Goal: Information Seeking & Learning: Find specific fact

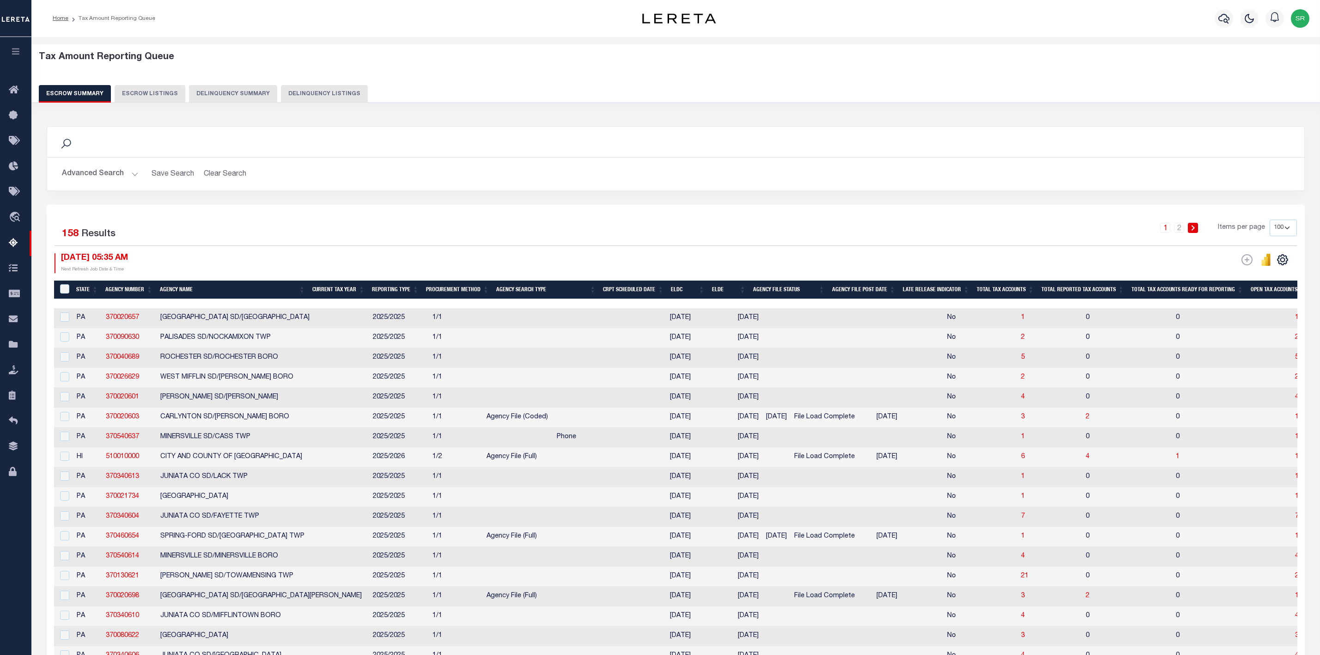
select select "100"
drag, startPoint x: 690, startPoint y: 115, endPoint x: 694, endPoint y: 98, distance: 17.6
click at [690, 115] on div "Tax Amount Reporting Queue Escrow Summary Escrow Listings Delinquency Summary" at bounding box center [676, 80] width 1306 height 73
click at [698, 85] on div "Escrow Summary Escrow Listings Delinquency Summary Delinquency Listings" at bounding box center [676, 93] width 1274 height 17
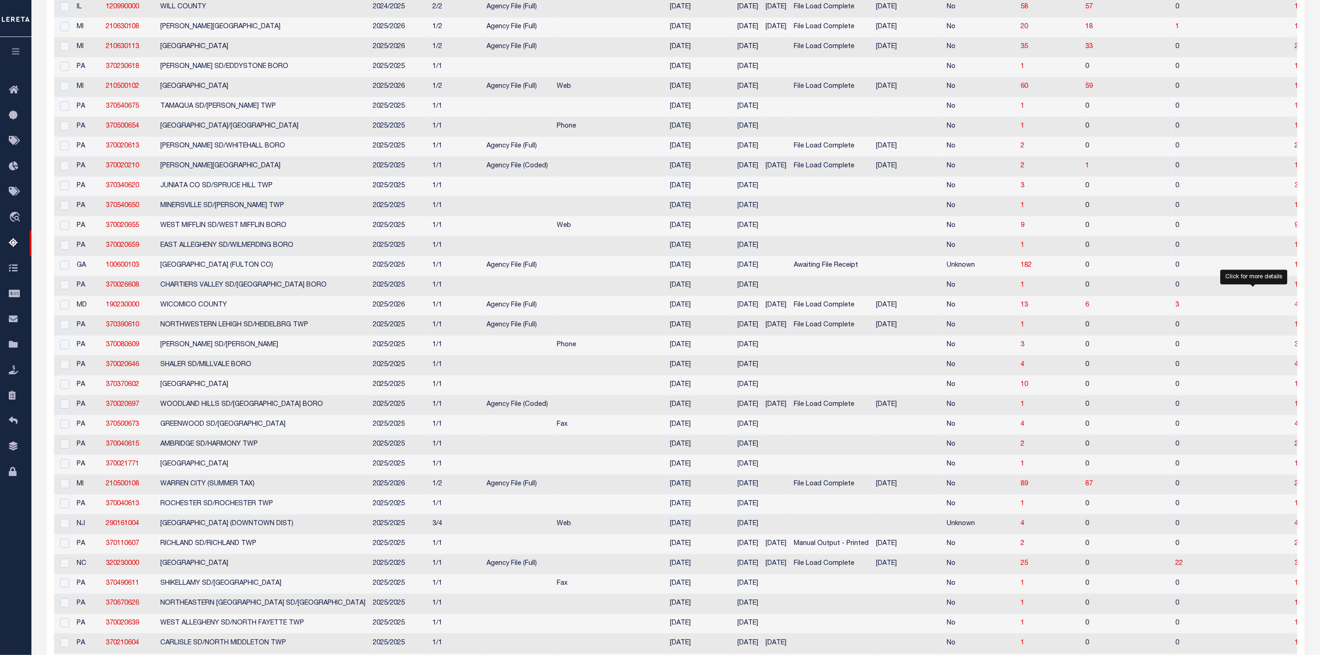
click at [1295, 308] on span "4" at bounding box center [1297, 305] width 4 height 6
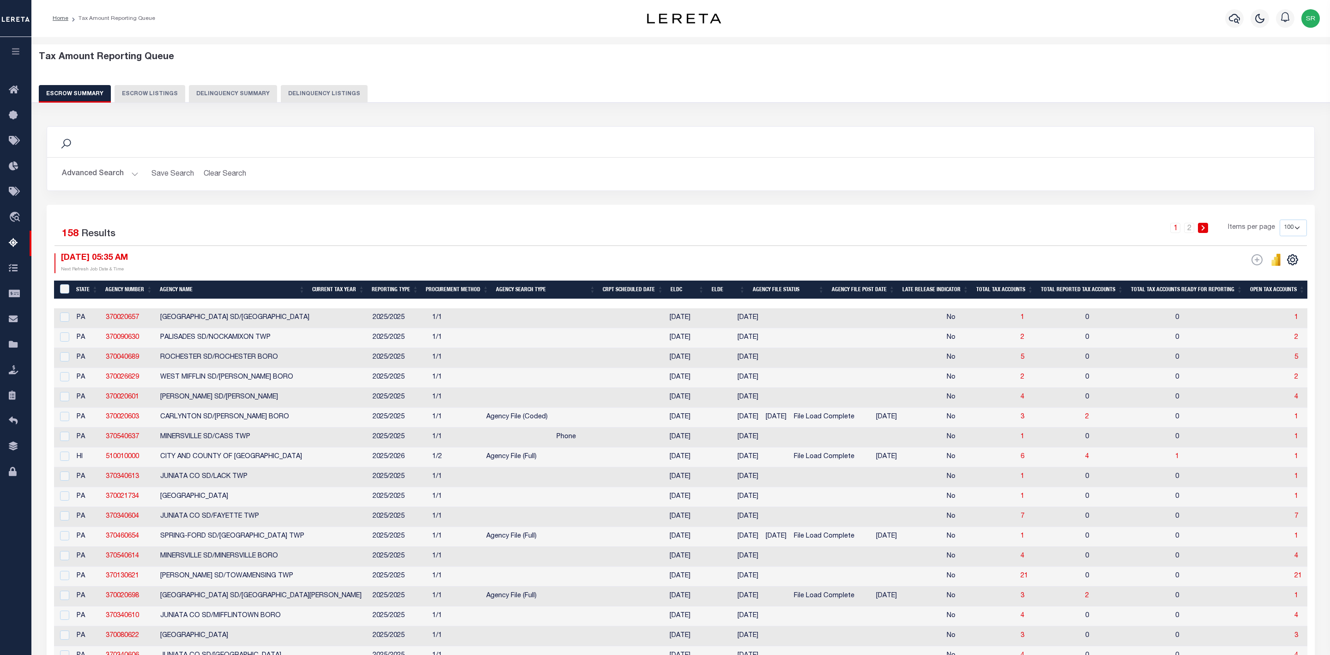
select select "100"
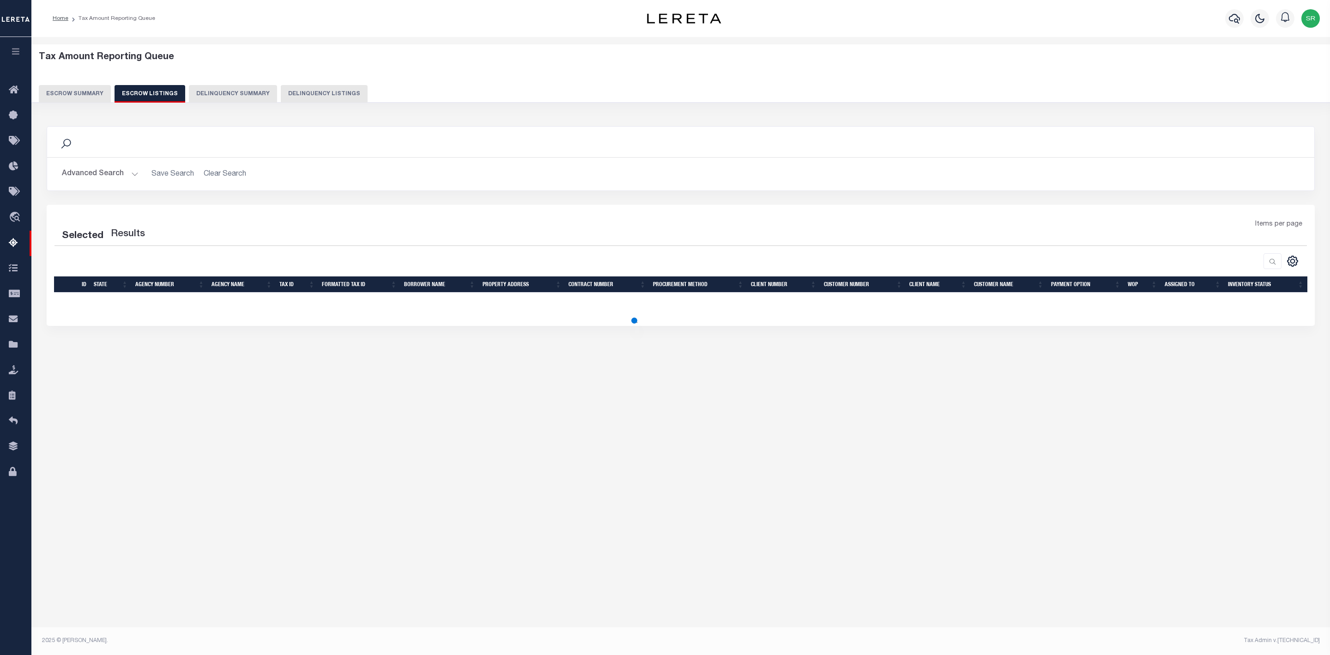
select select "100"
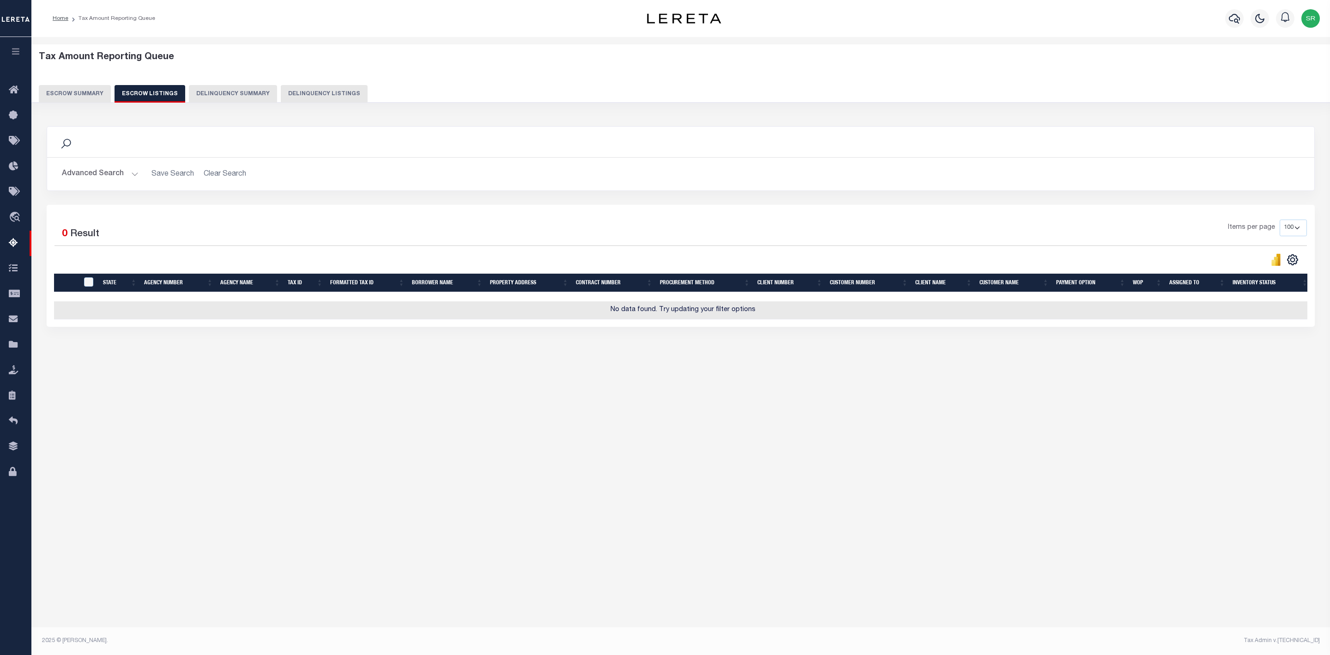
click at [69, 94] on button "Escrow Summary" at bounding box center [75, 94] width 72 height 18
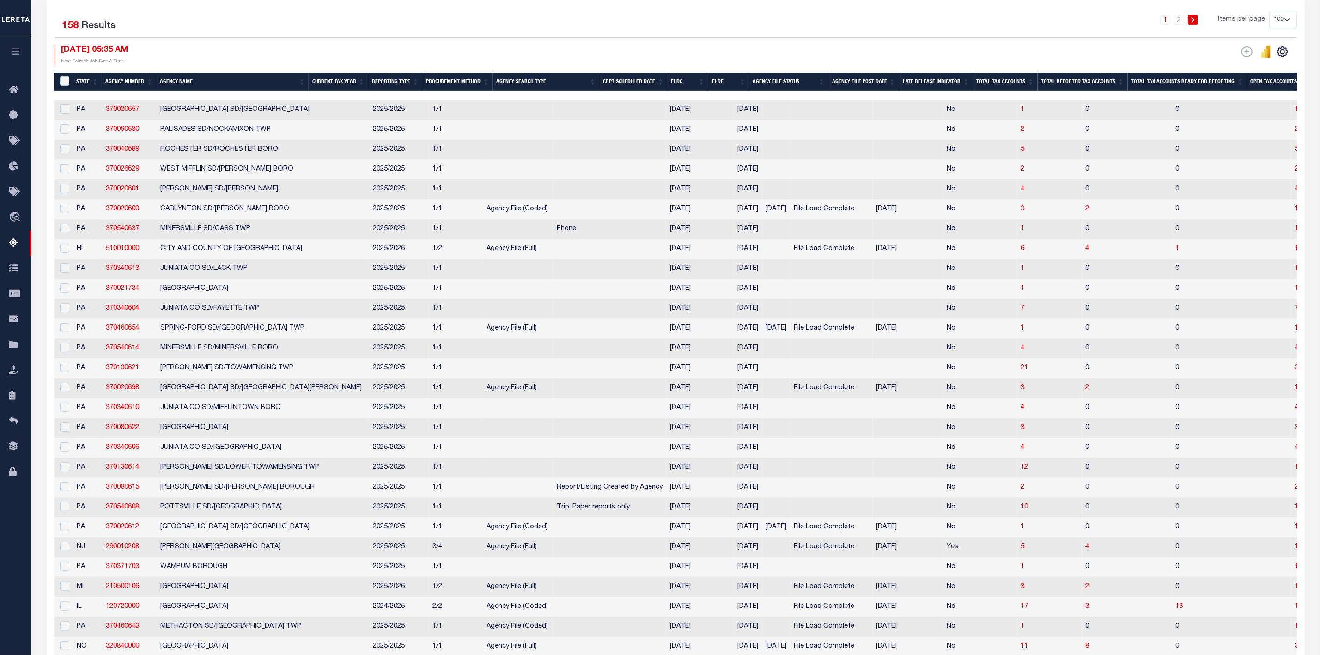
scroll to position [1383, 0]
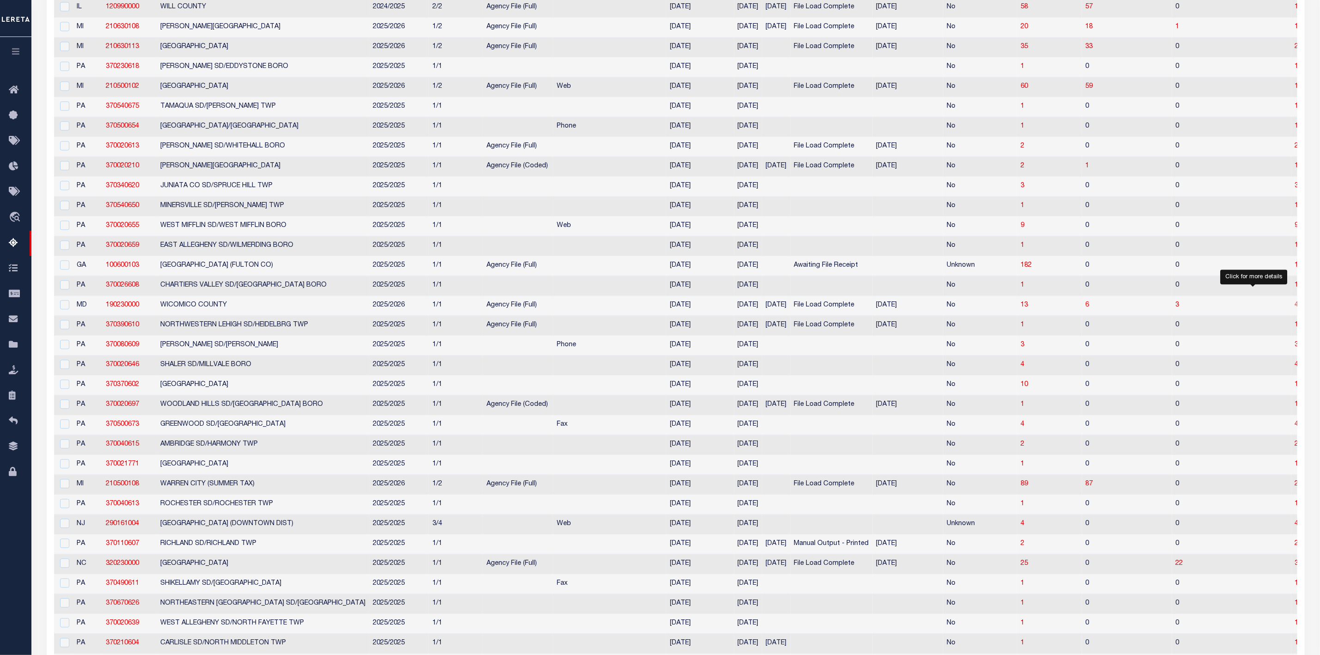
click at [1295, 308] on span "4" at bounding box center [1297, 305] width 4 height 6
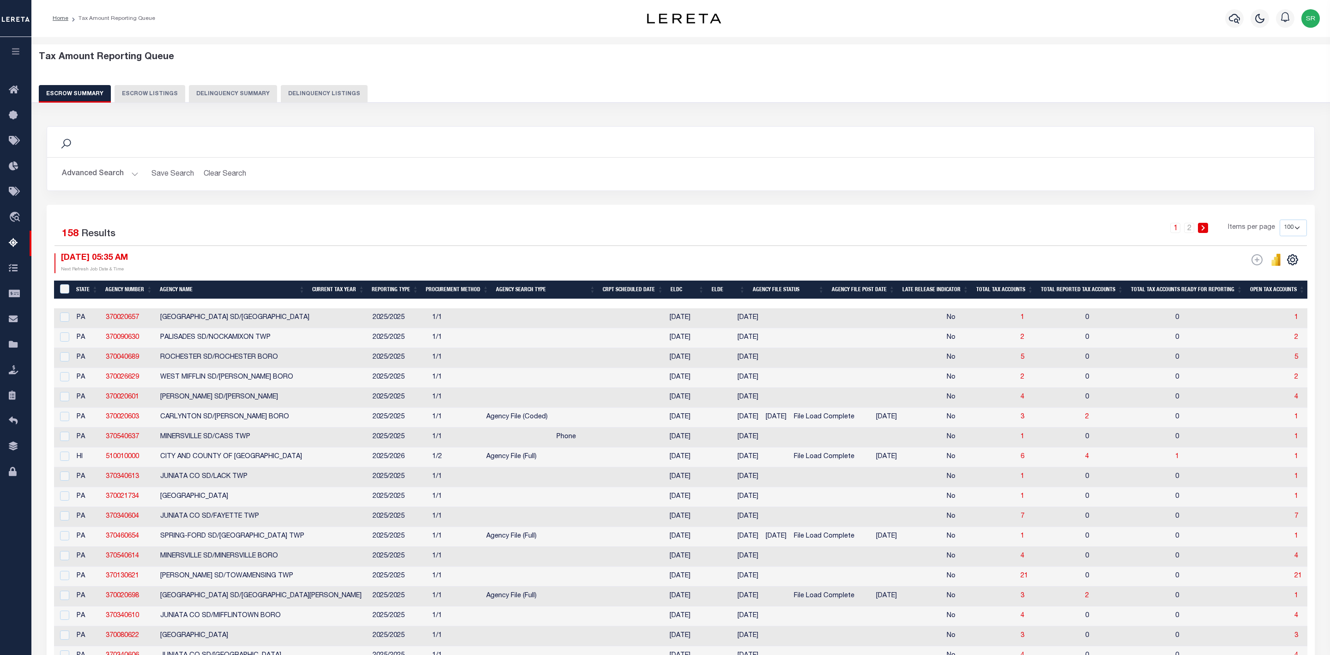
select select "100"
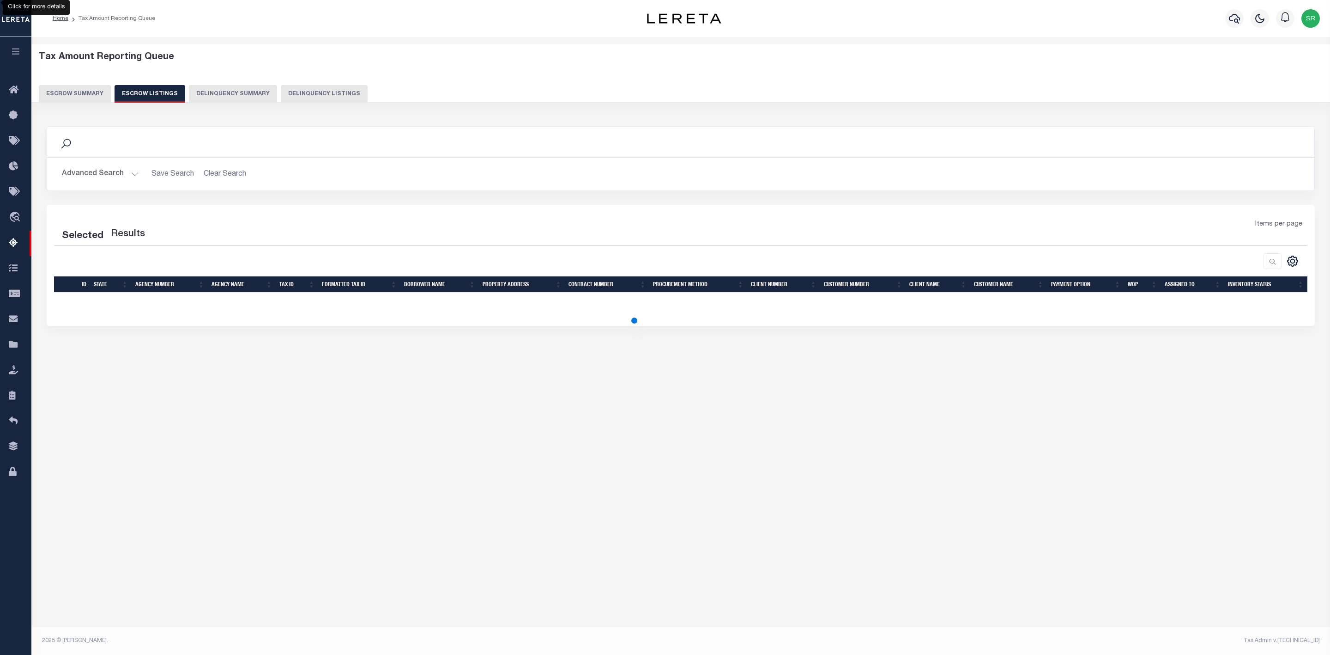
select select "100"
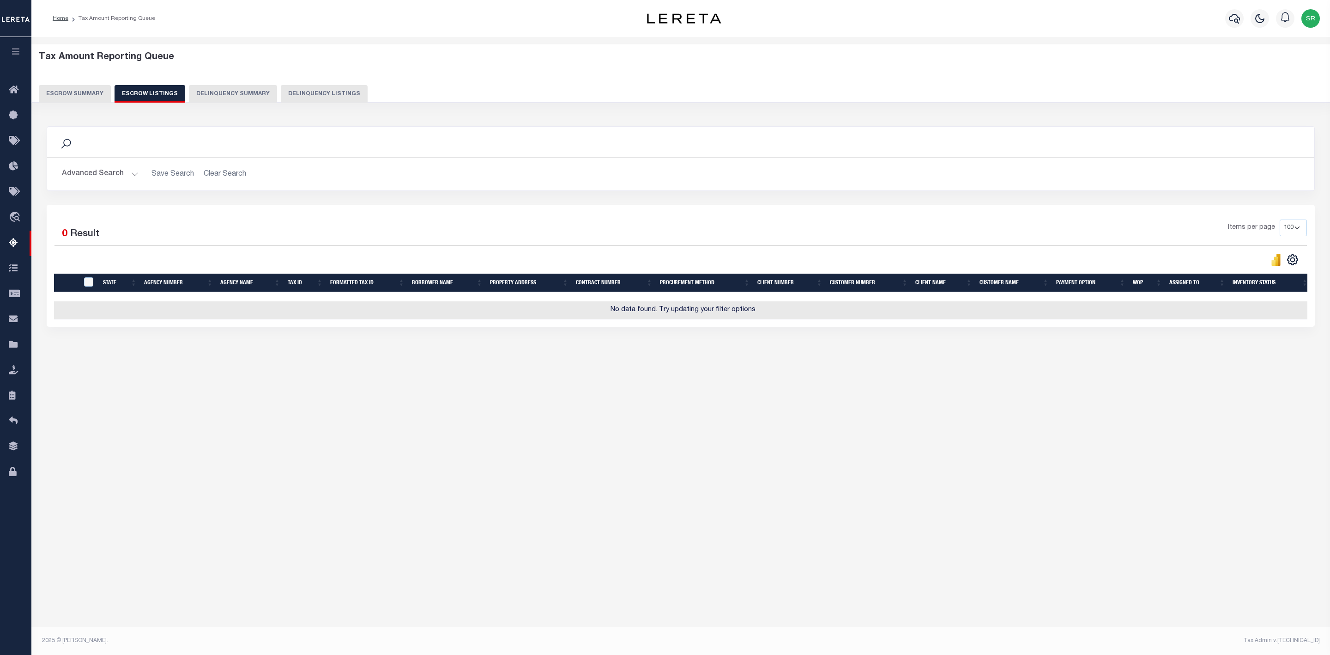
click at [79, 93] on button "Escrow Summary" at bounding box center [75, 94] width 72 height 18
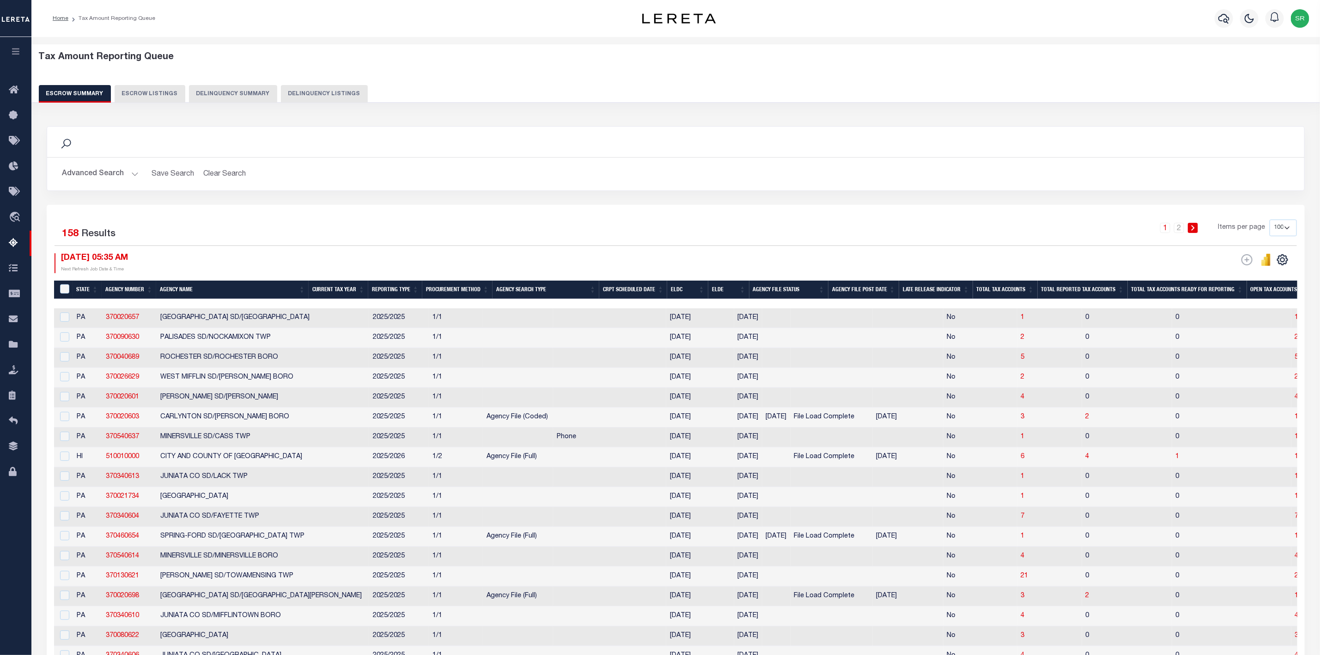
click at [514, 233] on div "1 2 Items per page 10 25 50 100 500" at bounding box center [833, 231] width 928 height 24
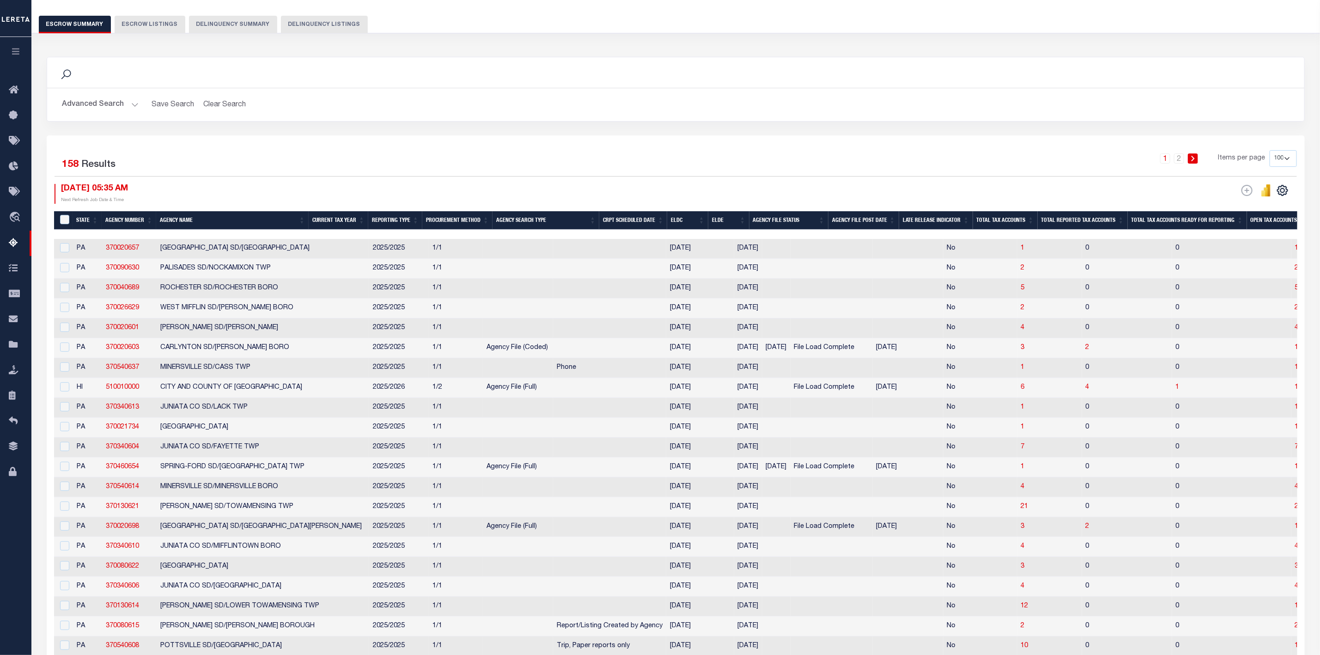
scroll to position [139, 0]
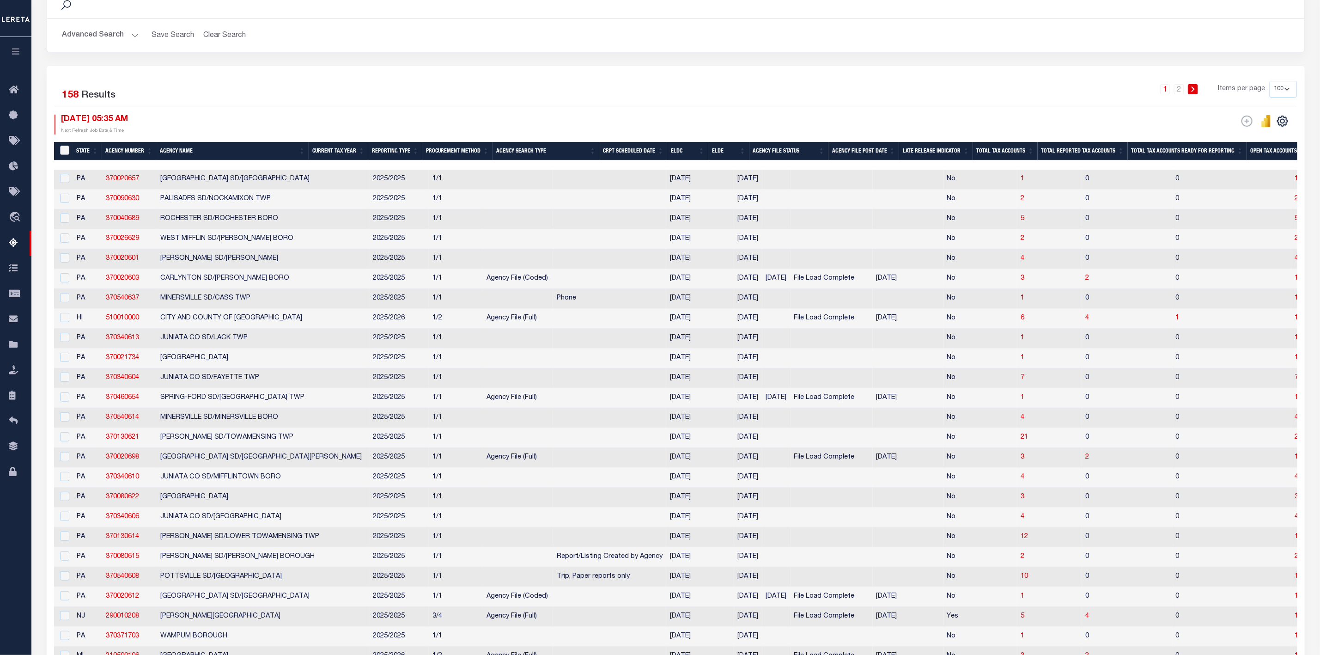
click at [66, 150] on input "&nbsp;" at bounding box center [64, 150] width 9 height 9
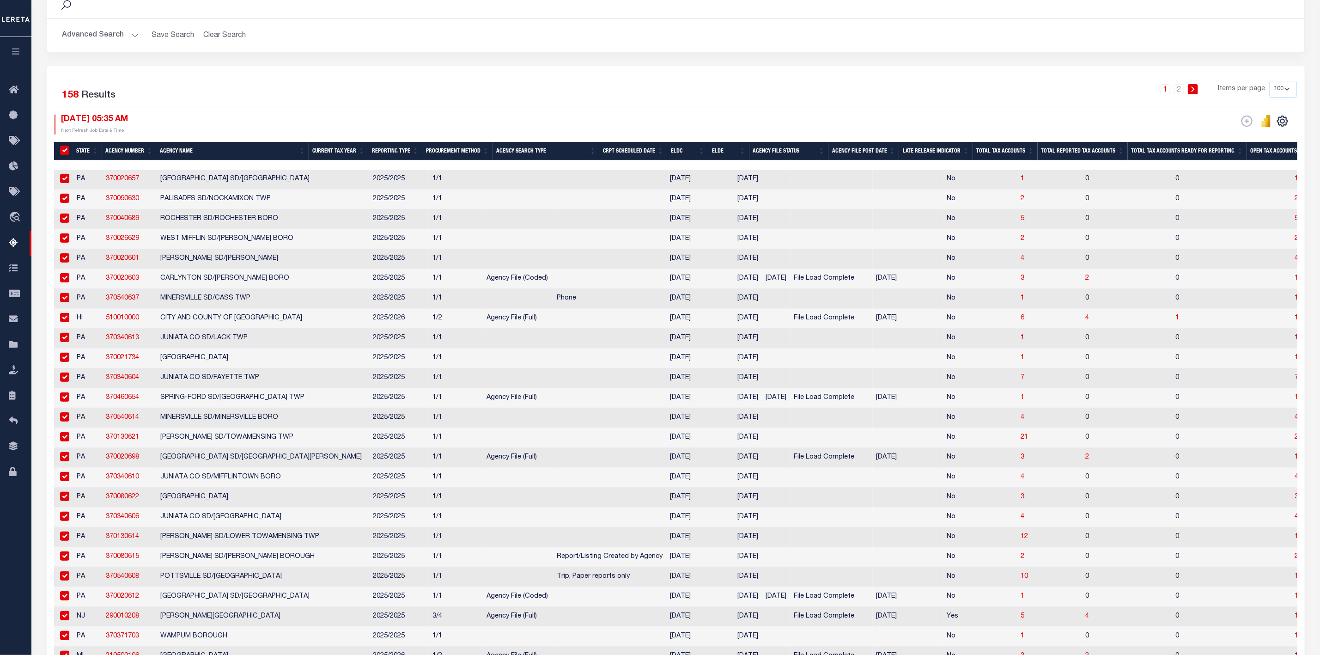
checkbox input "true"
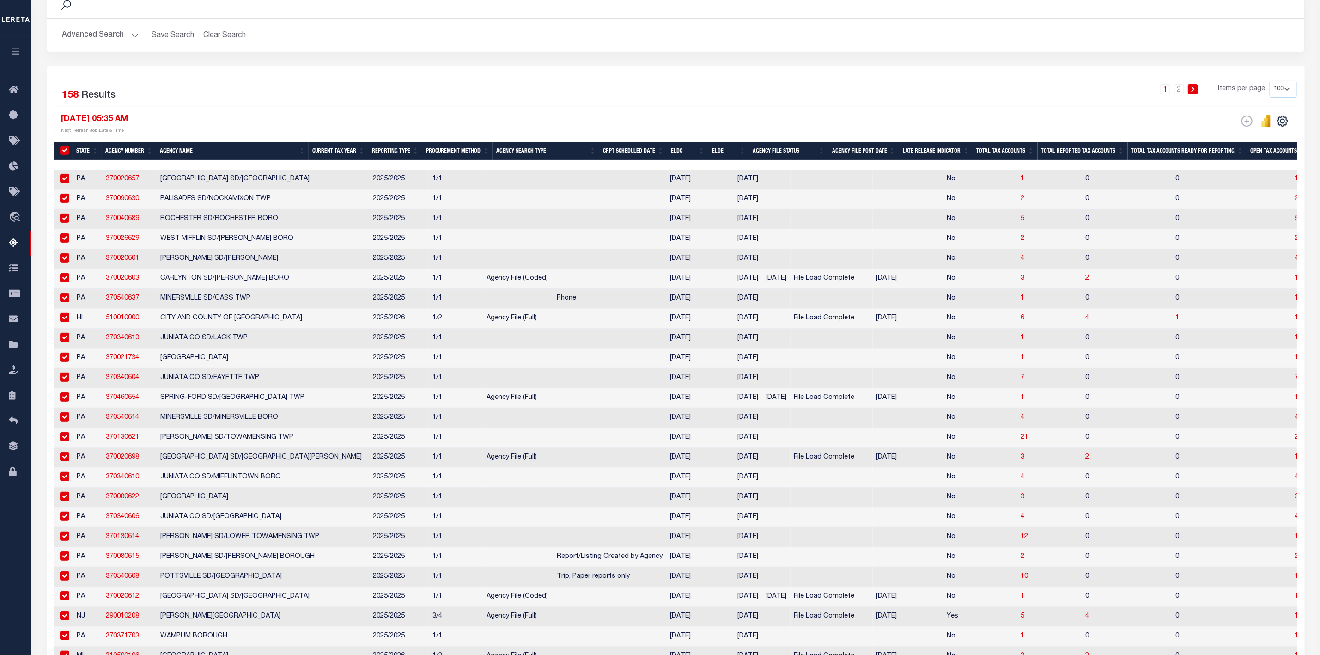
checkbox input "true"
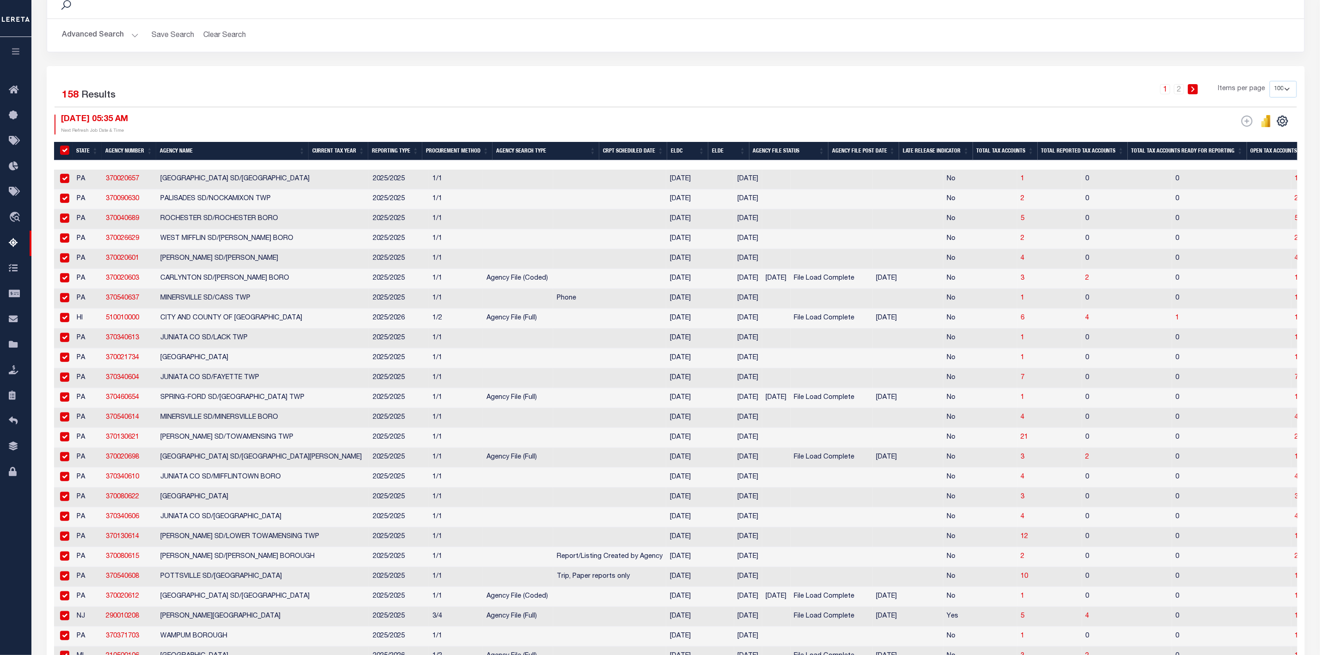
checkbox input "true"
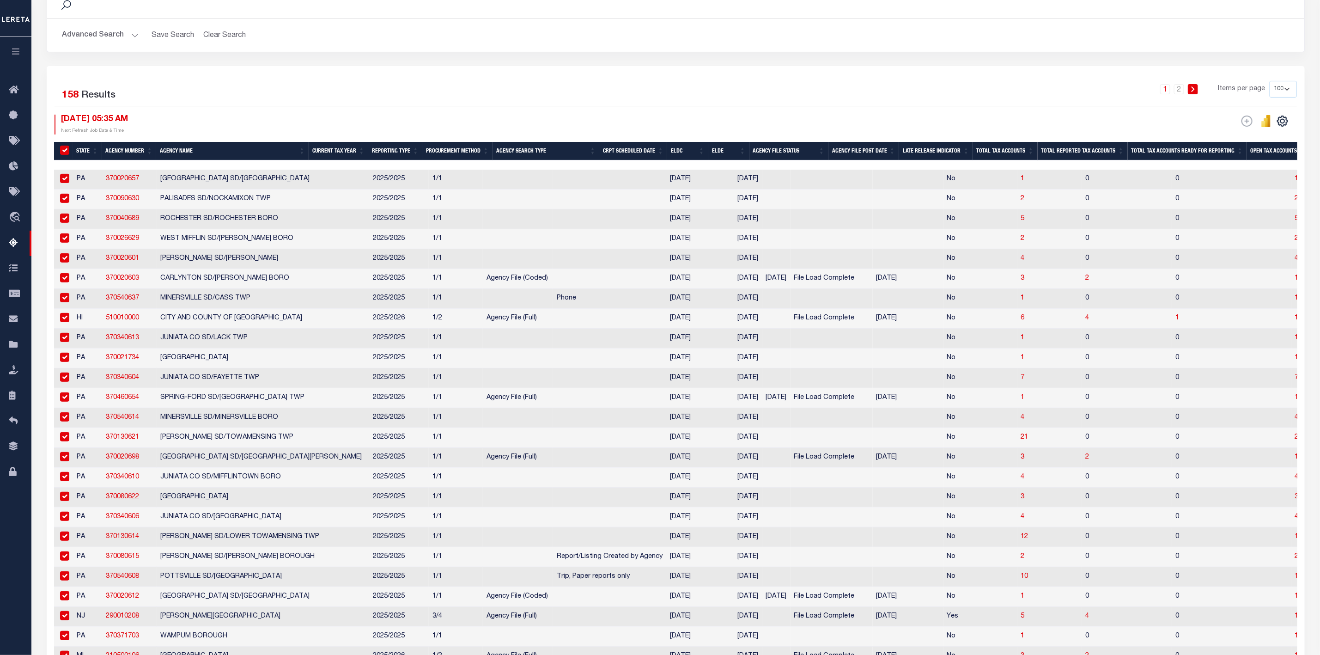
checkbox input "true"
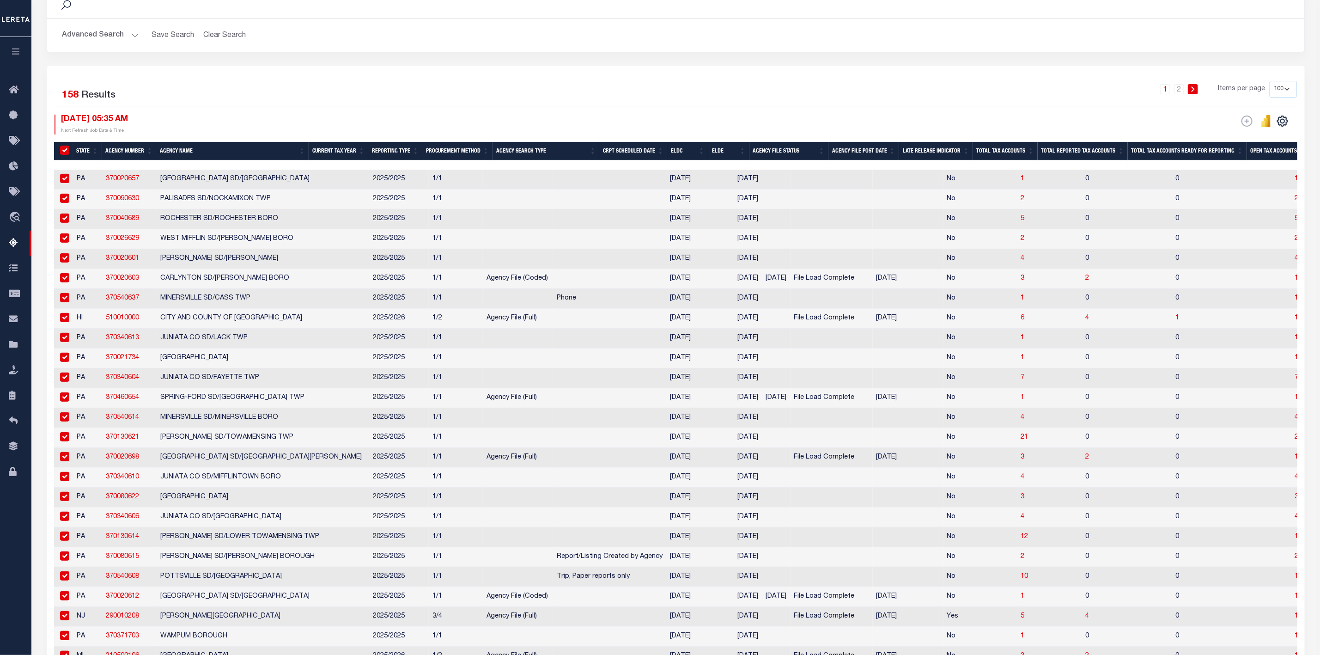
checkbox input "true"
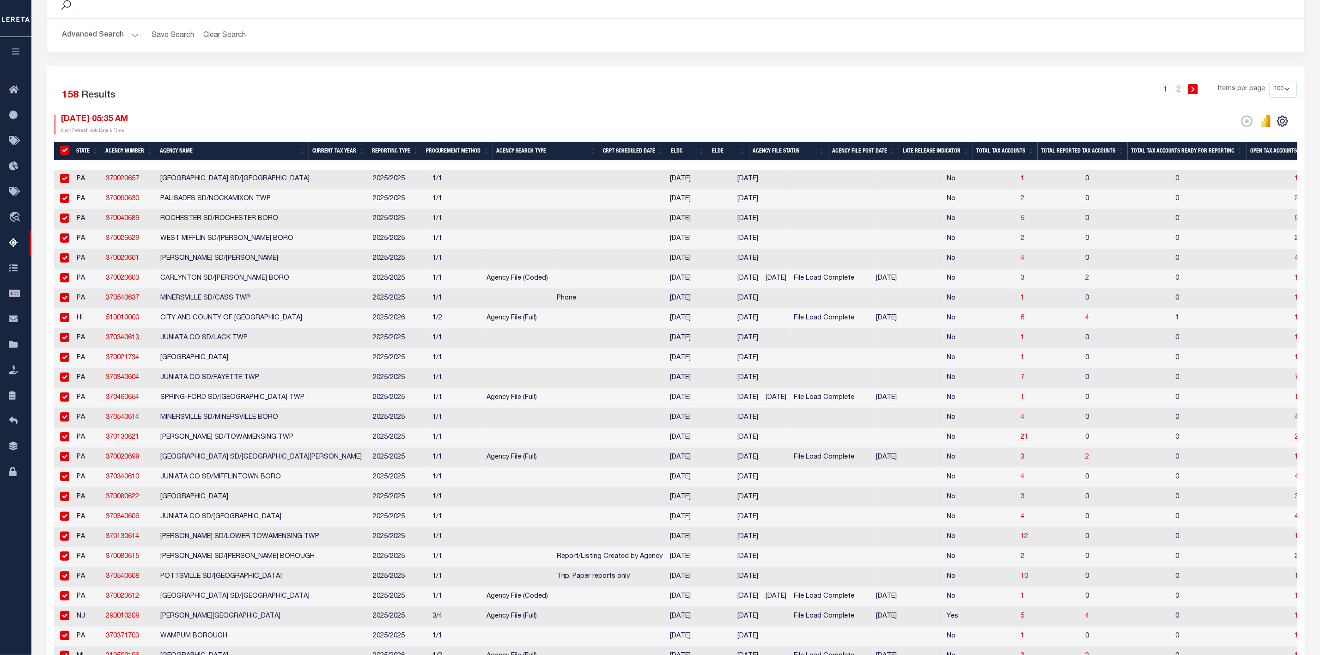
checkbox input "true"
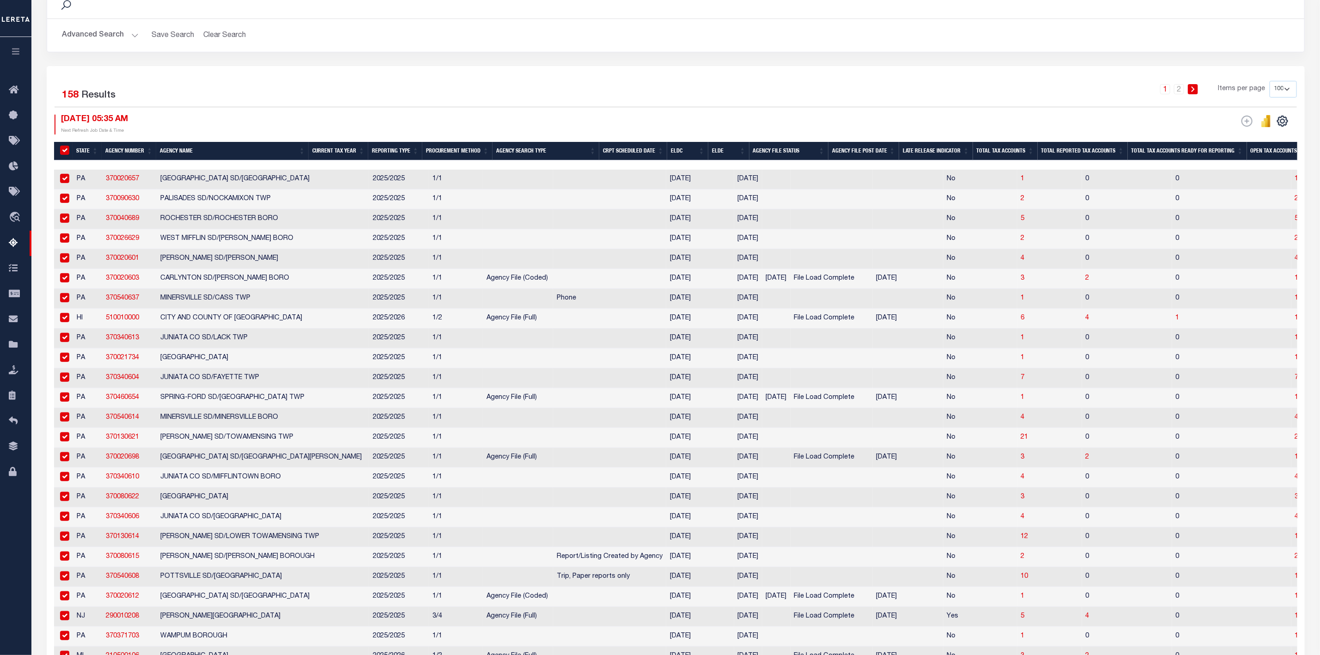
checkbox input "true"
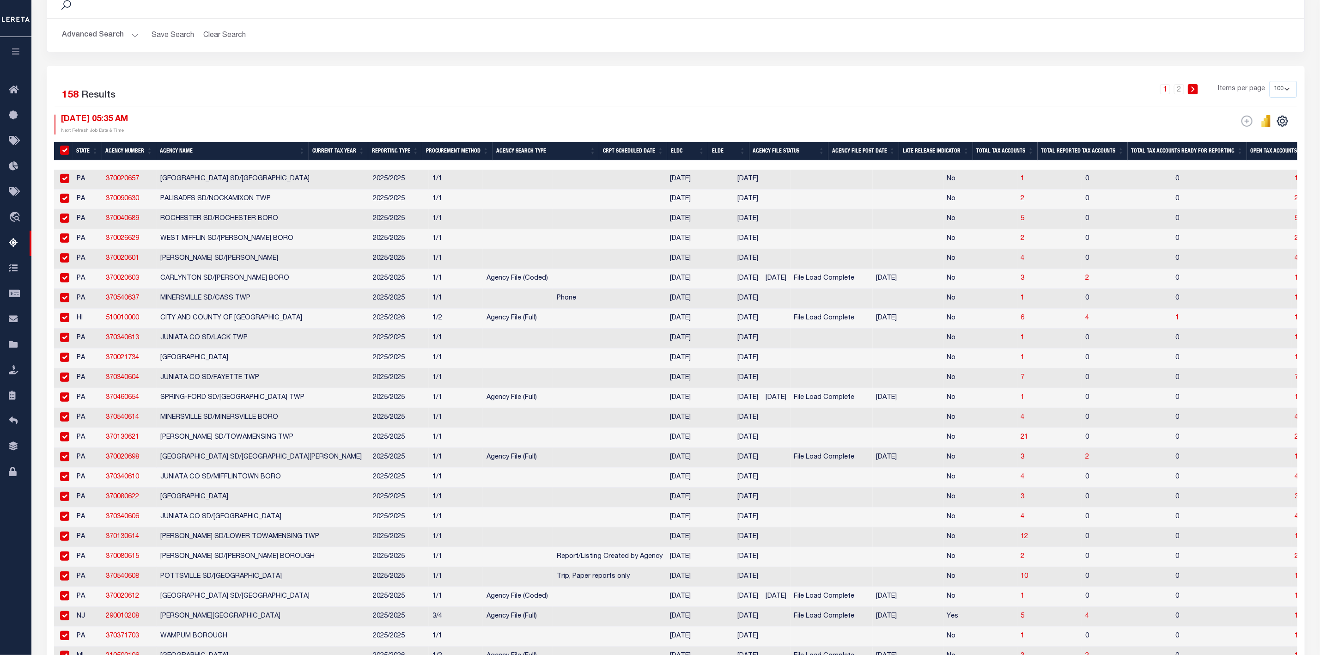
checkbox input "true"
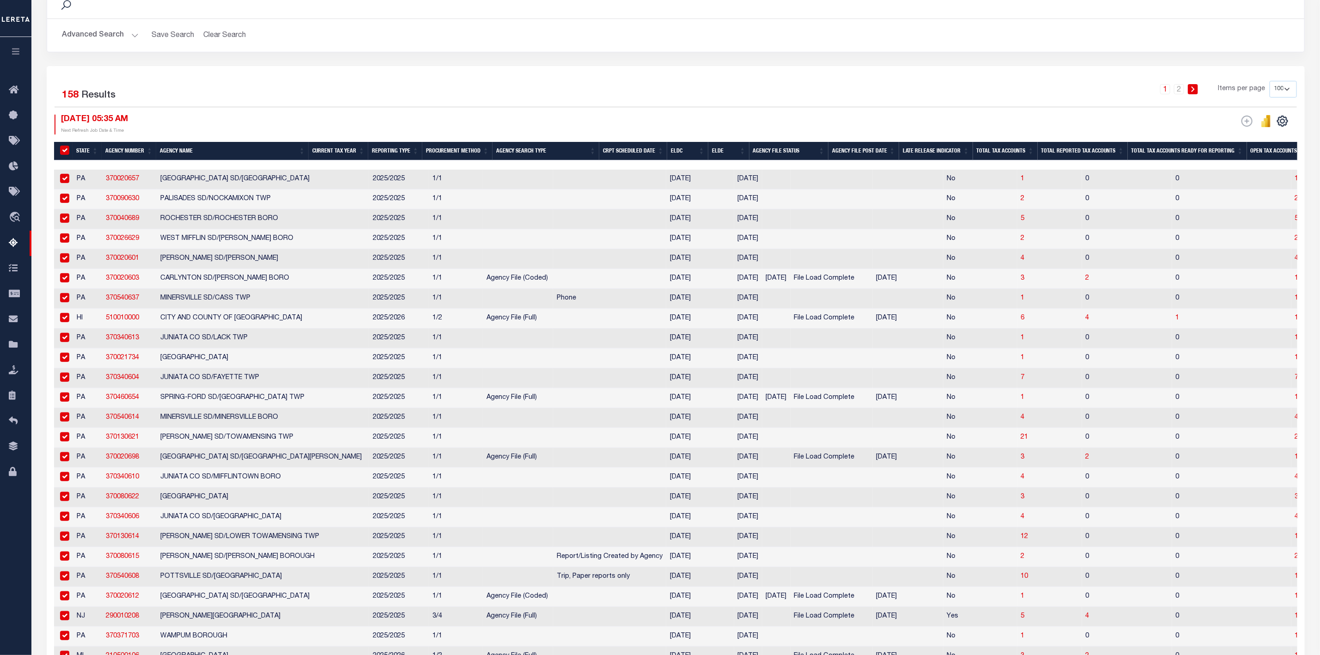
checkbox input "true"
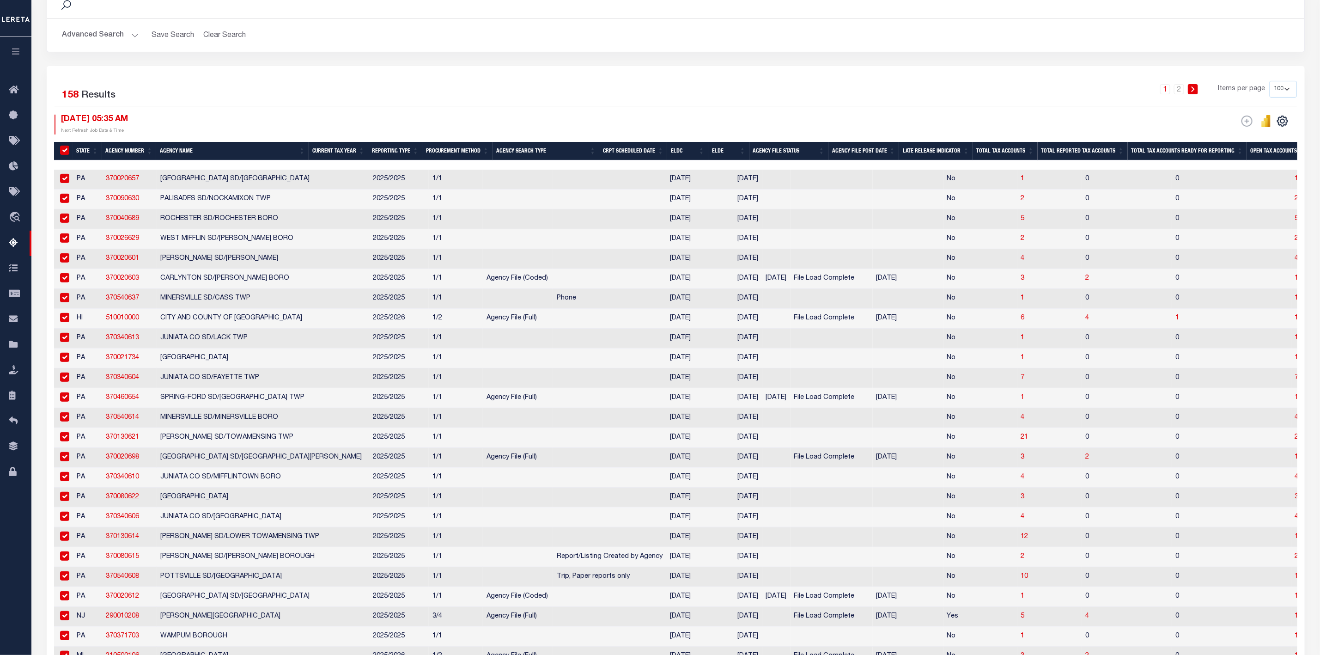
checkbox input "true"
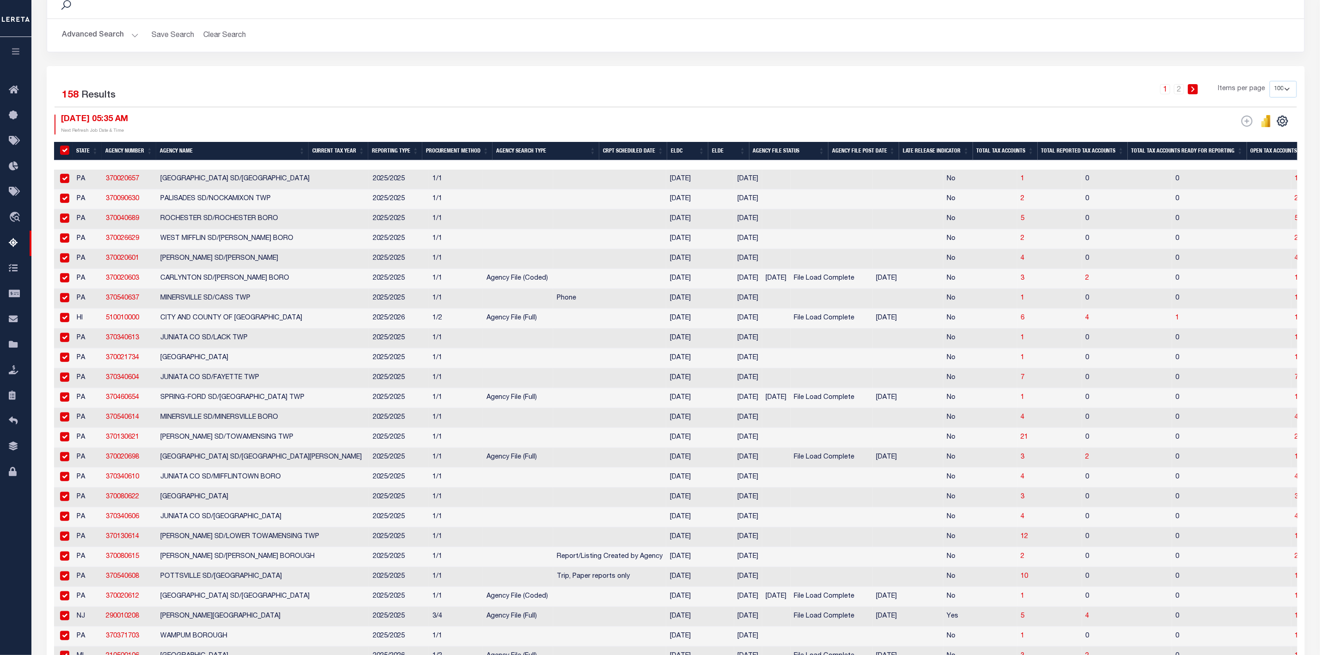
checkbox input "true"
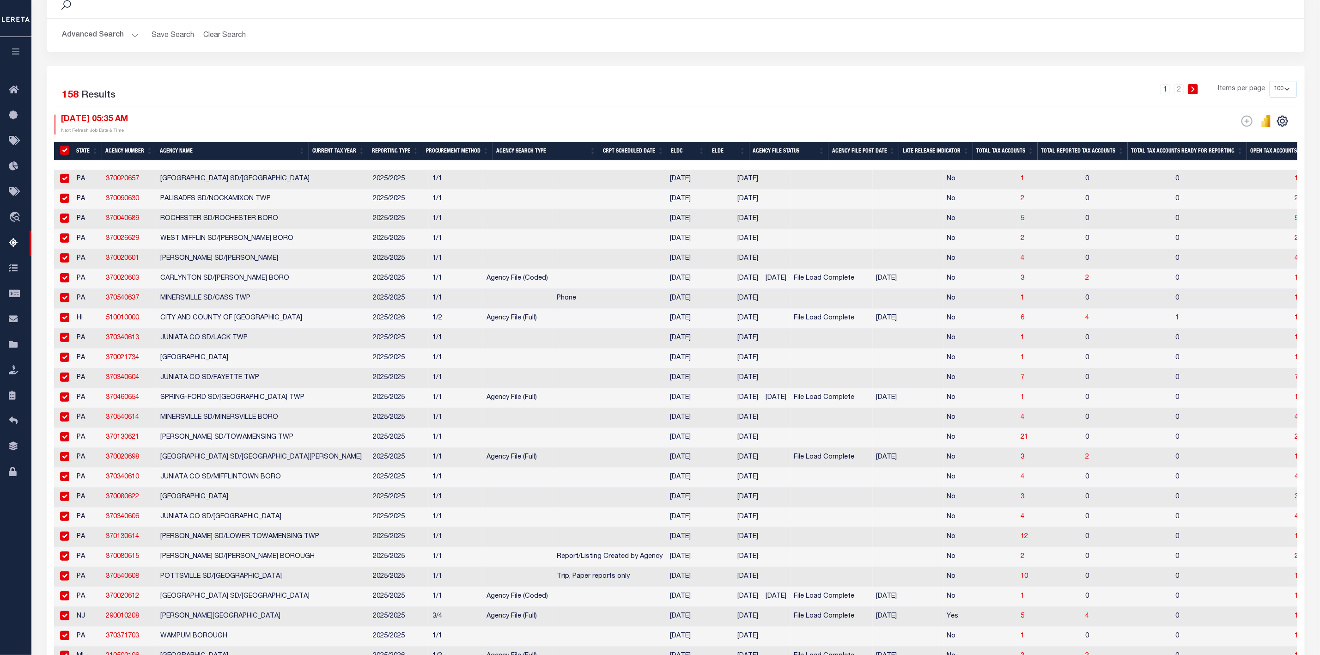
checkbox input "true"
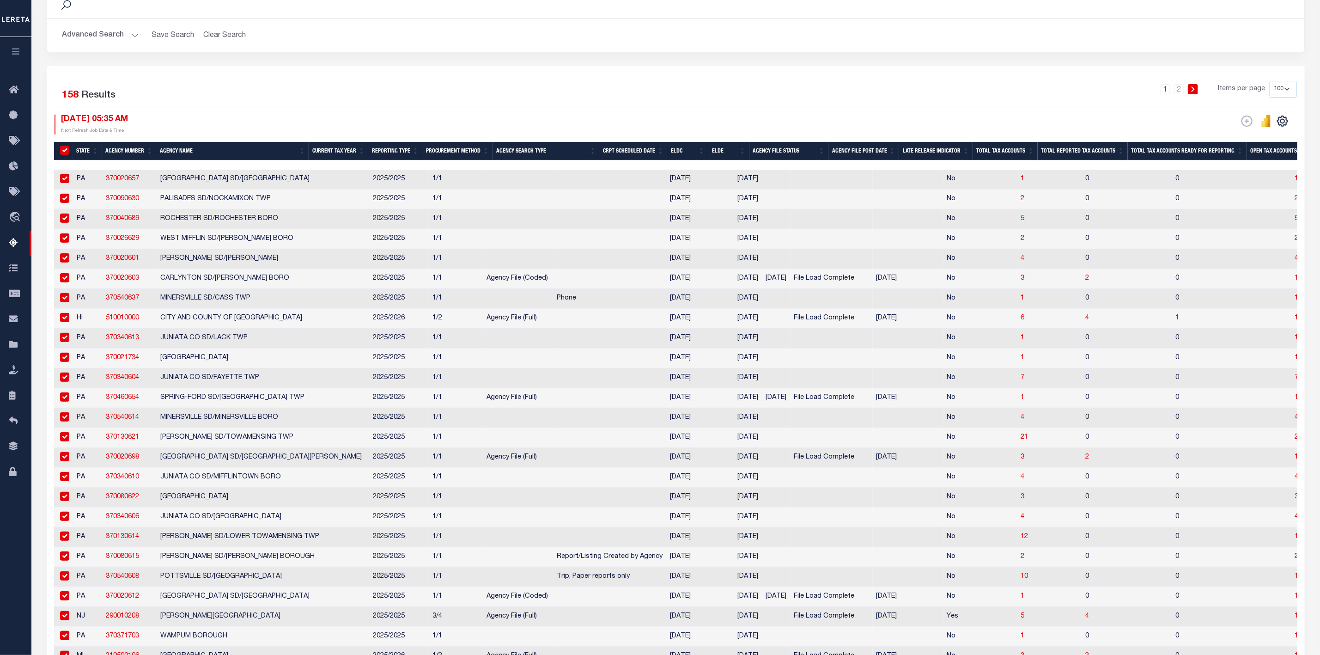
checkbox input "true"
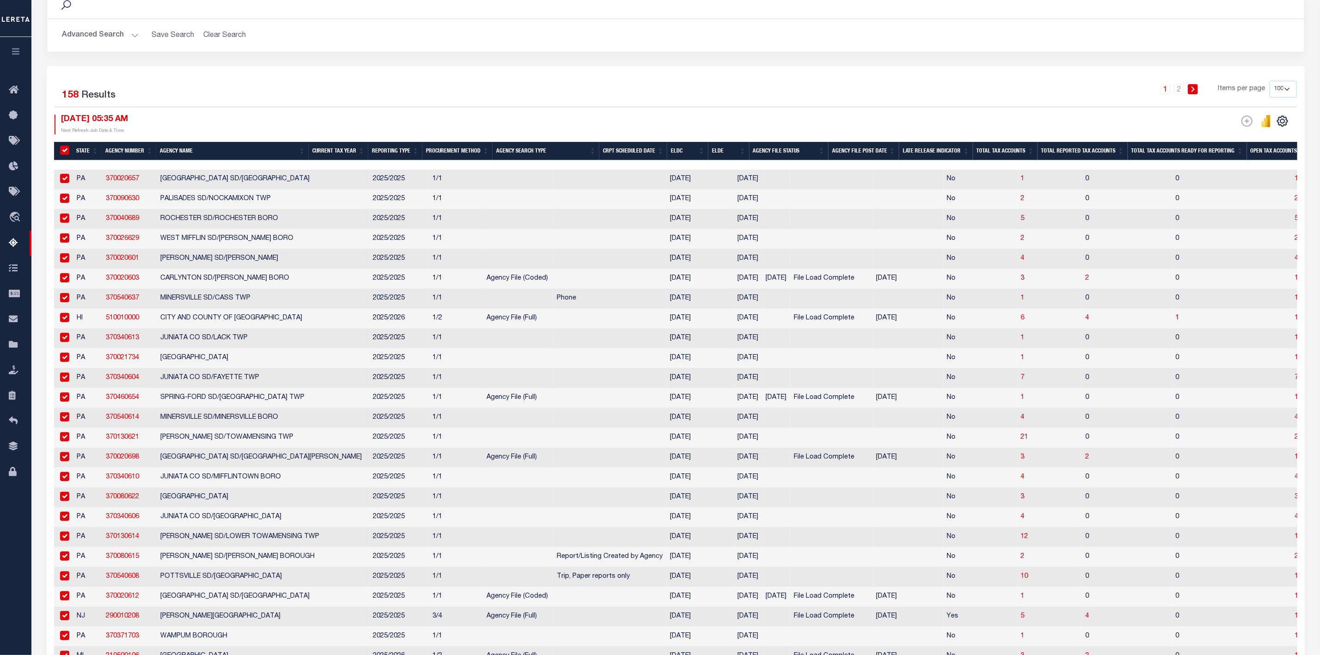
checkbox input "true"
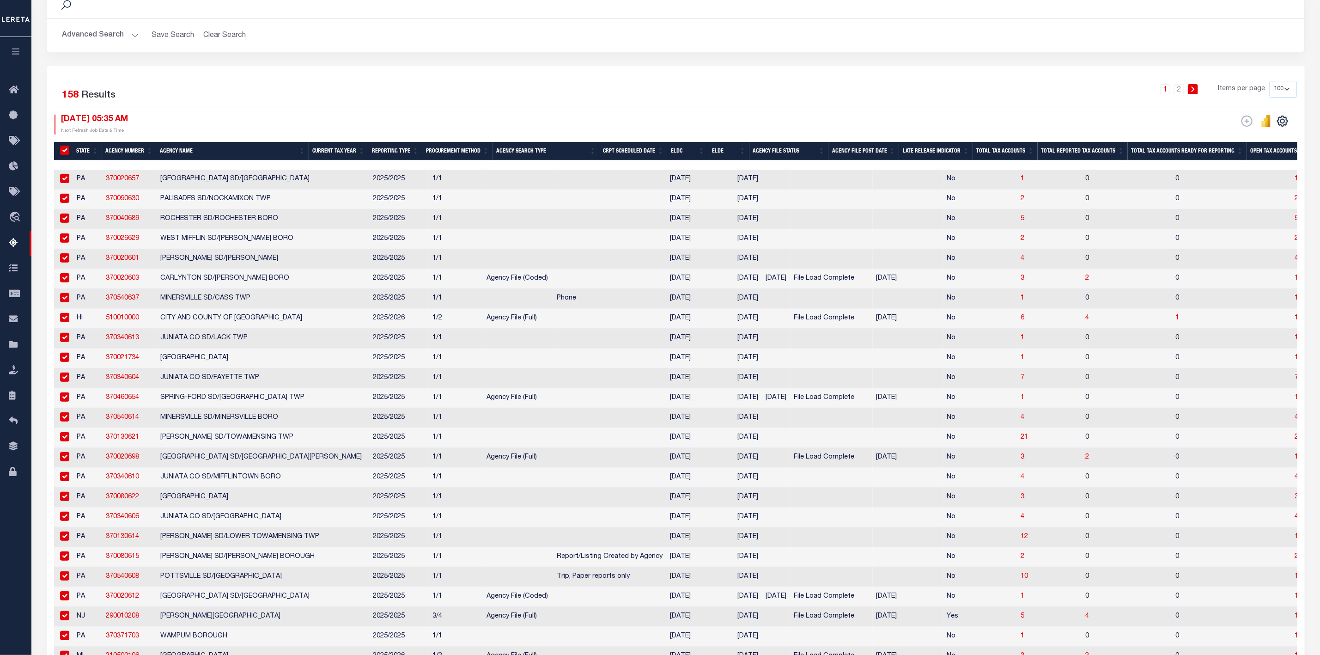
checkbox input "true"
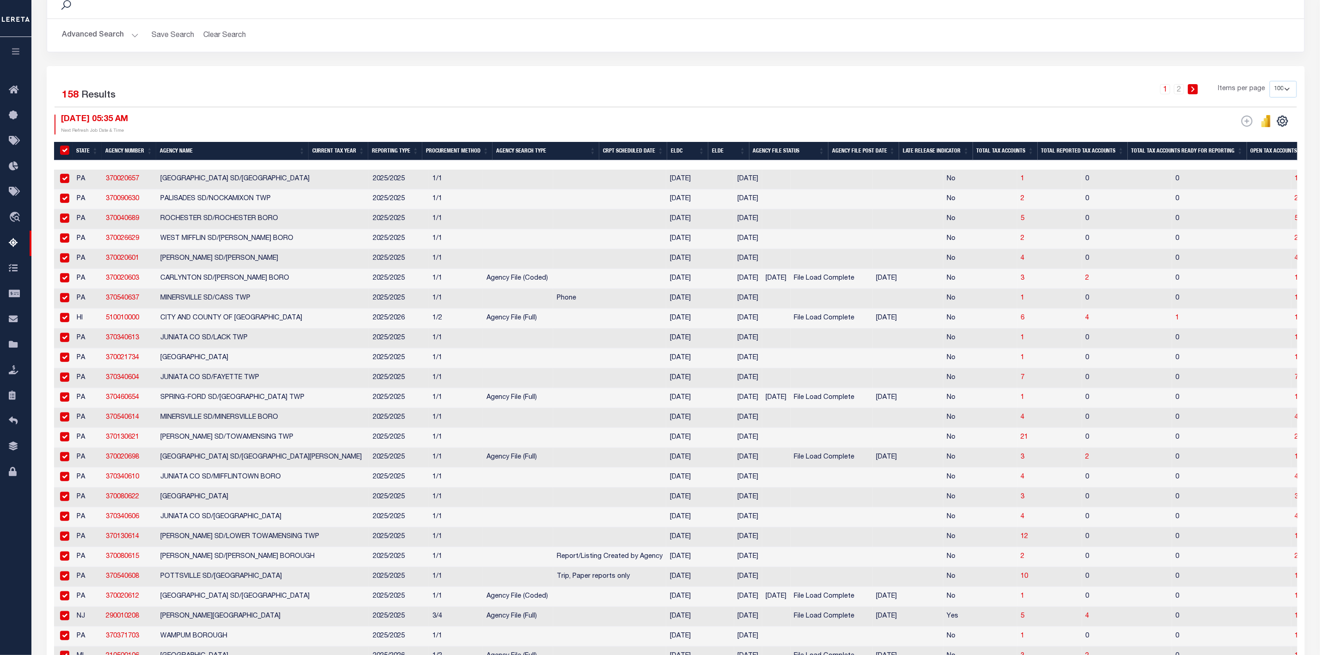
checkbox input "true"
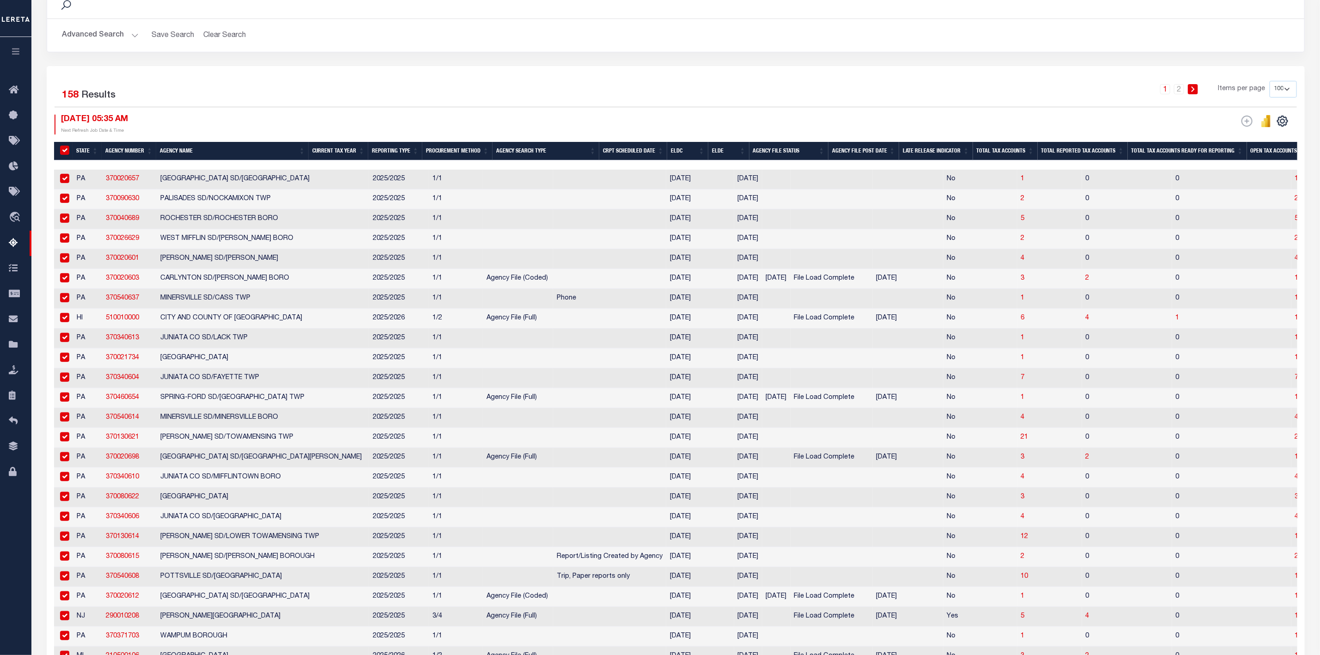
checkbox input "true"
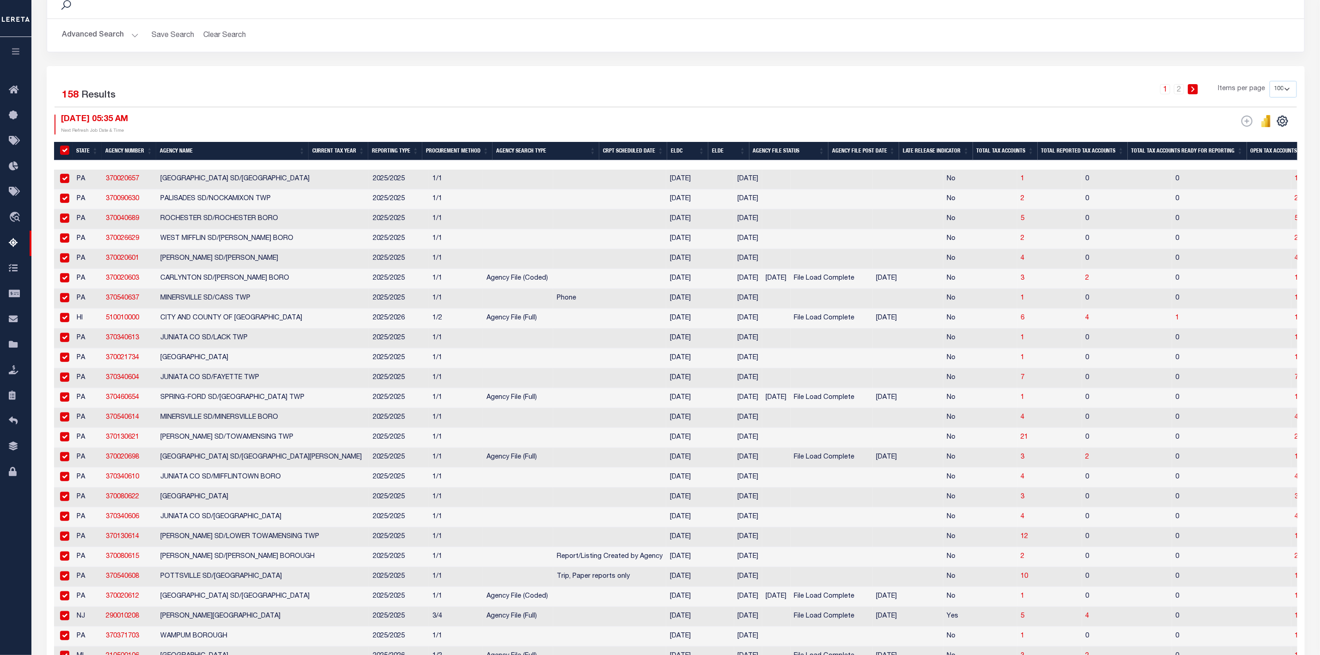
checkbox input "true"
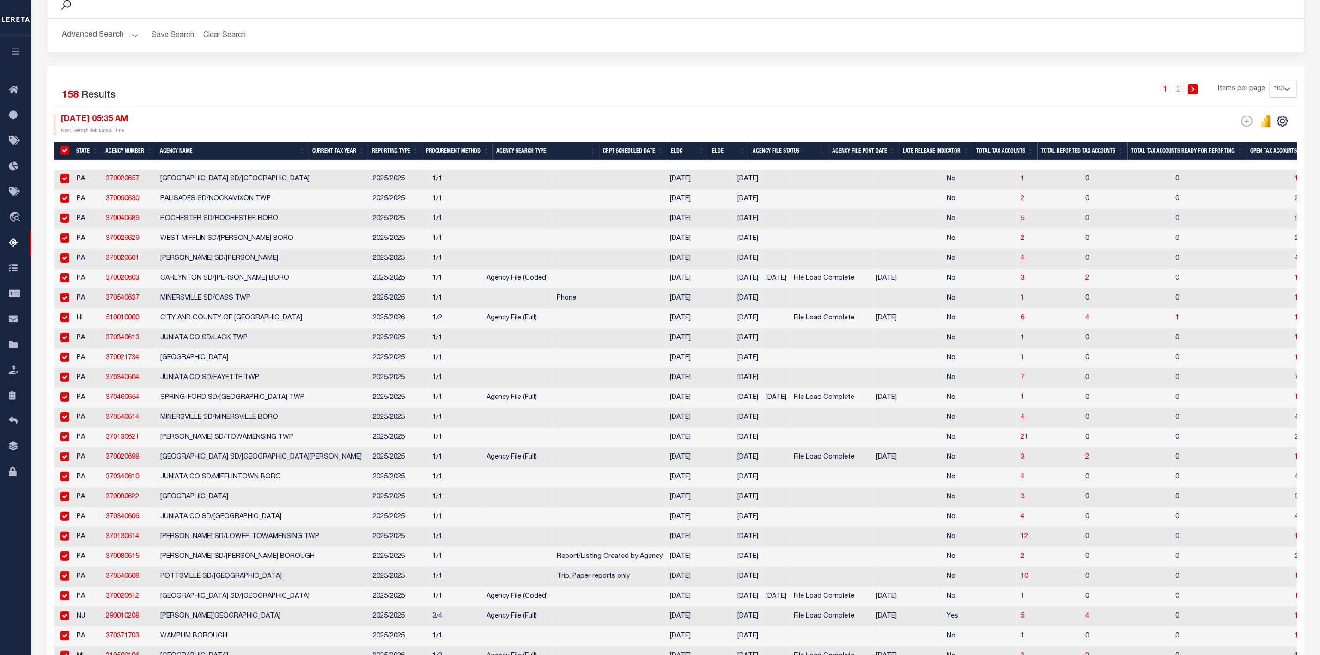
checkbox input "true"
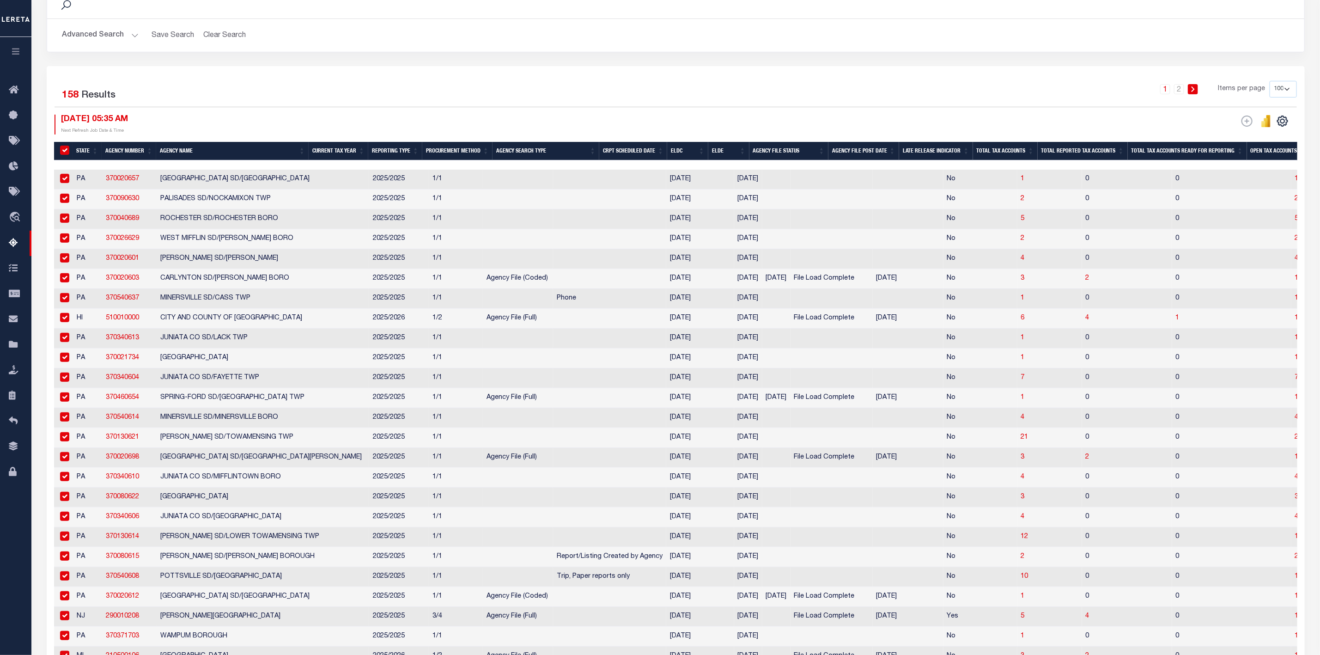
checkbox input "true"
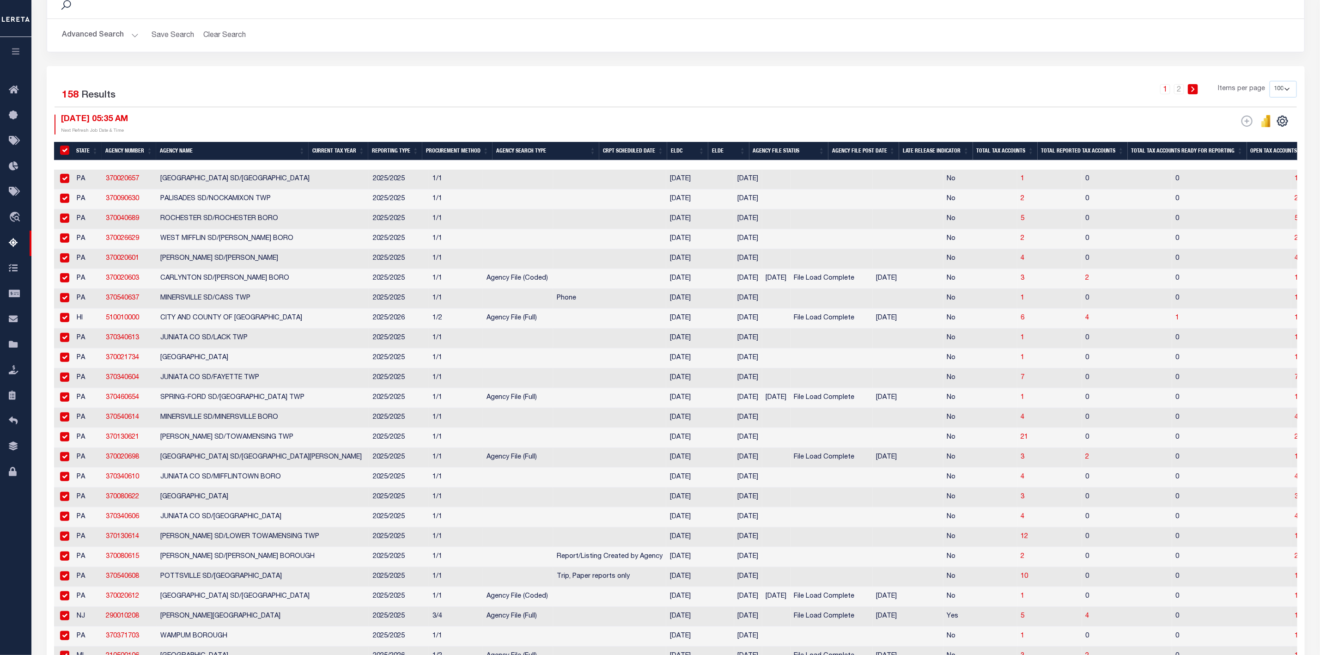
checkbox input "true"
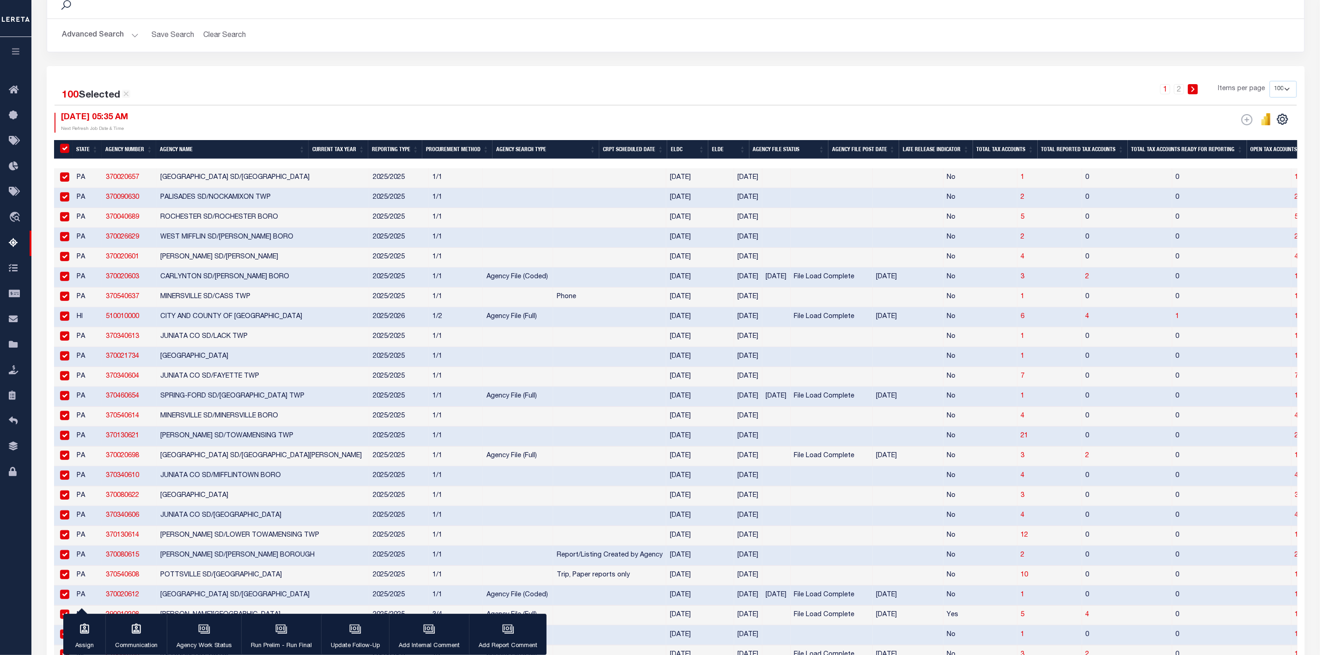
click at [85, 148] on th "State" at bounding box center [87, 149] width 29 height 19
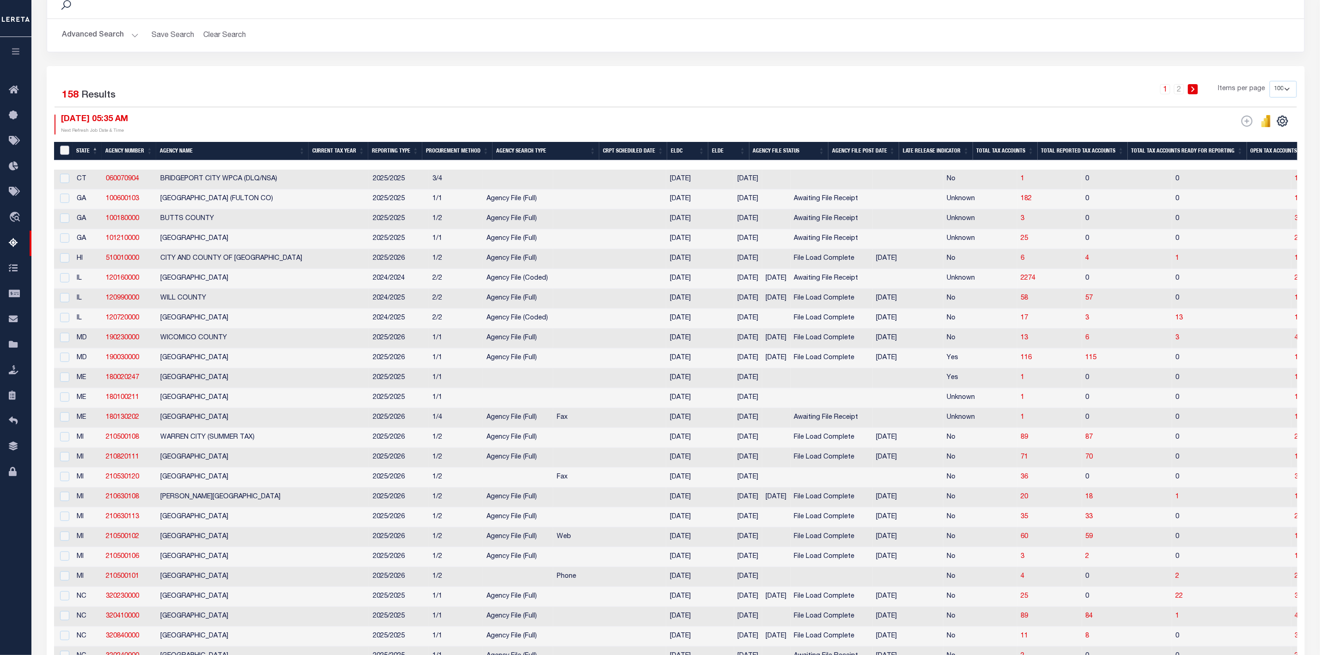
click at [63, 151] on input "&nbsp;" at bounding box center [64, 150] width 9 height 9
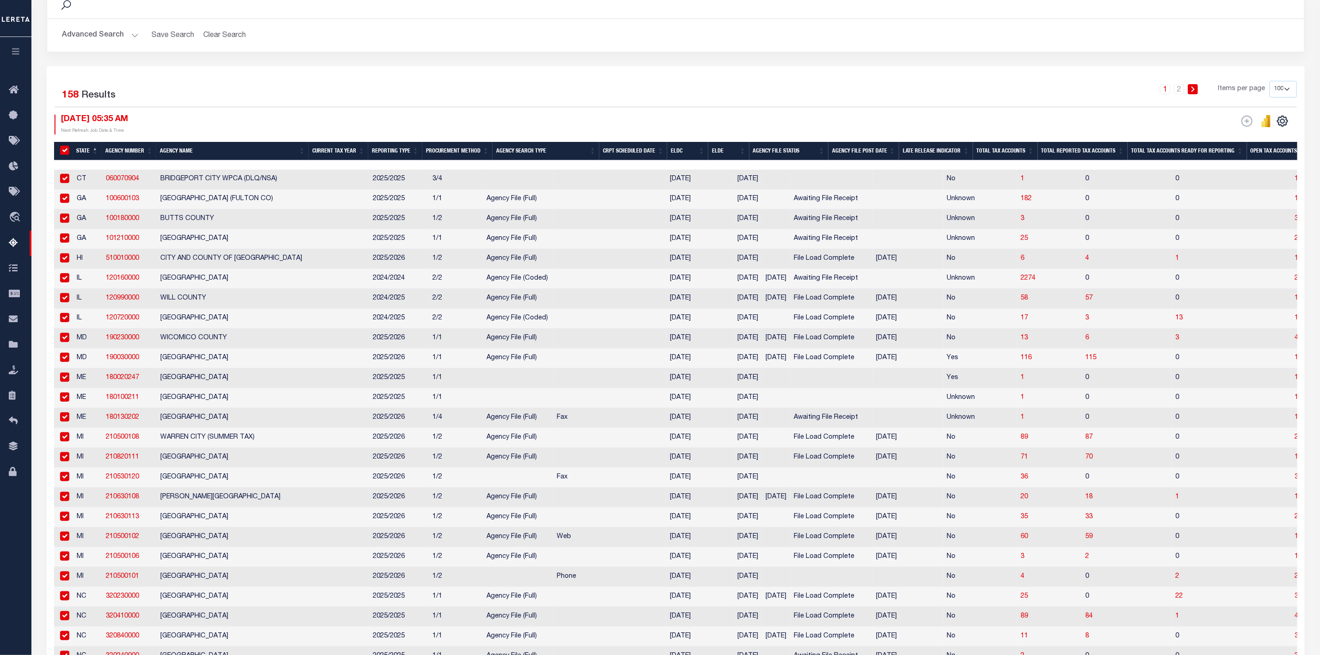
checkbox input "true"
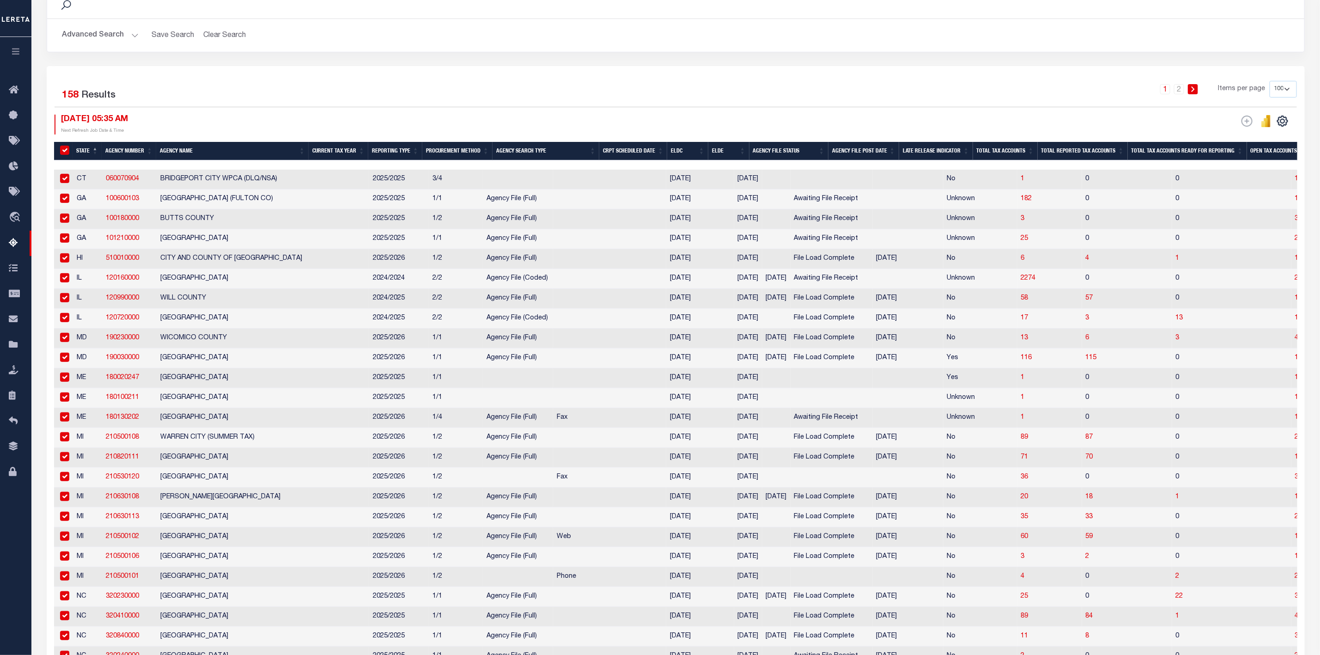
checkbox input "true"
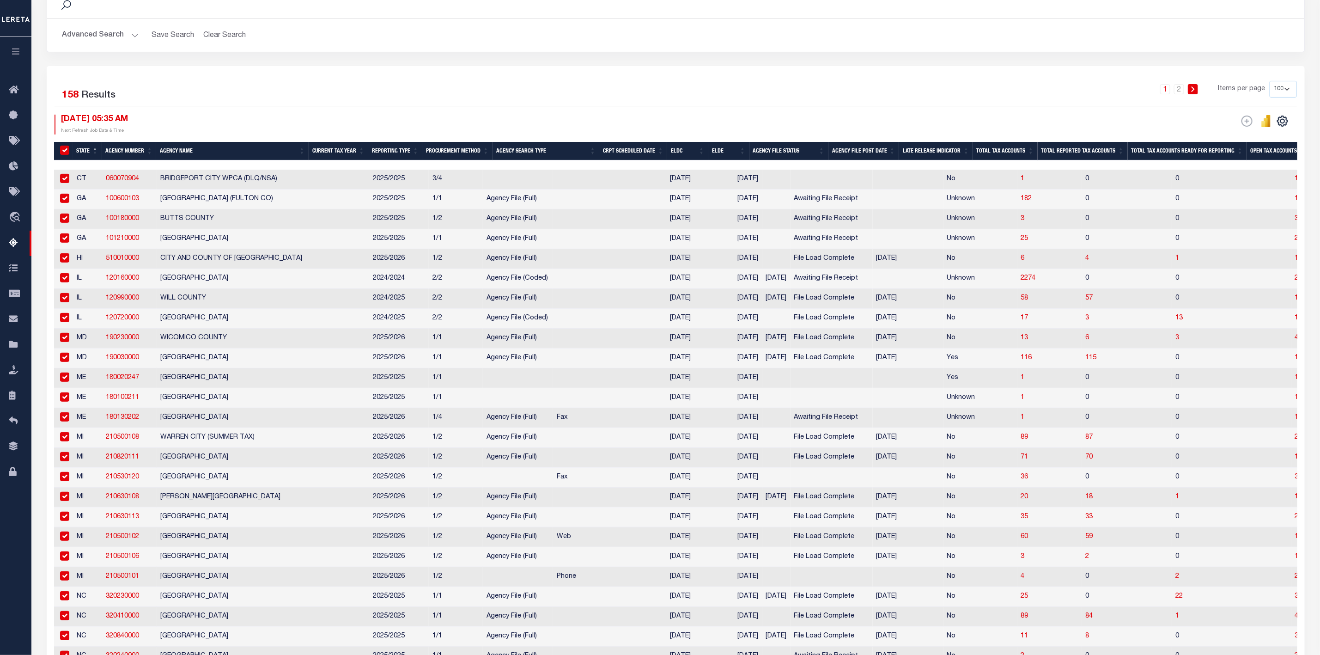
checkbox input "true"
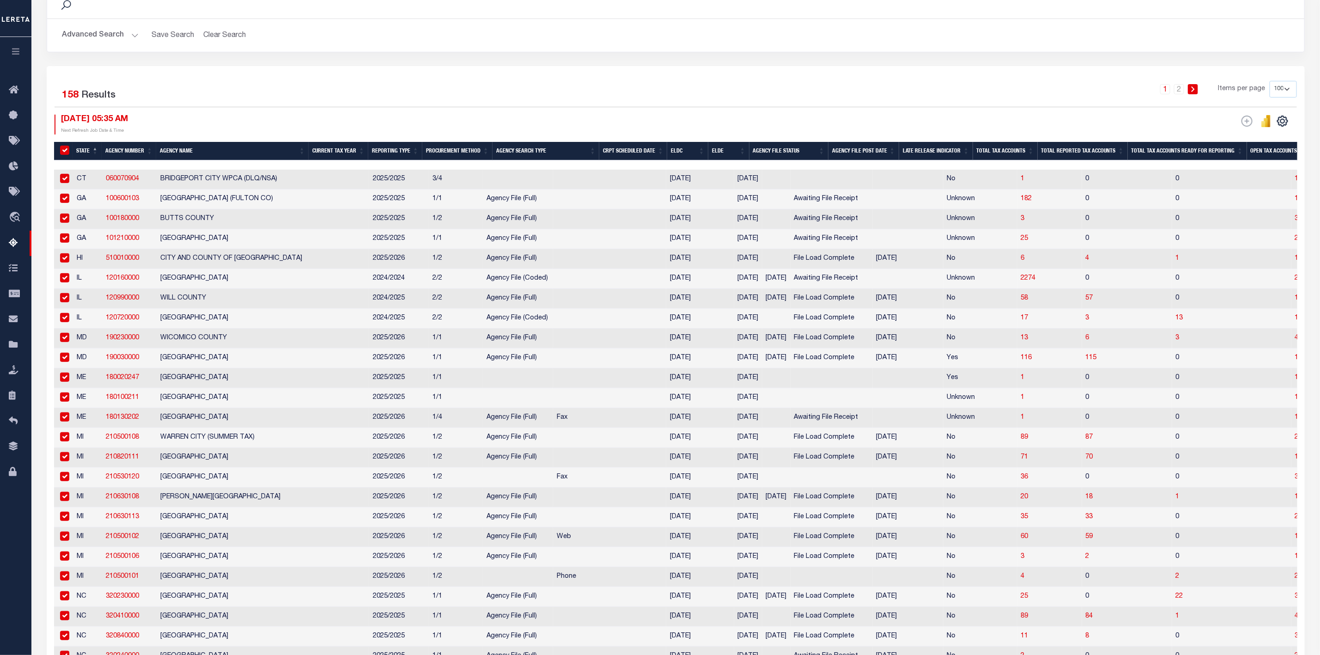
checkbox input "true"
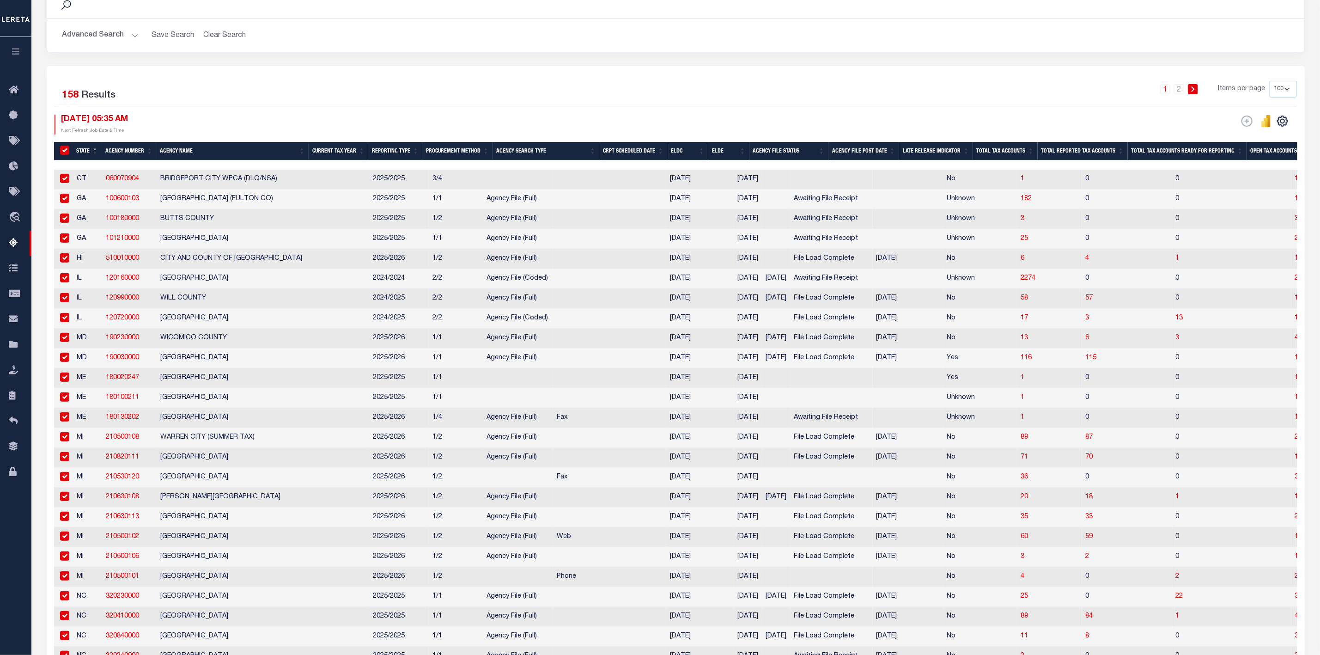
checkbox input "true"
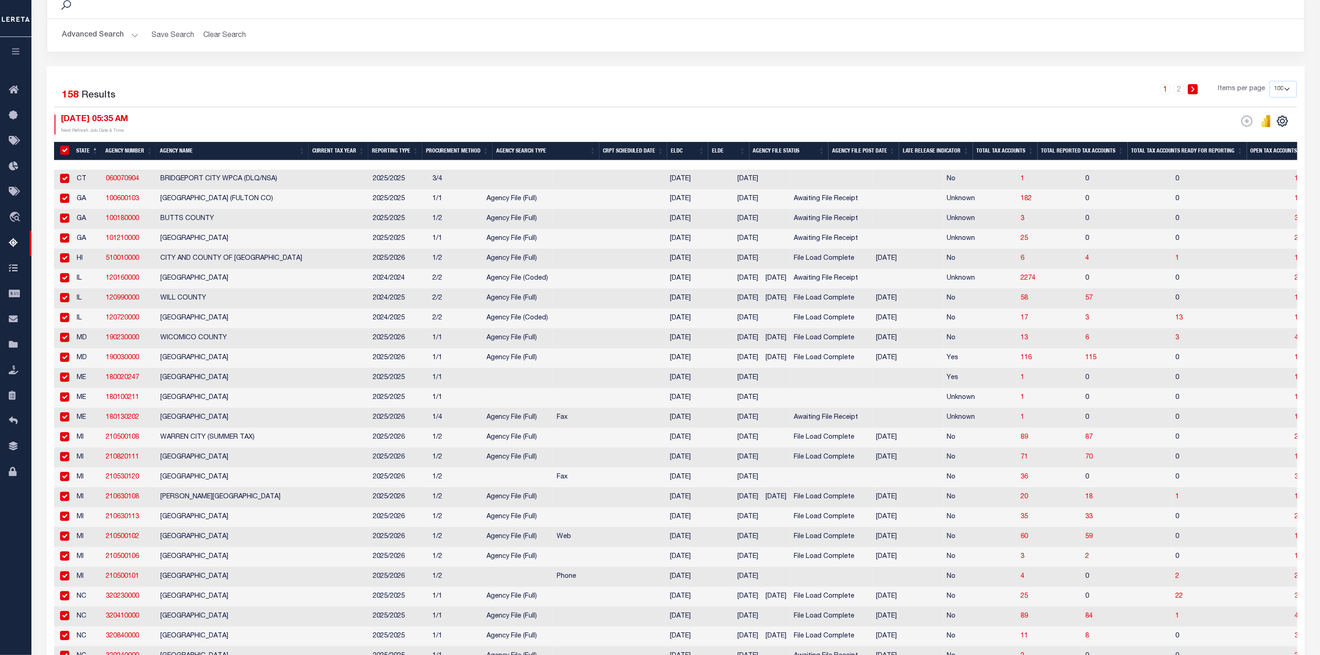
checkbox input "true"
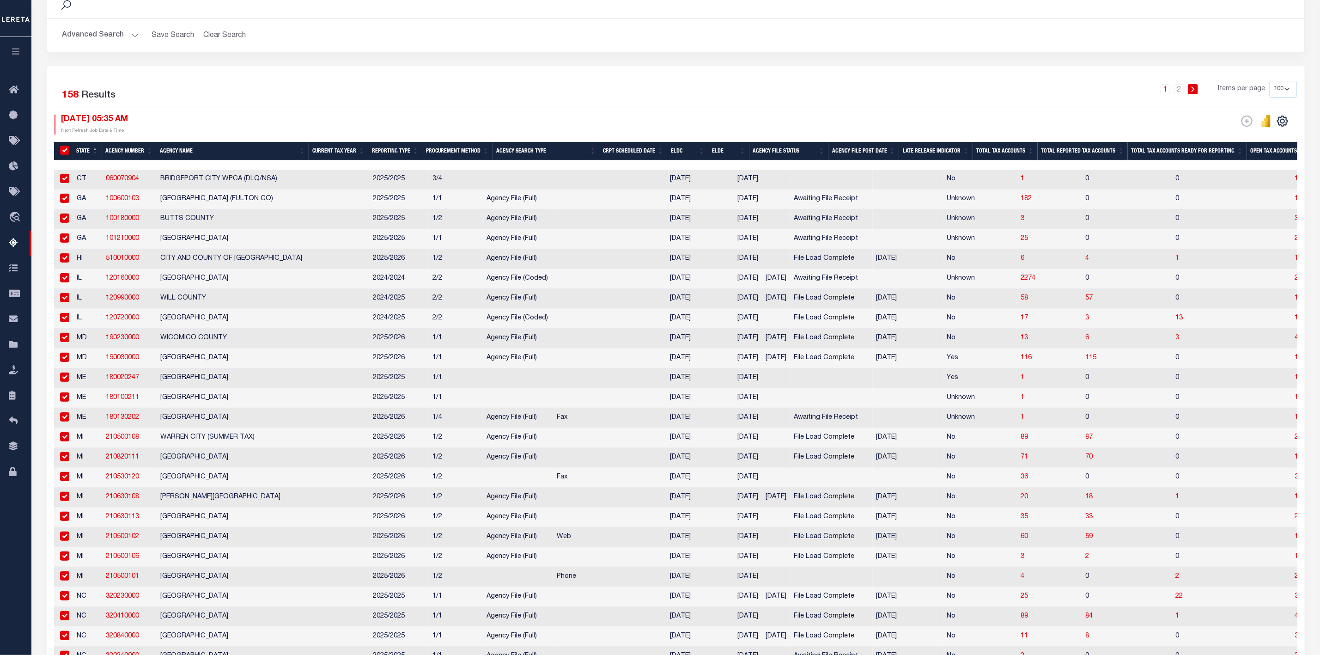
checkbox input "true"
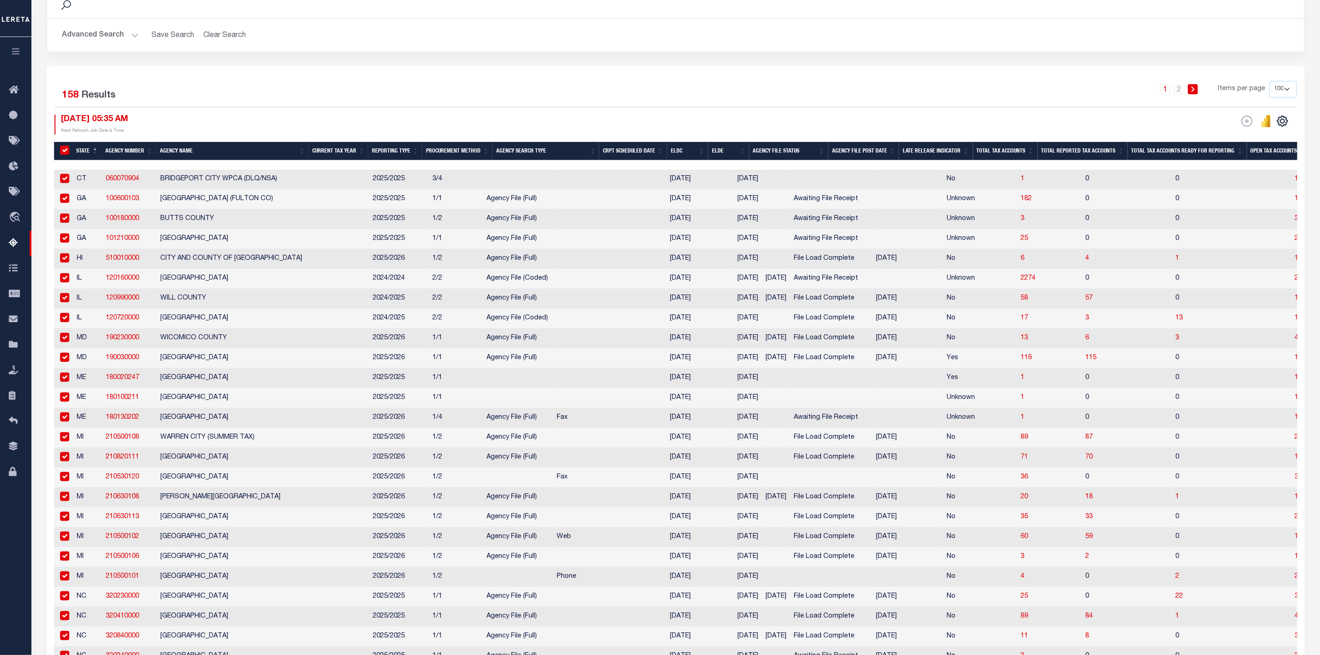
checkbox input "true"
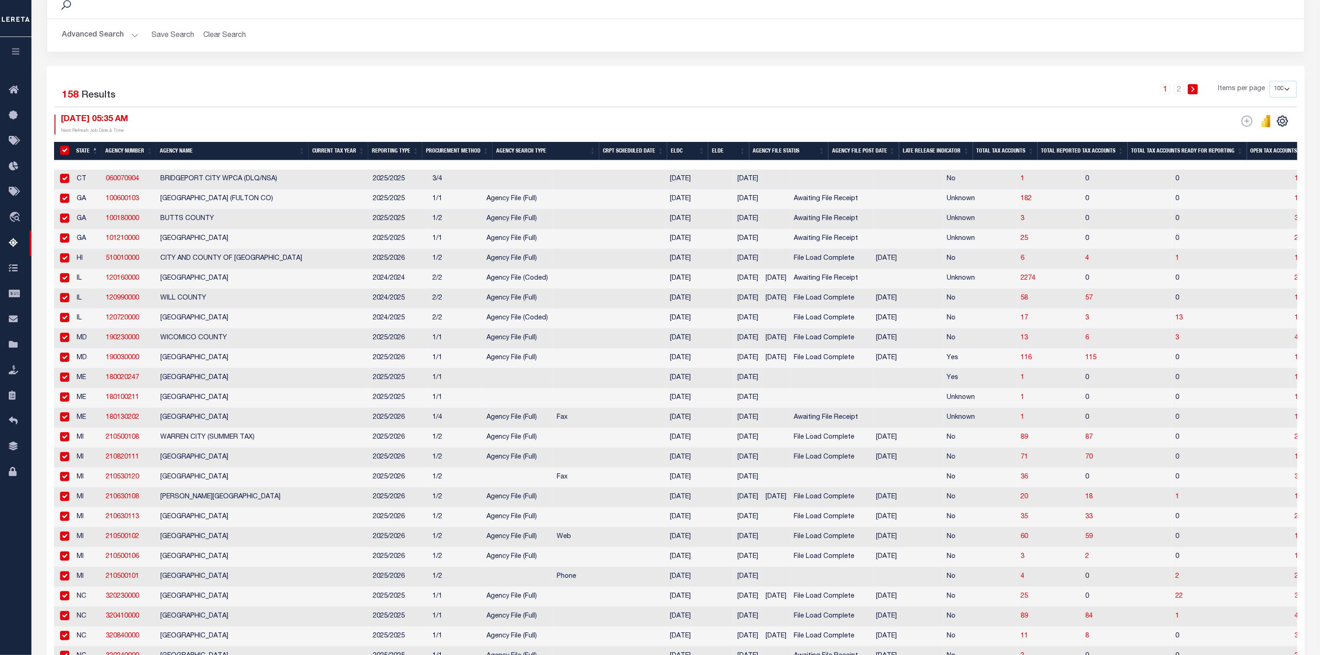
checkbox input "true"
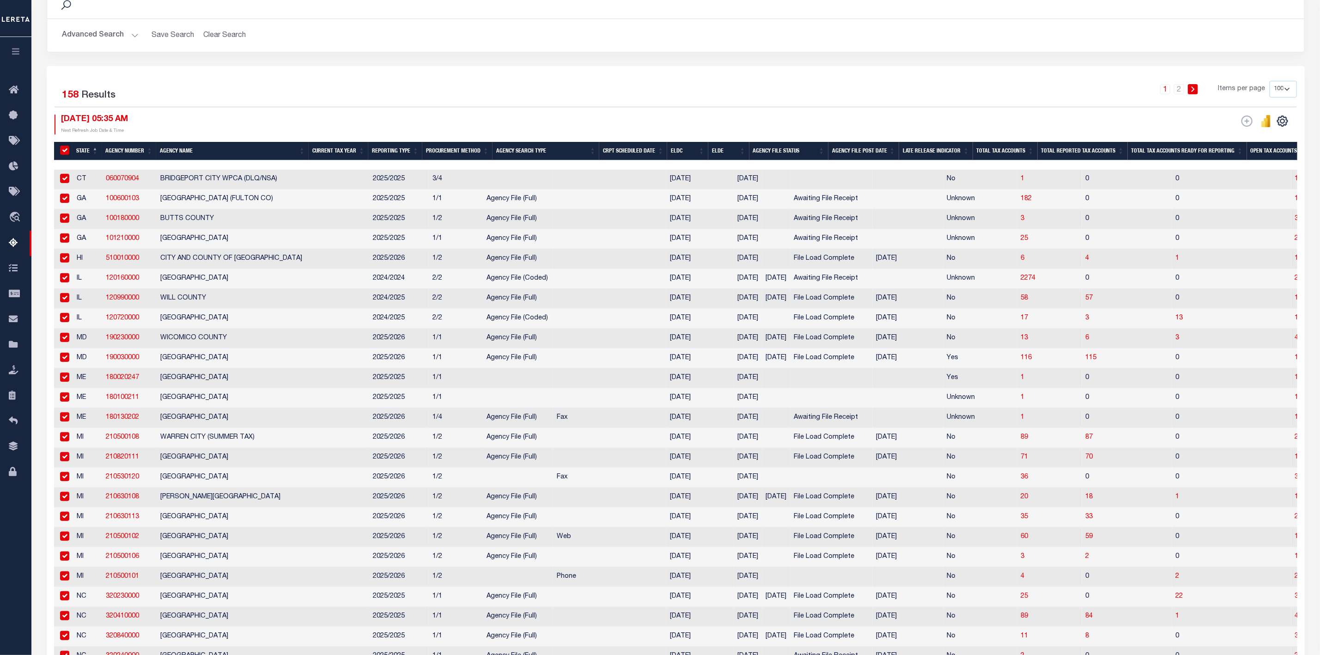
checkbox input "true"
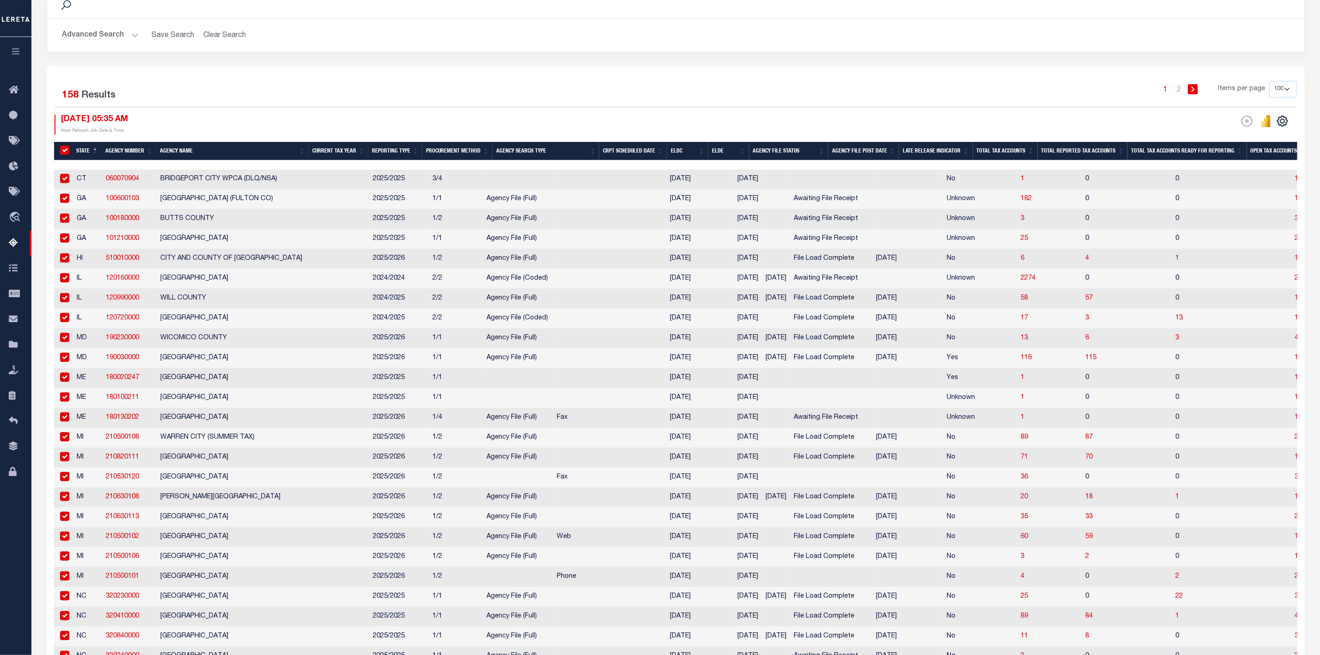
checkbox input "true"
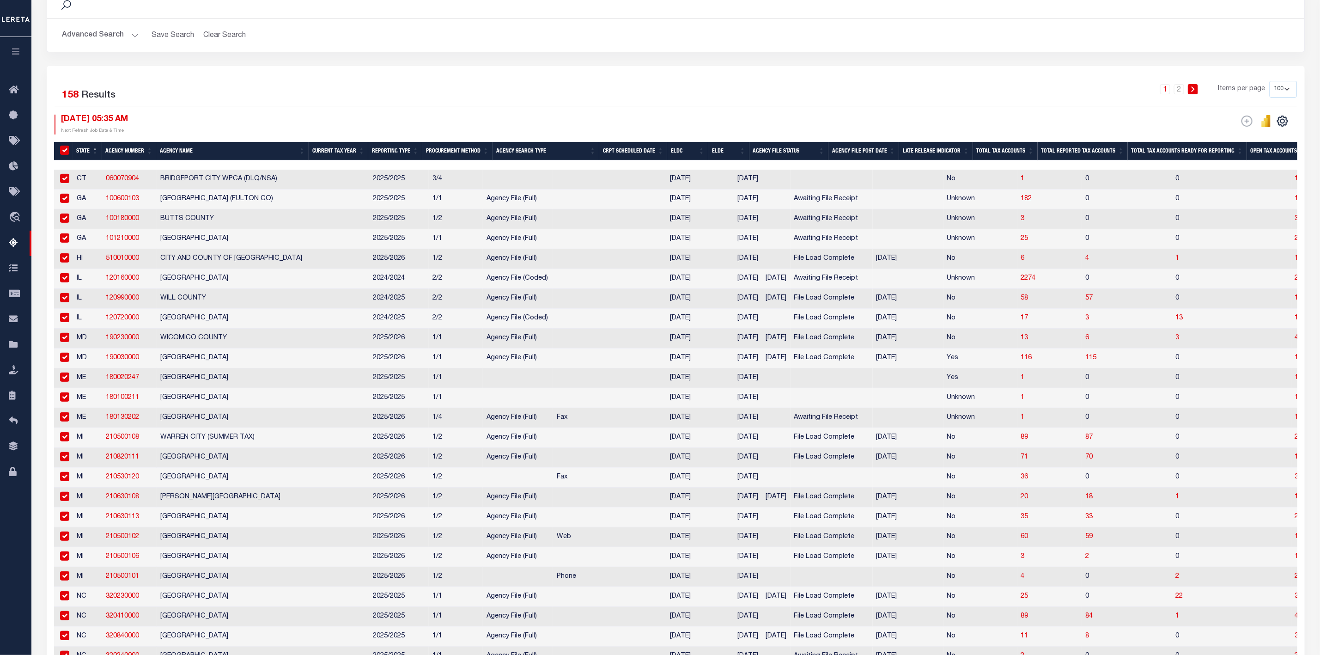
checkbox input "true"
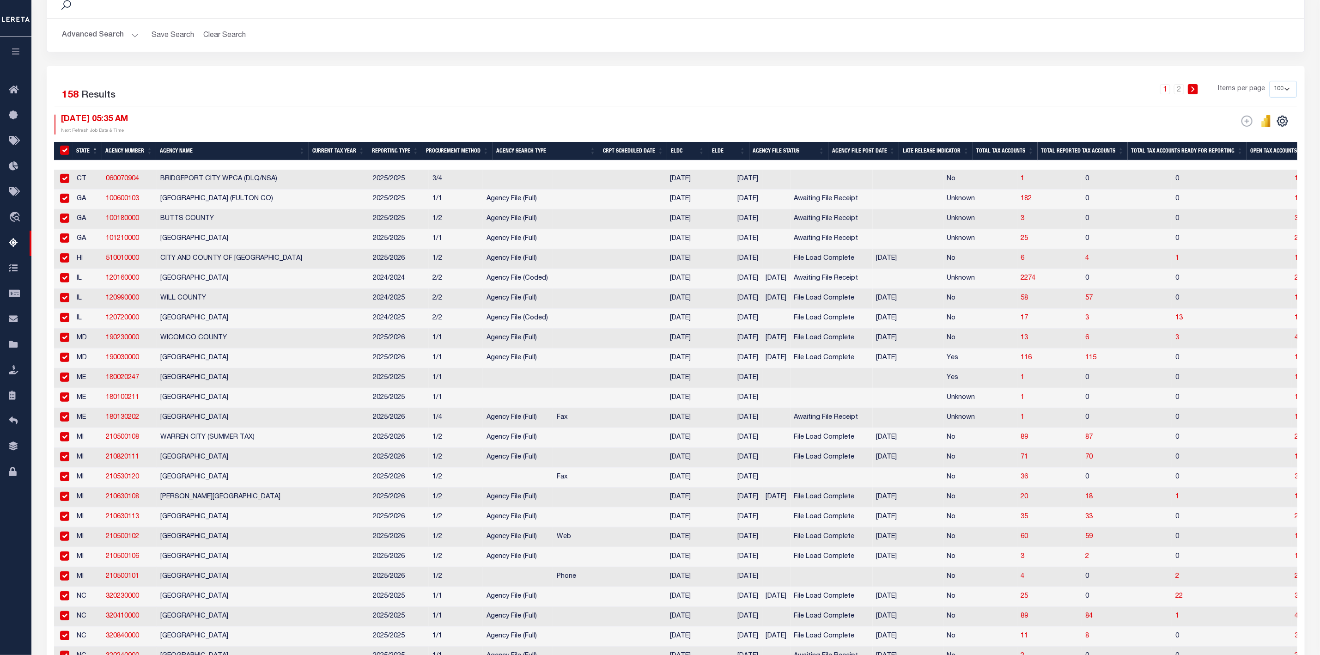
checkbox input "true"
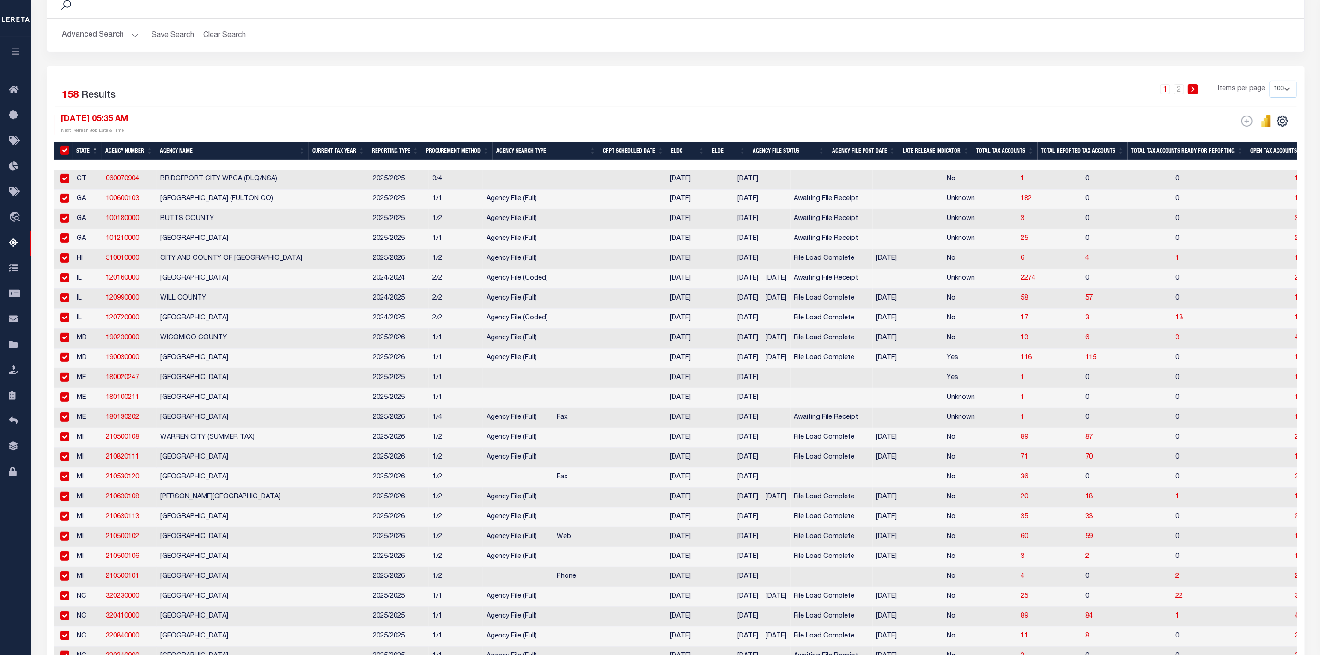
checkbox input "true"
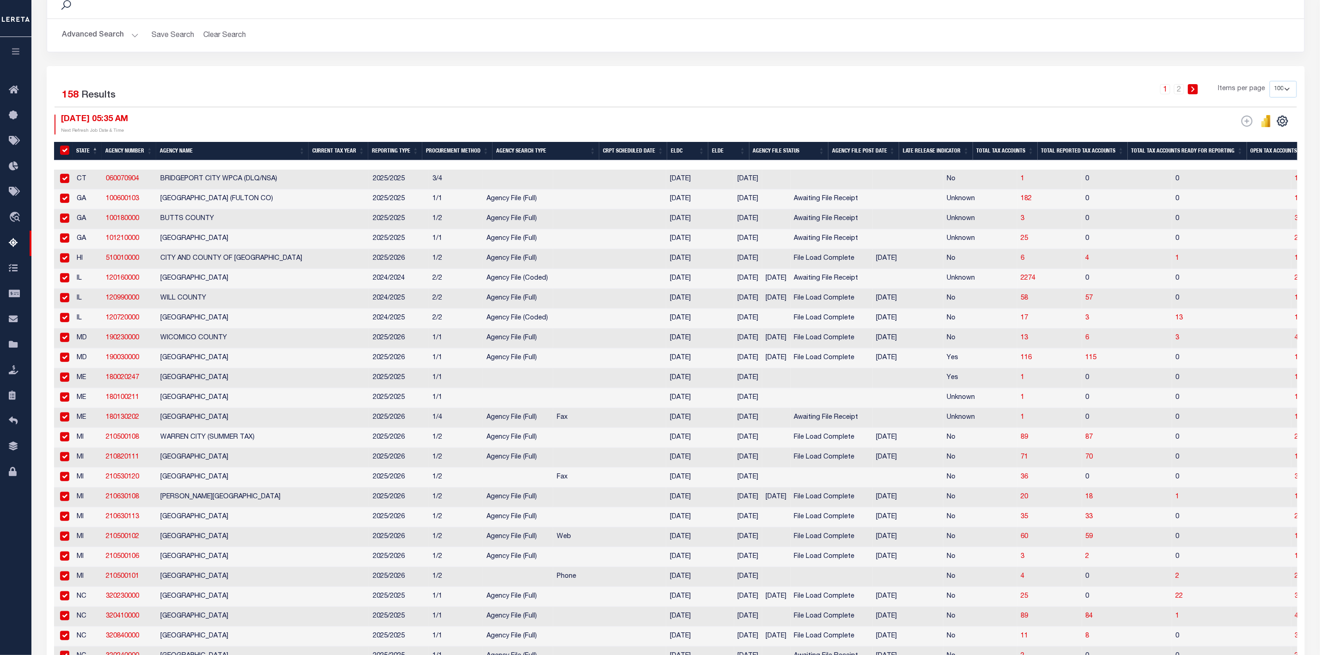
checkbox input "true"
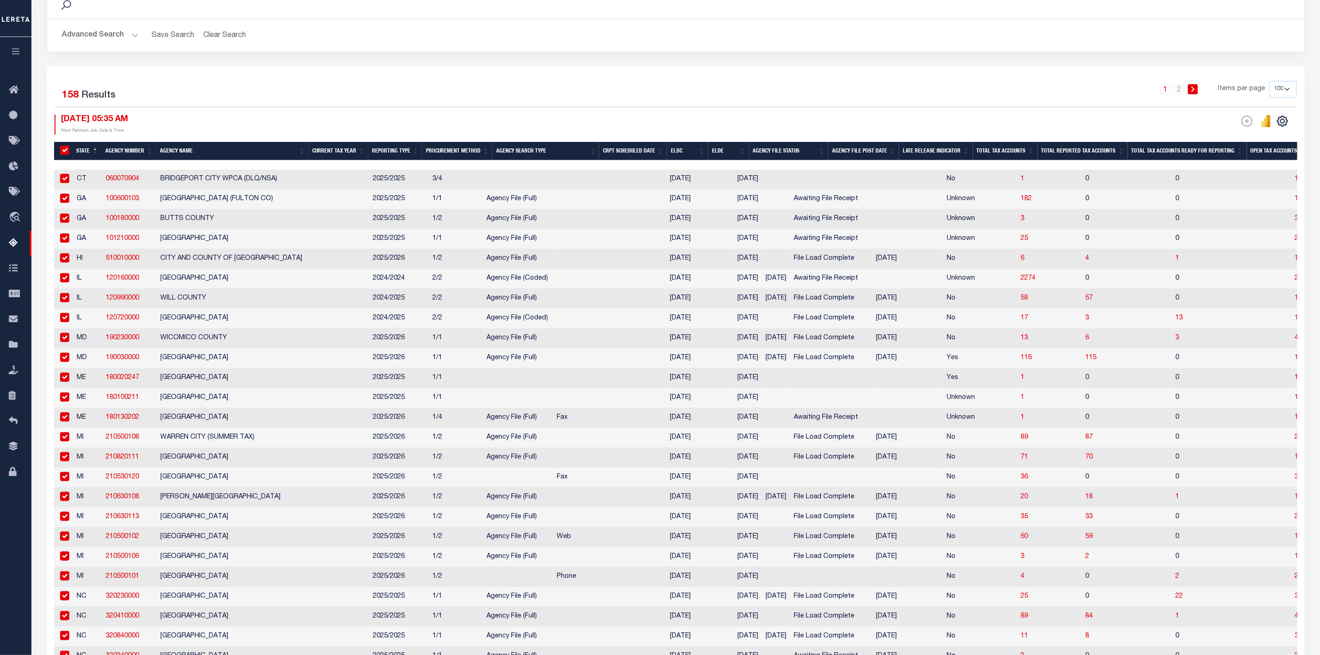
checkbox input "true"
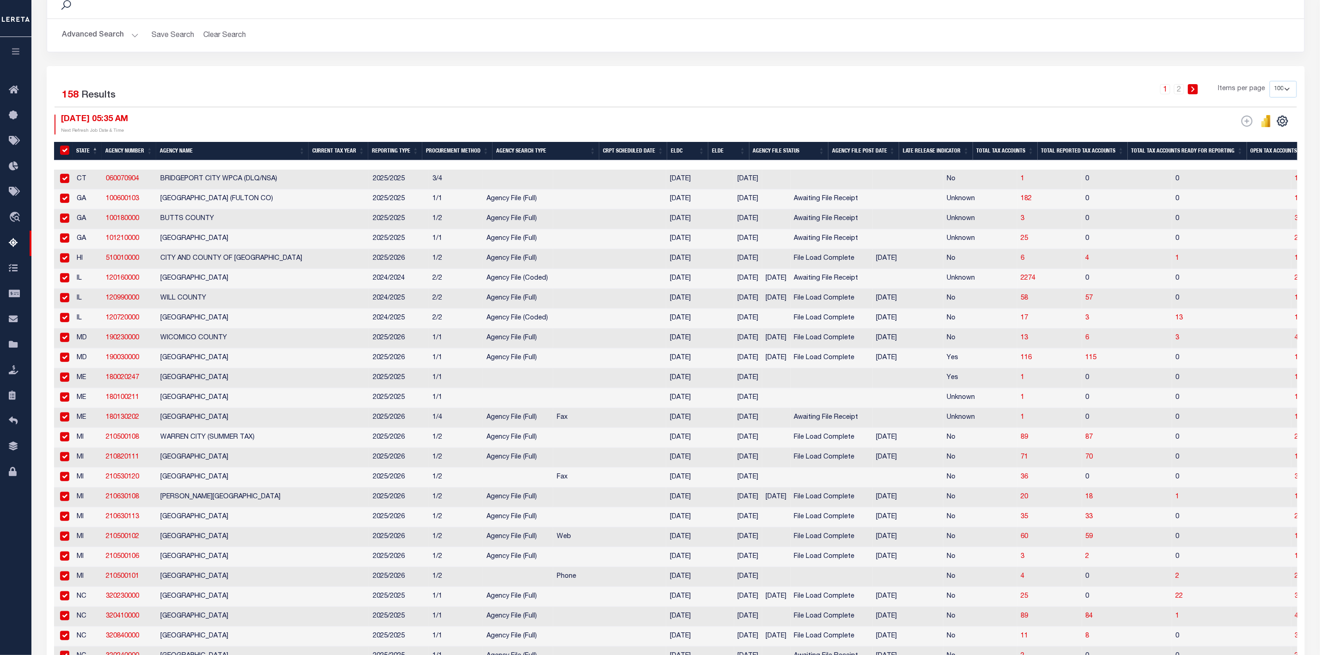
checkbox input "true"
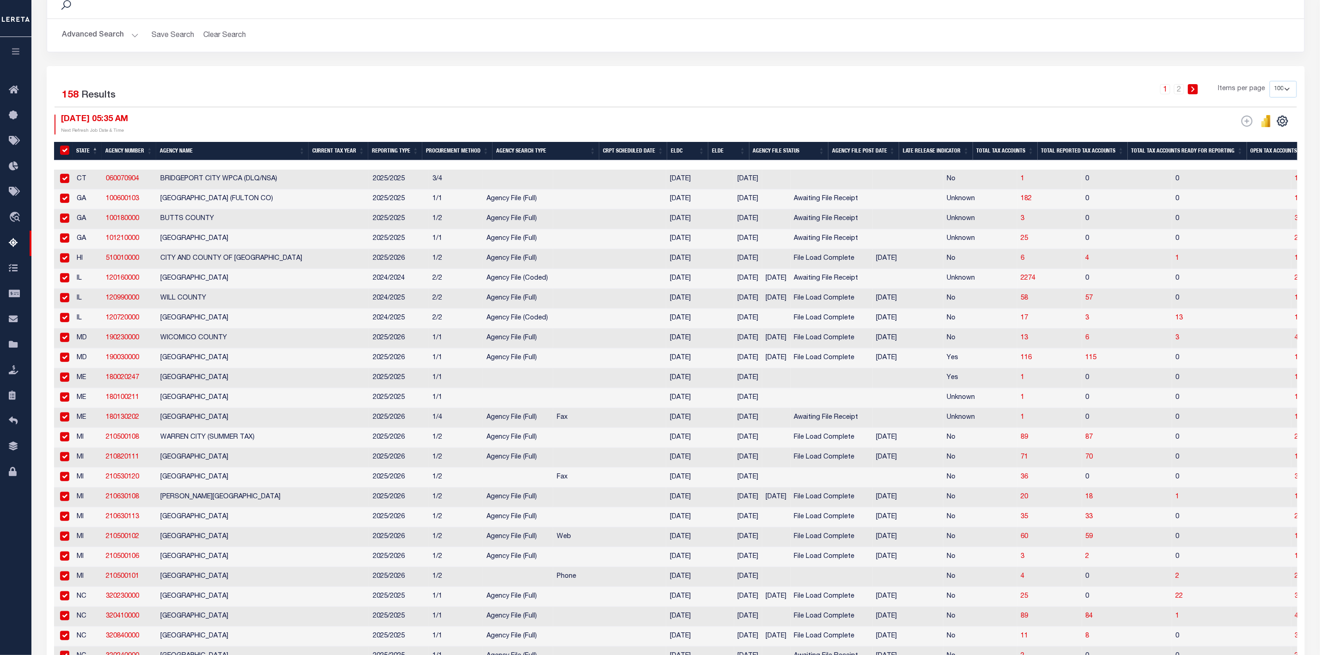
checkbox input "true"
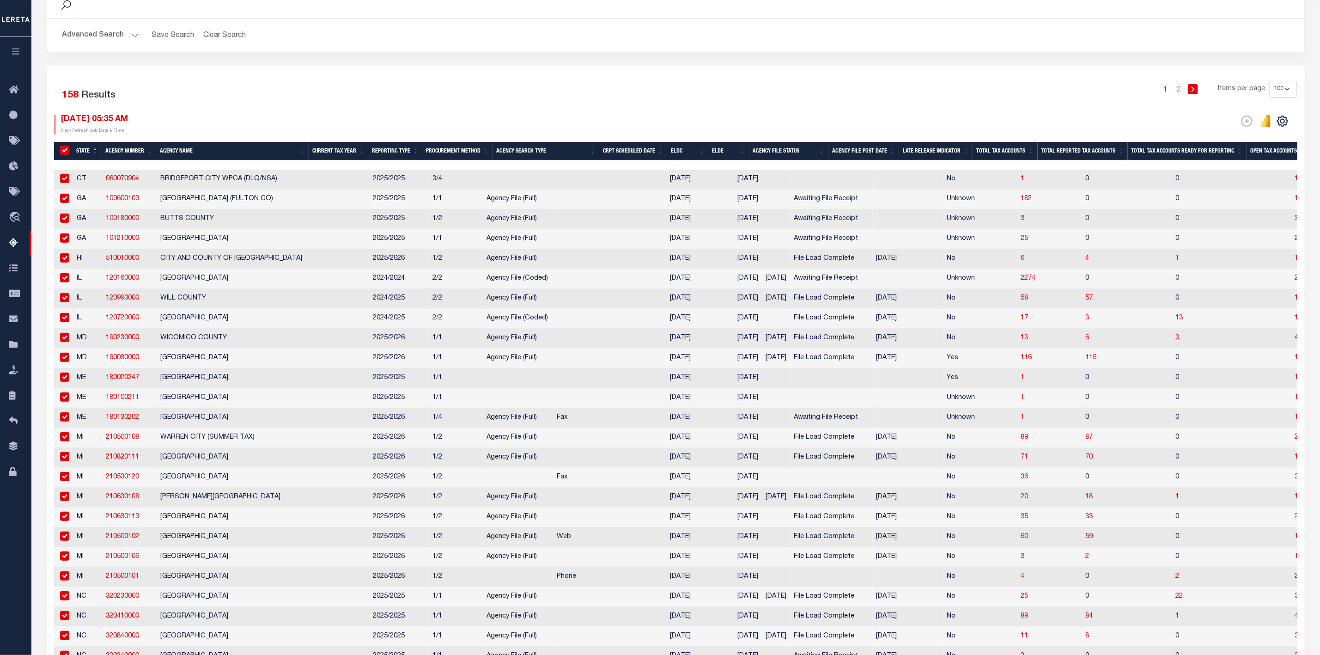
checkbox input "true"
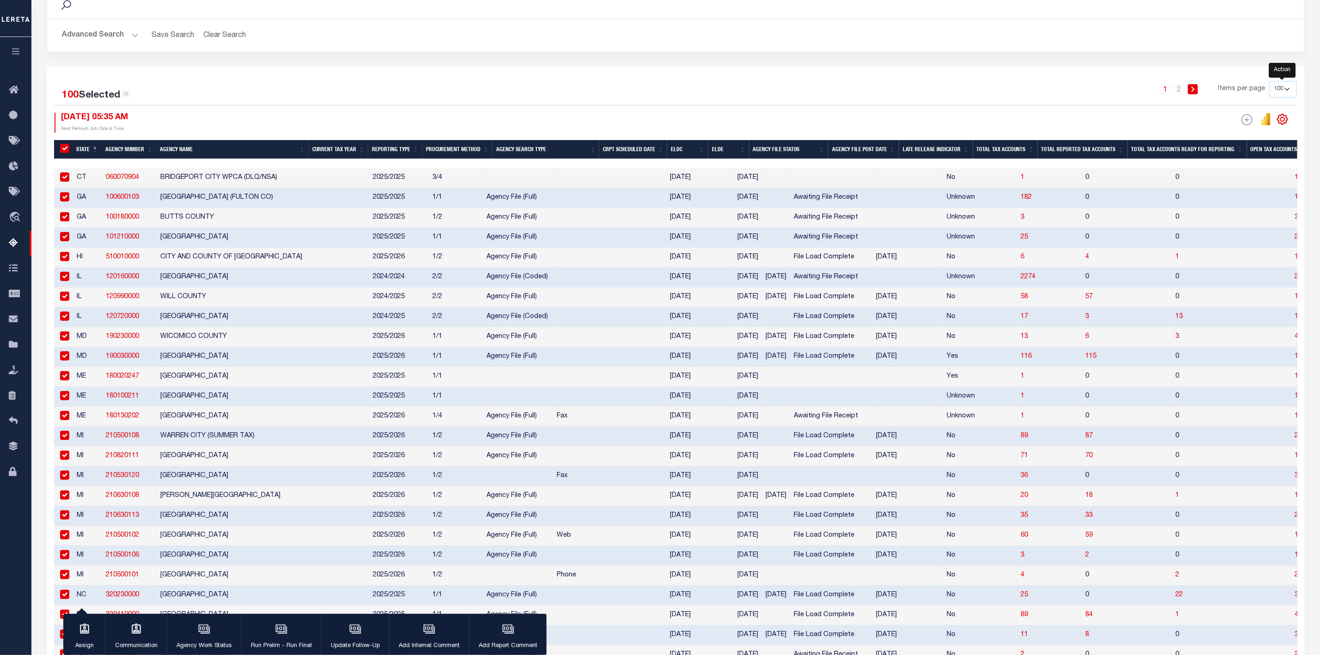
click at [1284, 124] on icon "" at bounding box center [1282, 119] width 10 height 10
click at [1243, 191] on span "Show Filter" at bounding box center [1225, 188] width 35 height 6
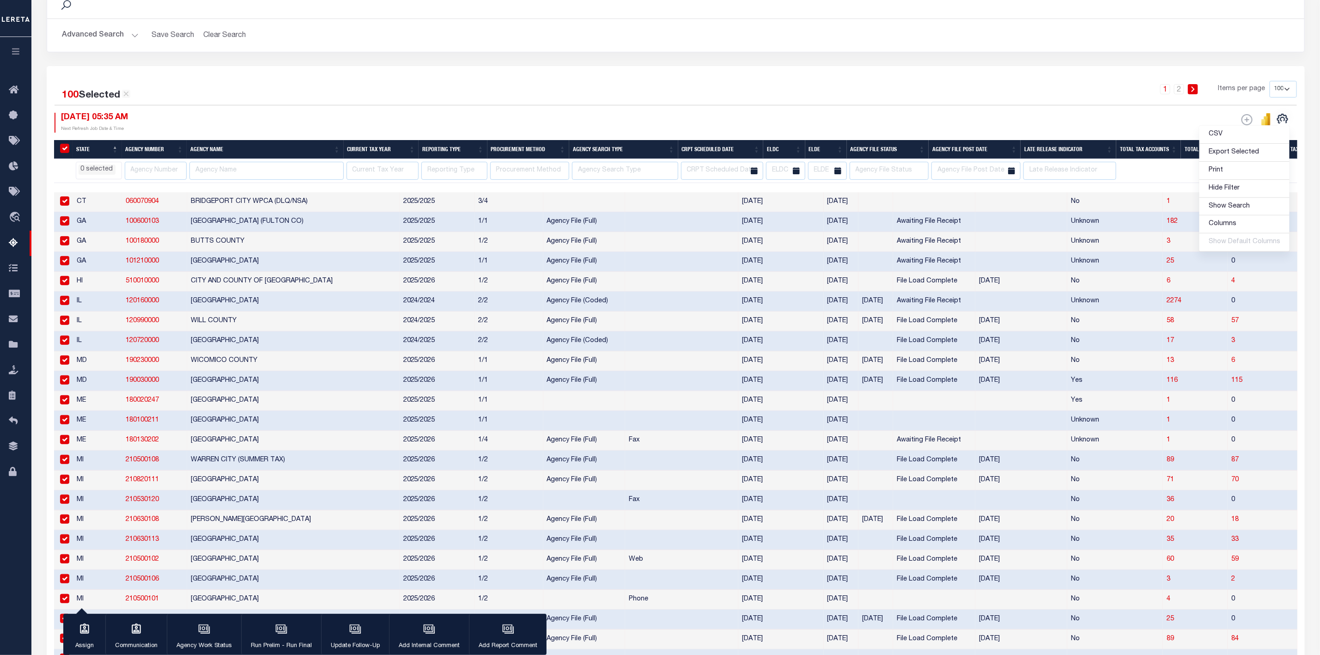
click at [103, 171] on li "0 selected" at bounding box center [97, 169] width 37 height 10
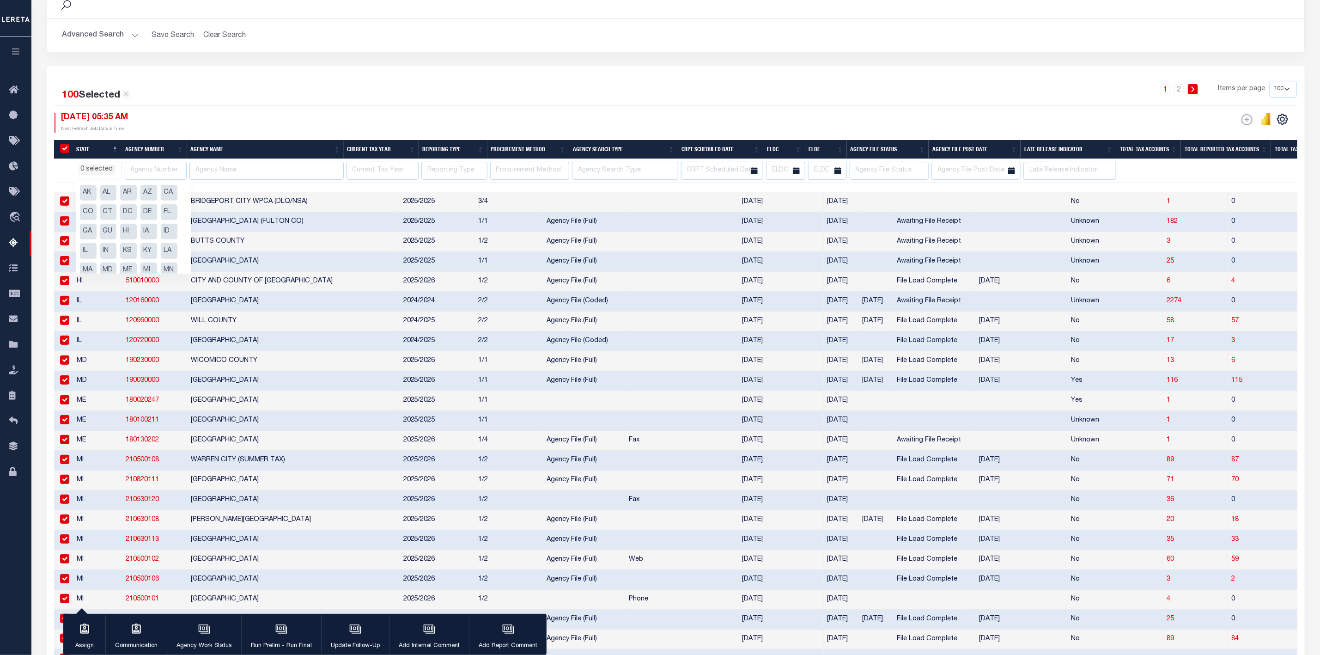
click at [90, 192] on li "AK" at bounding box center [88, 193] width 17 height 16
click at [105, 193] on li "AL" at bounding box center [108, 193] width 17 height 16
click at [125, 195] on li "AR" at bounding box center [128, 193] width 17 height 16
click at [147, 193] on li "AZ" at bounding box center [148, 193] width 17 height 16
click at [161, 200] on li "CA" at bounding box center [169, 193] width 17 height 16
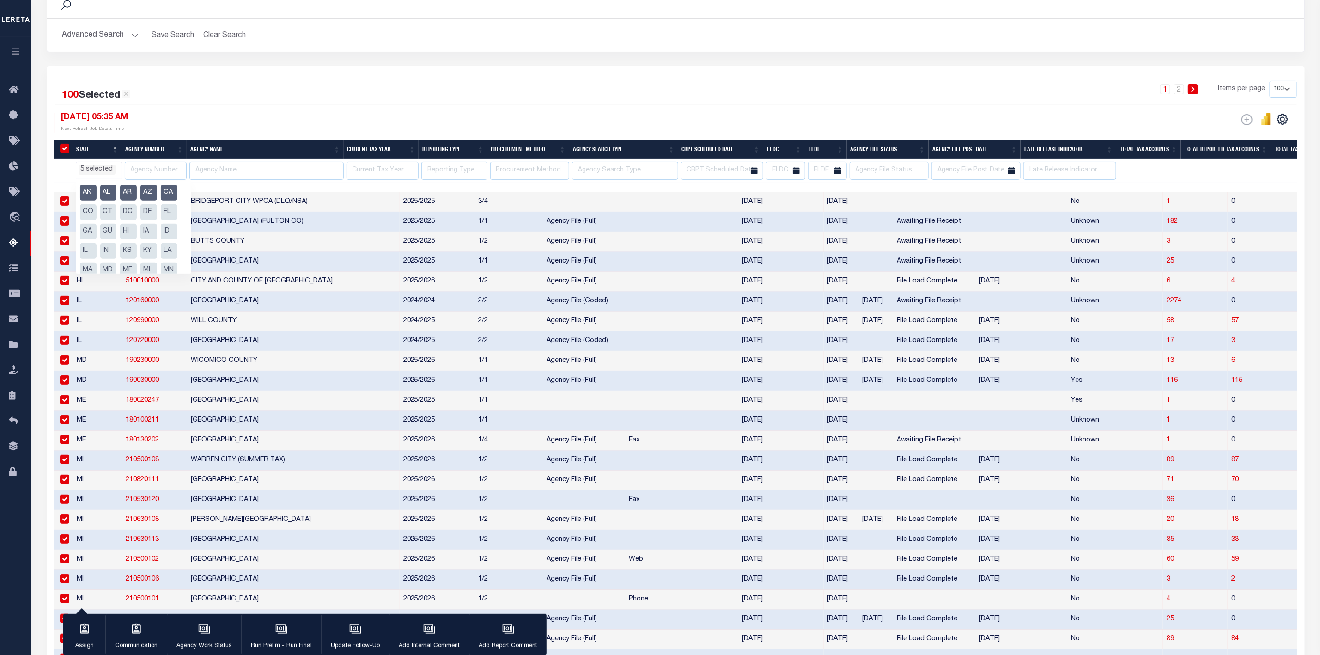
click at [97, 212] on li "CO" at bounding box center [88, 212] width 17 height 16
click at [117, 211] on li "CT" at bounding box center [108, 212] width 17 height 16
click at [137, 216] on li "DC" at bounding box center [128, 212] width 17 height 16
click at [78, 229] on ul "AK AL AR AZ CA CO CT DC DE FL GA GU HI IA ID IL IN KS KY LA MA MD ME MI MN MO M…" at bounding box center [133, 227] width 115 height 92
click at [0, 0] on label "Results" at bounding box center [0, 0] width 0 height 0
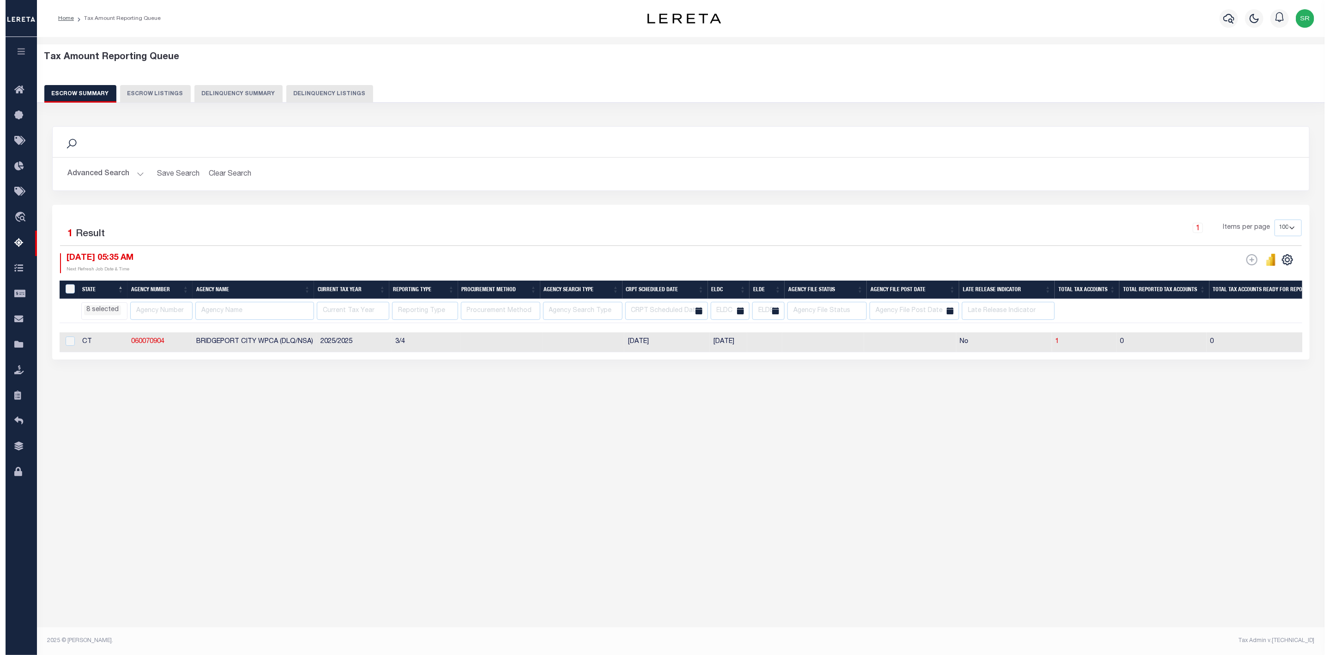
scroll to position [0, 0]
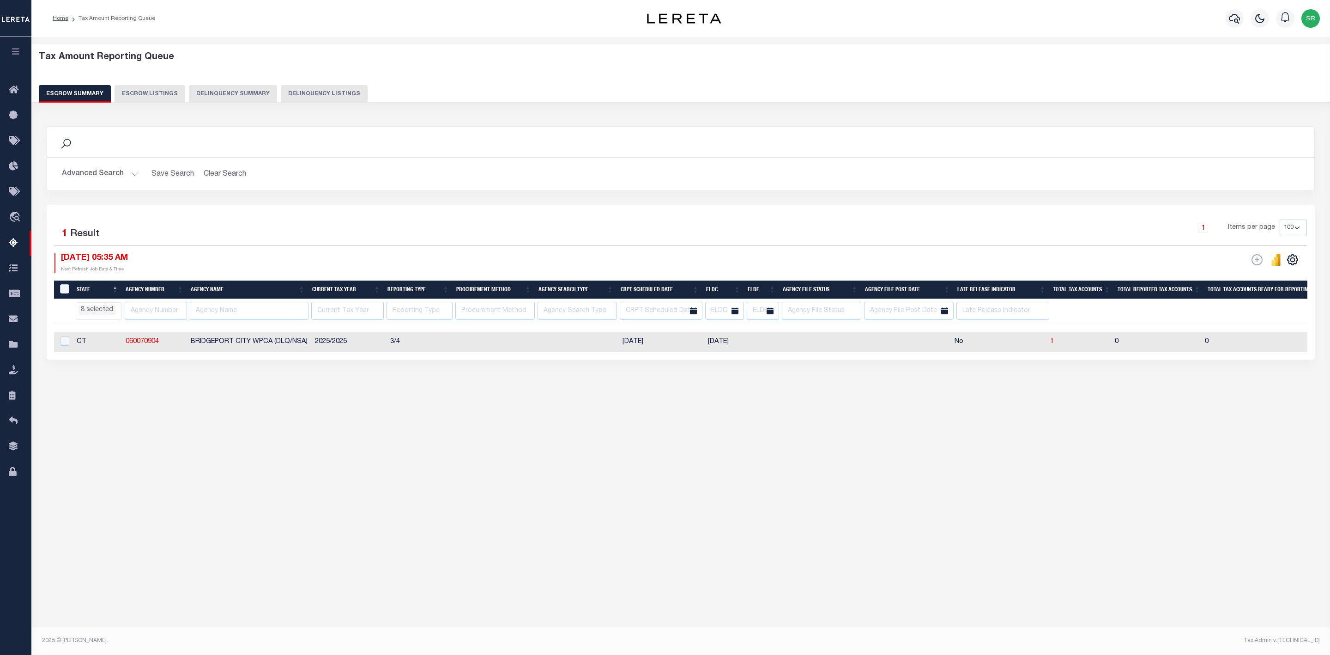
click at [109, 231] on div "100 Selected 1 Result" at bounding box center [206, 232] width 303 height 26
click at [97, 310] on li "8 selected" at bounding box center [97, 310] width 37 height 10
click at [140, 361] on li "DE" at bounding box center [148, 353] width 17 height 16
click at [161, 361] on li "FL" at bounding box center [169, 353] width 17 height 16
click at [97, 370] on li "GA" at bounding box center [88, 372] width 17 height 16
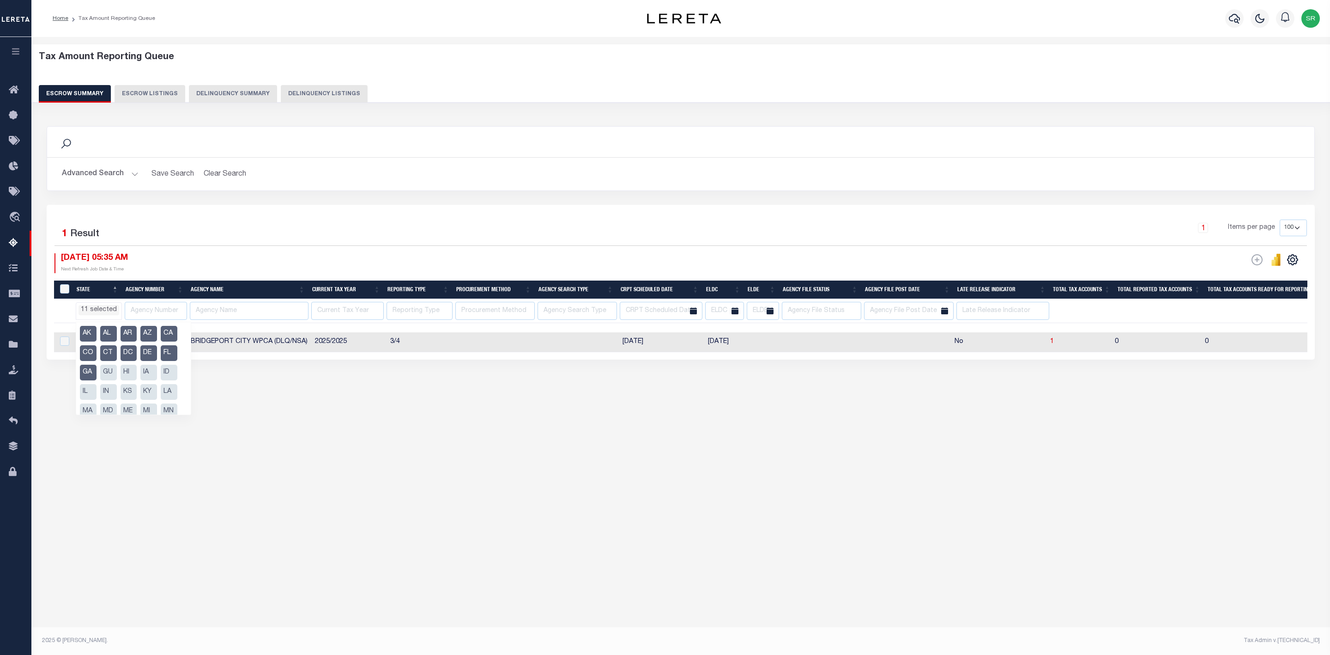
click at [117, 370] on li "GU" at bounding box center [108, 372] width 17 height 16
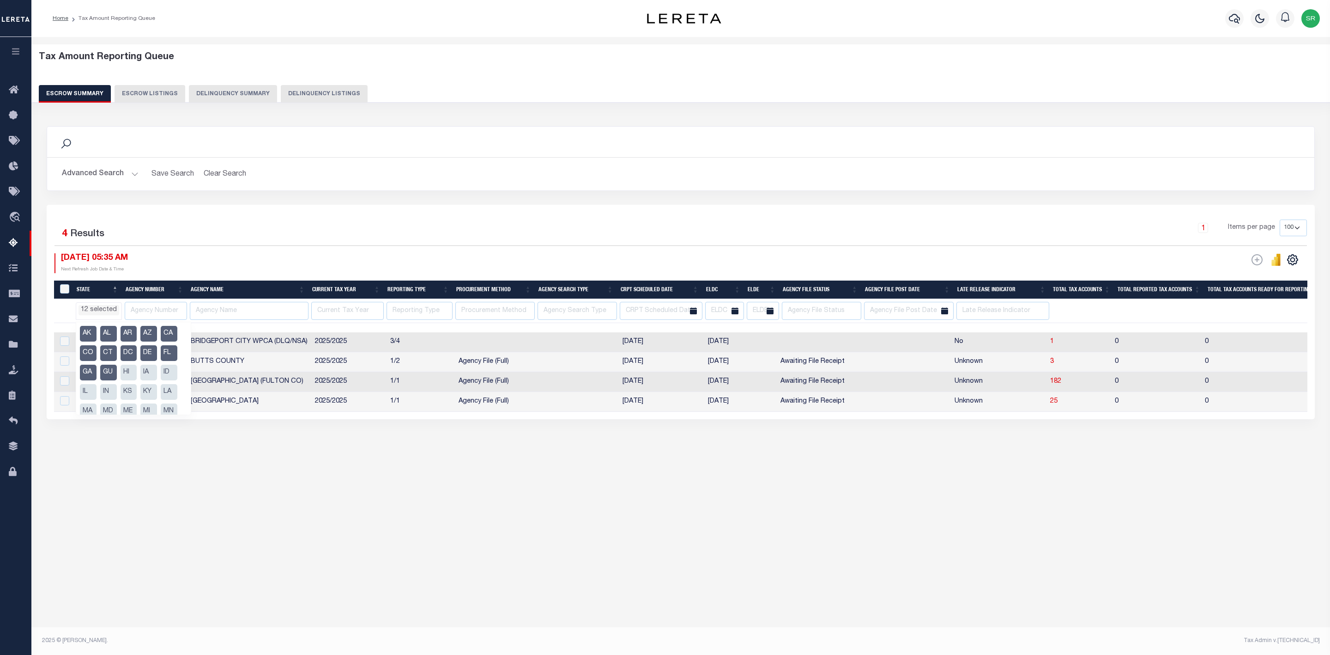
click at [121, 380] on li "HI" at bounding box center [129, 372] width 17 height 16
click at [140, 380] on li "IA" at bounding box center [148, 372] width 17 height 16
click at [161, 380] on li "ID" at bounding box center [169, 372] width 17 height 16
click at [97, 389] on li "IL" at bounding box center [88, 392] width 17 height 16
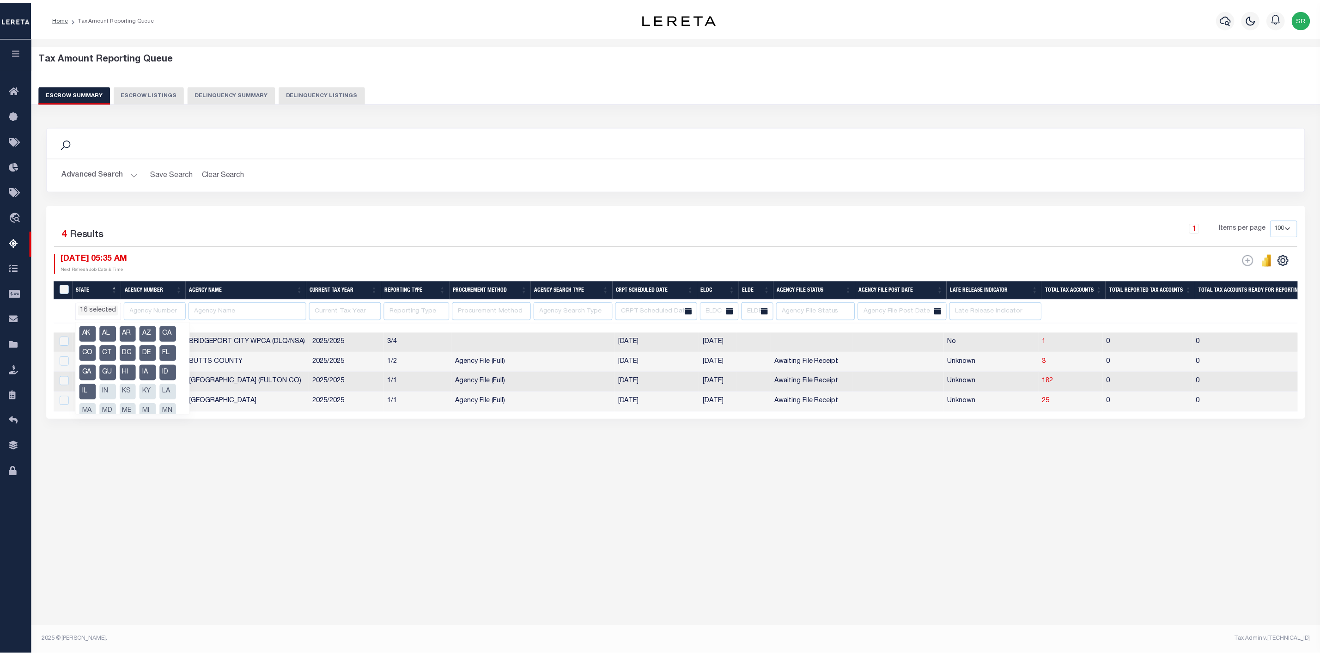
scroll to position [69, 0]
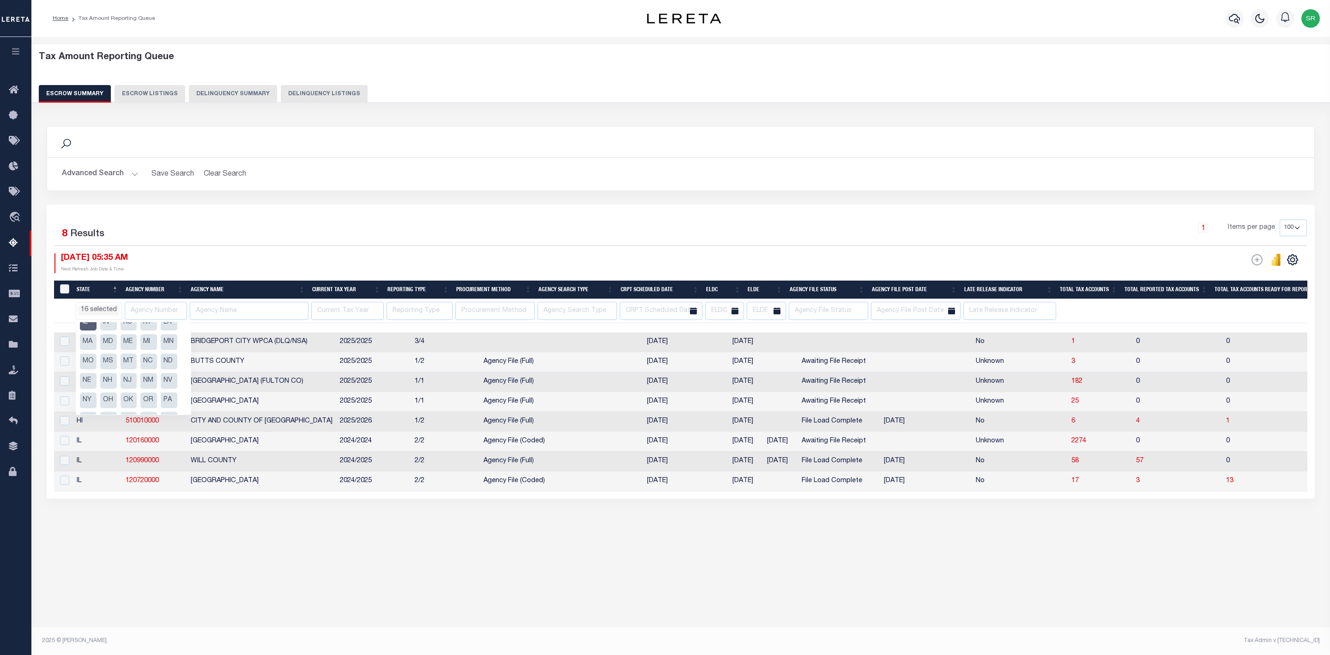
click at [100, 330] on li "IN" at bounding box center [108, 323] width 17 height 16
click at [121, 330] on li "KS" at bounding box center [129, 323] width 17 height 16
click at [140, 330] on li "KY" at bounding box center [148, 323] width 17 height 16
click at [161, 330] on li "LA" at bounding box center [169, 323] width 17 height 16
click at [91, 350] on li "MA" at bounding box center [88, 342] width 17 height 16
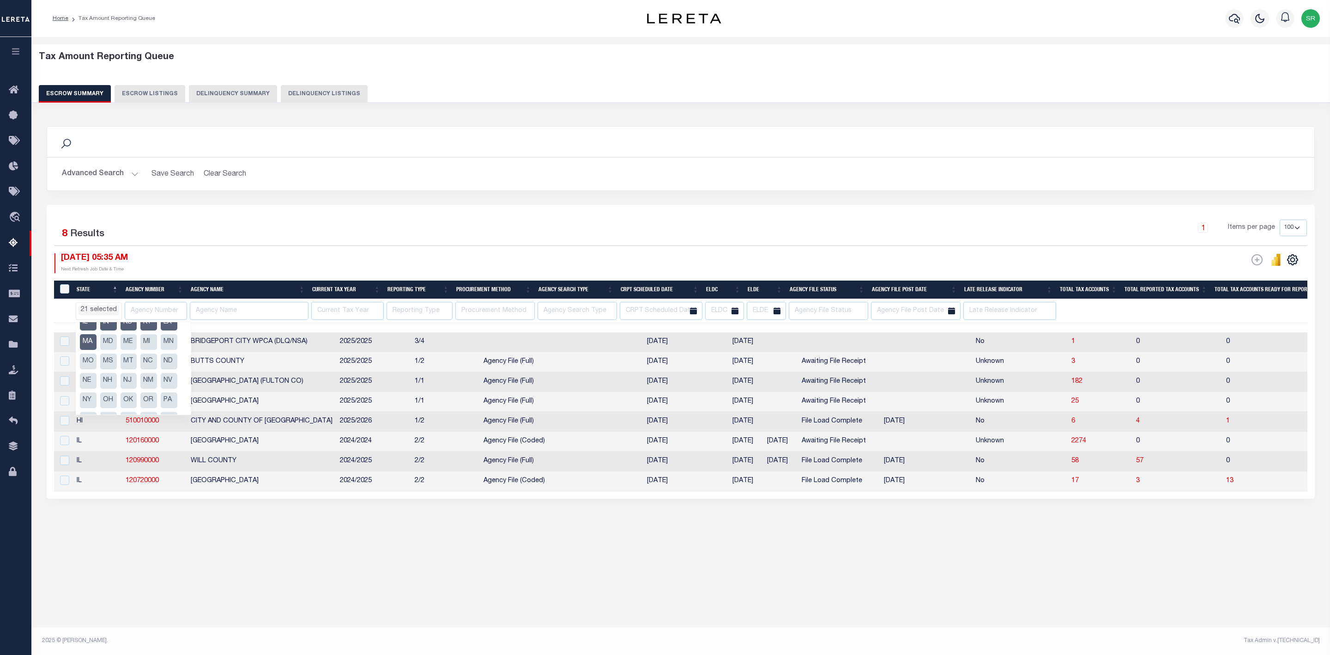
click at [105, 350] on li "MD" at bounding box center [108, 342] width 17 height 16
click at [134, 350] on li "ME" at bounding box center [129, 342] width 17 height 16
click at [149, 350] on li "MI" at bounding box center [148, 342] width 17 height 16
click at [161, 350] on li "MN" at bounding box center [169, 342] width 17 height 16
click at [140, 369] on li "NC" at bounding box center [148, 361] width 17 height 16
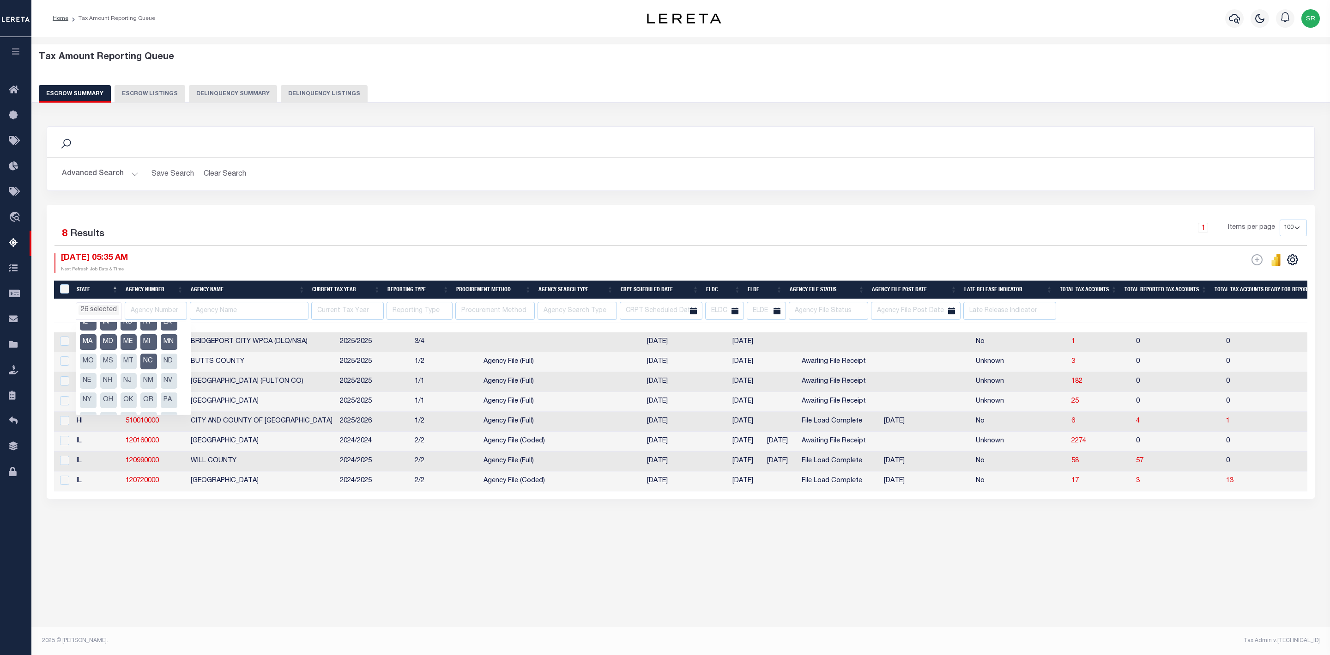
click at [97, 369] on li "MO" at bounding box center [88, 361] width 17 height 16
click at [161, 369] on li "ND" at bounding box center [169, 361] width 17 height 16
click at [117, 369] on li "MS" at bounding box center [108, 361] width 17 height 16
click at [97, 389] on li "NE" at bounding box center [88, 381] width 17 height 16
click at [137, 369] on li "MT" at bounding box center [129, 361] width 17 height 16
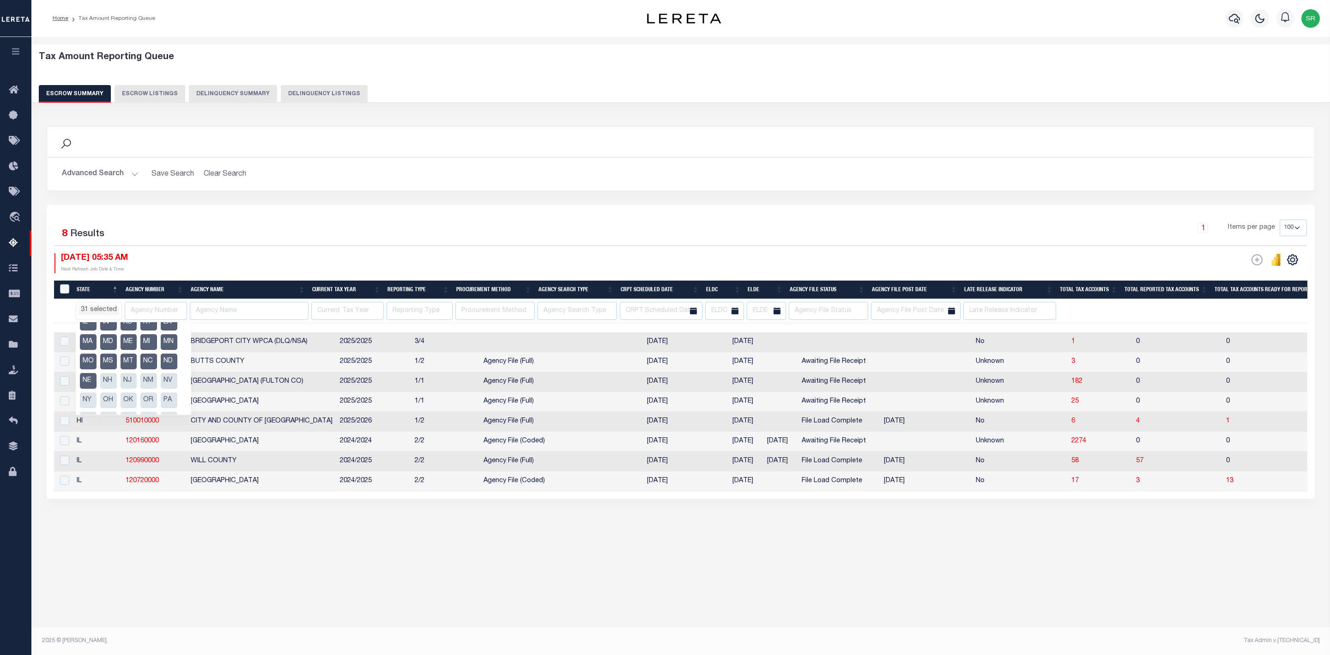
click at [117, 389] on li "NH" at bounding box center [108, 381] width 17 height 16
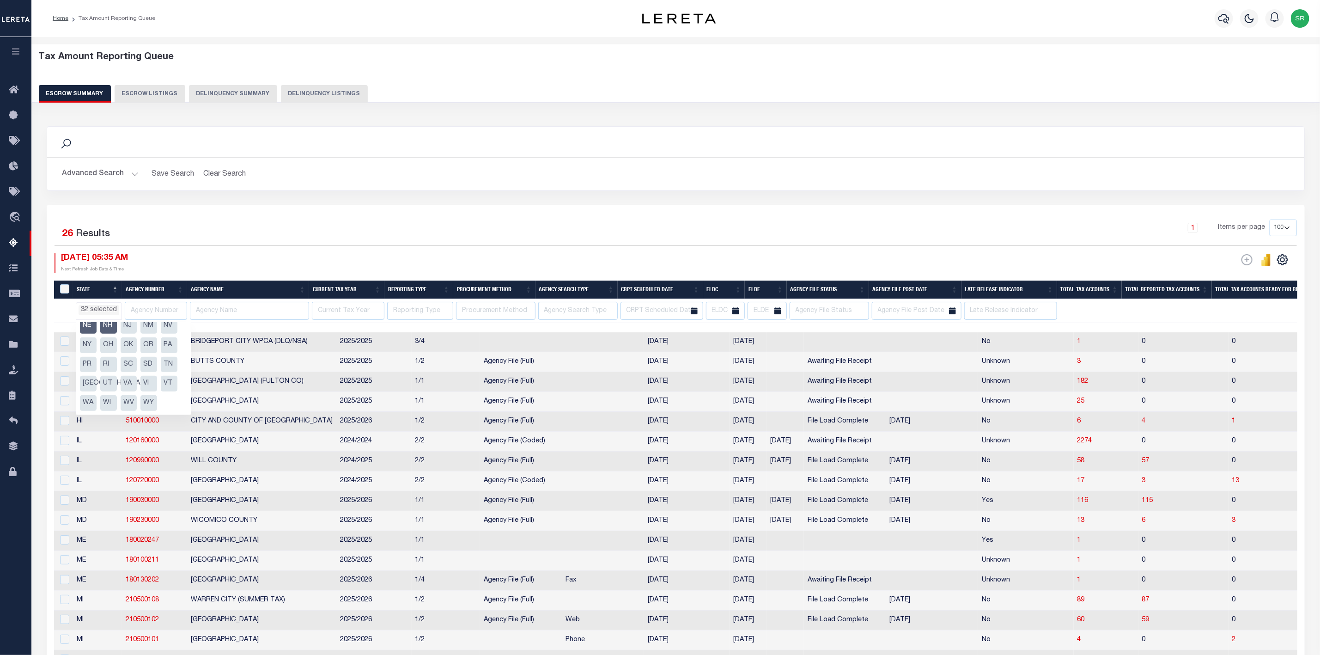
scroll to position [43, 0]
click at [286, 233] on div "100 Selected 26 Results" at bounding box center [205, 232] width 300 height 26
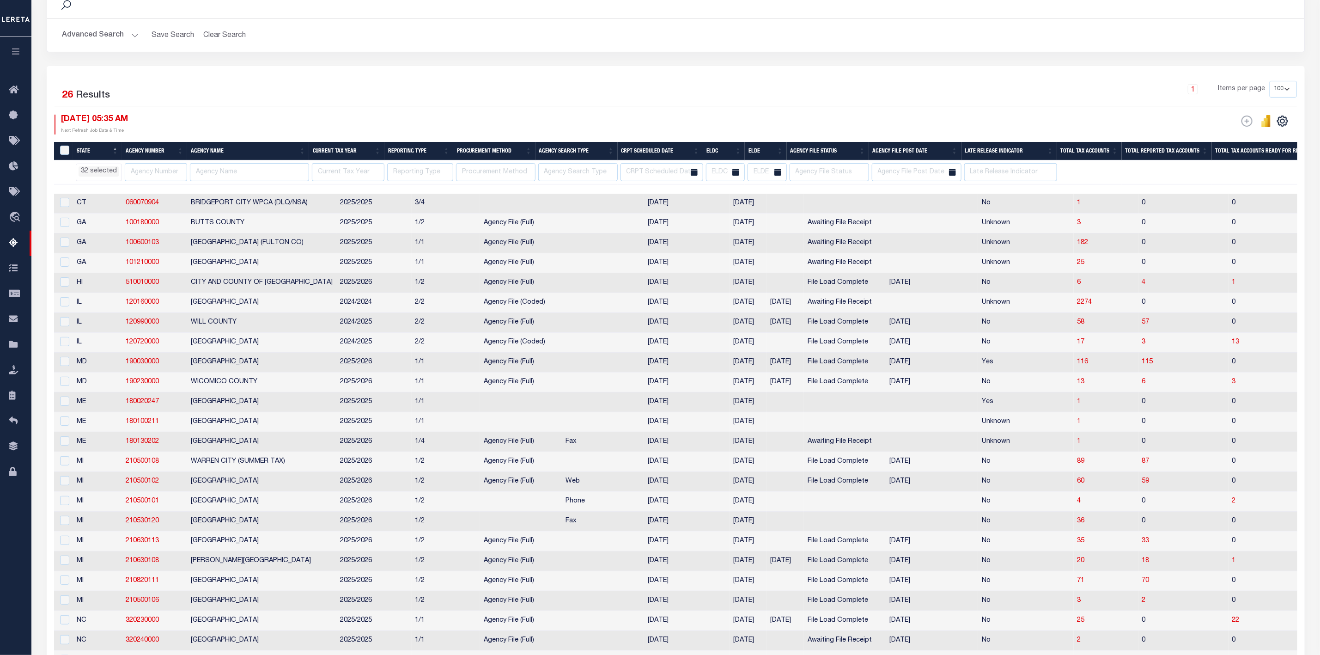
scroll to position [277, 0]
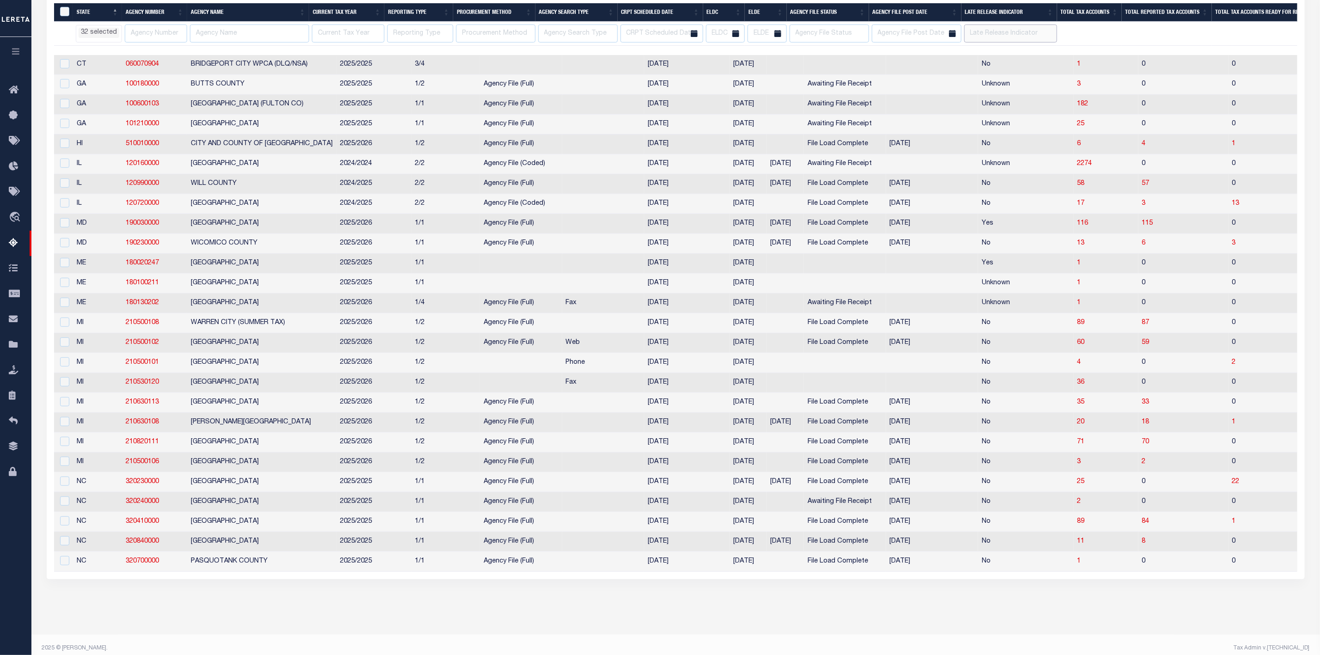
click at [983, 35] on input "text" at bounding box center [1010, 33] width 93 height 18
click at [1228, 528] on td "1" at bounding box center [1287, 522] width 119 height 20
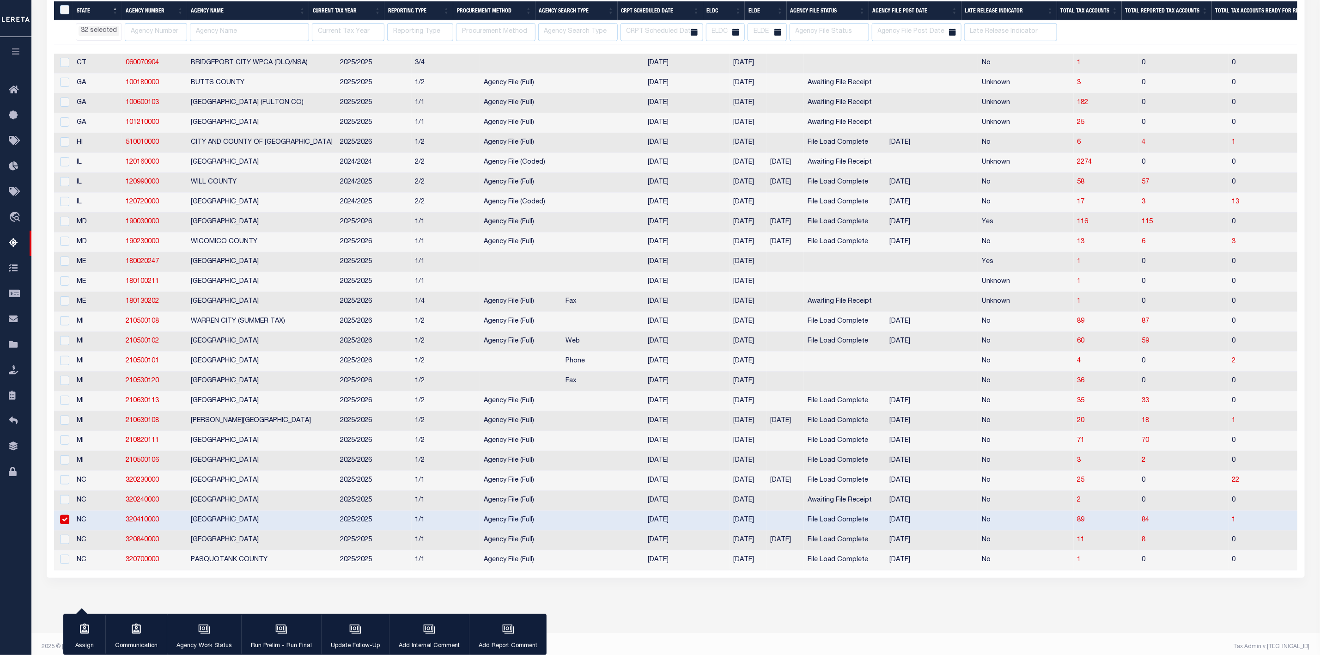
scroll to position [275, 0]
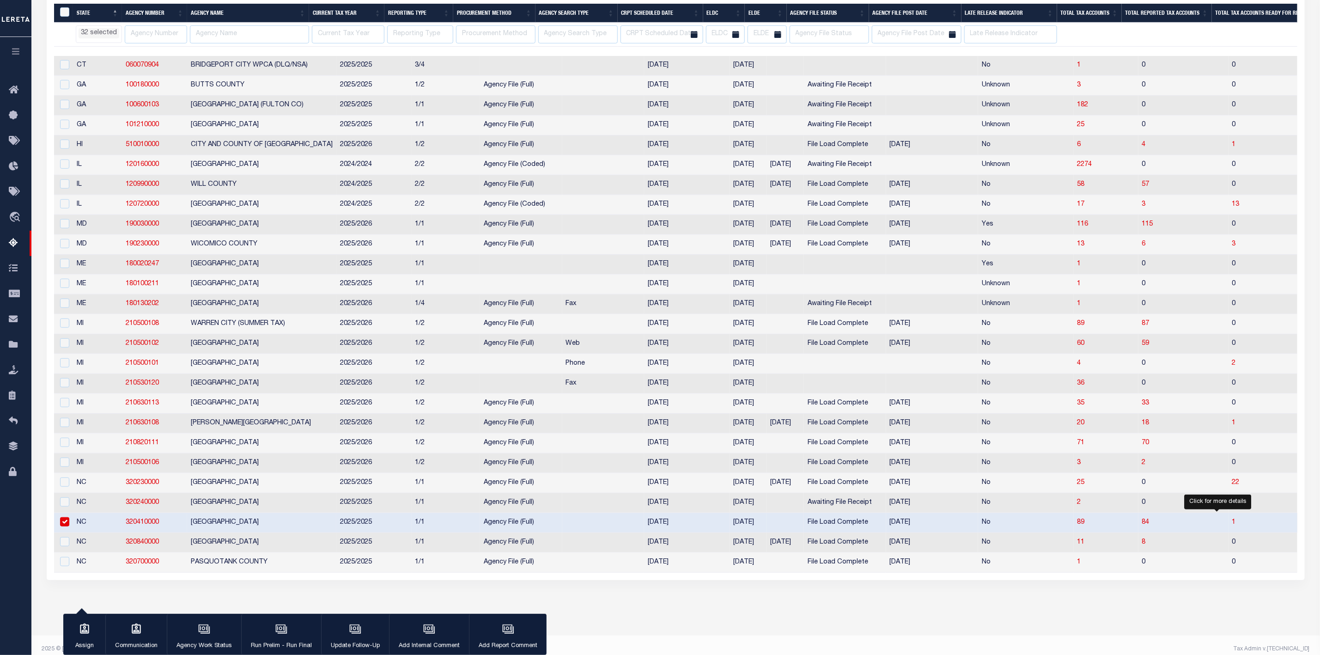
click at [1232, 525] on span "1" at bounding box center [1234, 522] width 4 height 6
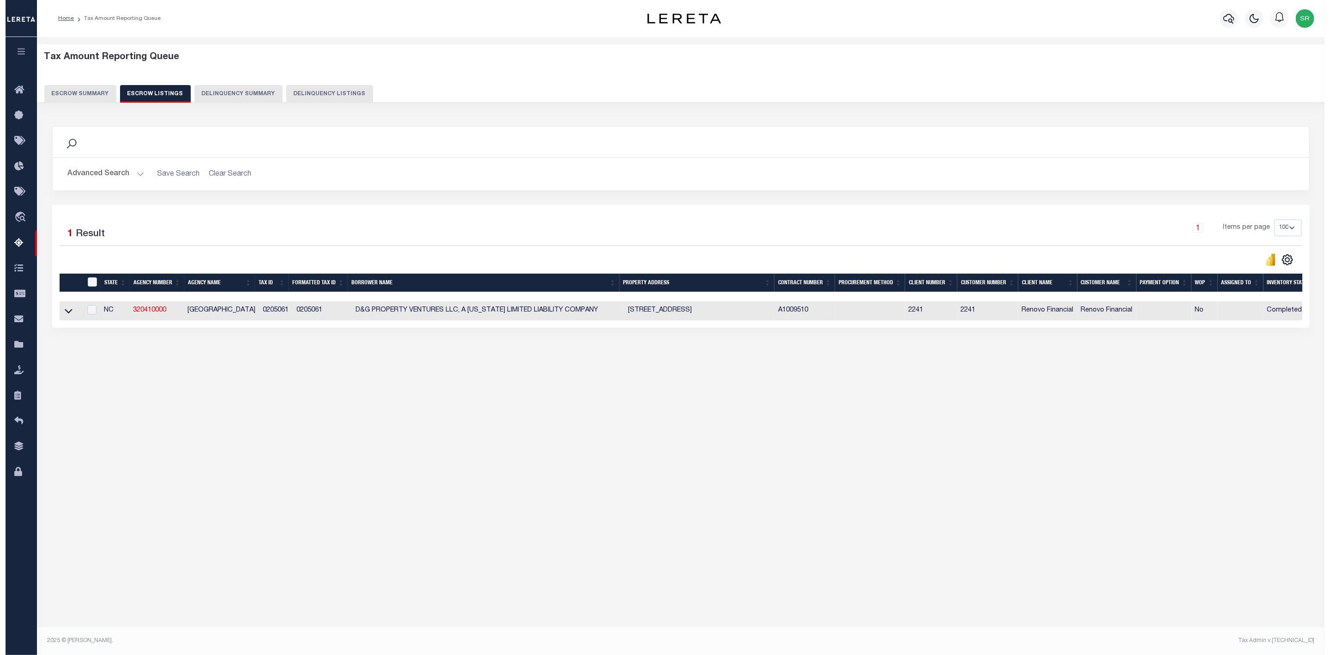
scroll to position [0, 0]
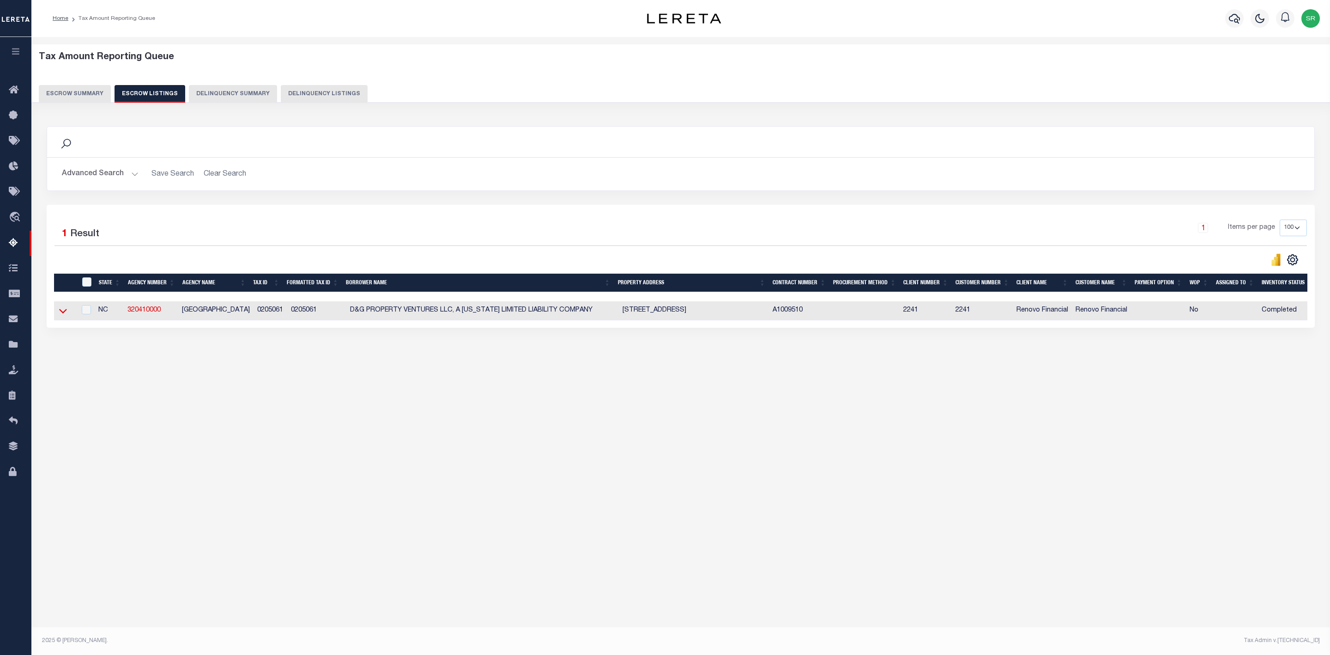
click at [64, 313] on icon at bounding box center [63, 311] width 8 height 10
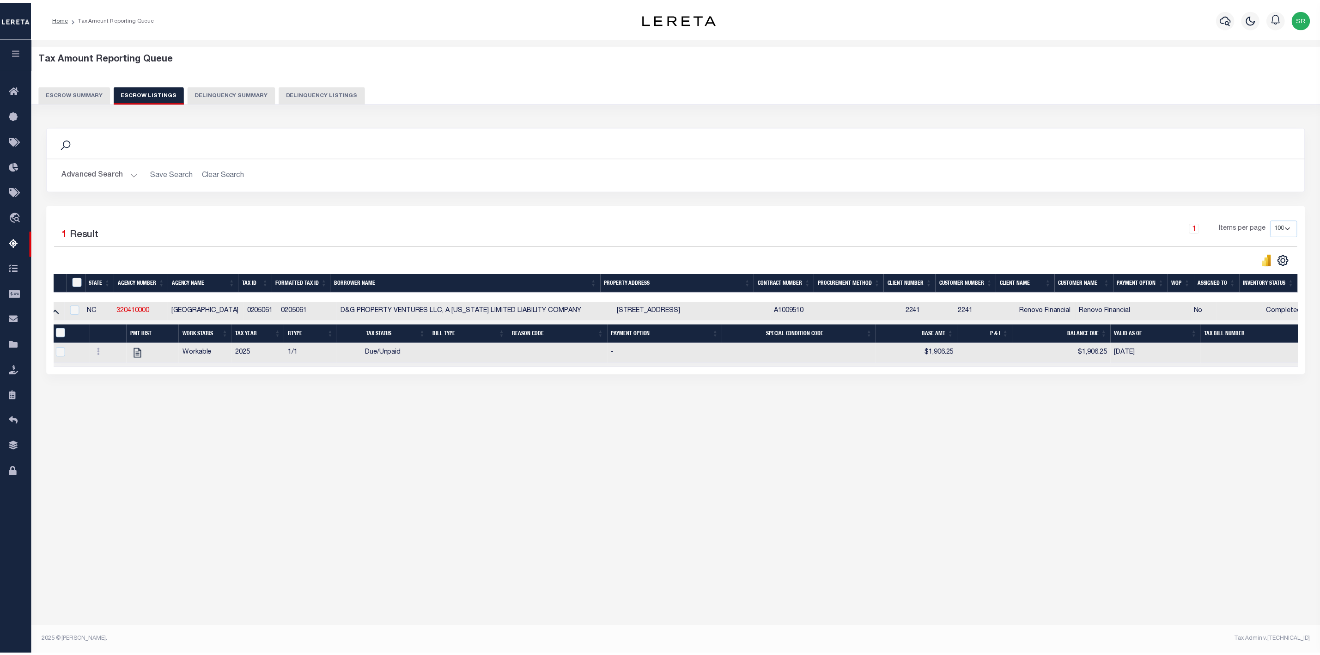
scroll to position [0, 32]
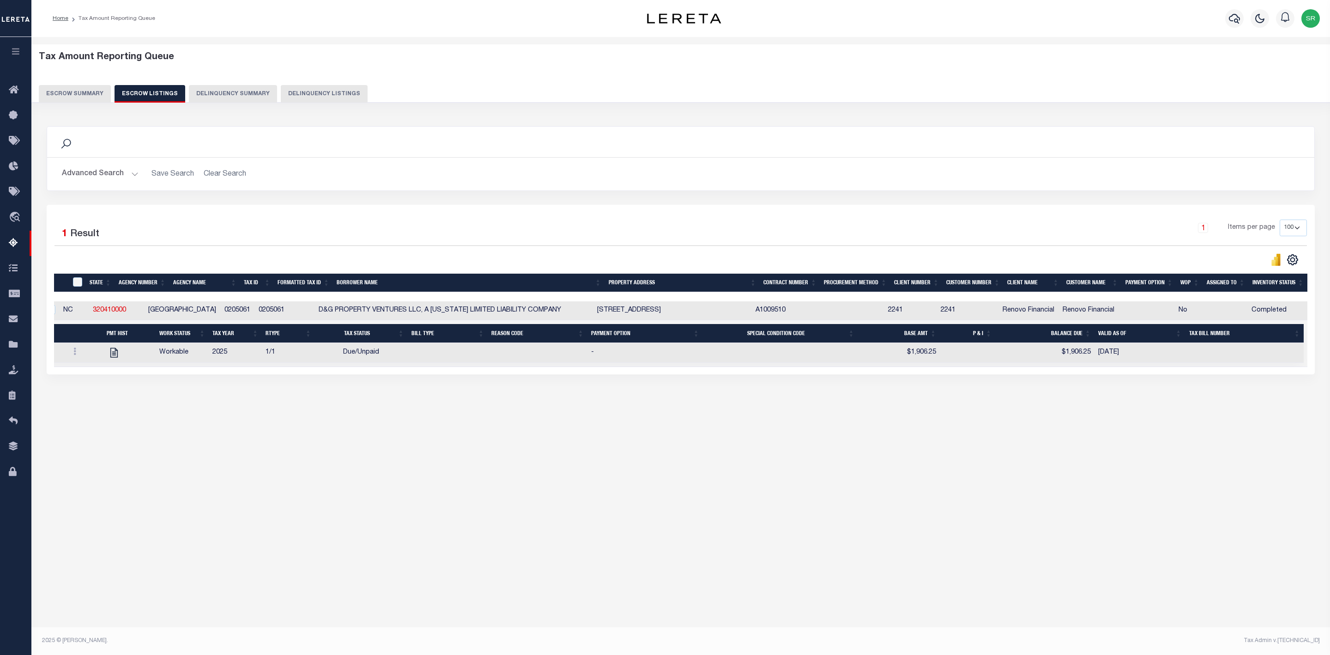
click at [84, 92] on button "Escrow Summary" at bounding box center [75, 94] width 72 height 18
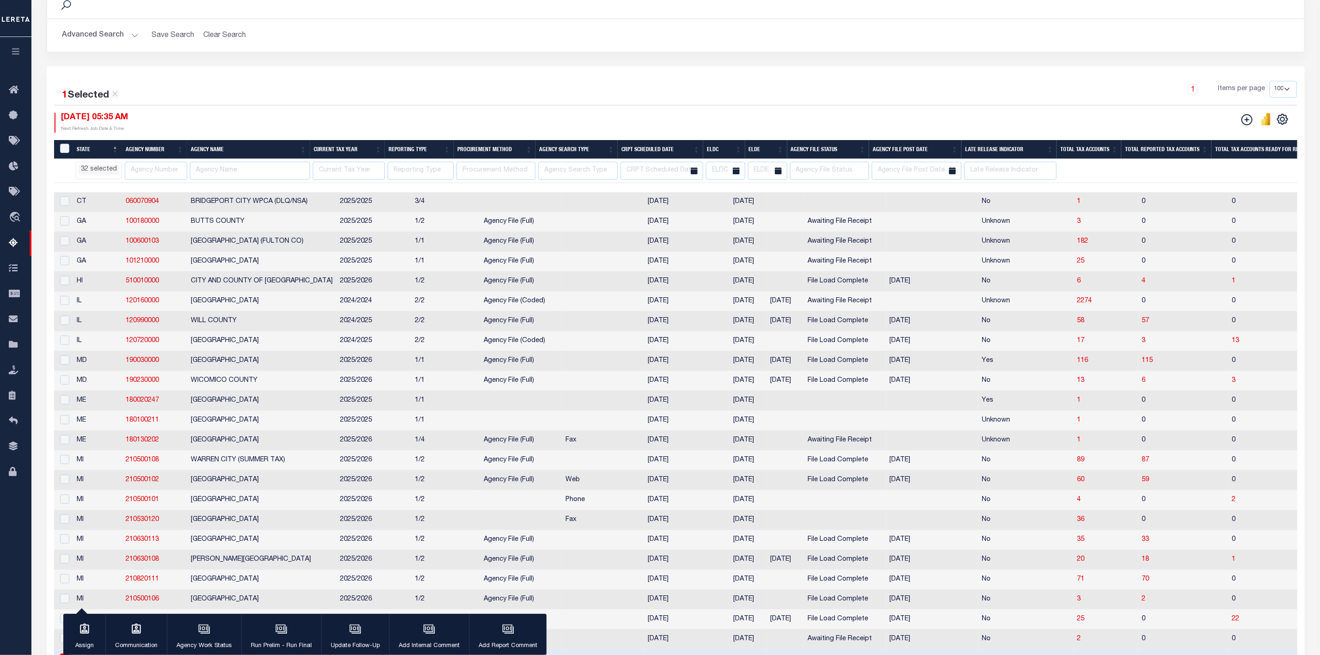
scroll to position [208, 0]
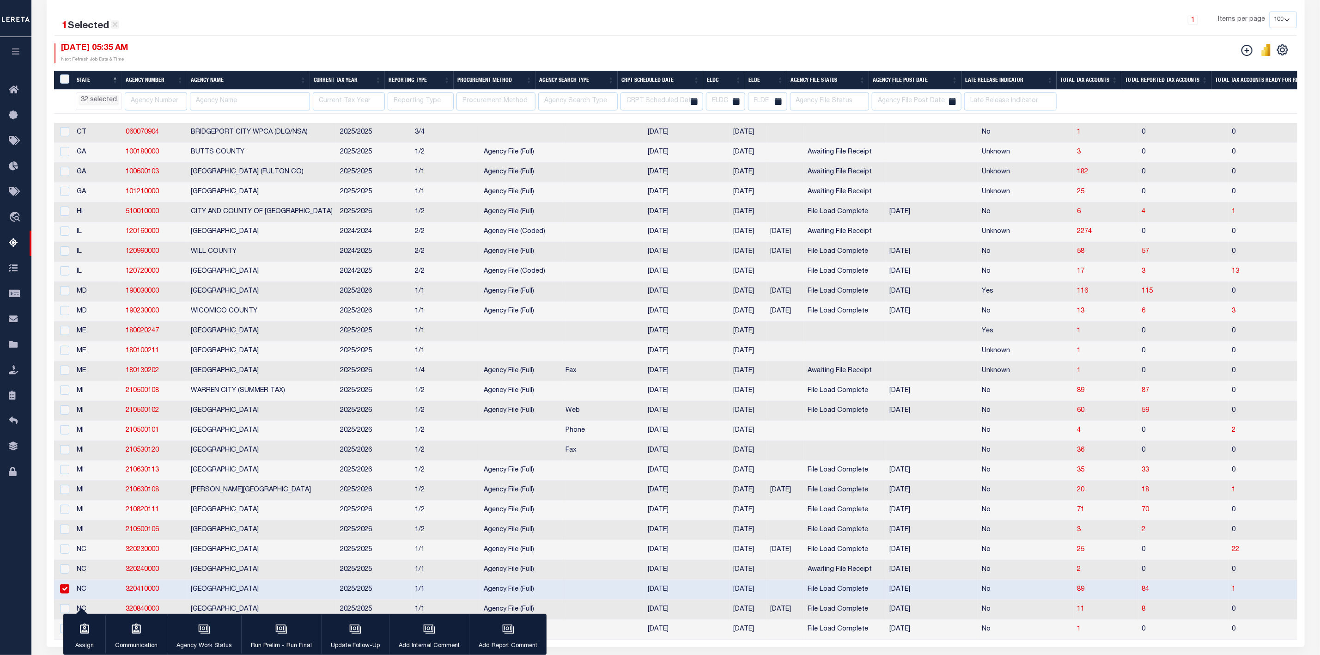
click at [115, 28] on icon at bounding box center [115, 24] width 8 height 8
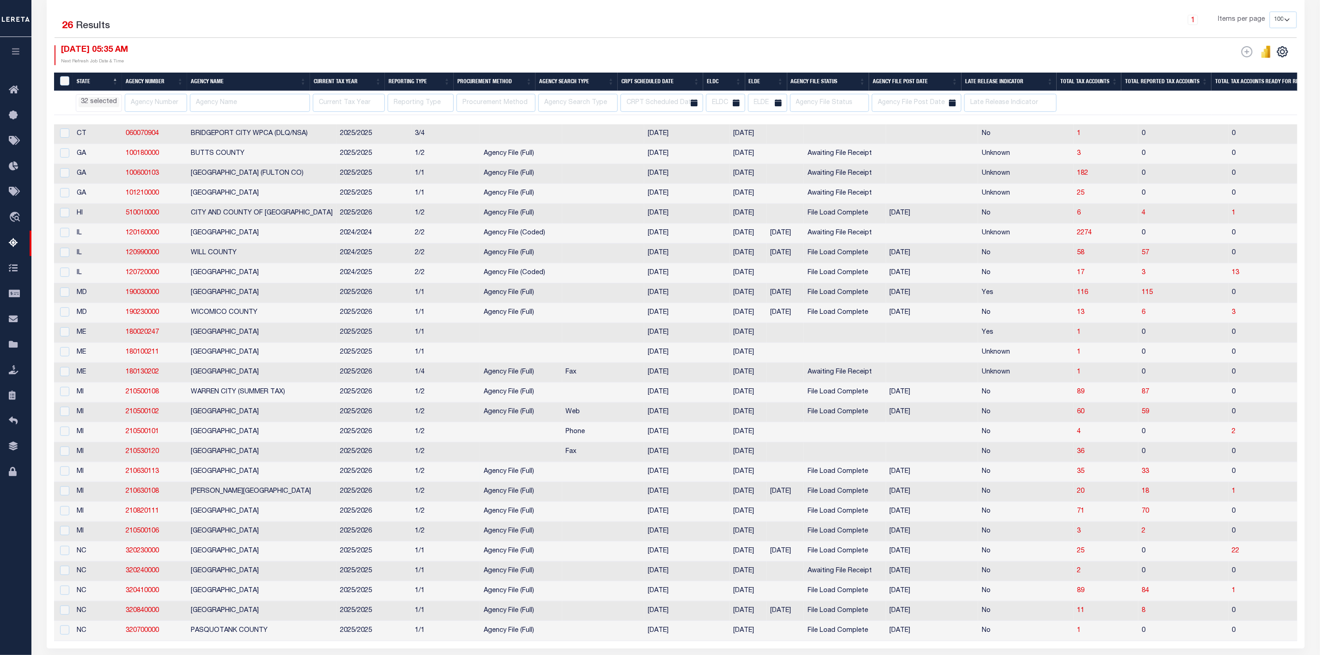
scroll to position [300, 0]
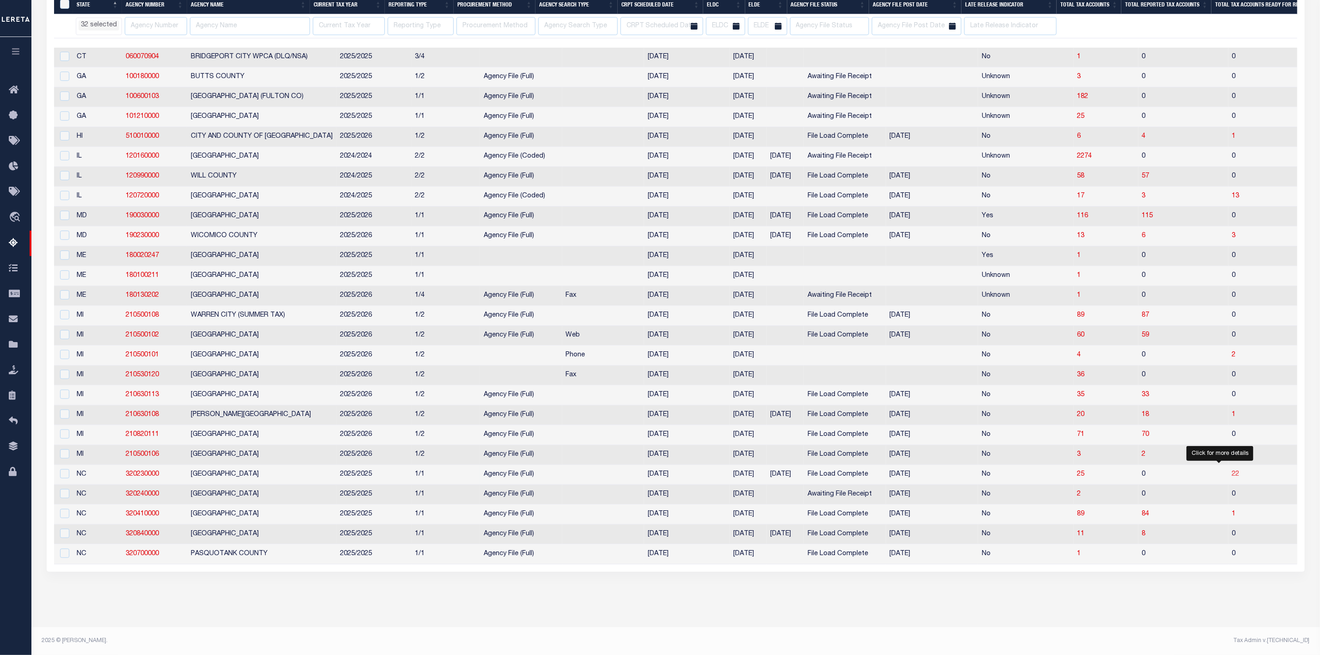
click at [1232, 471] on span "22" at bounding box center [1235, 474] width 7 height 6
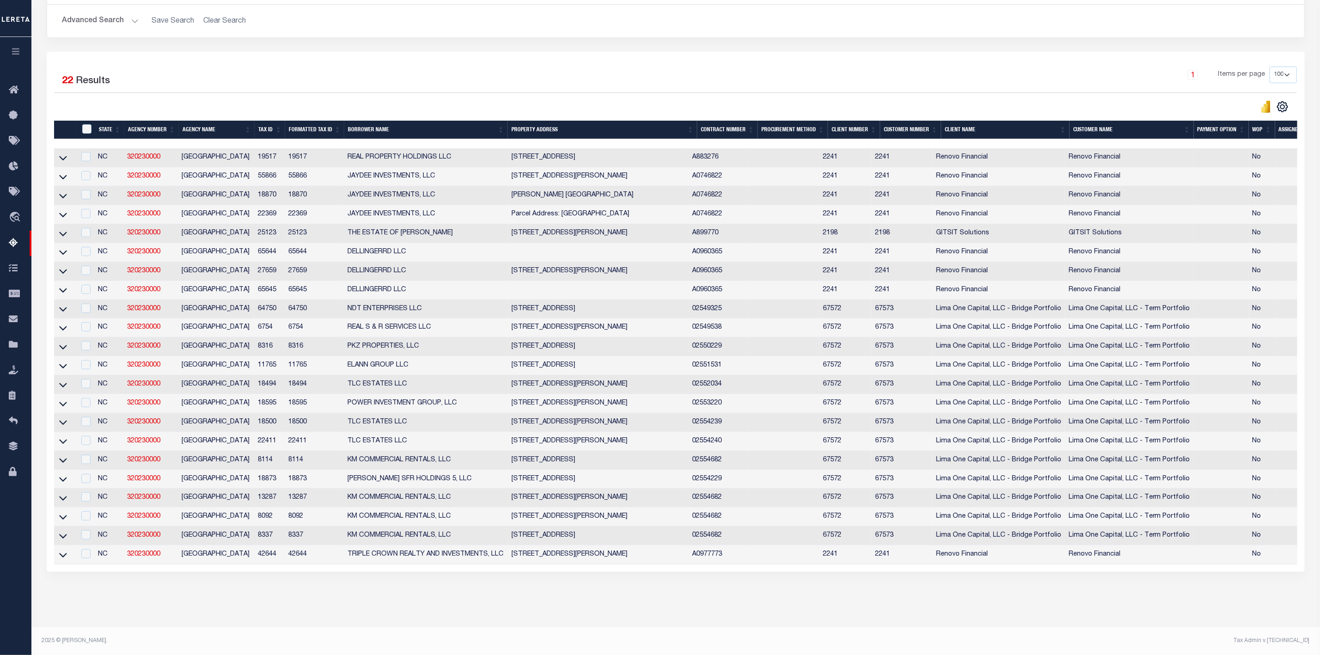
scroll to position [0, 0]
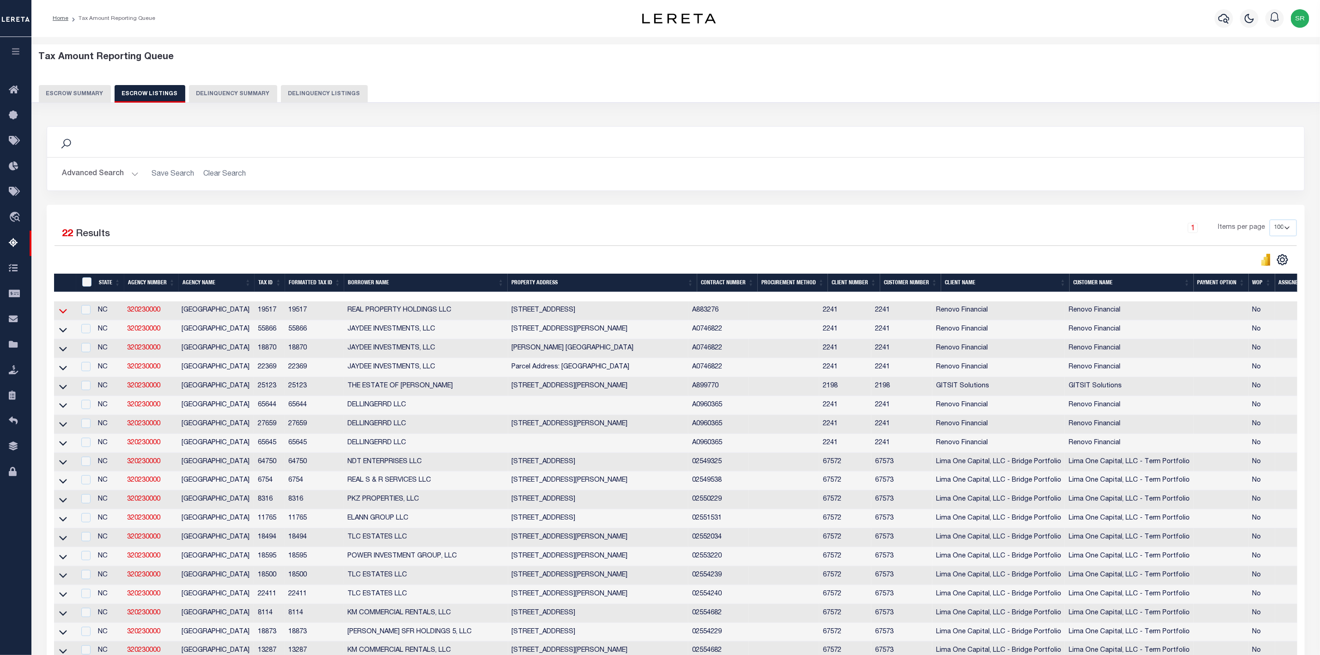
click at [64, 313] on icon at bounding box center [63, 311] width 8 height 10
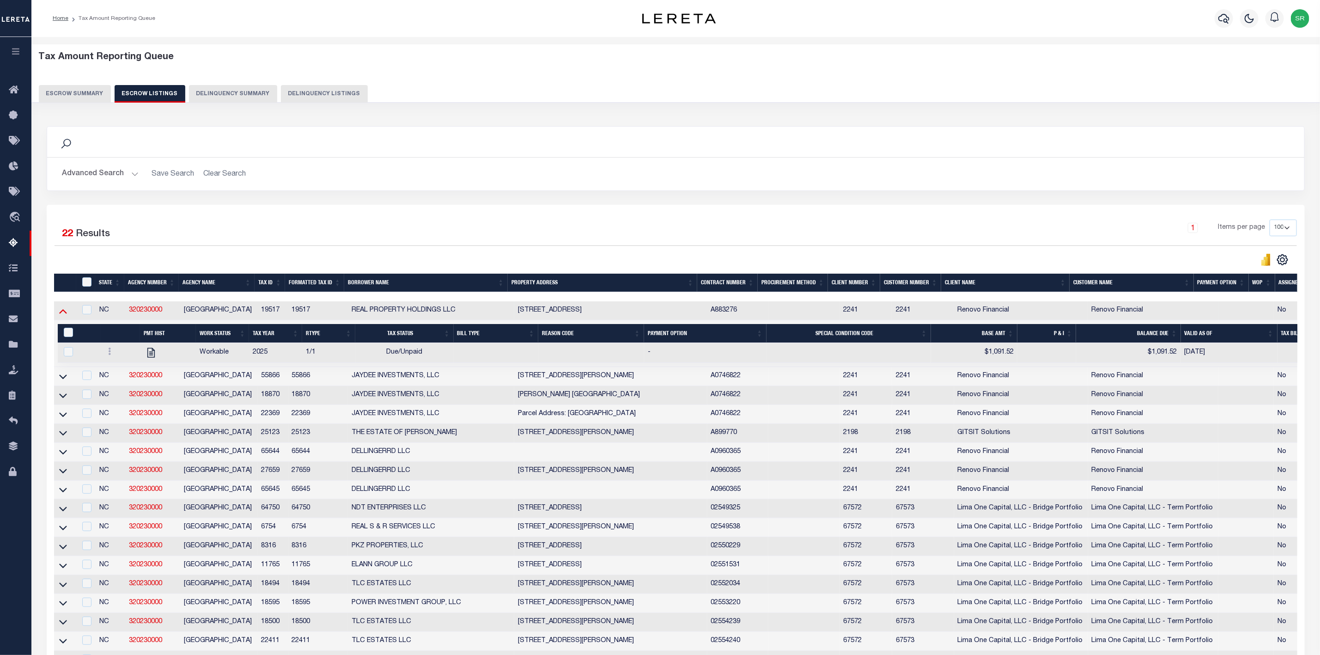
click at [62, 314] on icon at bounding box center [63, 311] width 8 height 5
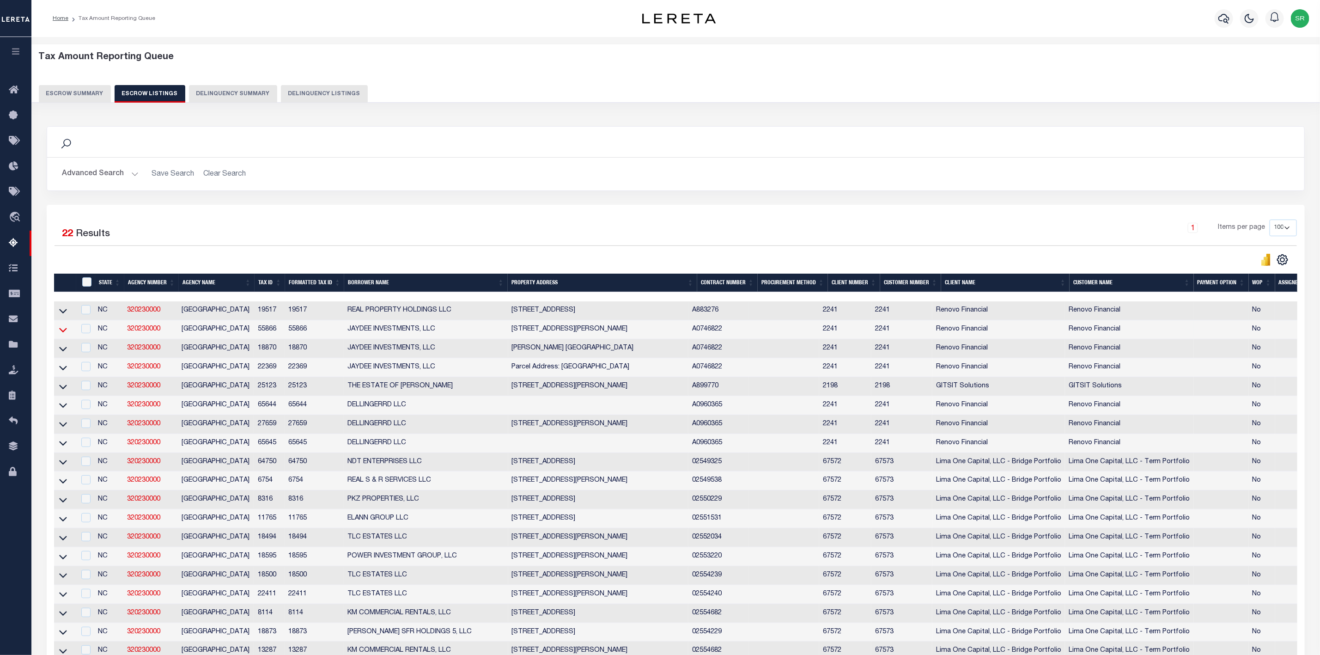
click at [61, 334] on icon at bounding box center [63, 330] width 8 height 10
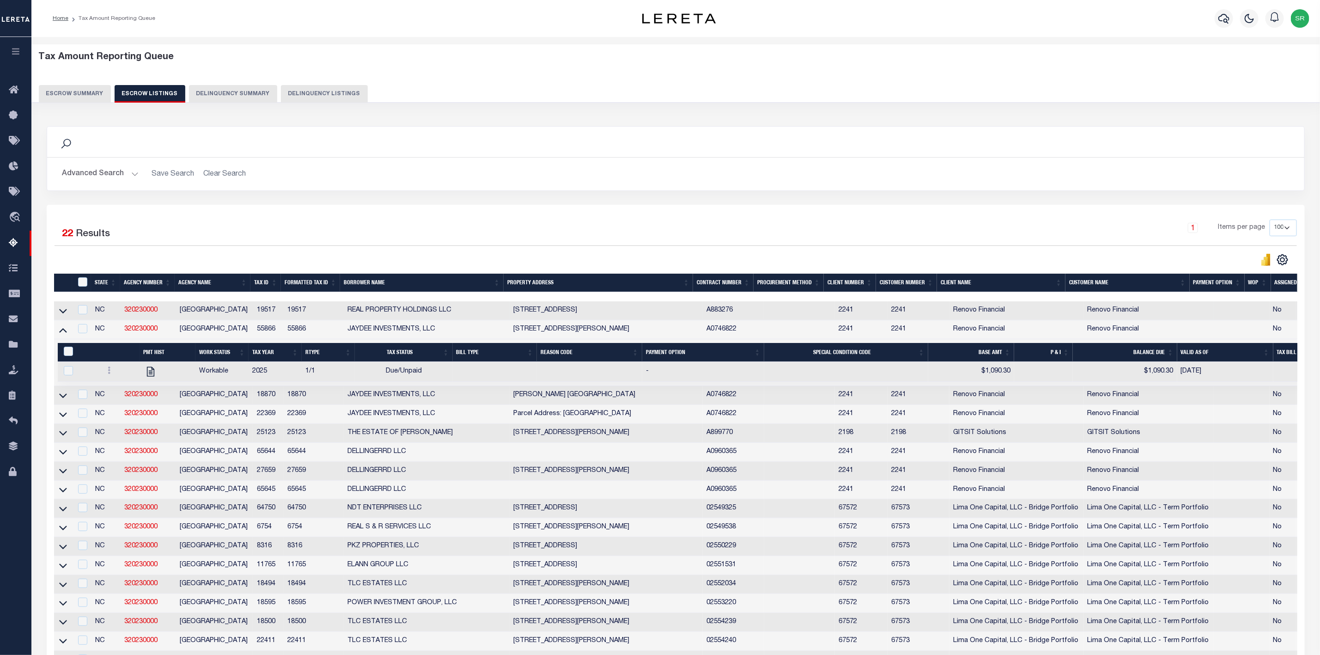
scroll to position [208, 0]
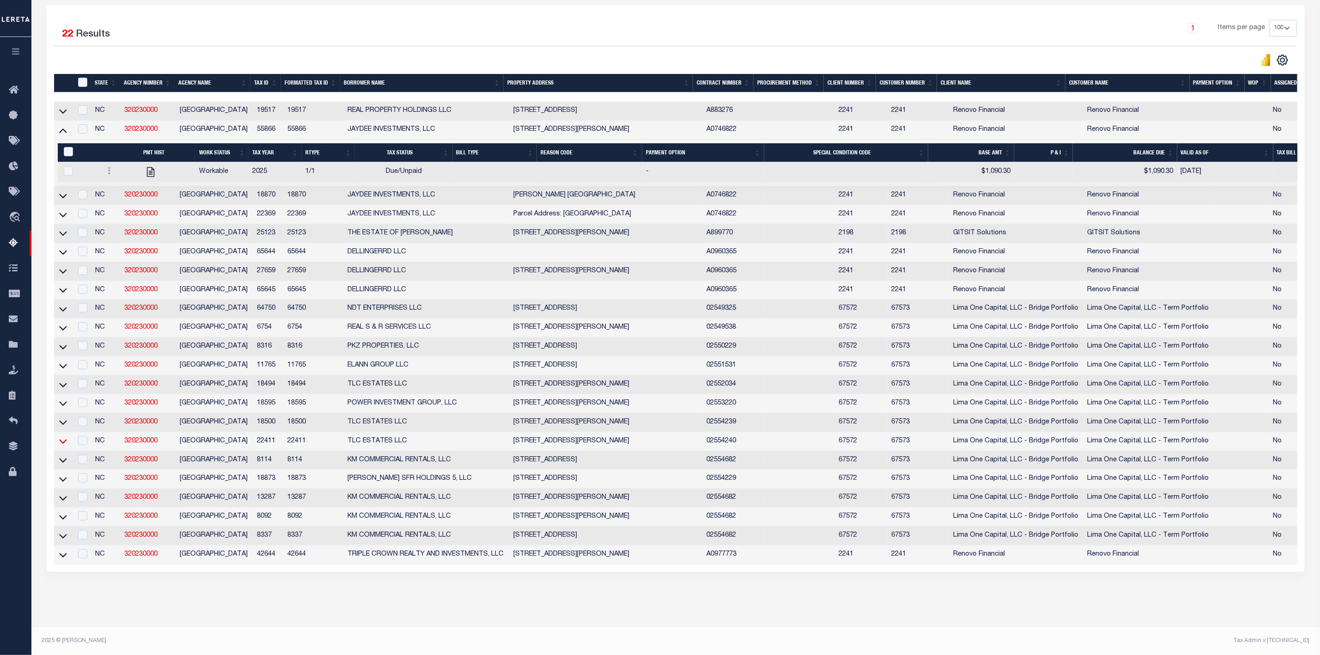
click at [62, 442] on icon at bounding box center [63, 441] width 8 height 5
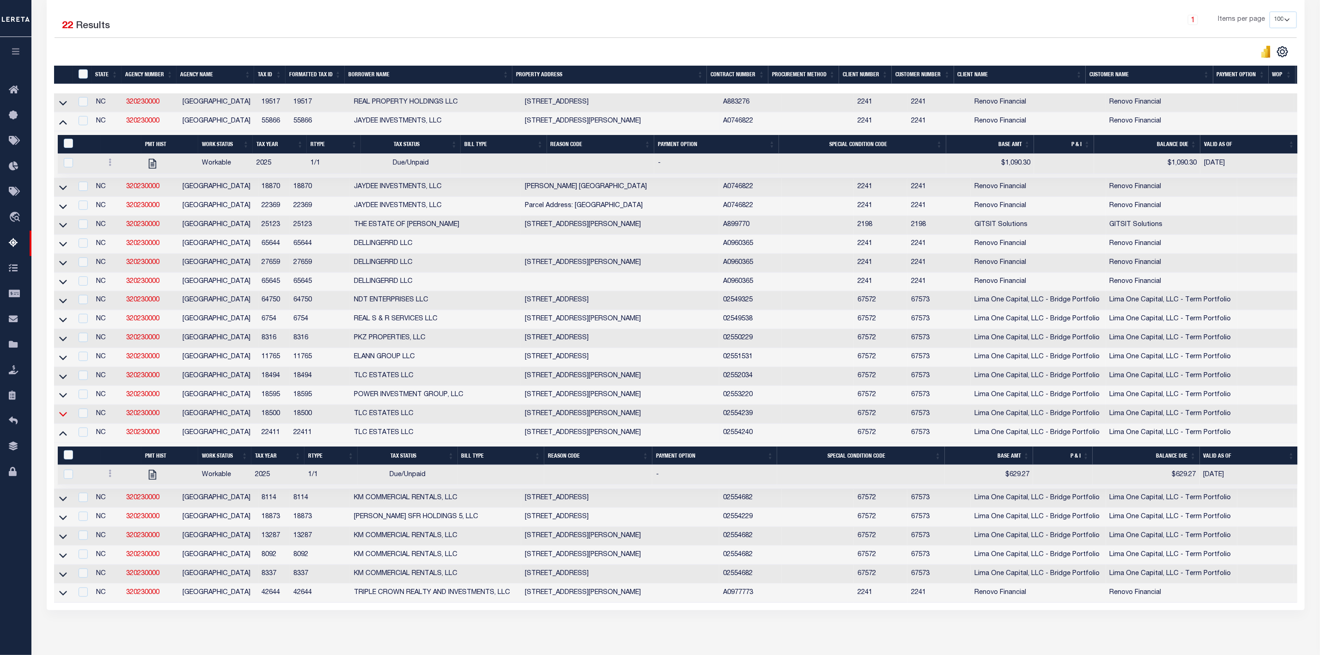
click at [62, 419] on icon at bounding box center [63, 414] width 8 height 10
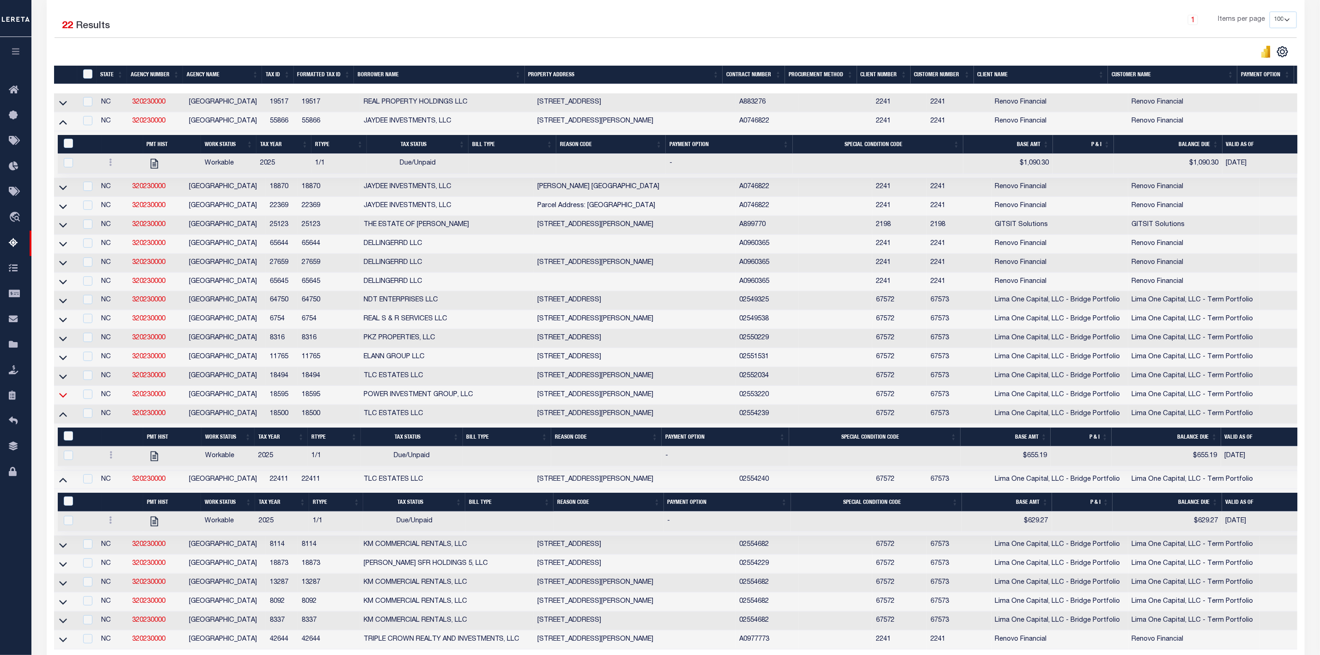
click at [61, 398] on icon at bounding box center [63, 395] width 8 height 5
click at [60, 381] on icon at bounding box center [63, 376] width 8 height 10
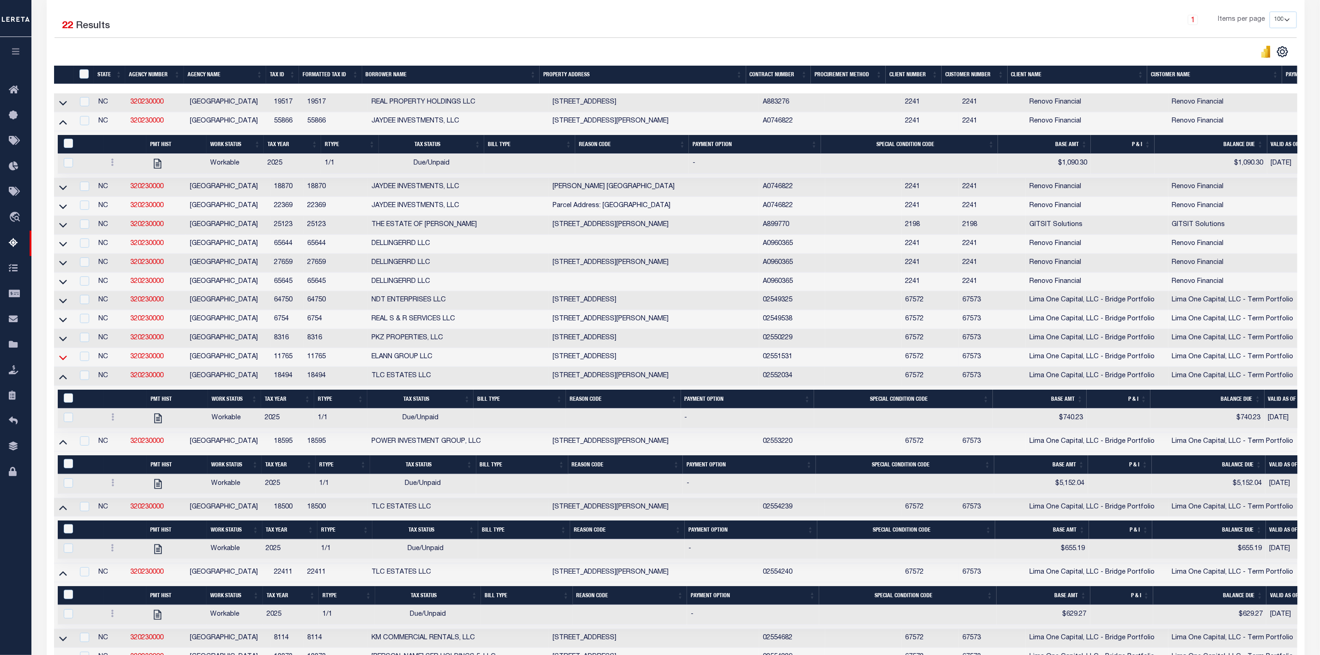
click at [62, 362] on icon at bounding box center [63, 357] width 8 height 10
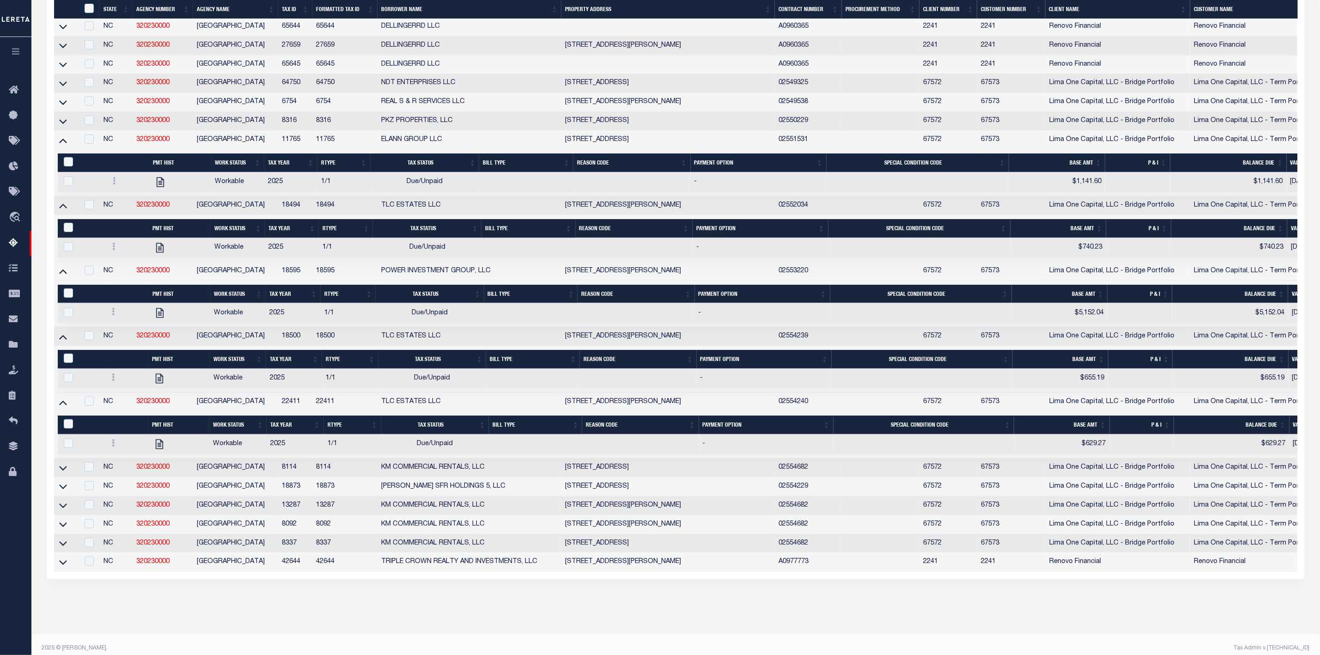
scroll to position [442, 0]
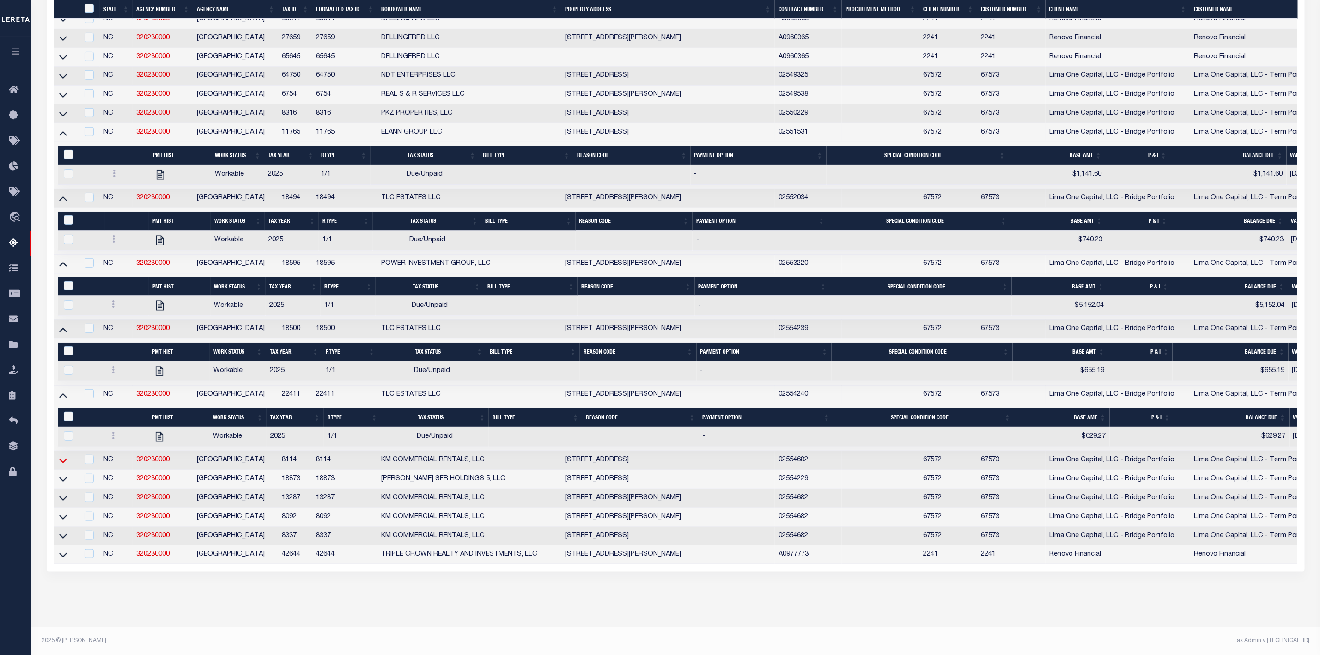
click at [64, 455] on icon at bounding box center [63, 460] width 8 height 10
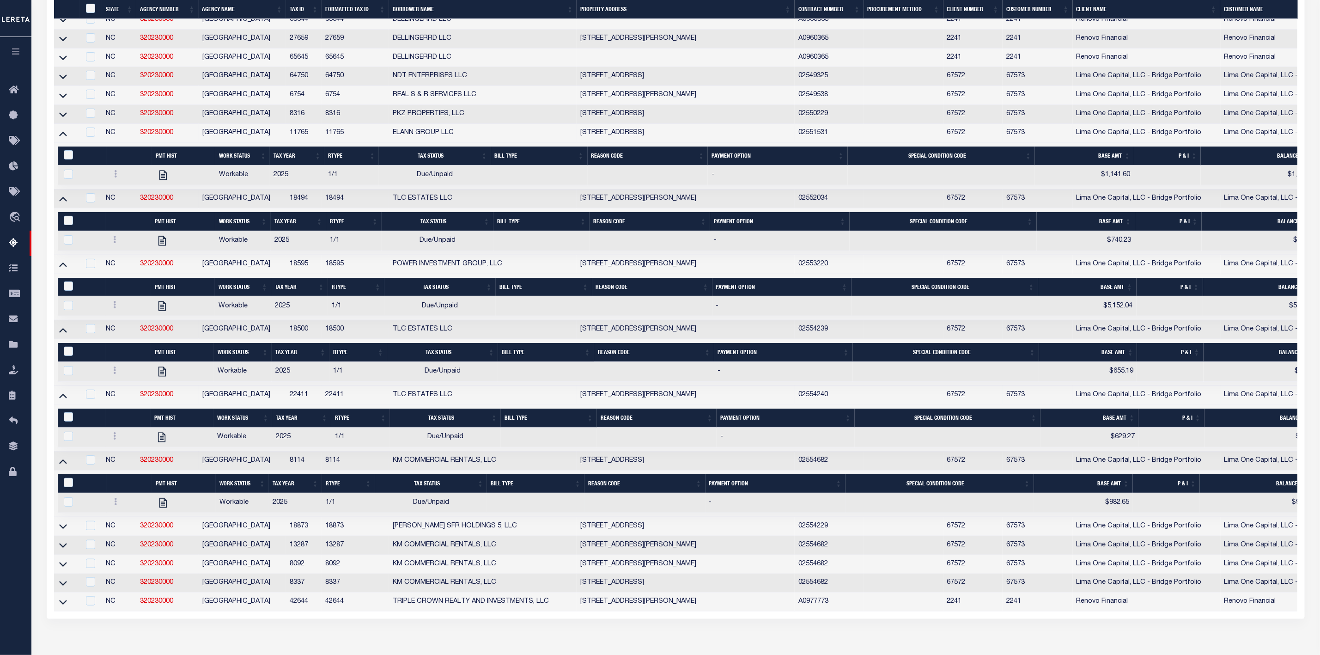
scroll to position [489, 0]
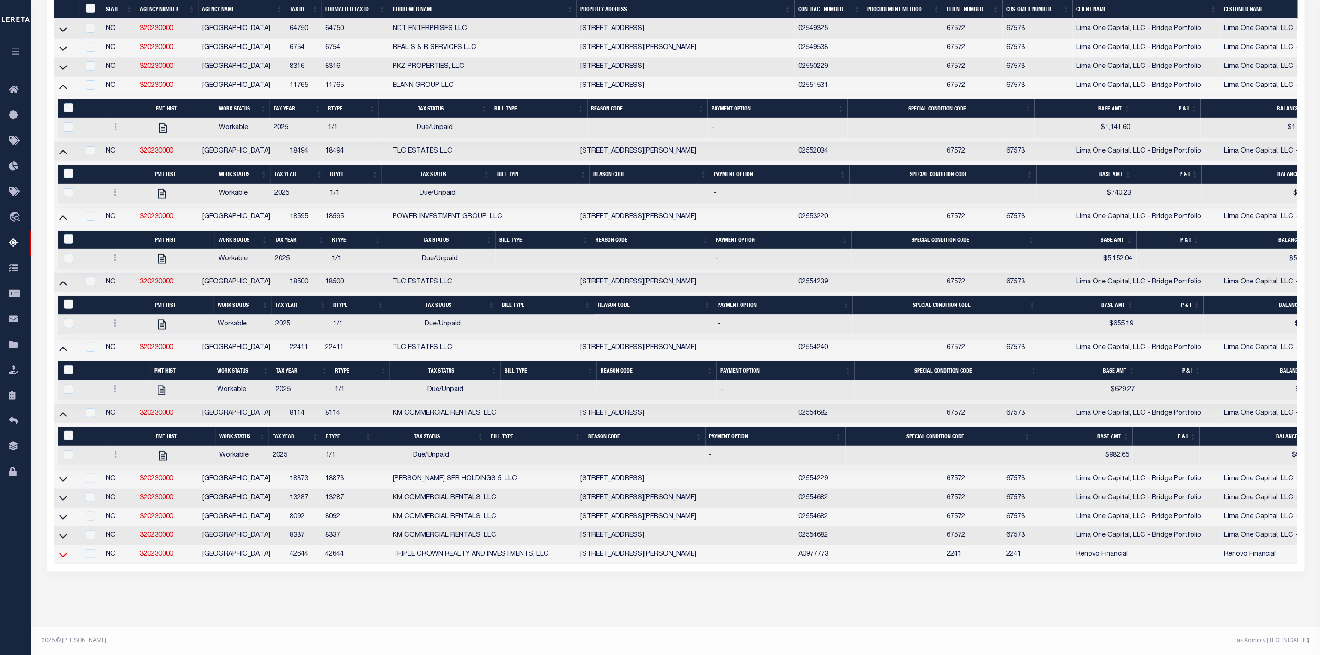
click at [61, 550] on icon at bounding box center [63, 555] width 8 height 10
click at [63, 522] on icon at bounding box center [63, 517] width 8 height 10
click at [65, 503] on icon at bounding box center [63, 498] width 8 height 10
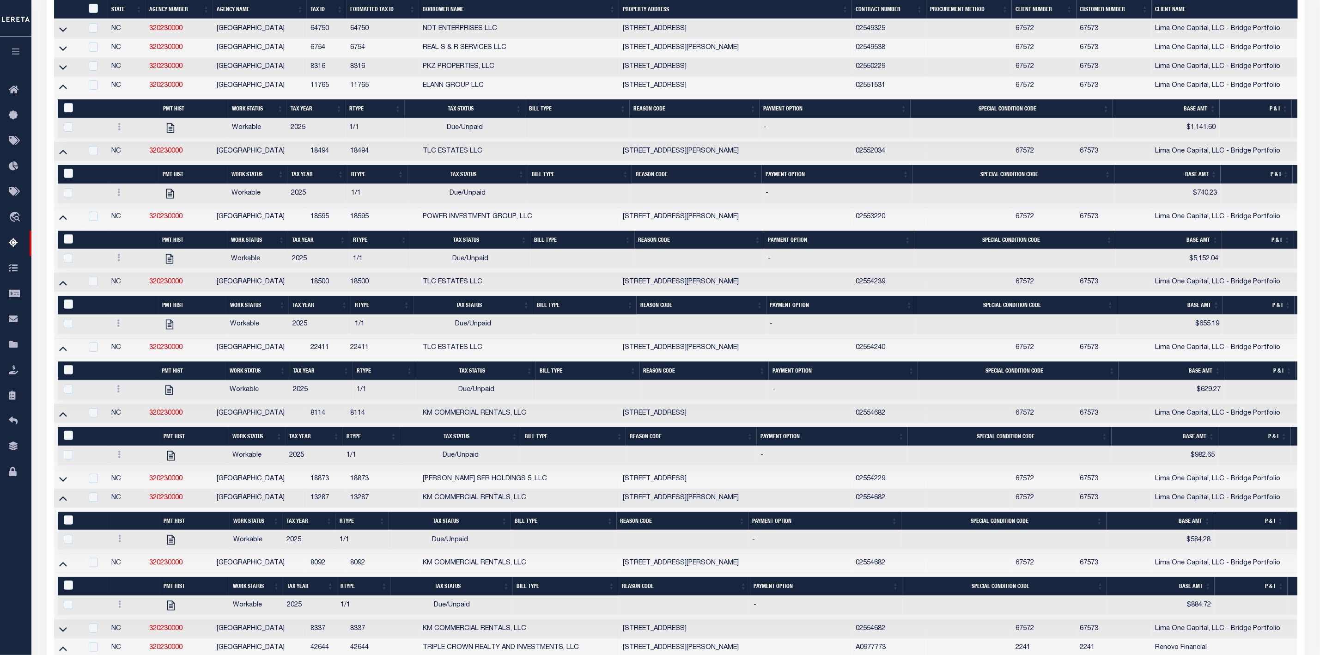
scroll to position [631, 0]
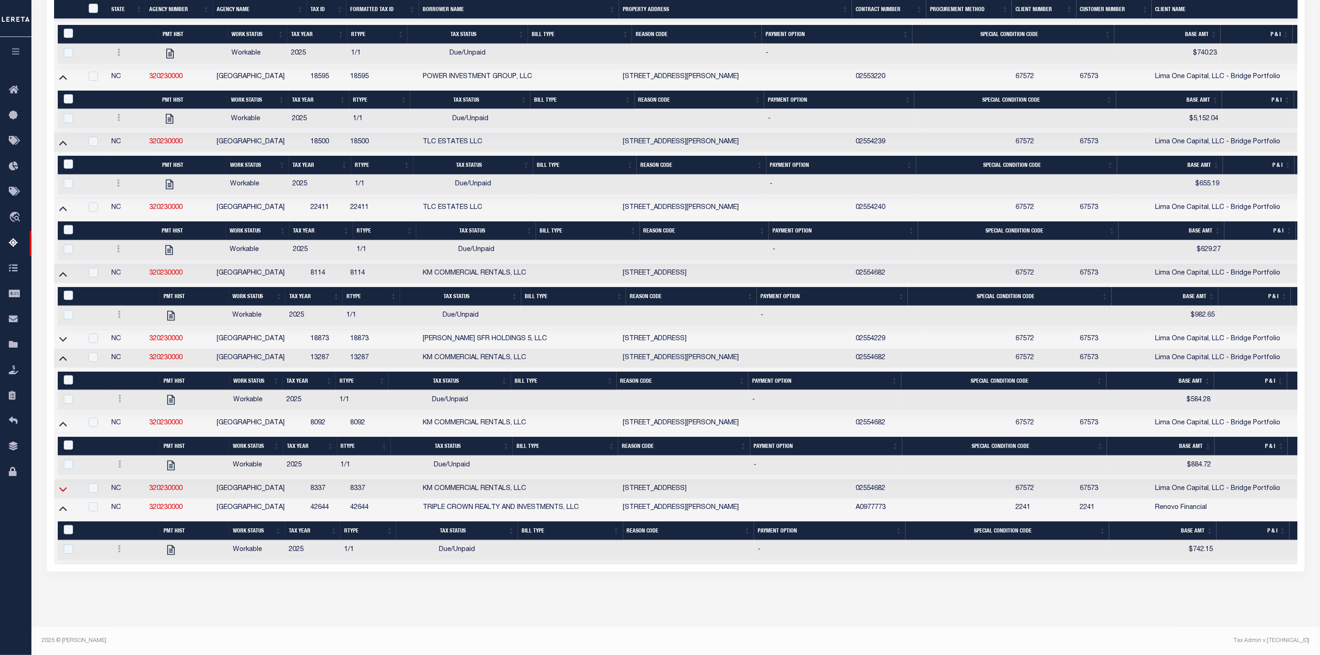
click at [61, 484] on icon at bounding box center [63, 489] width 8 height 10
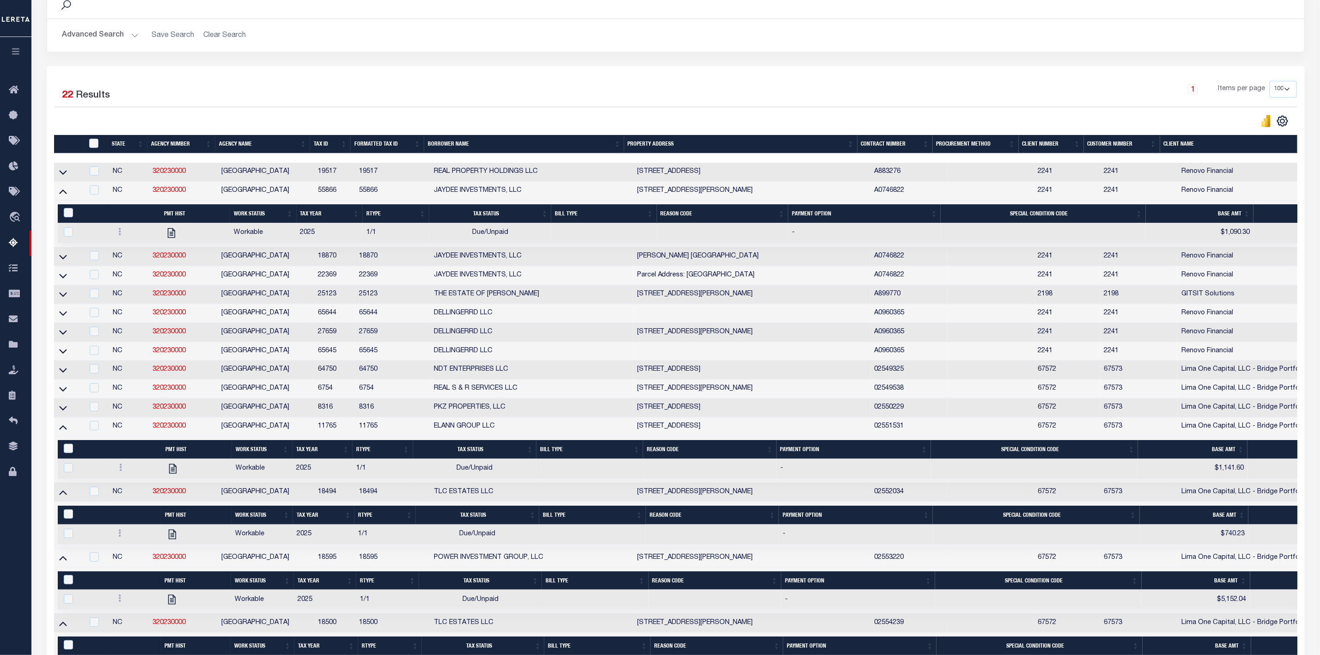
scroll to position [346, 0]
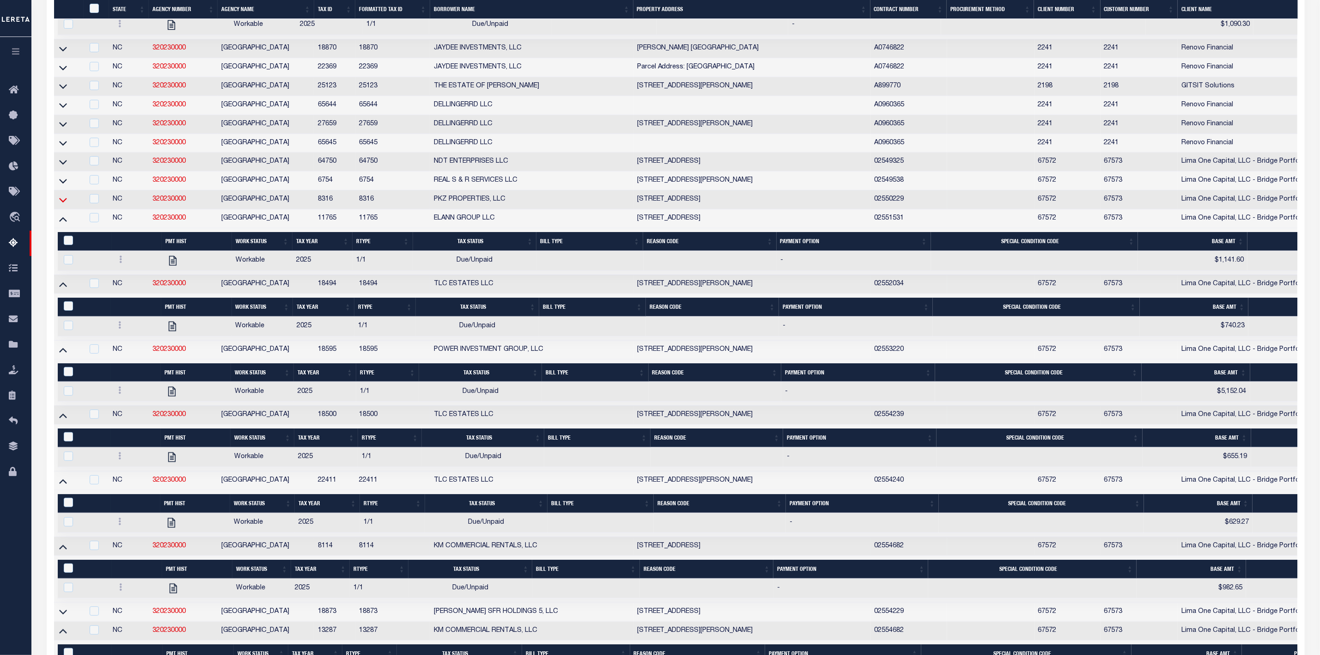
click at [60, 205] on icon at bounding box center [63, 200] width 8 height 10
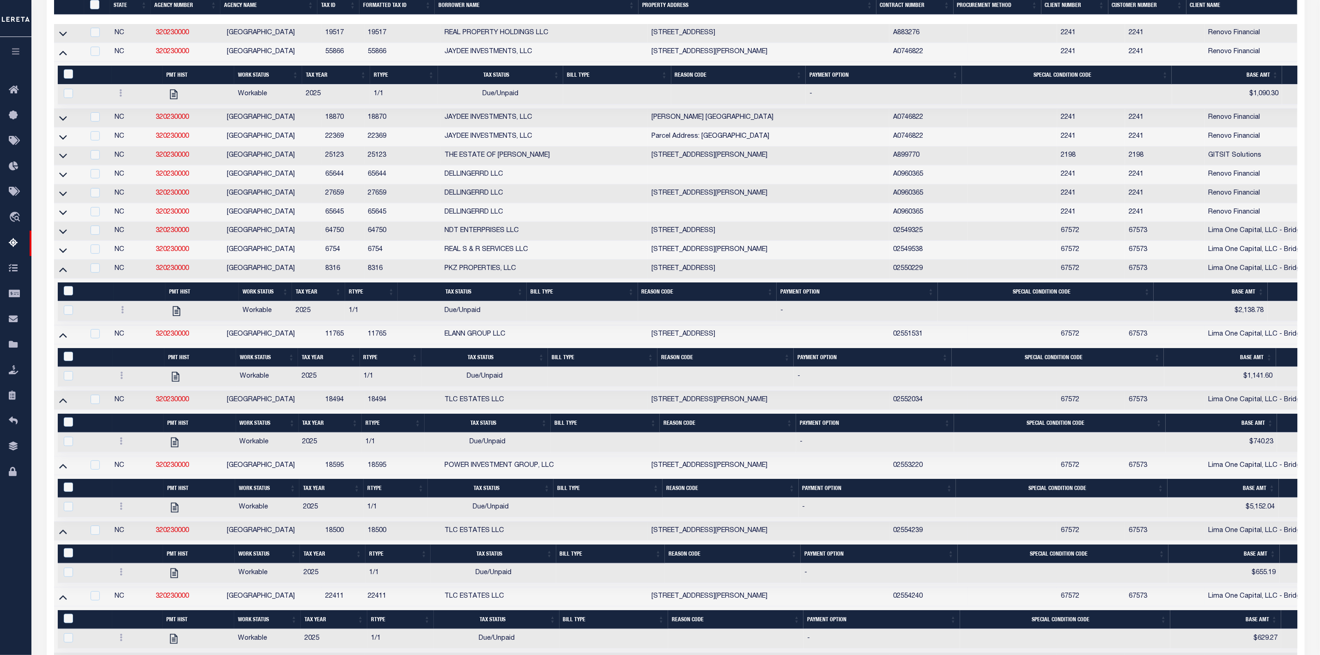
scroll to position [0, 0]
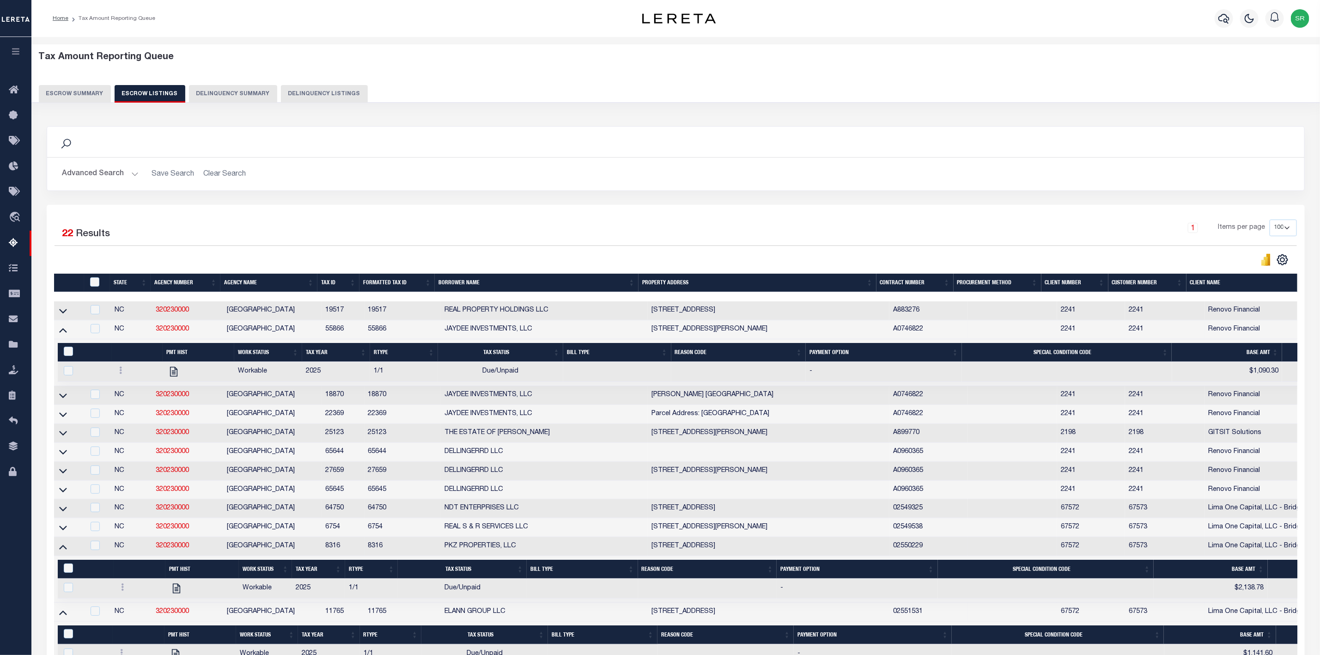
click at [89, 87] on button "Escrow Summary" at bounding box center [75, 94] width 72 height 18
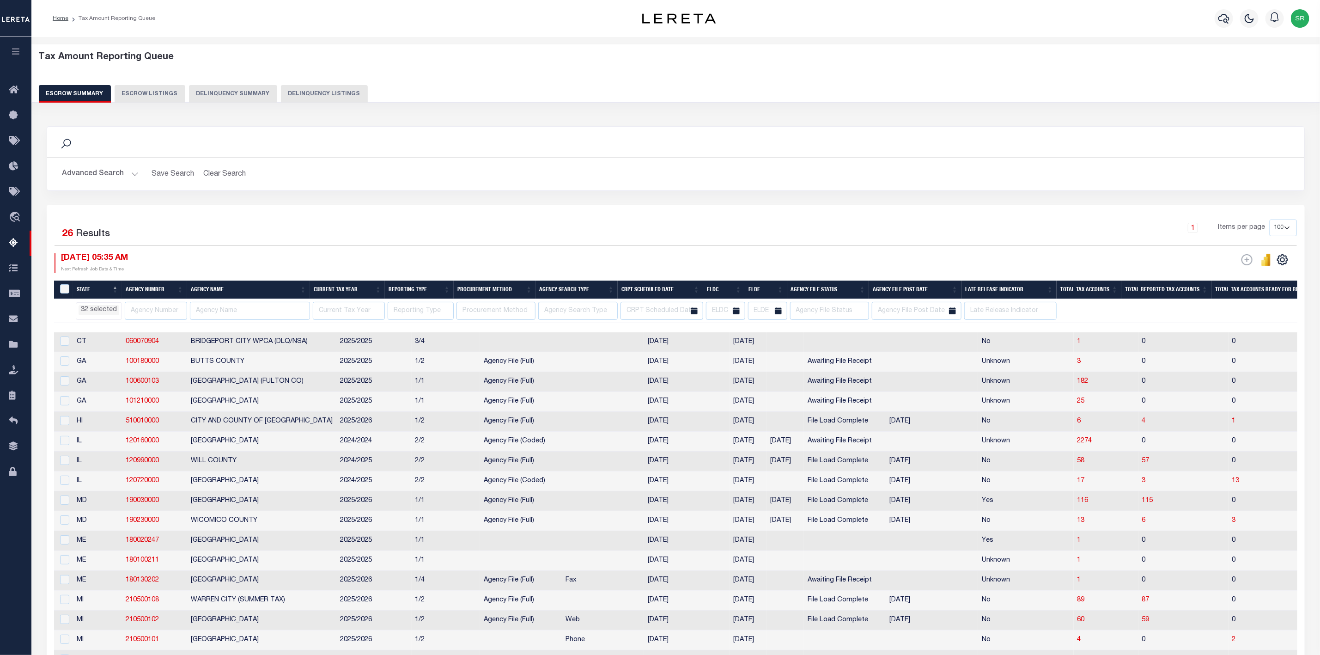
scroll to position [277, 0]
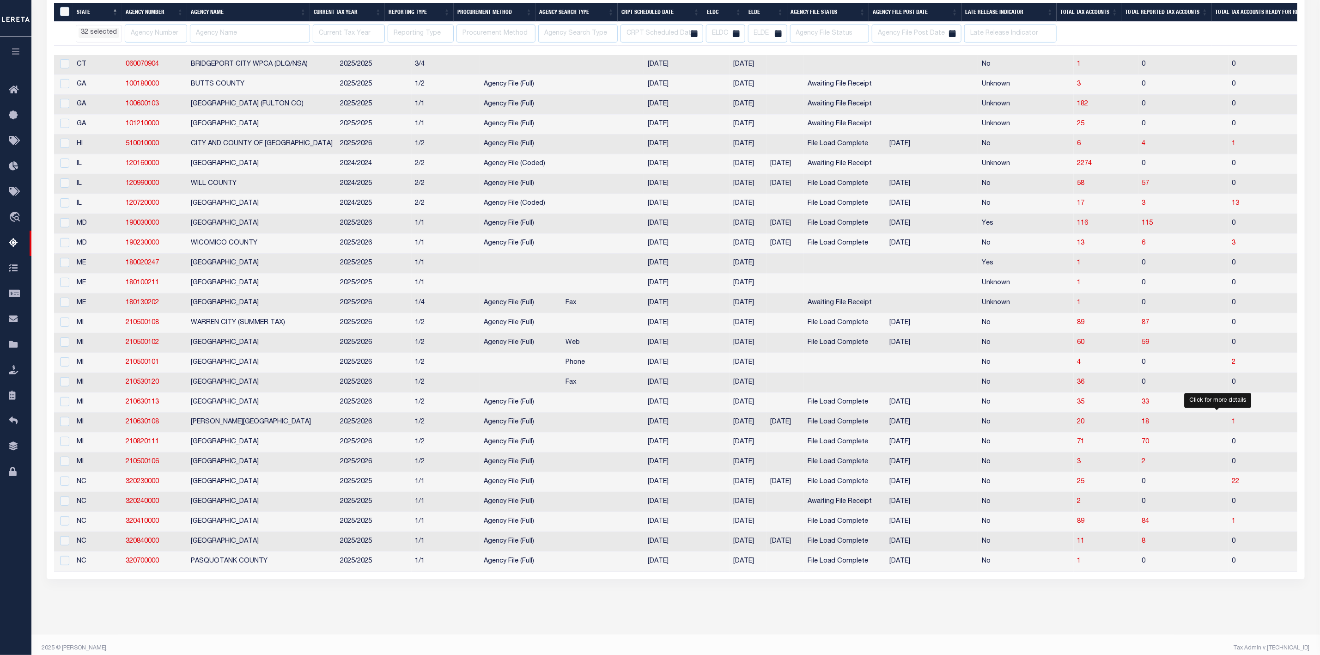
click at [1232, 425] on span "1" at bounding box center [1234, 422] width 4 height 6
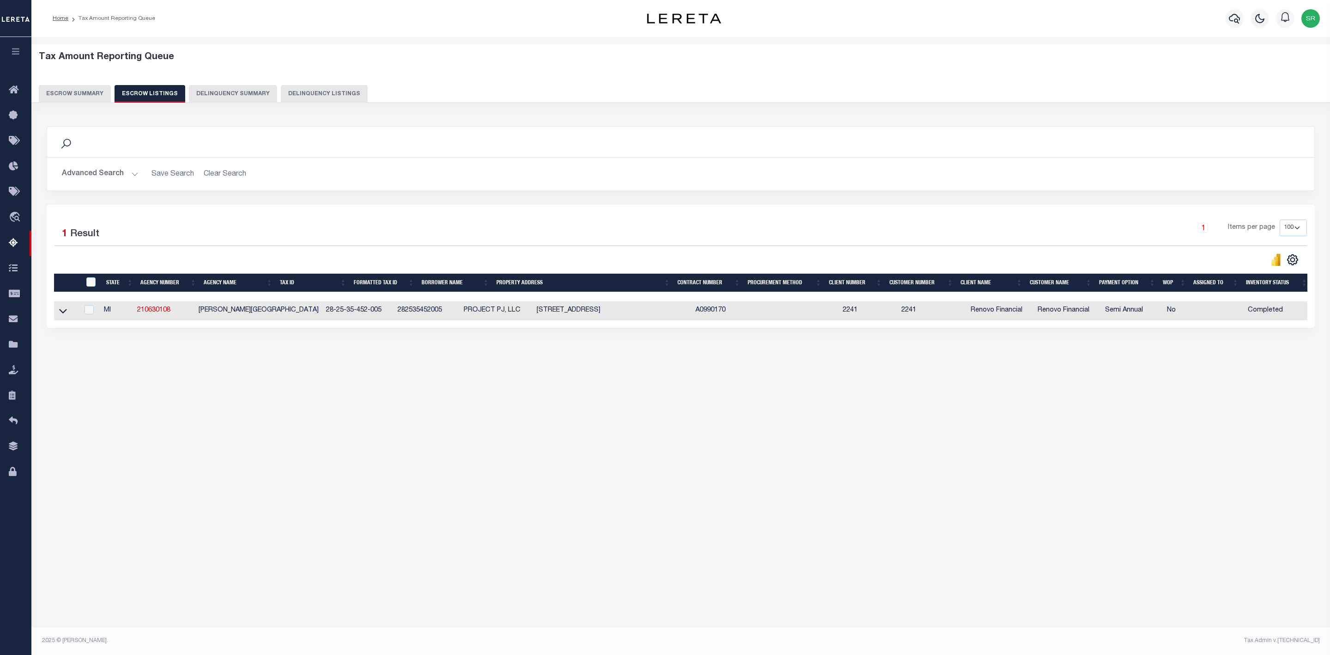
click at [68, 316] on td at bounding box center [66, 310] width 24 height 19
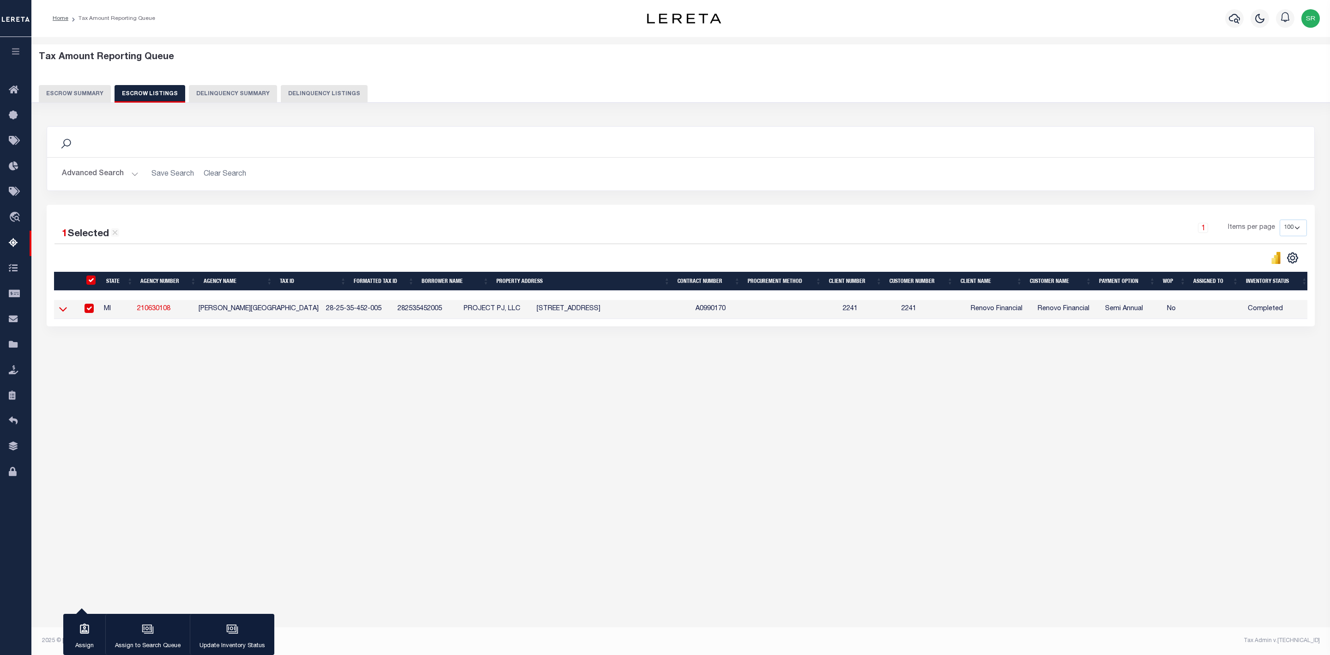
click at [67, 310] on icon at bounding box center [63, 309] width 8 height 10
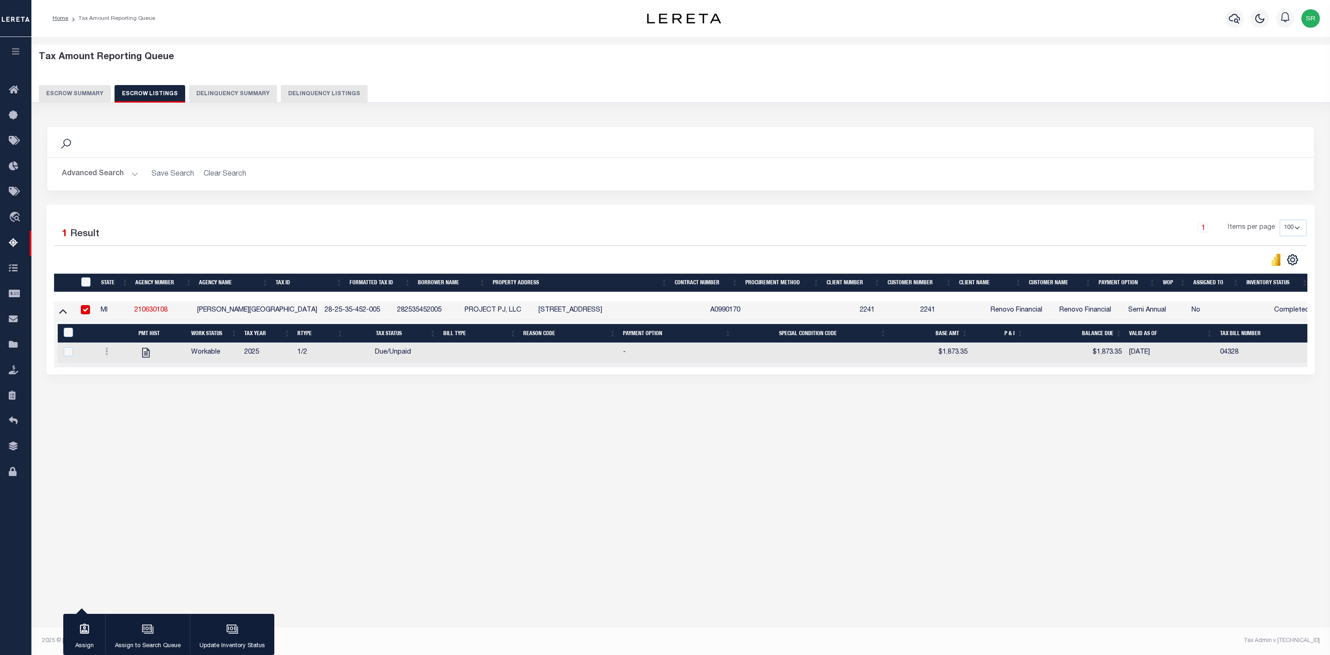
click at [86, 89] on button "Escrow Summary" at bounding box center [75, 94] width 72 height 18
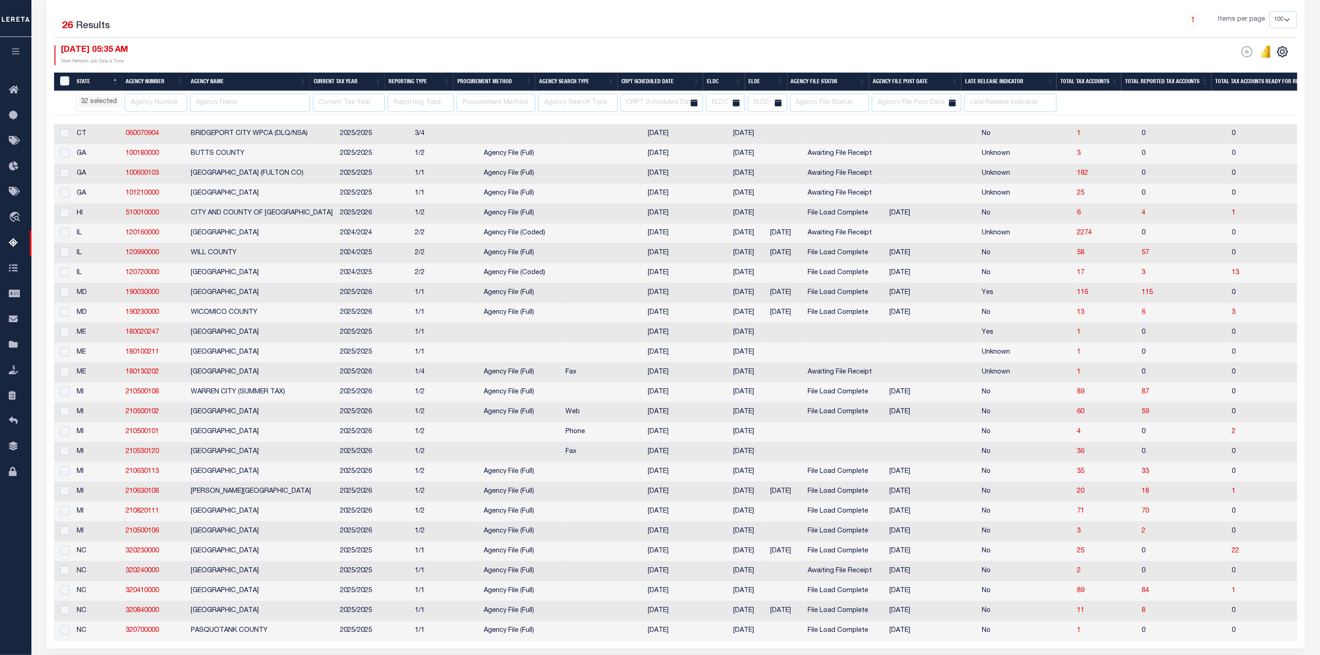
scroll to position [300, 0]
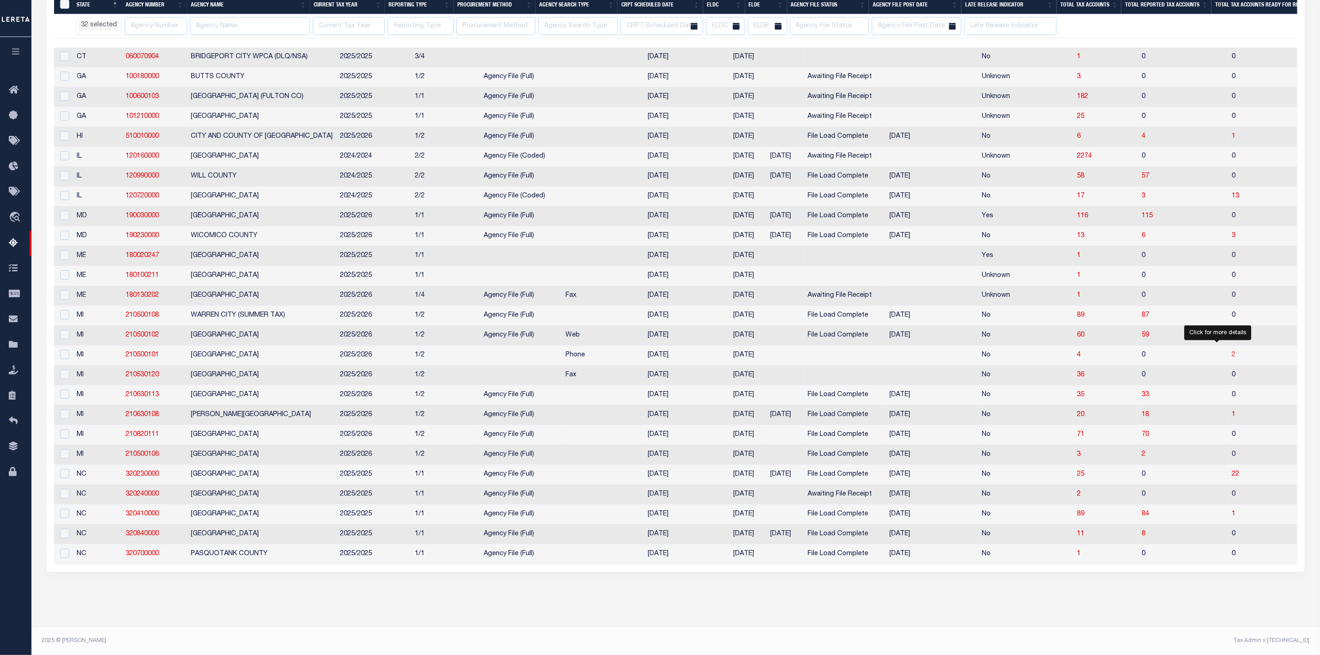
click at [1232, 352] on span "2" at bounding box center [1234, 355] width 4 height 6
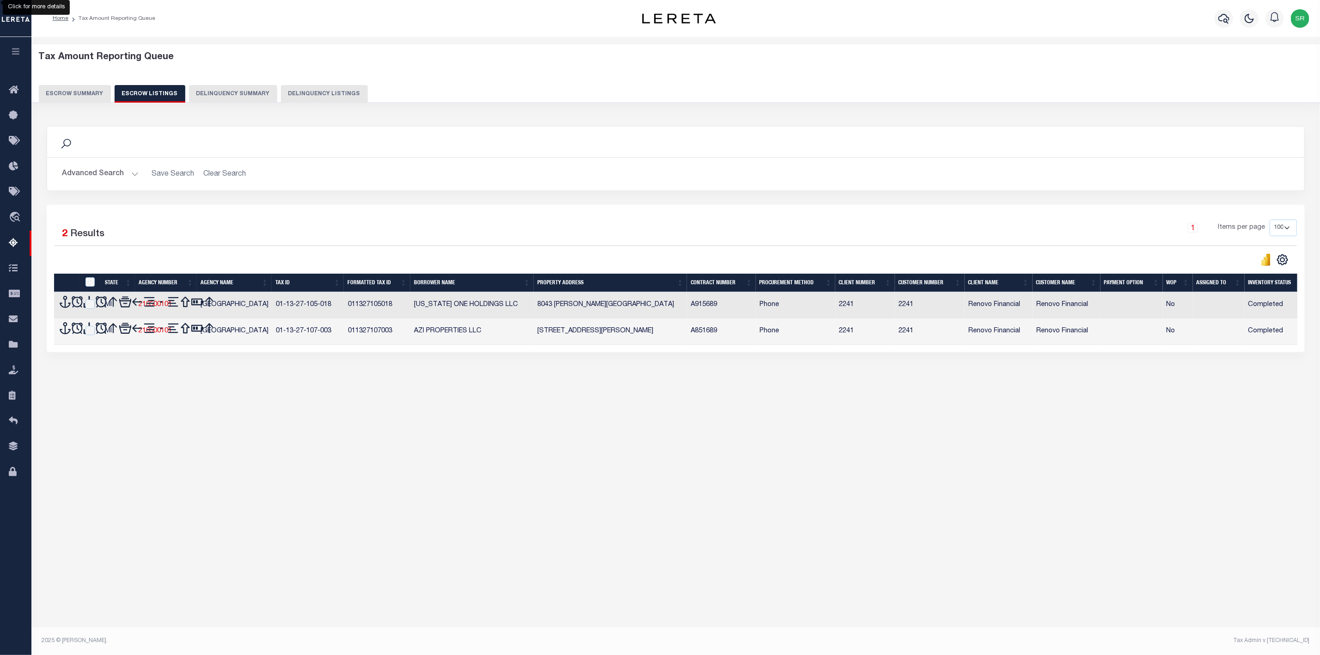
scroll to position [0, 0]
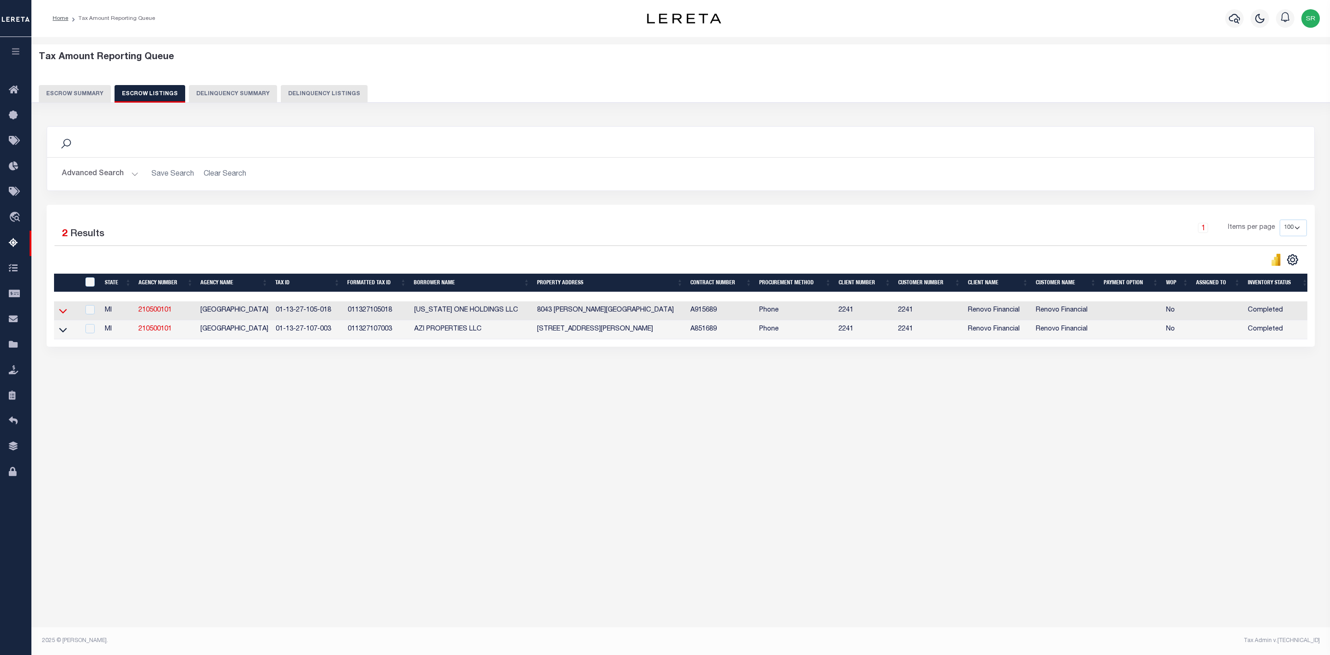
click at [64, 310] on icon at bounding box center [63, 311] width 8 height 10
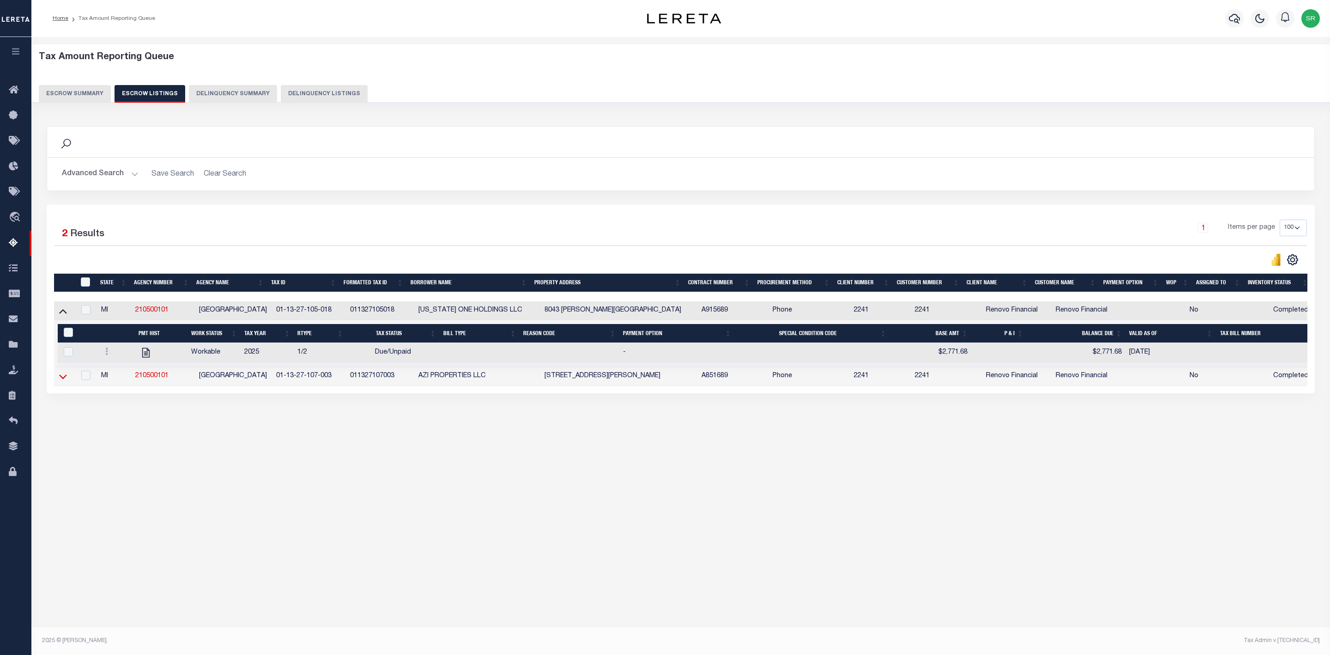
click at [60, 381] on icon at bounding box center [63, 376] width 8 height 10
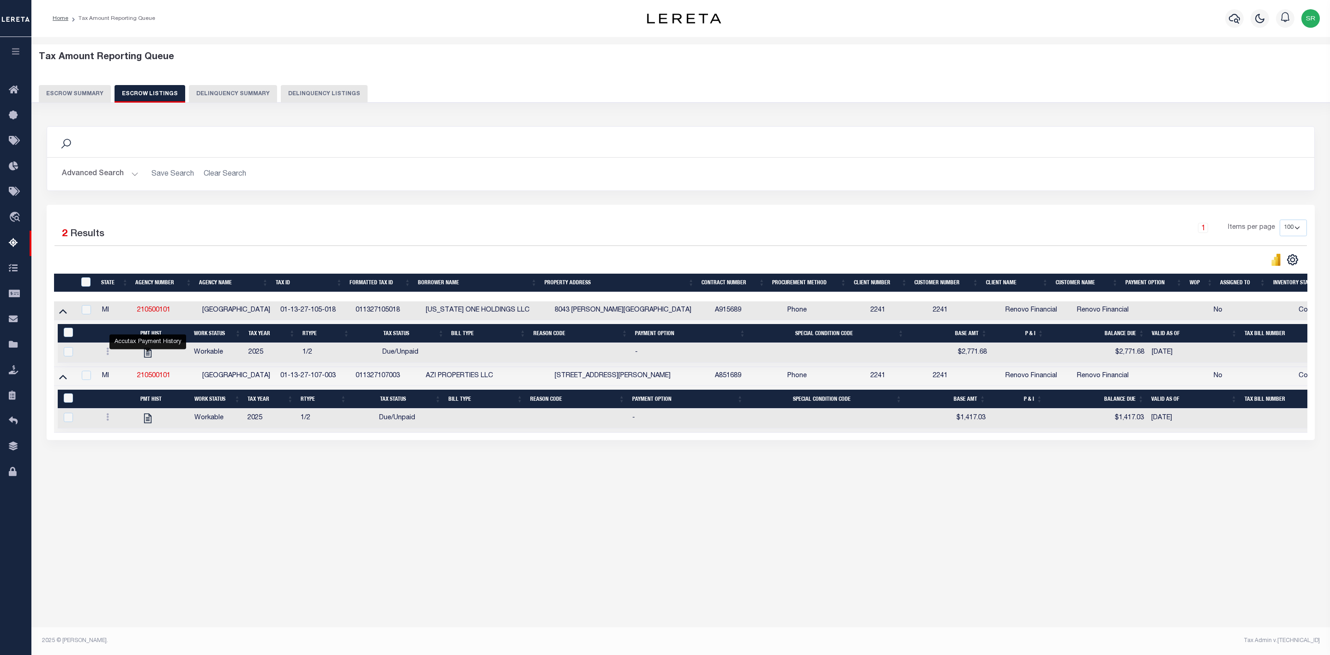
drag, startPoint x: 148, startPoint y: 356, endPoint x: 420, endPoint y: 492, distance: 303.9
click at [420, 492] on div "Tax Amount Reporting Queue Escrow Summary Escrow Listings In" at bounding box center [680, 270] width 1293 height 449
click at [79, 90] on button "Escrow Summary" at bounding box center [75, 94] width 72 height 18
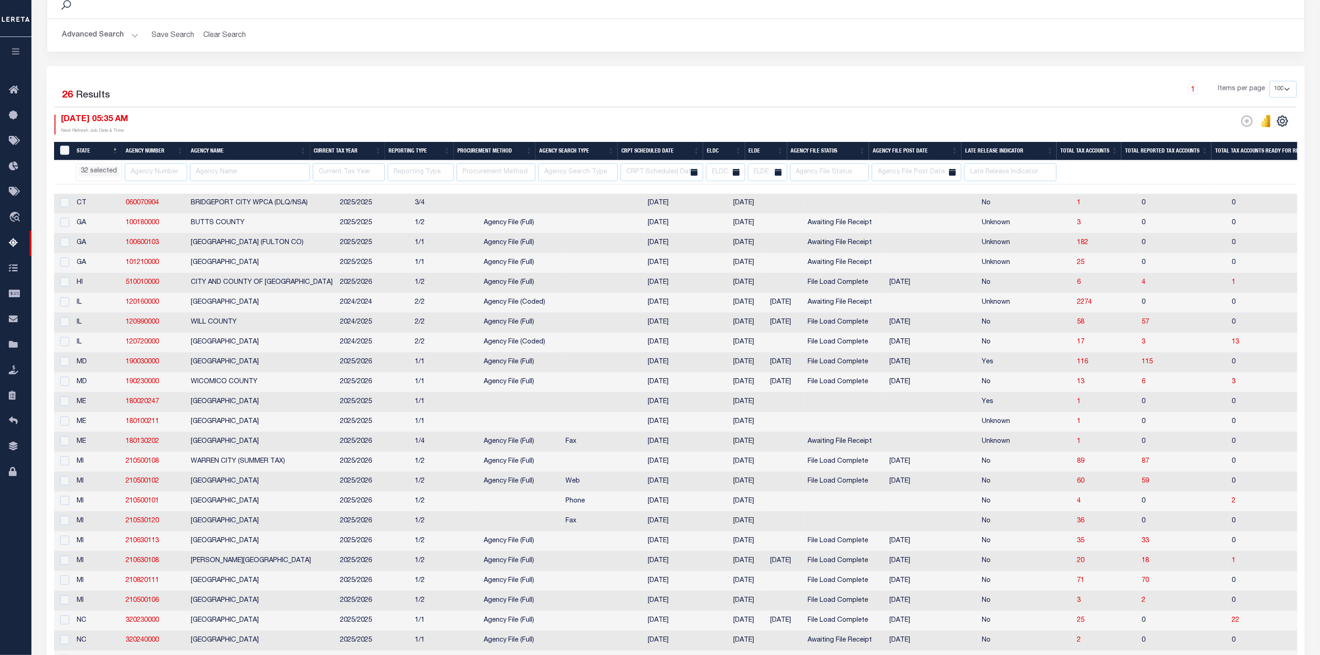
scroll to position [300, 0]
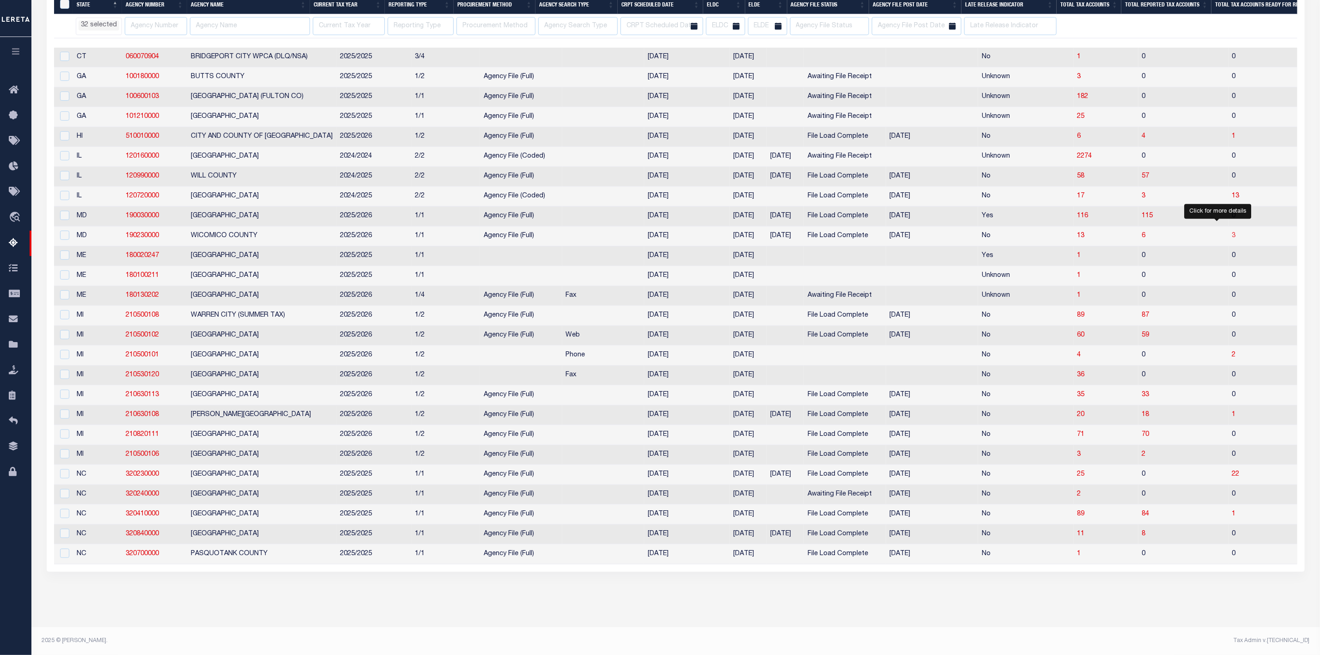
click at [1232, 232] on span "3" at bounding box center [1234, 235] width 4 height 6
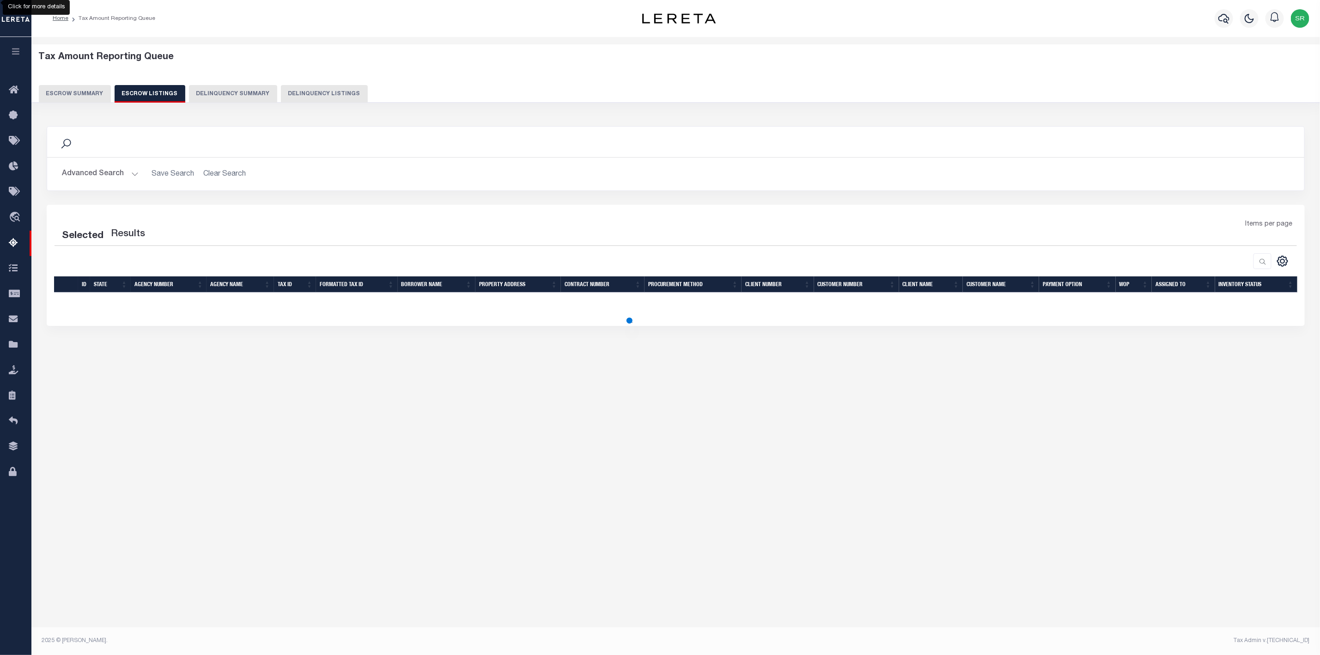
scroll to position [0, 0]
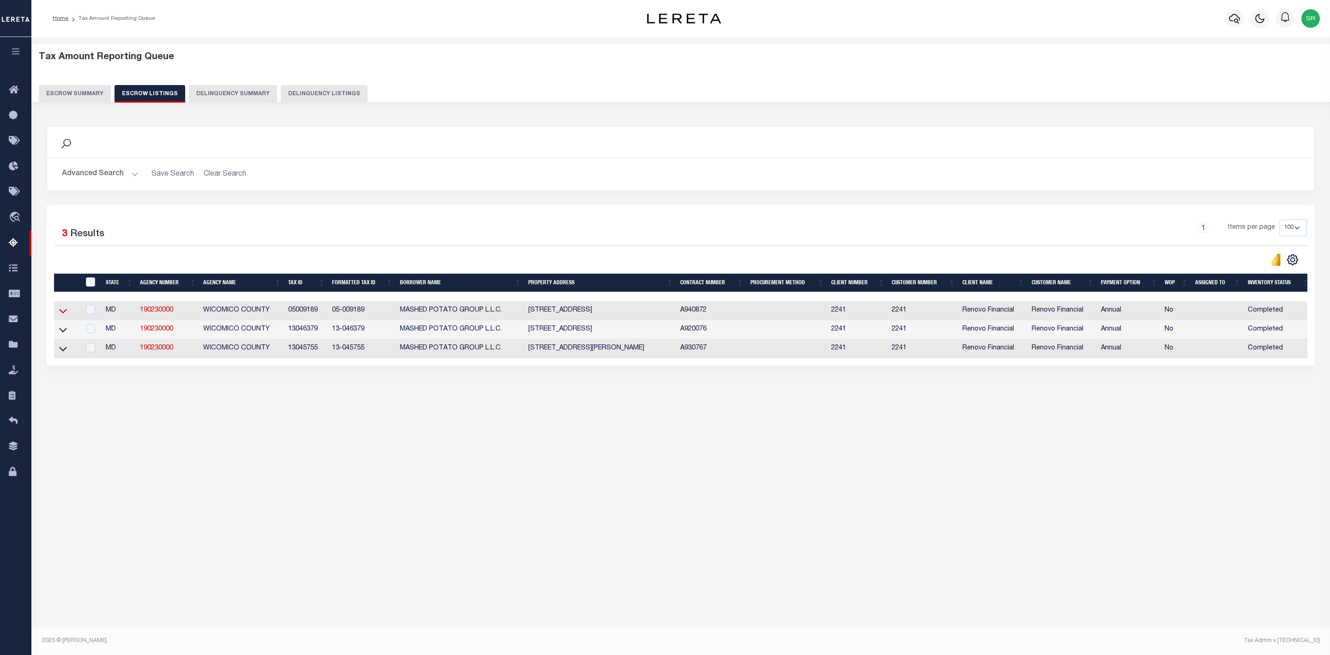
click at [63, 315] on icon at bounding box center [63, 311] width 8 height 10
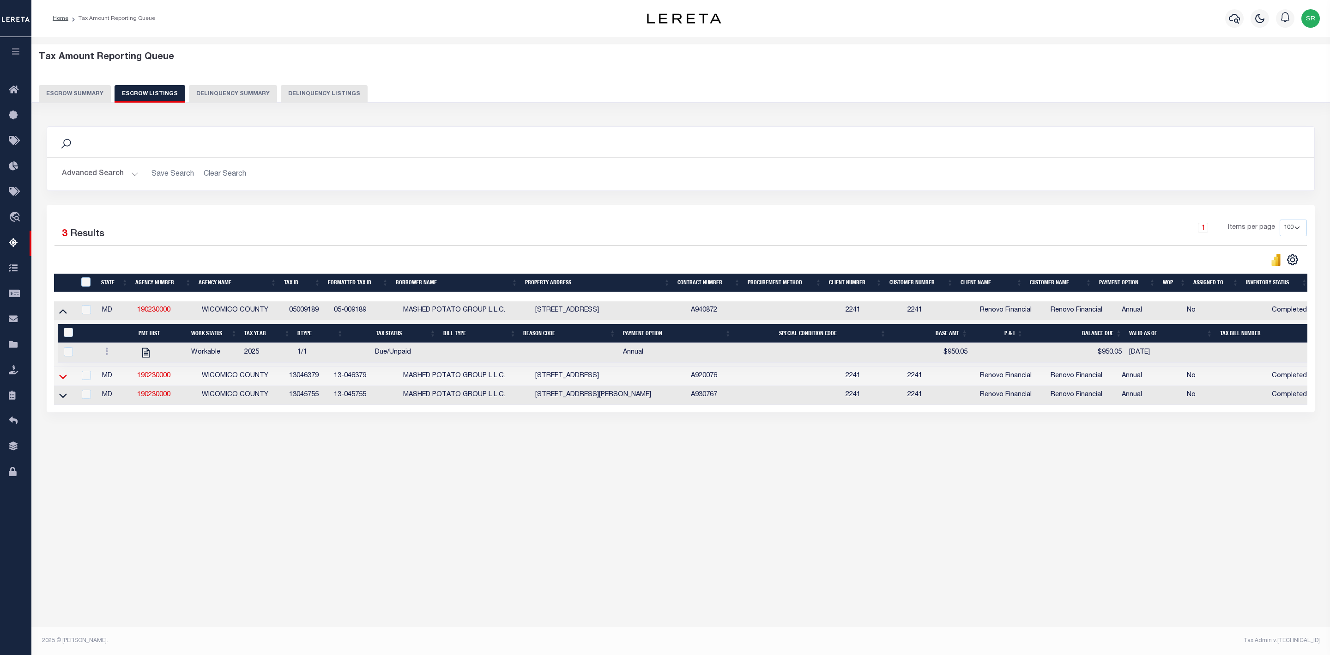
click at [61, 377] on icon at bounding box center [63, 376] width 8 height 10
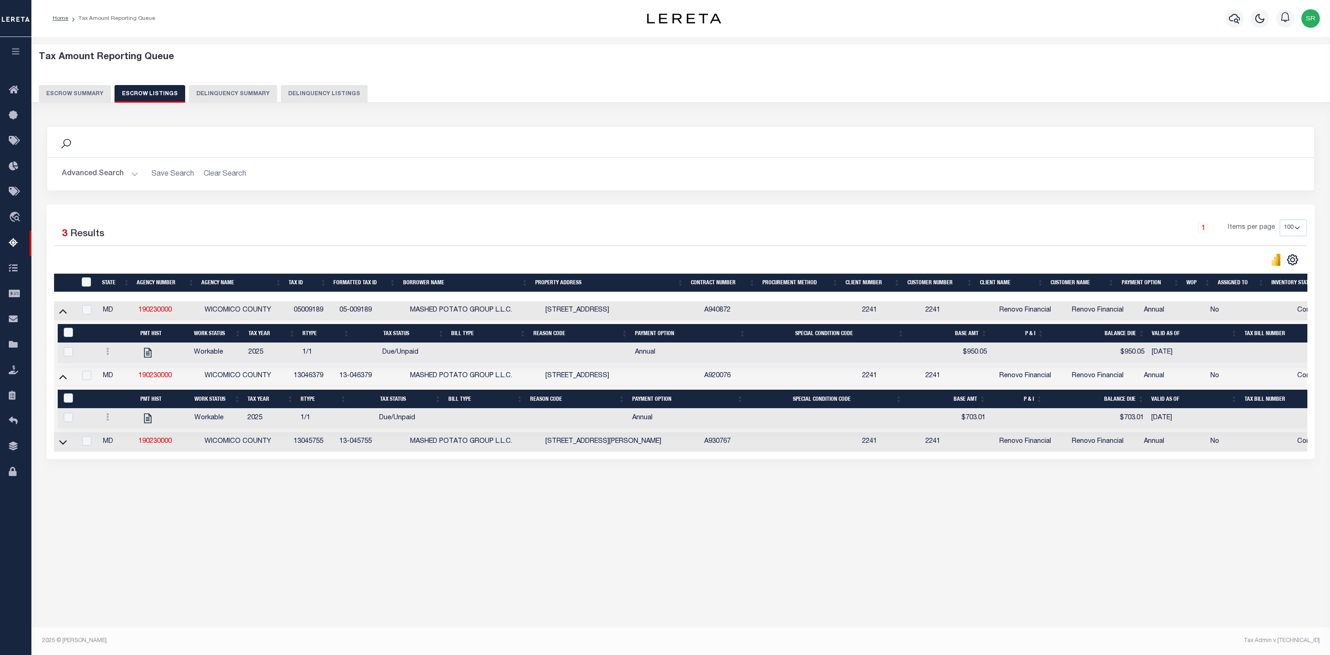
click at [61, 400] on div "&nbsp;" at bounding box center [79, 398] width 37 height 10
click at [63, 444] on icon at bounding box center [63, 442] width 8 height 5
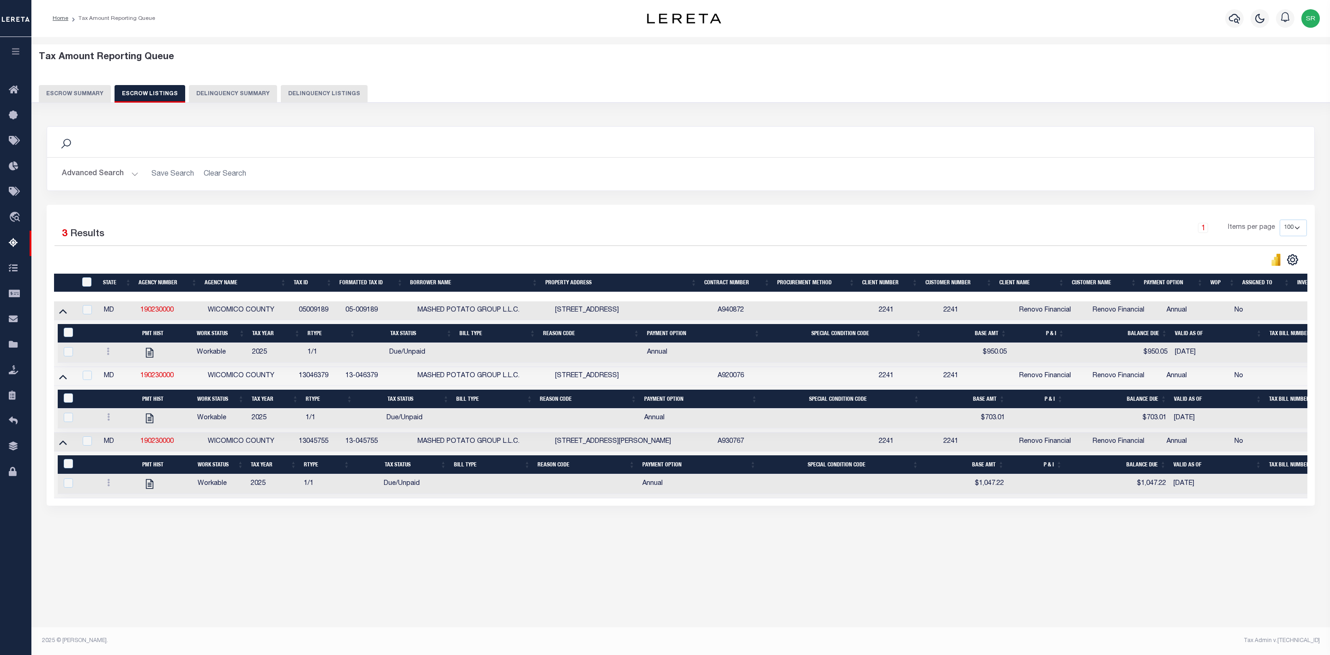
click at [75, 95] on button "Escrow Summary" at bounding box center [75, 94] width 72 height 18
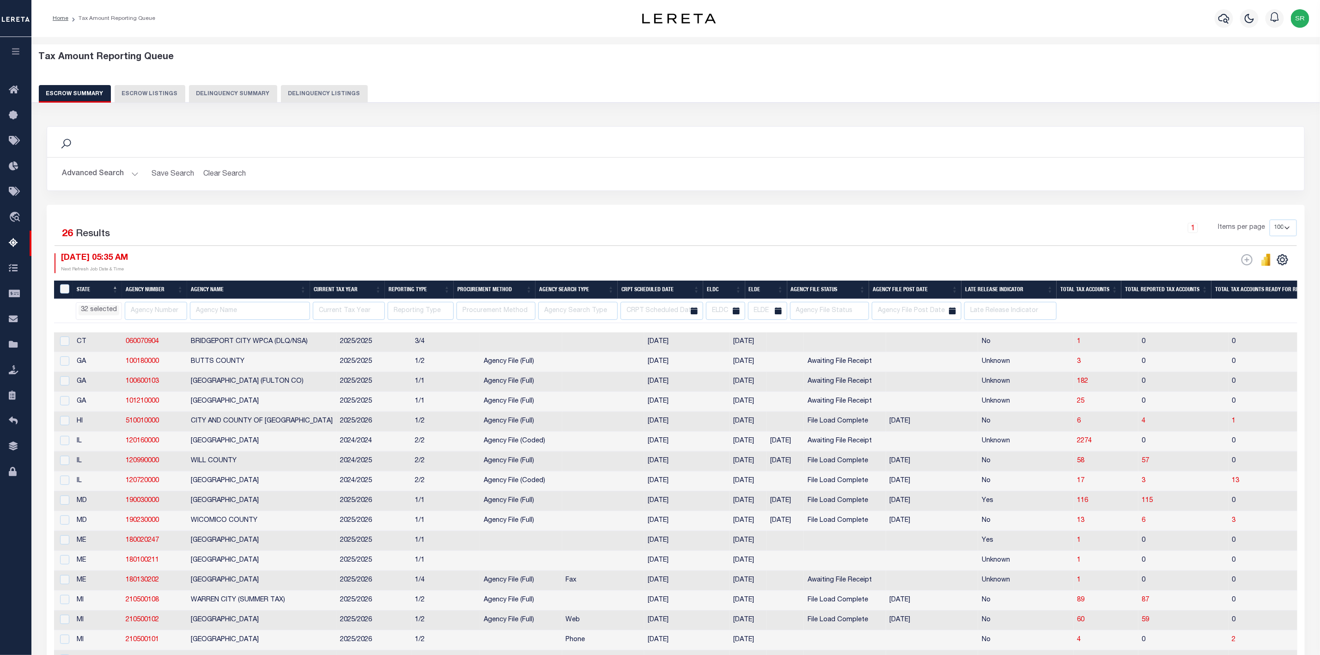
click at [75, 95] on button "Escrow Summary" at bounding box center [75, 94] width 72 height 18
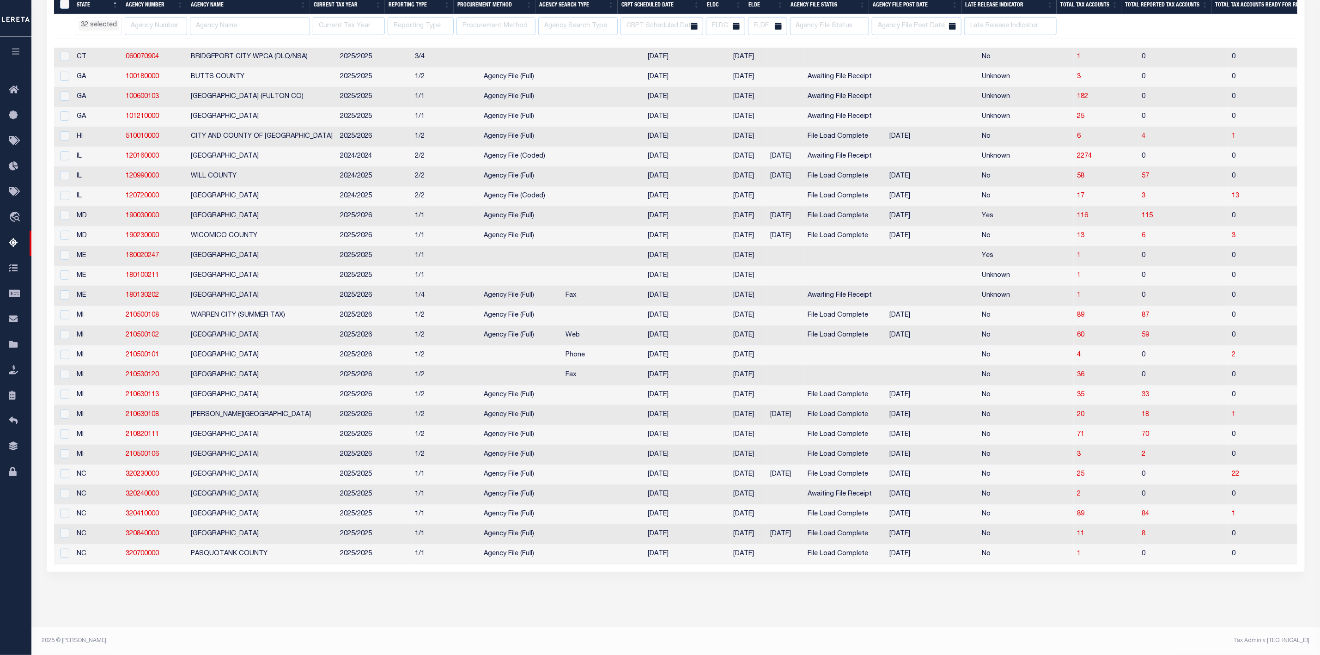
scroll to position [231, 0]
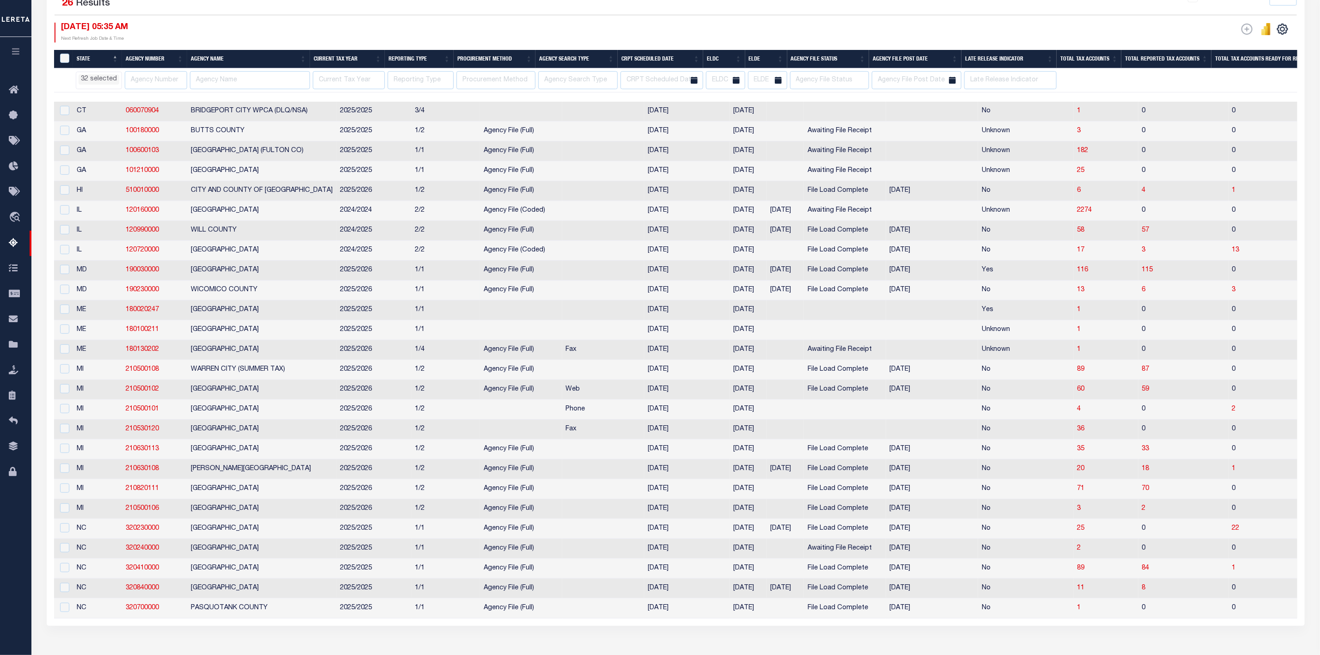
click at [1228, 298] on td "3" at bounding box center [1287, 290] width 119 height 20
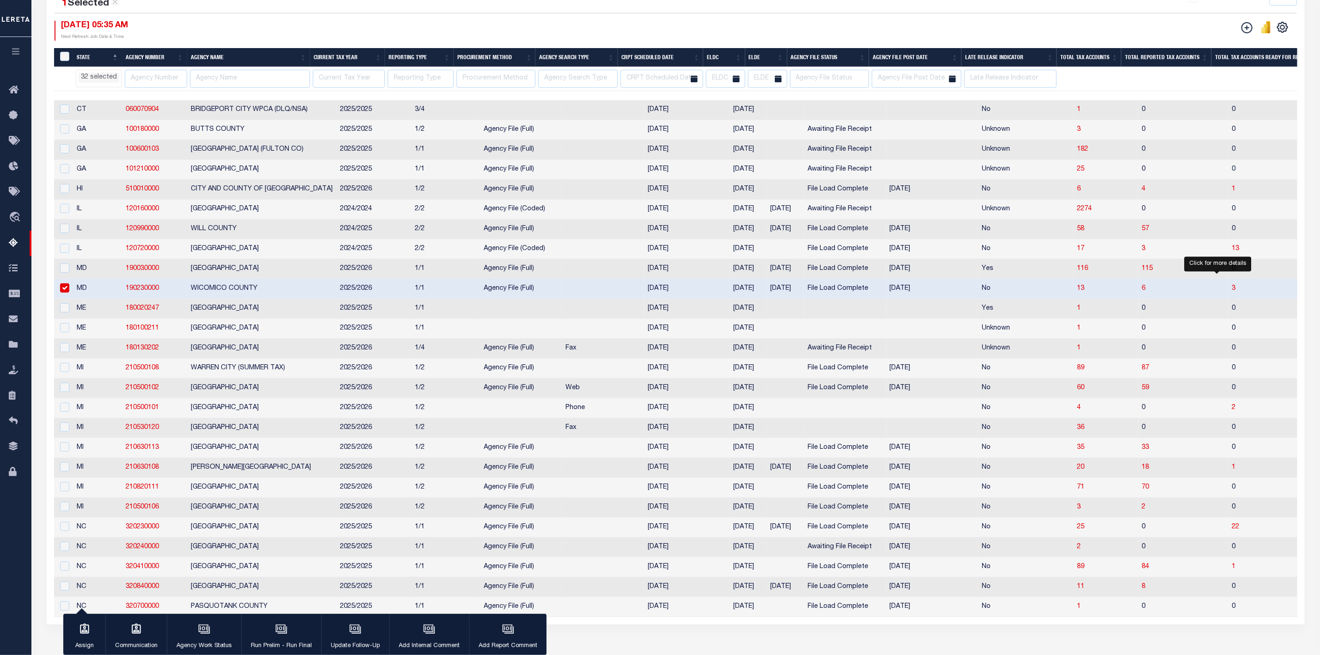
click at [1232, 291] on span "3" at bounding box center [1234, 288] width 4 height 6
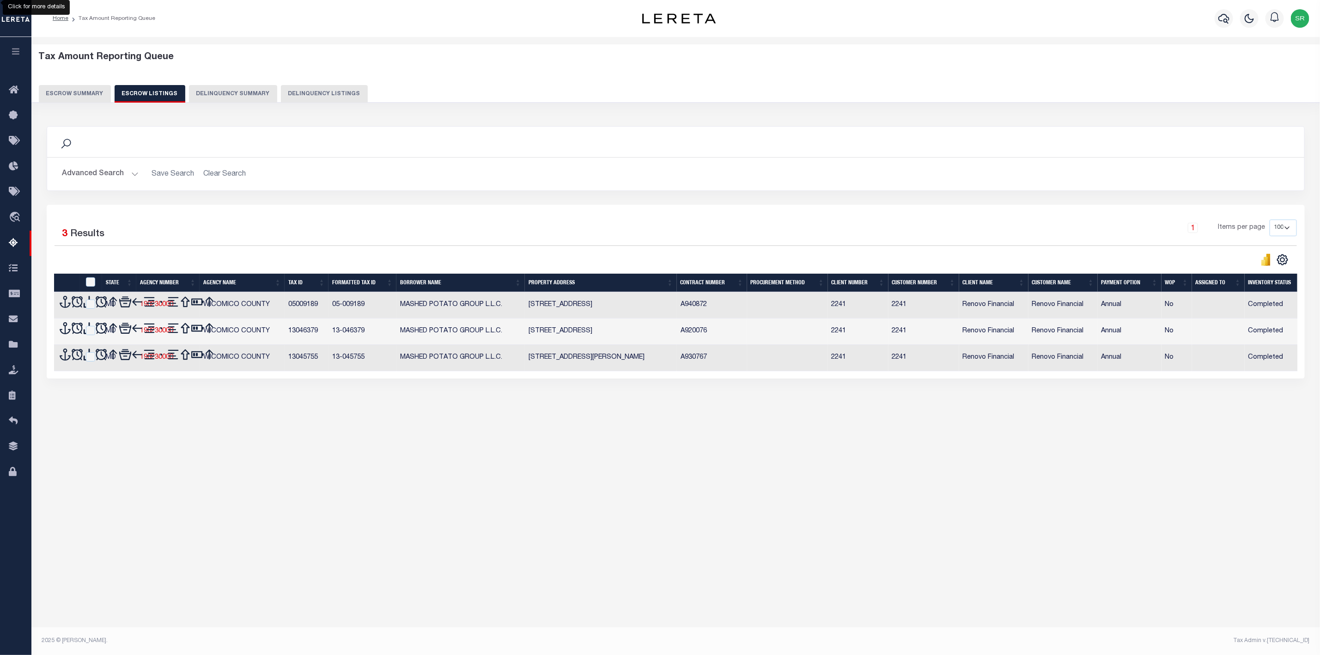
scroll to position [0, 0]
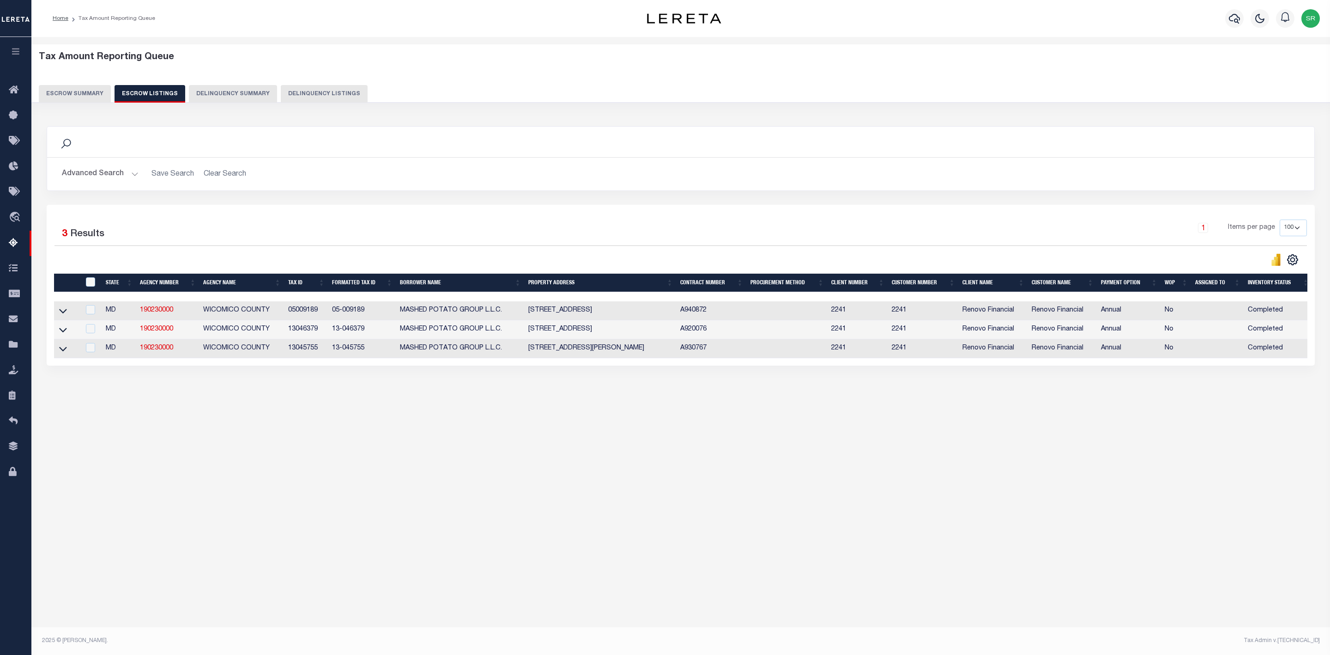
click at [68, 351] on link at bounding box center [63, 348] width 11 height 6
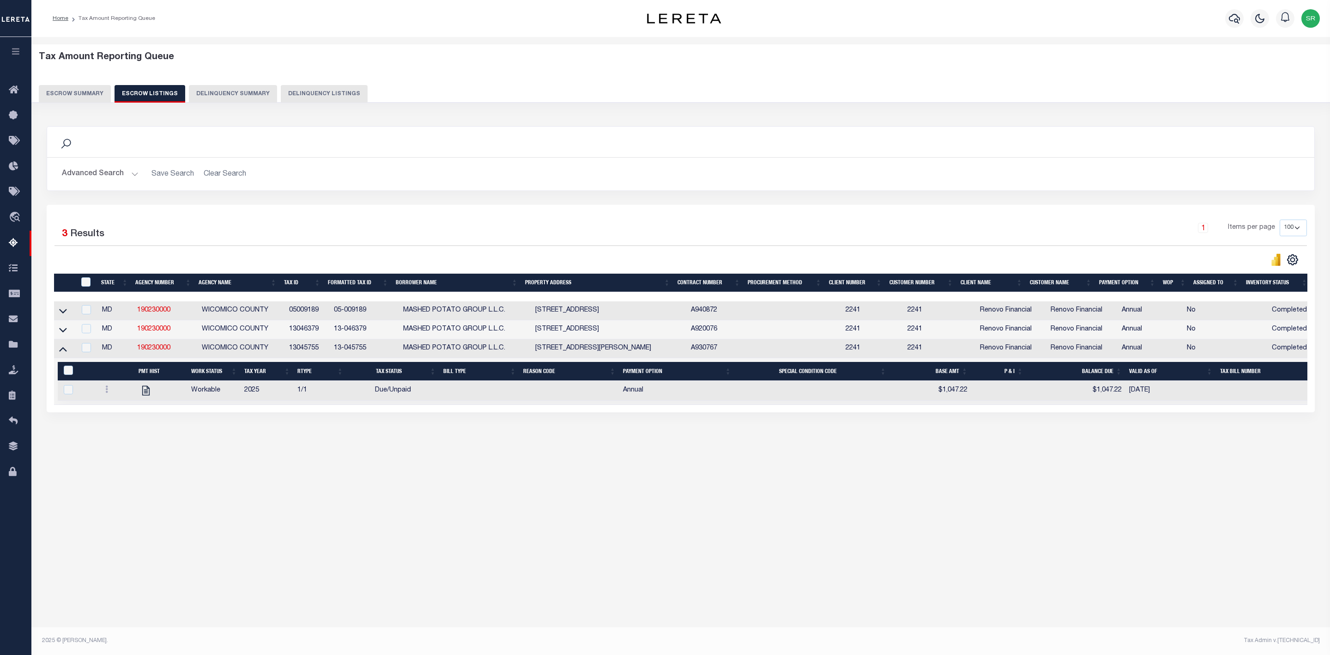
click at [96, 91] on button "Escrow Summary" at bounding box center [75, 94] width 72 height 18
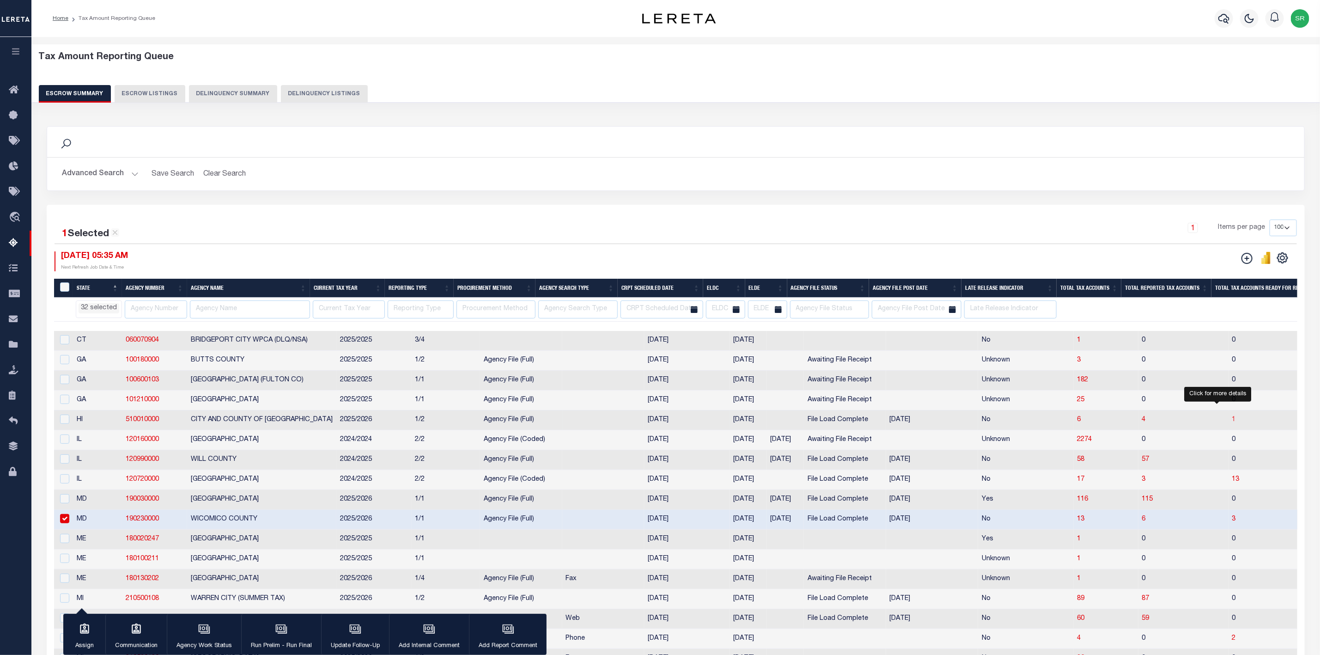
click at [1232, 423] on span "1" at bounding box center [1234, 419] width 4 height 6
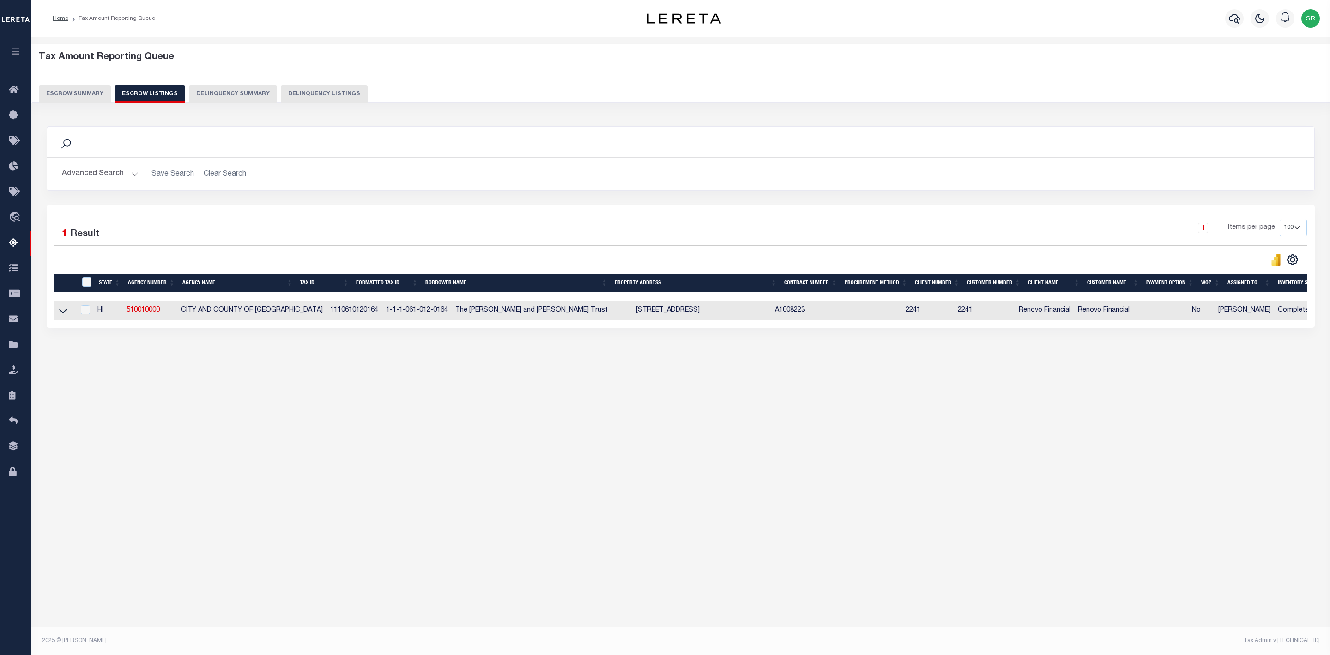
click at [68, 313] on link at bounding box center [63, 310] width 11 height 6
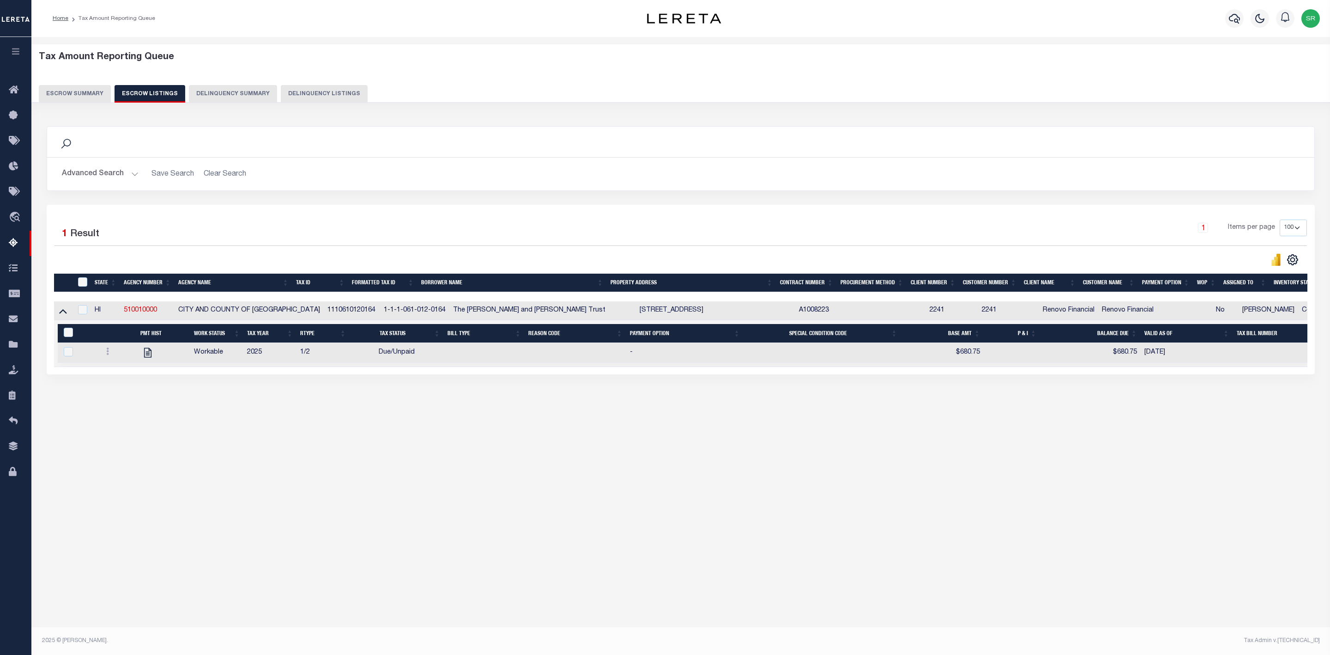
click at [91, 96] on button "Escrow Summary" at bounding box center [75, 94] width 72 height 18
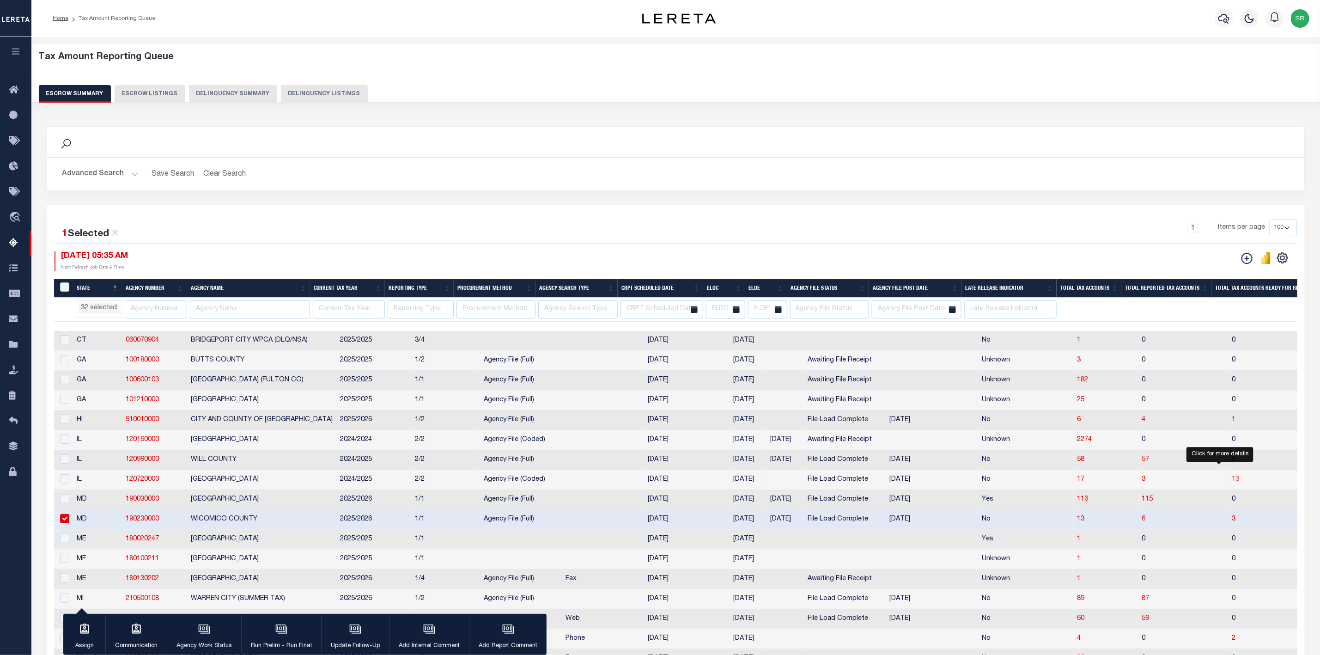
click at [1232, 482] on span "13" at bounding box center [1235, 479] width 7 height 6
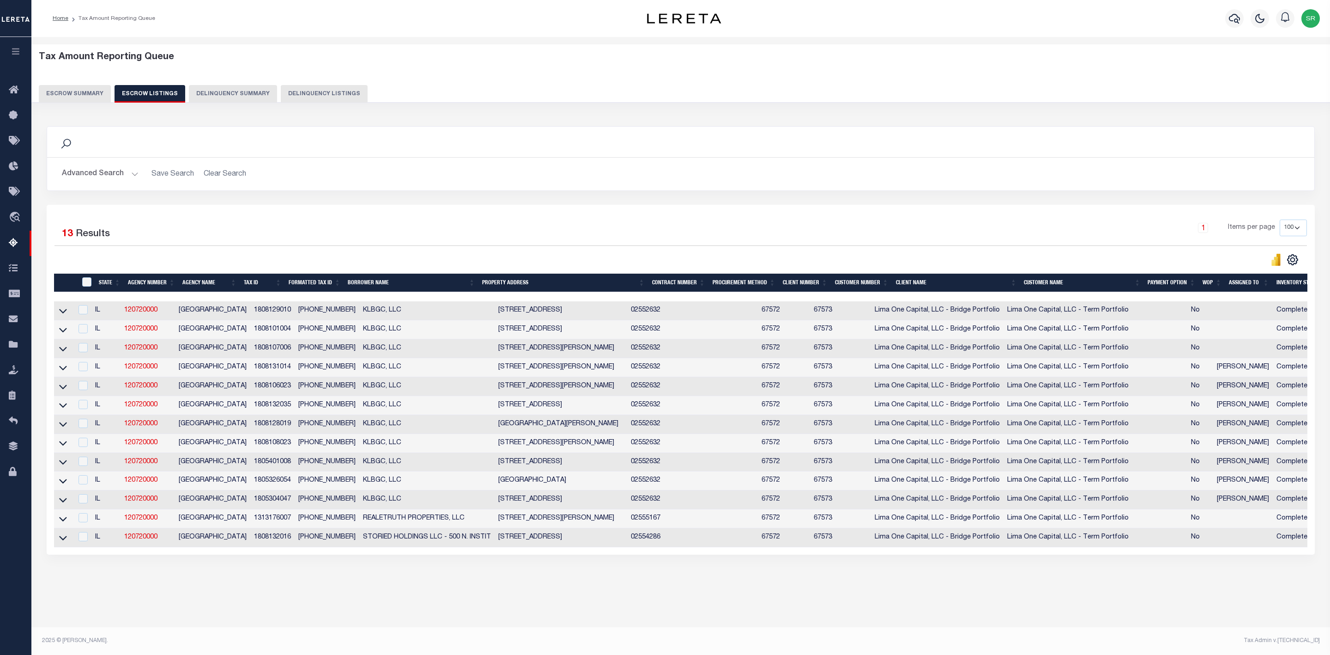
click at [67, 389] on link at bounding box center [63, 385] width 11 height 6
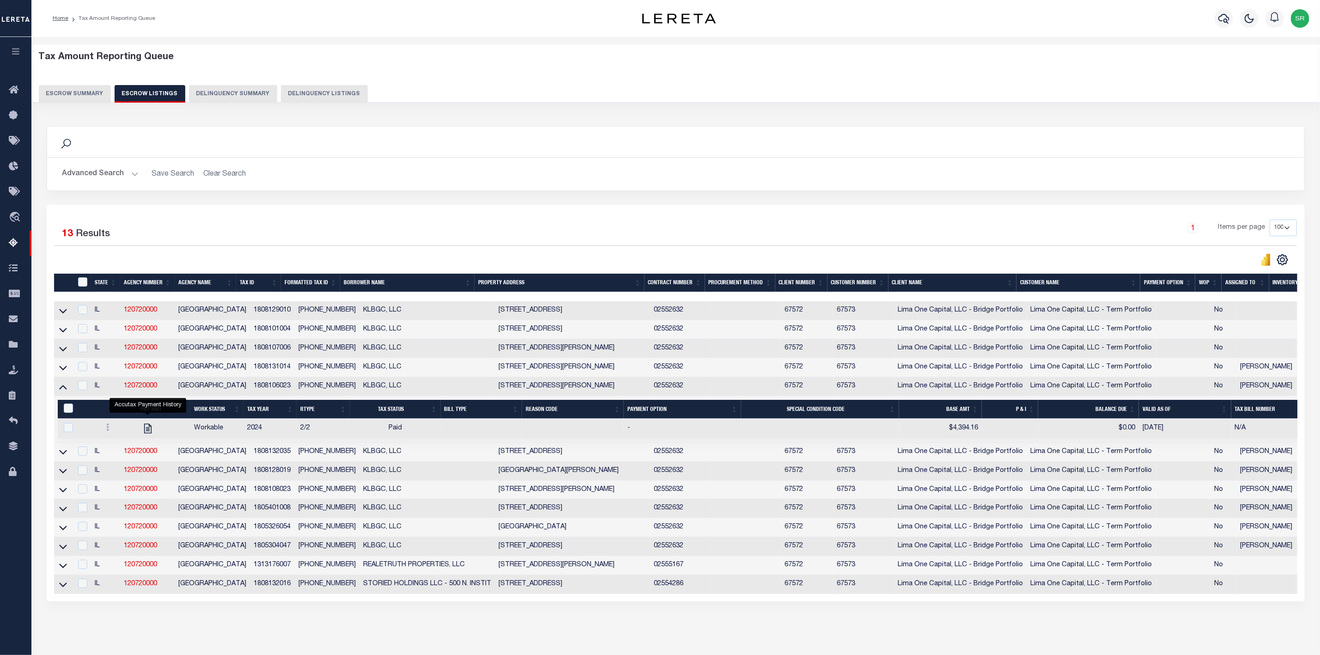
click at [77, 92] on button "Escrow Summary" at bounding box center [75, 94] width 72 height 18
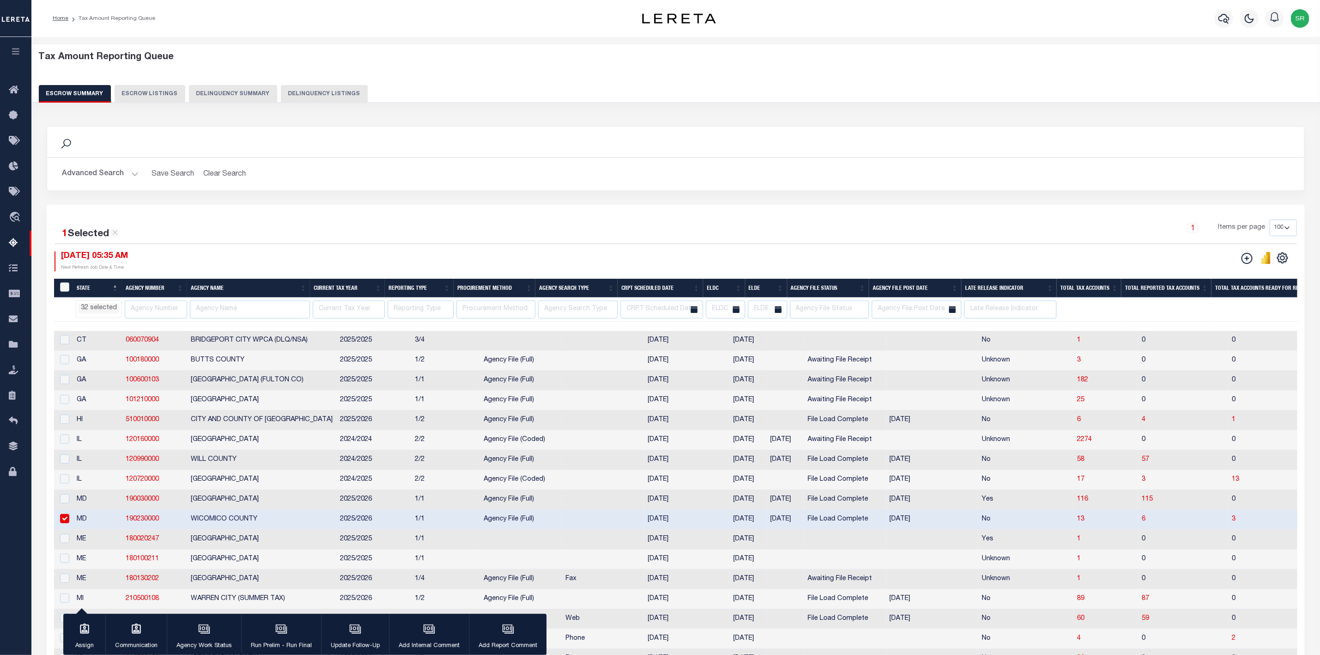
click at [109, 308] on li "32 selected" at bounding box center [99, 308] width 41 height 10
click at [140, 402] on li "WY" at bounding box center [148, 401] width 17 height 16
click at [121, 400] on li "WV" at bounding box center [129, 401] width 17 height 16
click at [140, 378] on li "VI" at bounding box center [148, 381] width 17 height 16
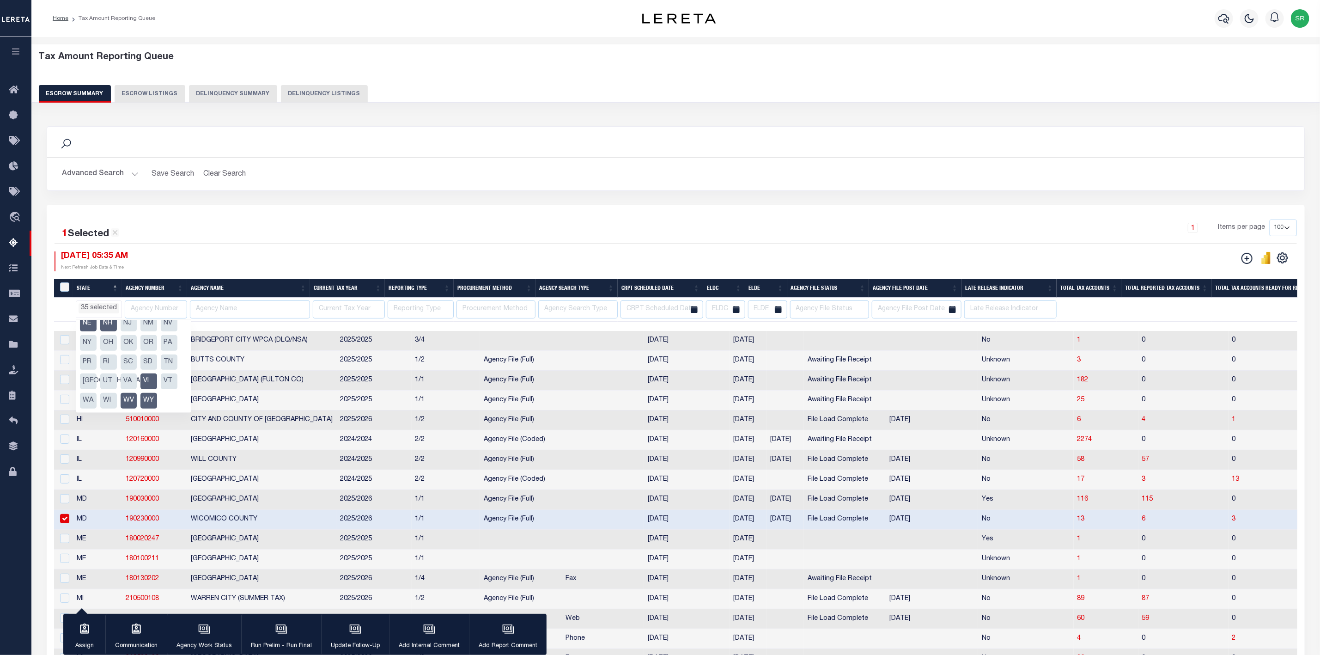
click at [161, 382] on li "VT" at bounding box center [169, 381] width 17 height 16
click at [97, 393] on li "WA" at bounding box center [88, 401] width 17 height 16
click at [117, 393] on li "WI" at bounding box center [108, 401] width 17 height 16
click at [137, 373] on li "VA" at bounding box center [129, 381] width 17 height 16
click at [117, 373] on li "UT" at bounding box center [108, 381] width 17 height 16
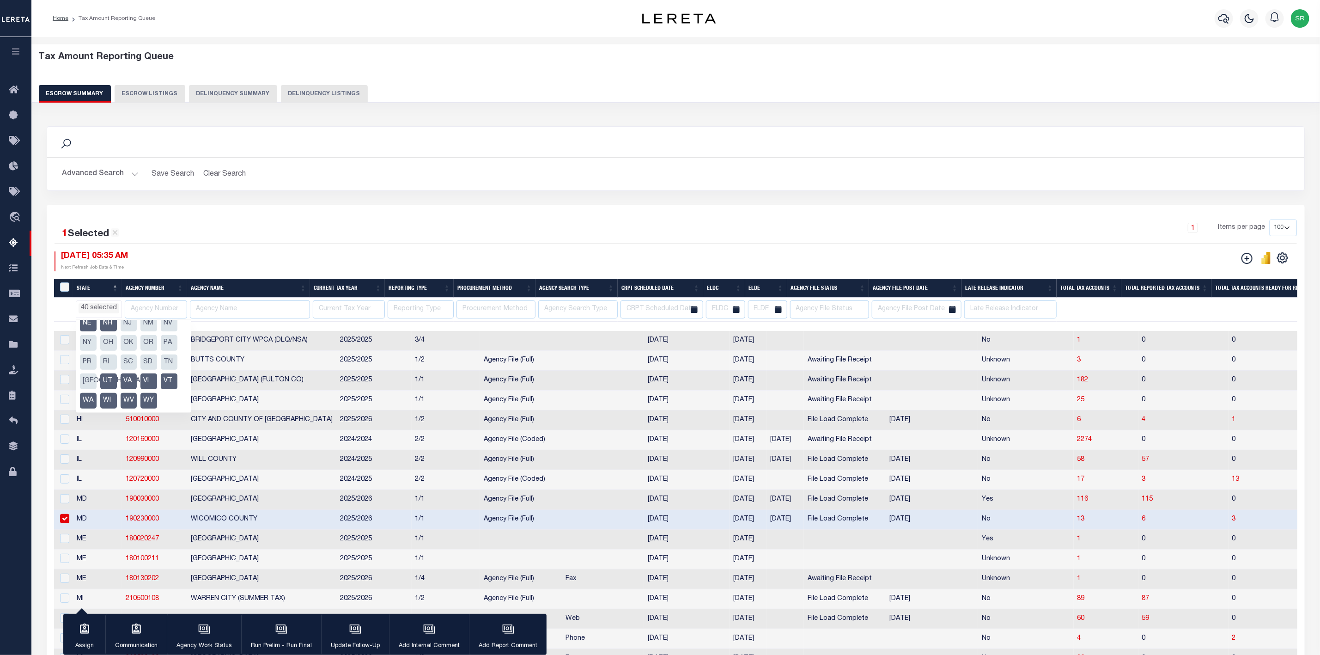
click at [97, 373] on li "TX" at bounding box center [88, 381] width 17 height 16
click at [161, 354] on li "TN" at bounding box center [169, 362] width 17 height 16
click at [86, 331] on ul "AK AL AR AZ CA CO CT DC DE FL GA GU HI IA ID IL IN KS KY LA MA MD ME MI MN MO M…" at bounding box center [133, 366] width 115 height 92
click at [108, 354] on li "RI" at bounding box center [108, 362] width 17 height 16
click at [151, 354] on li "SD" at bounding box center [148, 362] width 17 height 16
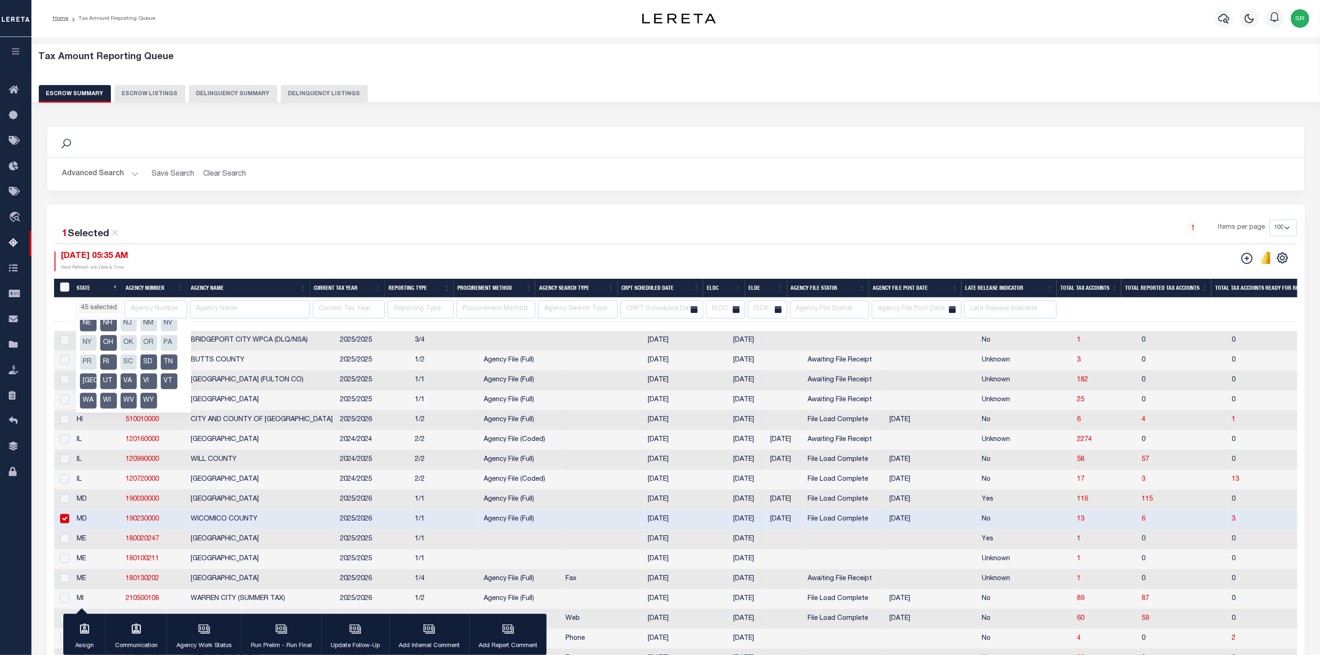
click at [133, 354] on li "SC" at bounding box center [129, 362] width 17 height 16
click at [89, 354] on li "PR" at bounding box center [88, 362] width 17 height 16
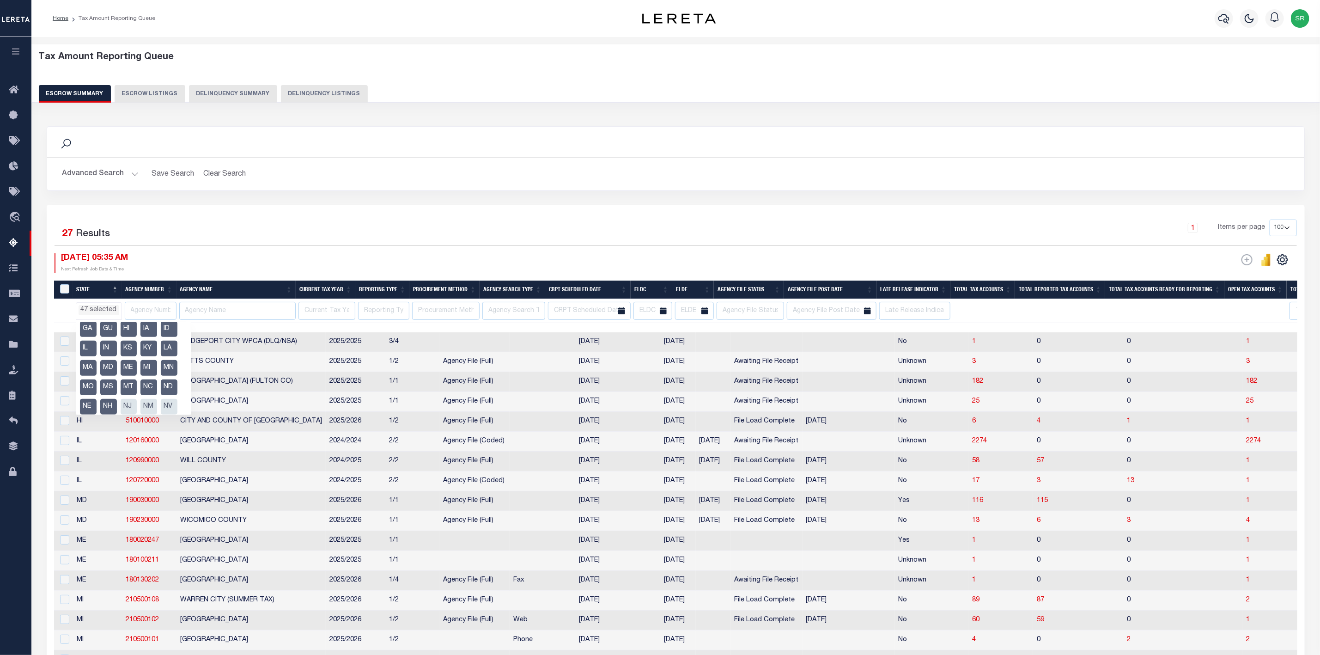
scroll to position [113, 0]
click at [140, 364] on li "OR" at bounding box center [148, 357] width 17 height 16
click at [121, 364] on li "OK" at bounding box center [129, 357] width 17 height 16
click at [140, 345] on li "NM" at bounding box center [148, 337] width 17 height 16
click at [121, 345] on li "NJ" at bounding box center [129, 337] width 17 height 16
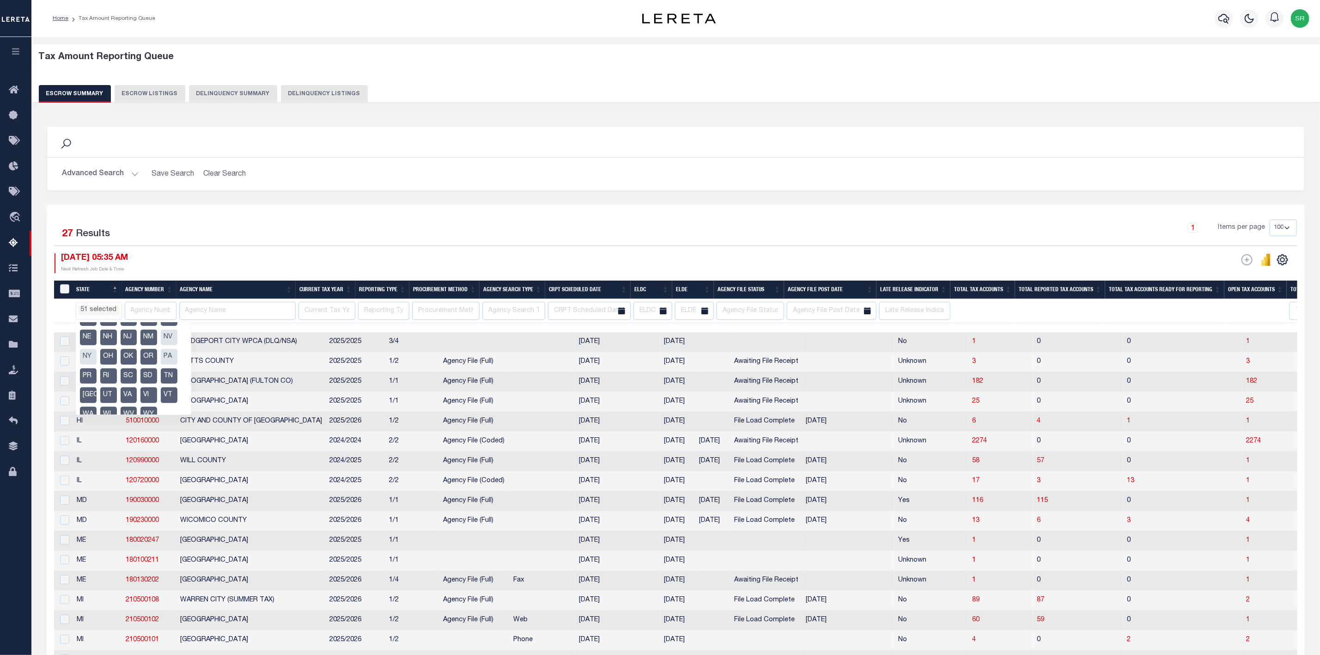
click at [161, 345] on li "NV" at bounding box center [169, 337] width 17 height 16
click at [97, 364] on li "NY" at bounding box center [88, 357] width 17 height 16
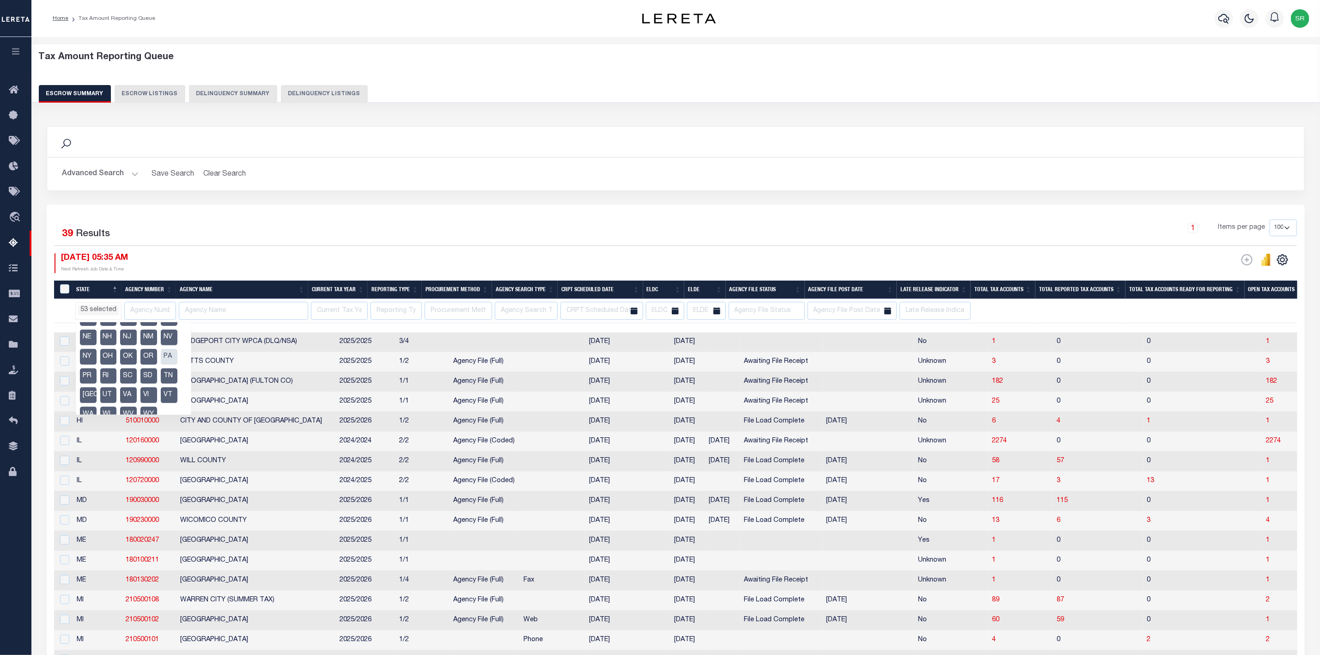
click at [288, 234] on div "1 Selected 39 Results" at bounding box center [205, 232] width 300 height 26
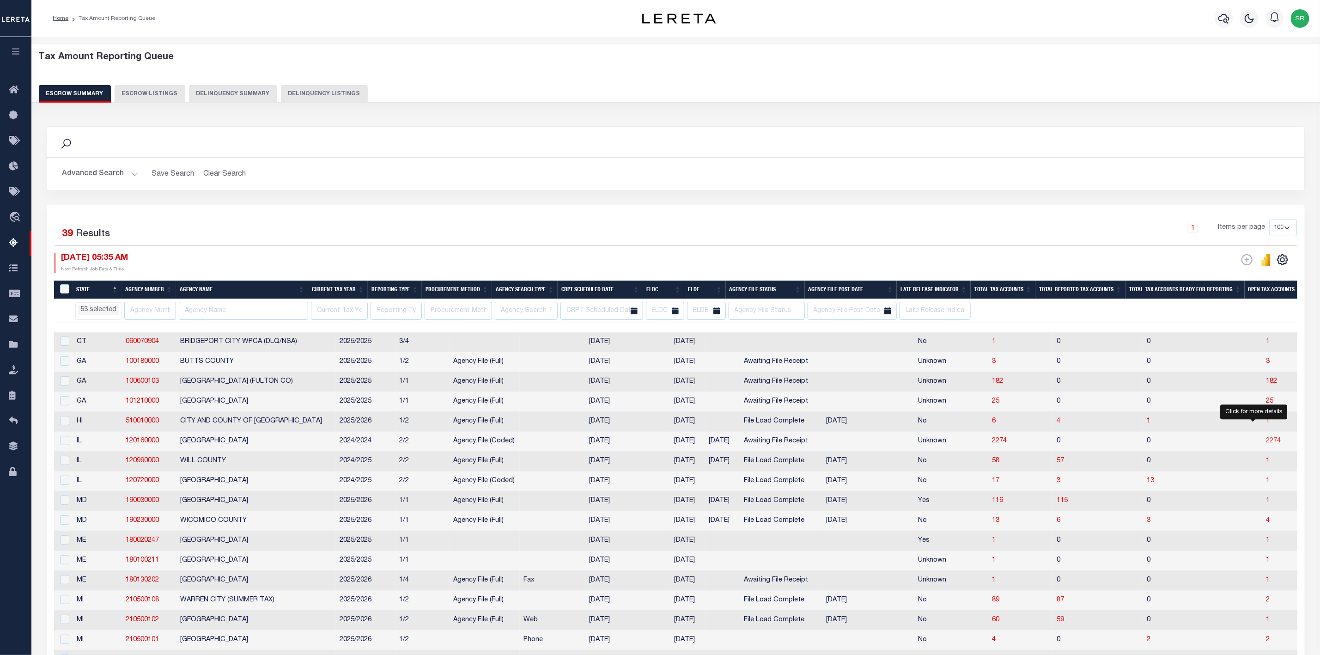
click at [1266, 444] on span "2274" at bounding box center [1273, 440] width 15 height 6
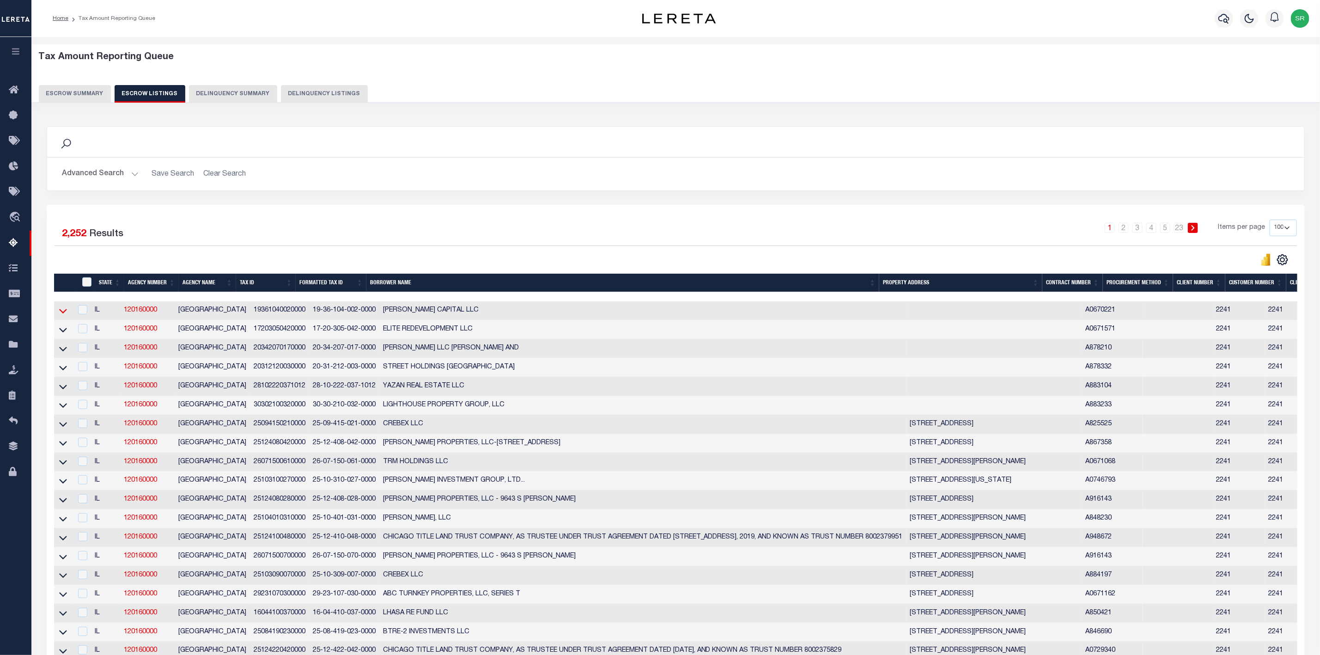
click at [60, 312] on icon at bounding box center [63, 311] width 8 height 10
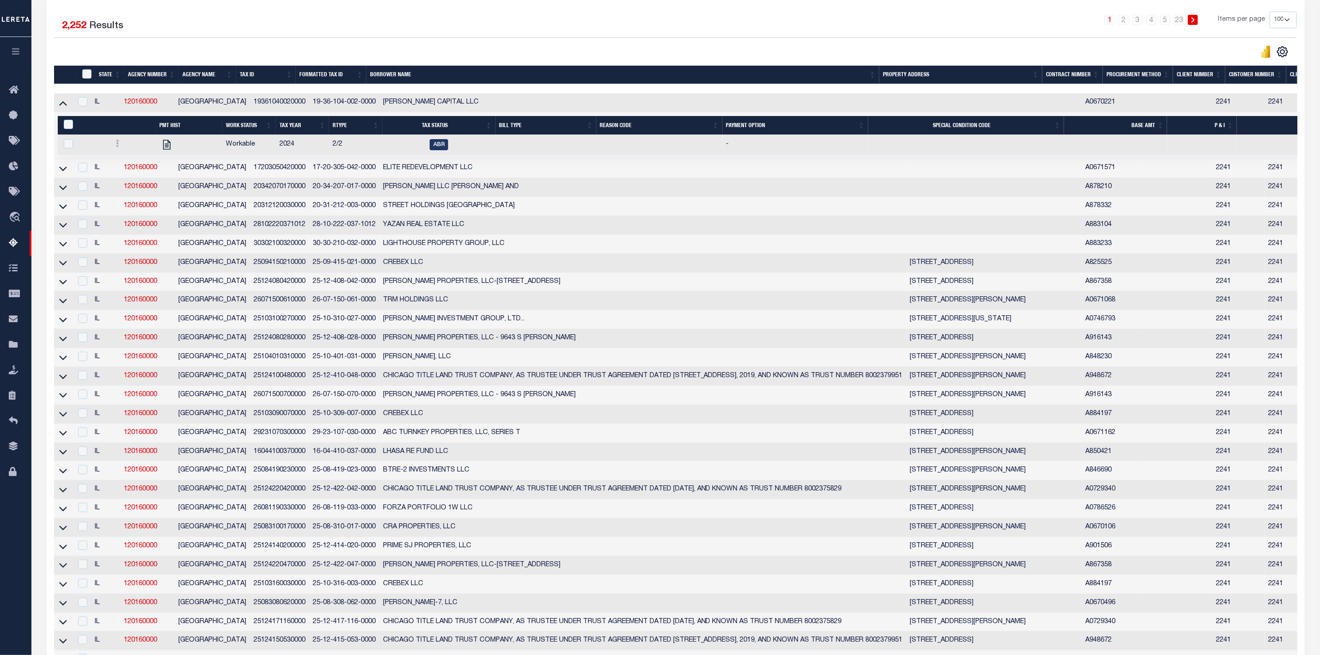
scroll to position [69, 0]
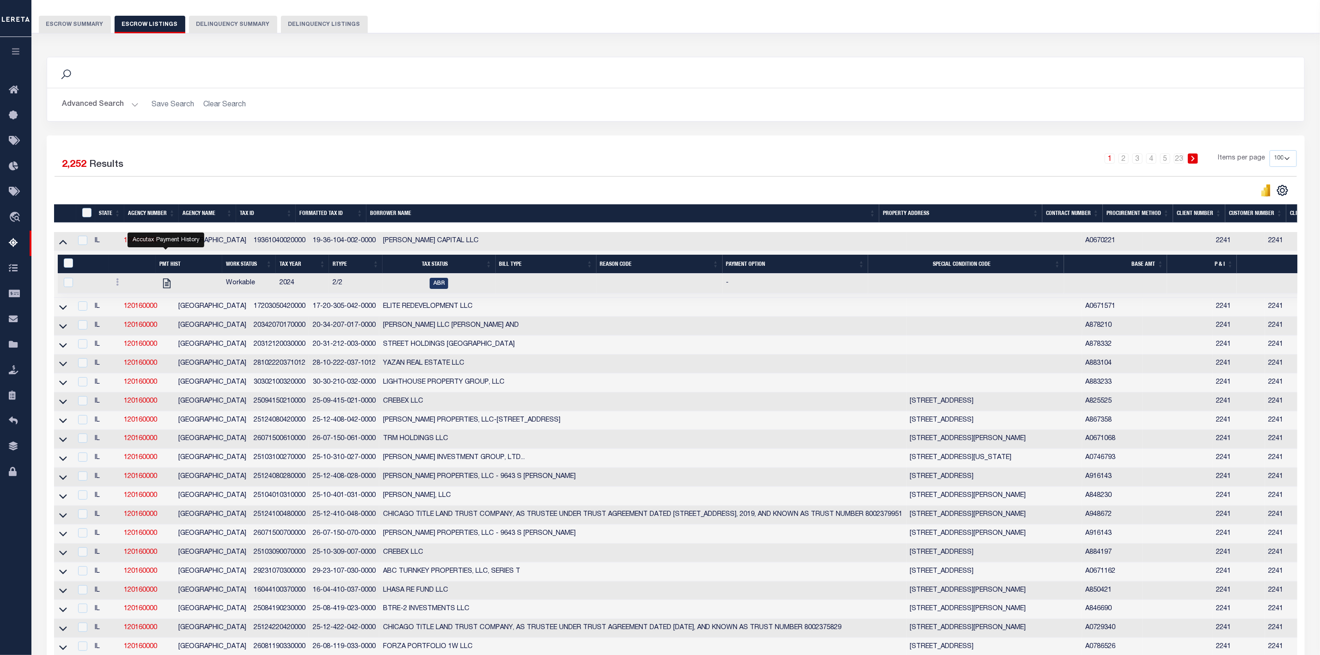
click at [86, 21] on button "Escrow Summary" at bounding box center [75, 25] width 72 height 18
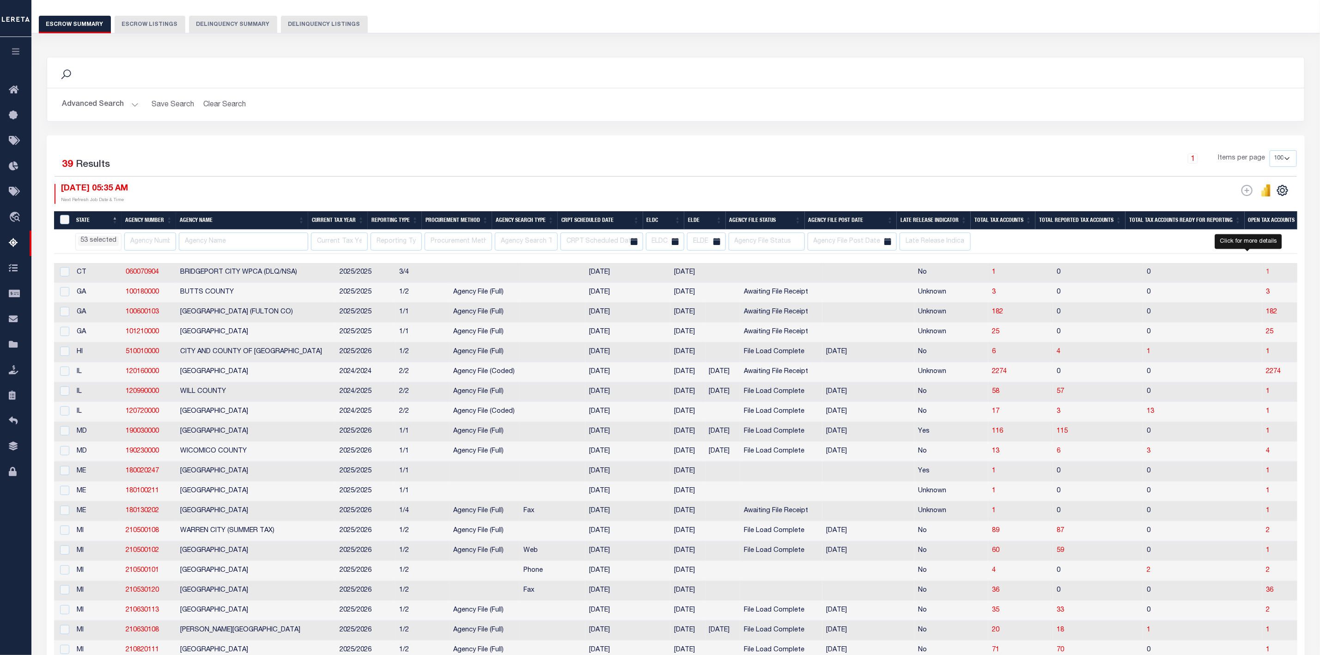
click at [1266, 275] on span "1" at bounding box center [1268, 272] width 4 height 6
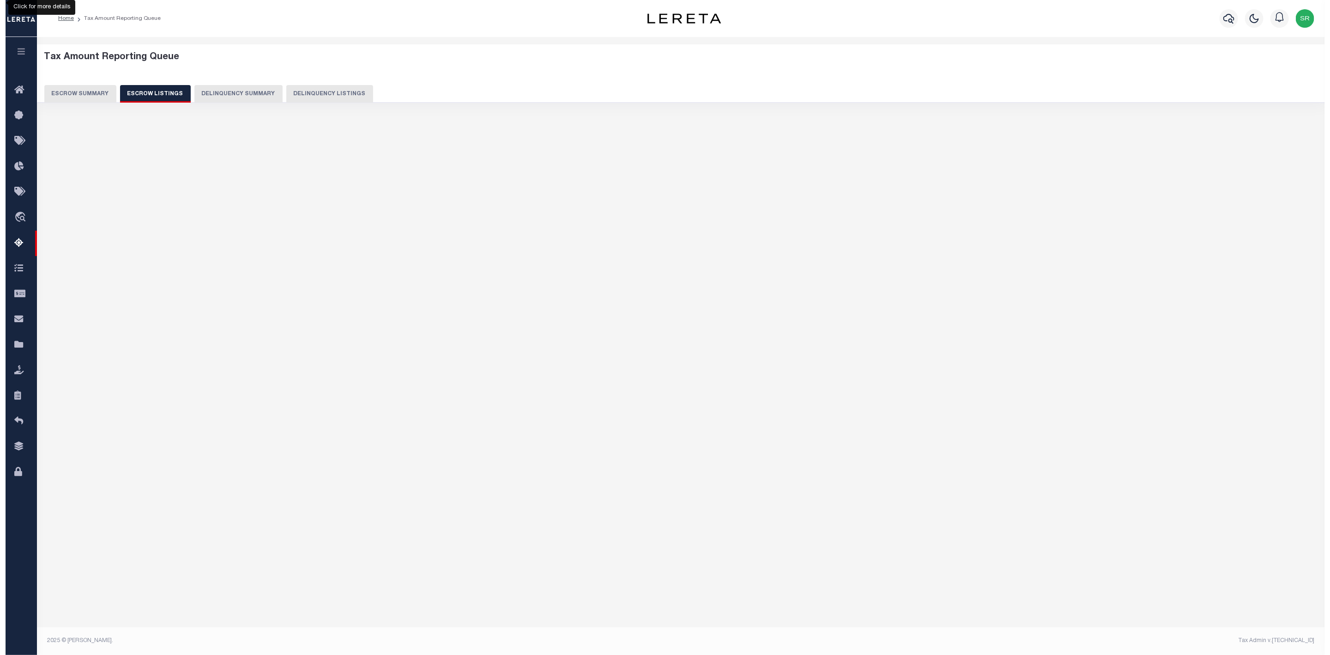
scroll to position [0, 0]
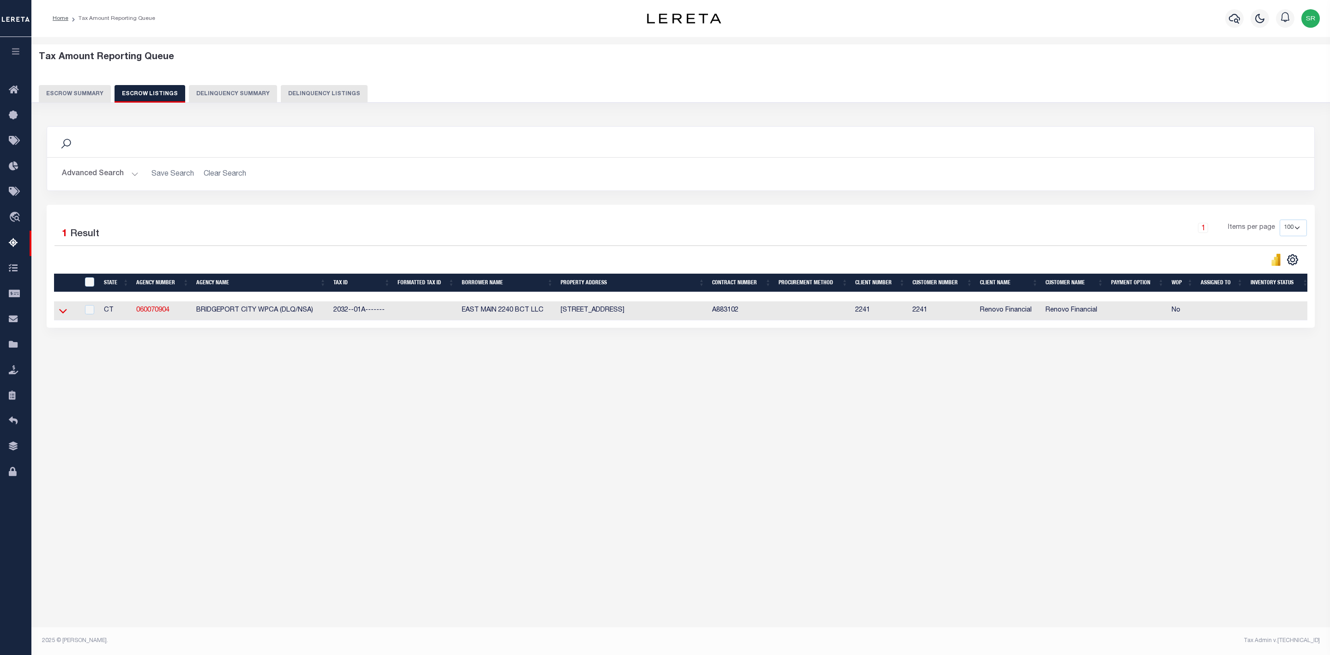
click at [64, 316] on icon at bounding box center [63, 311] width 8 height 10
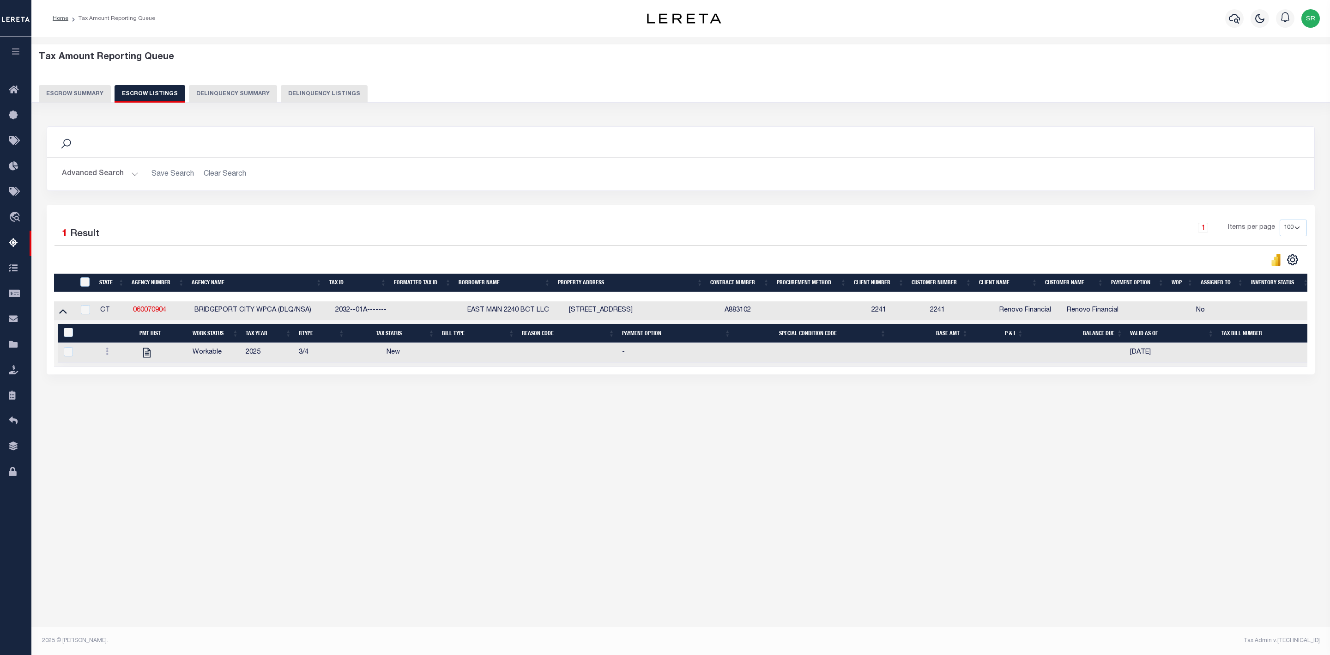
click at [81, 90] on button "Escrow Summary" at bounding box center [75, 94] width 72 height 18
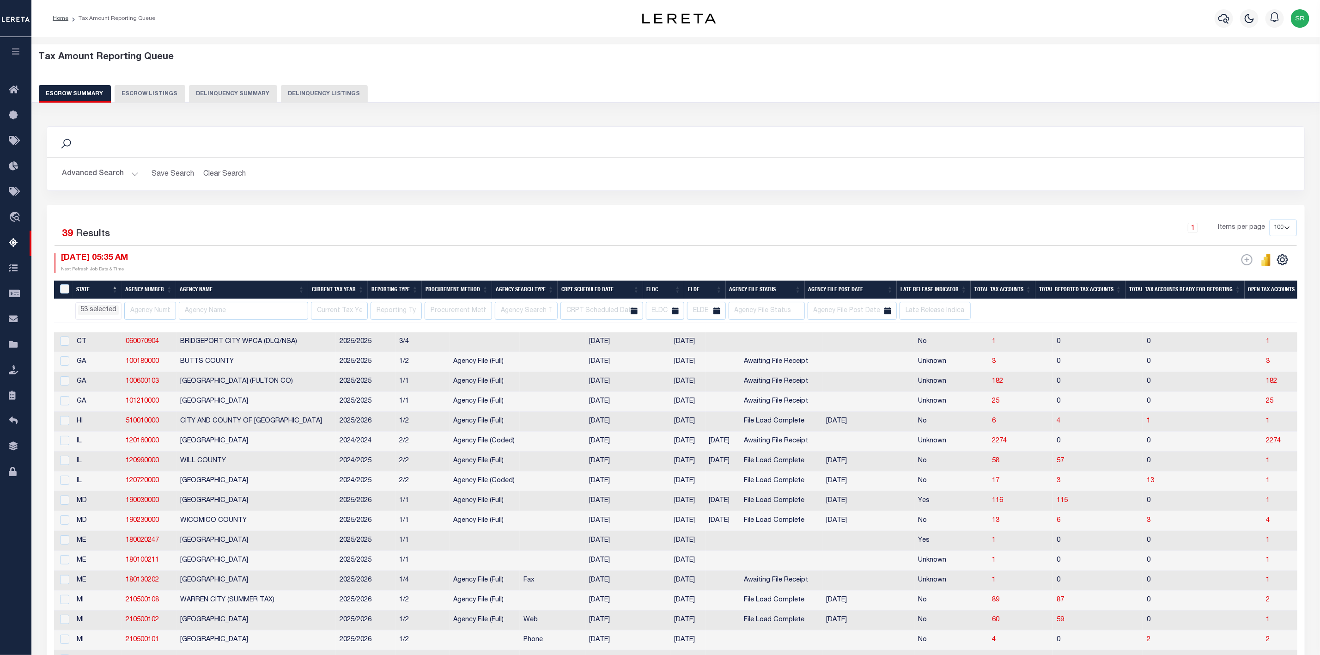
click at [81, 90] on button "Escrow Summary" at bounding box center [75, 94] width 72 height 18
click at [1266, 344] on span "1" at bounding box center [1268, 341] width 4 height 6
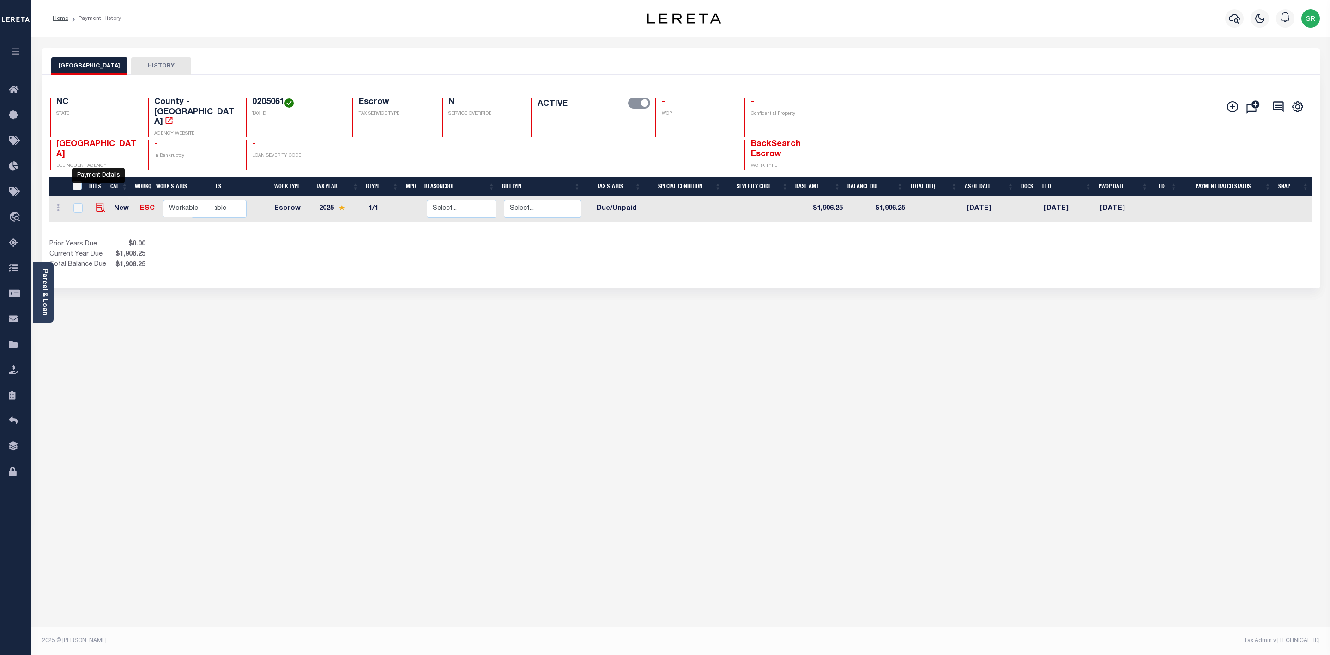
click at [101, 203] on img "" at bounding box center [100, 207] width 9 height 9
checkbox input "true"
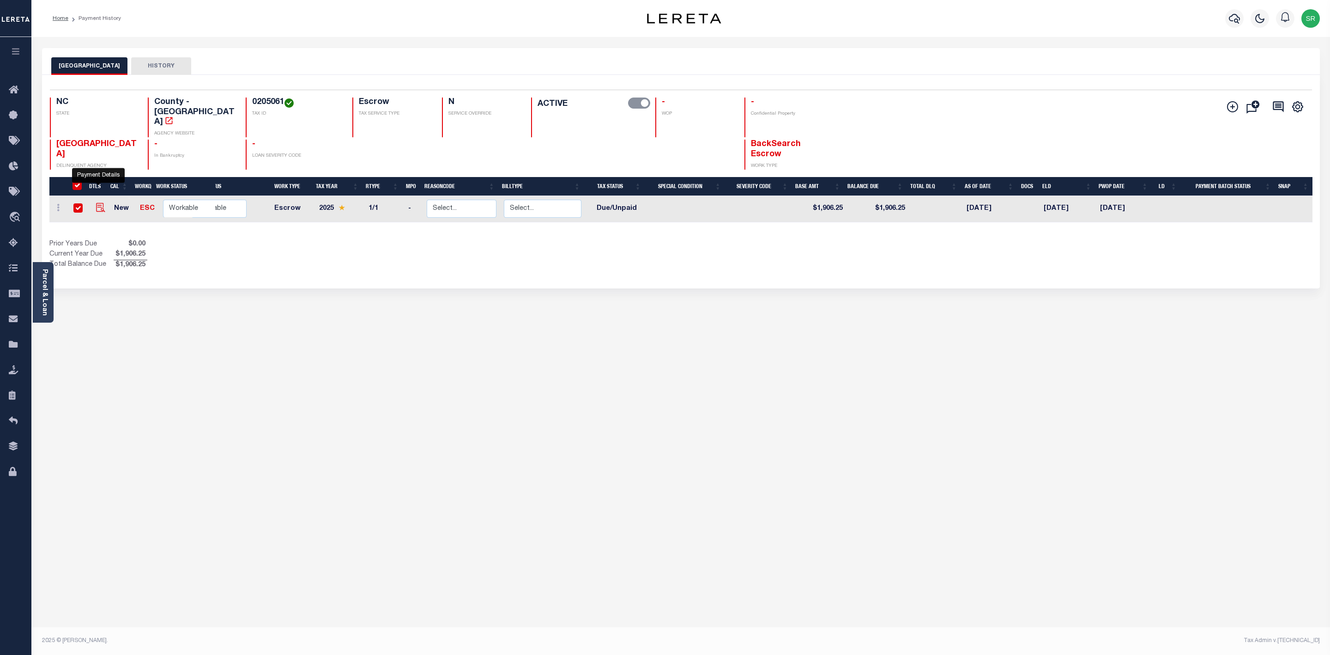
checkbox input "true"
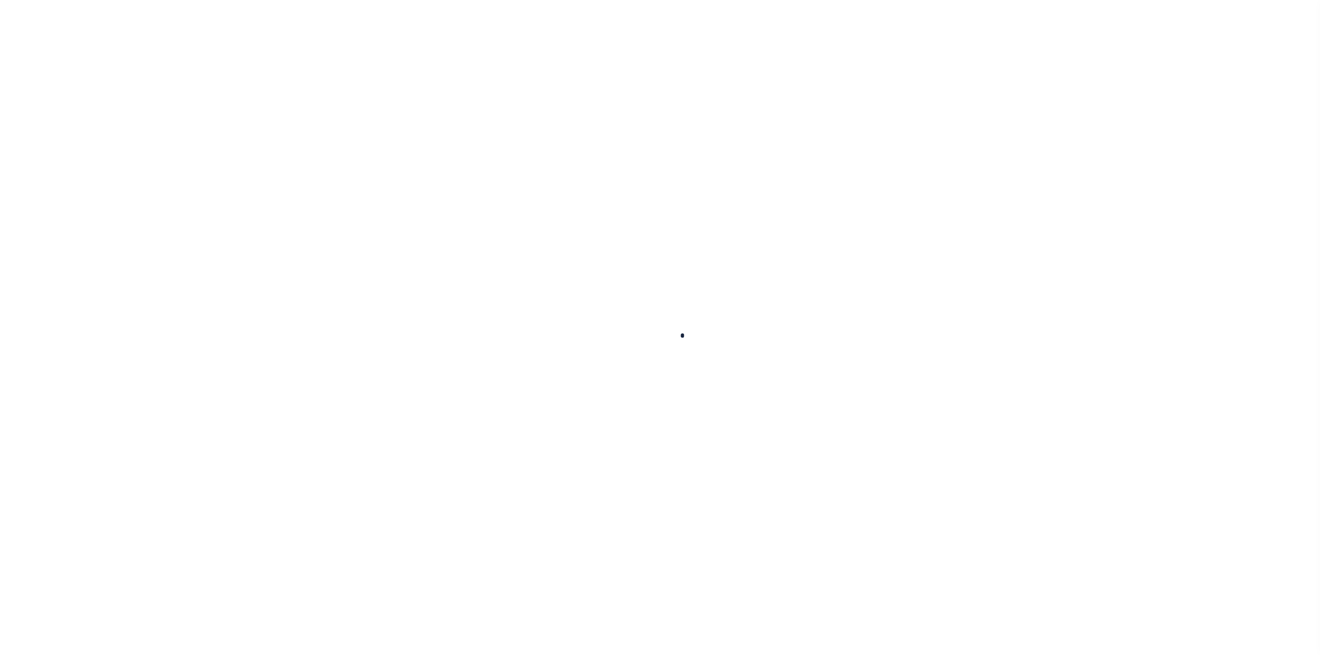
checkbox input "false"
type input "07/25/2025"
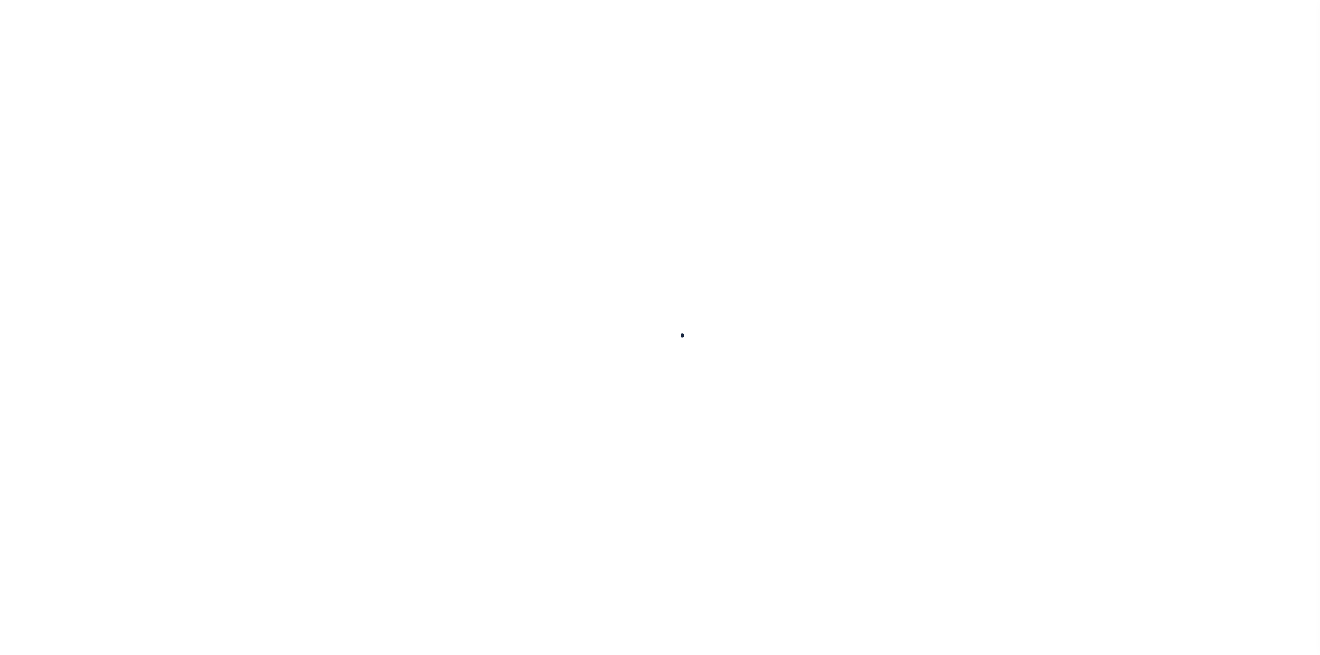
select select "DUE"
type input "$1,906.25"
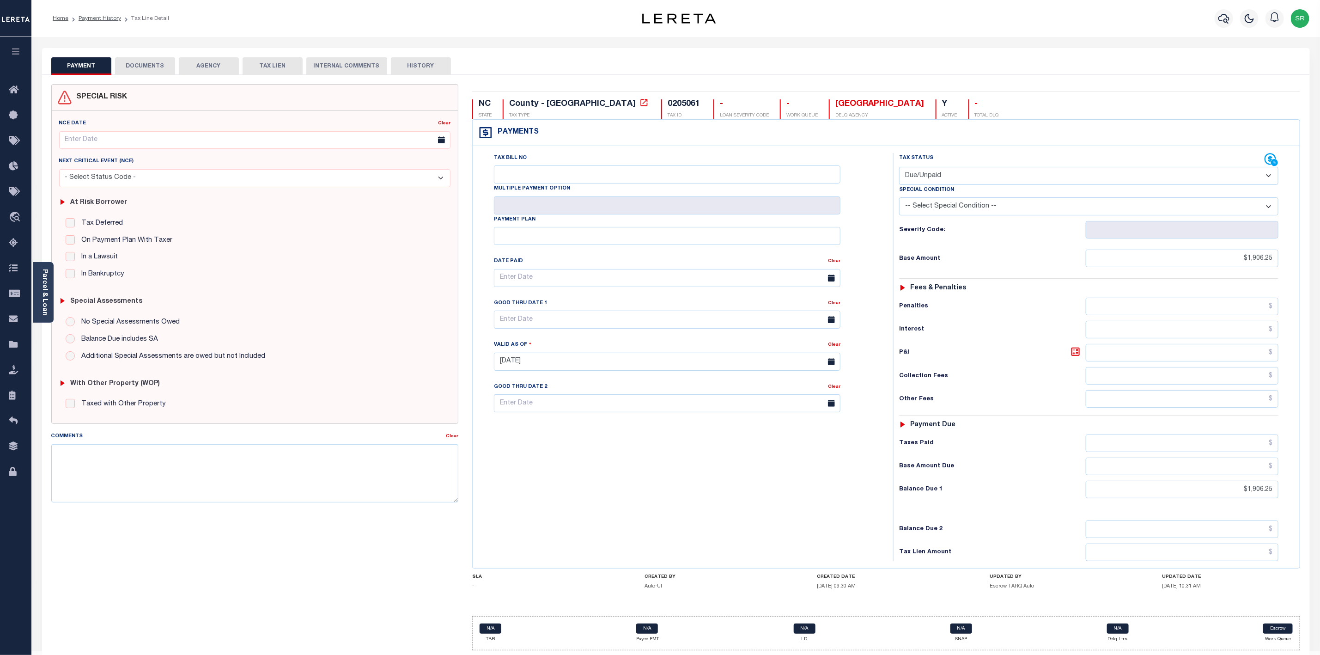
scroll to position [32, 0]
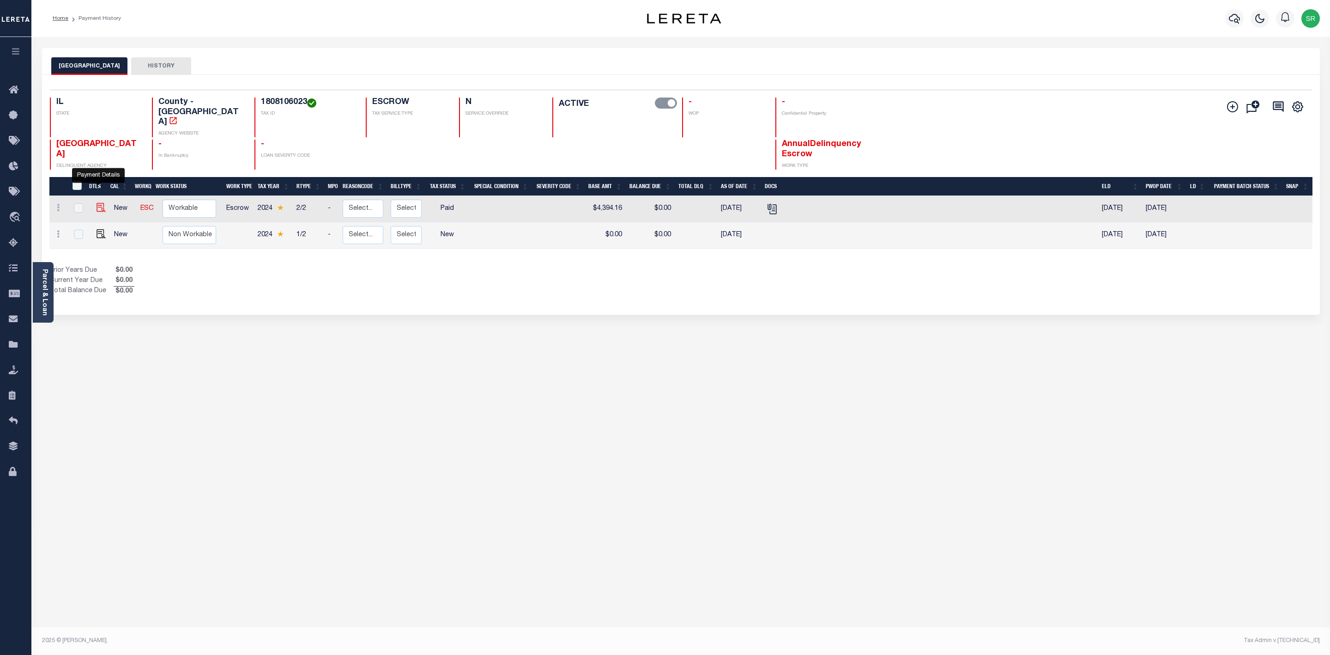
click at [97, 203] on img "" at bounding box center [101, 207] width 9 height 9
checkbox input "true"
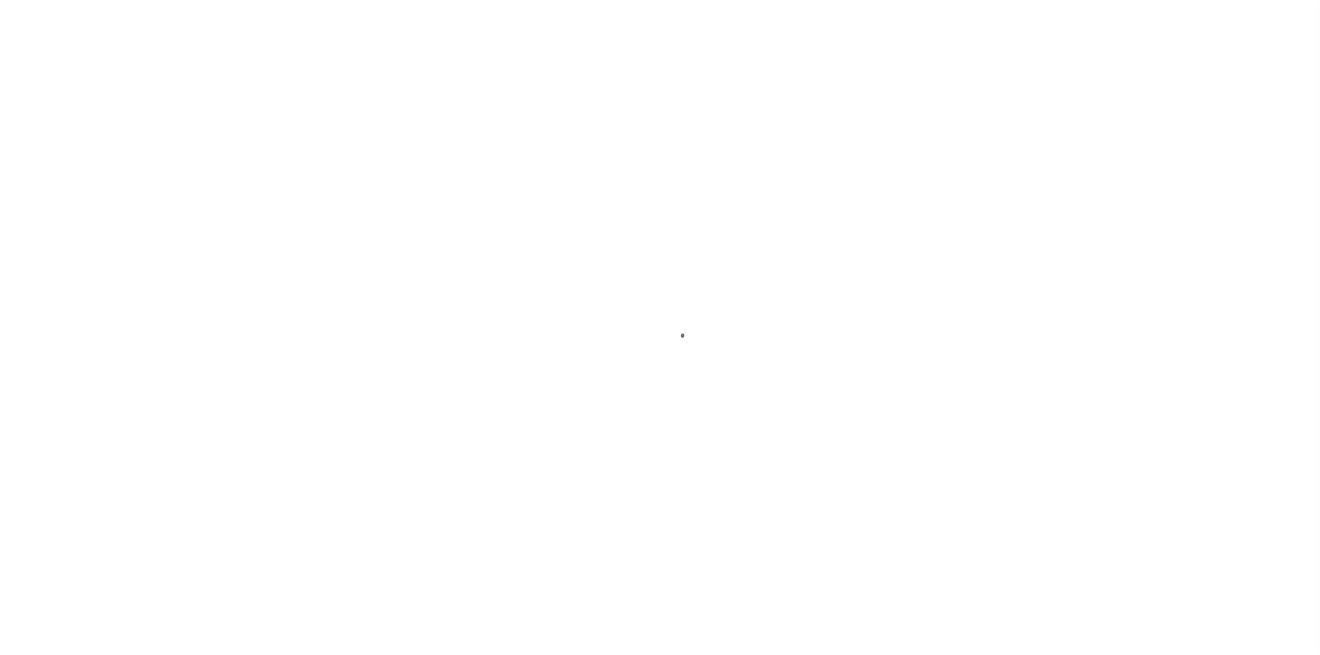
select select "PYD"
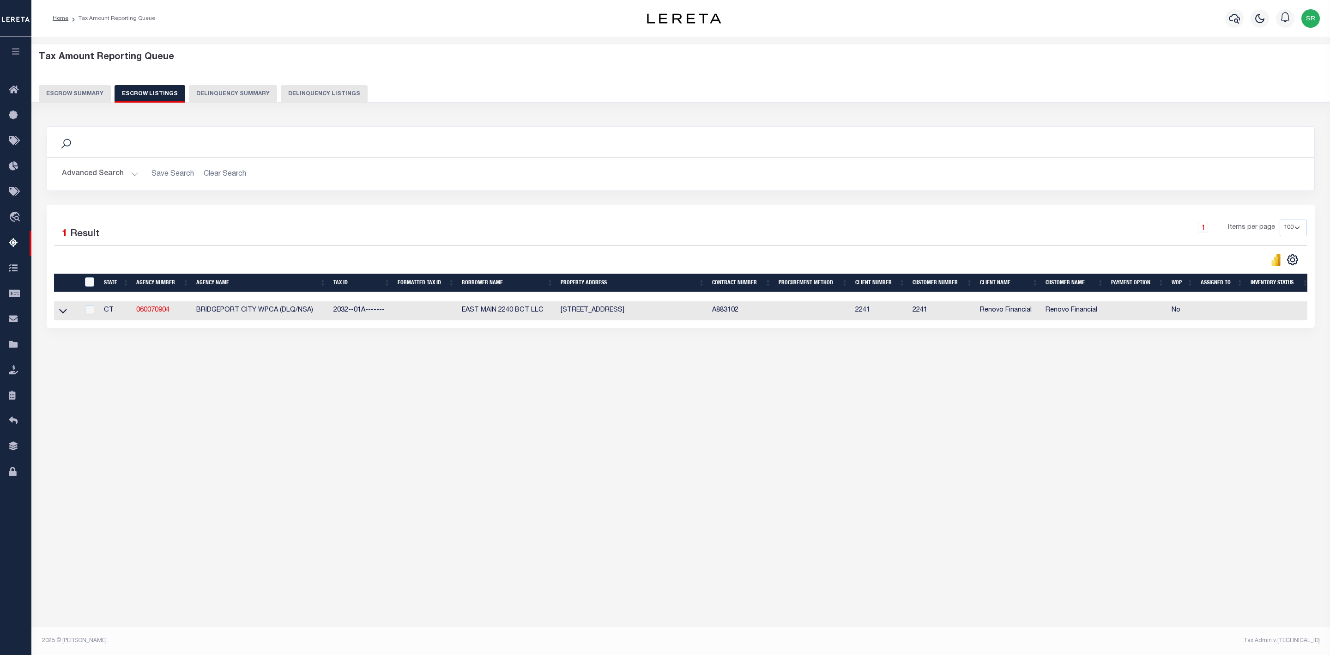
select select "100"
click at [61, 309] on td at bounding box center [66, 310] width 25 height 19
checkbox input "true"
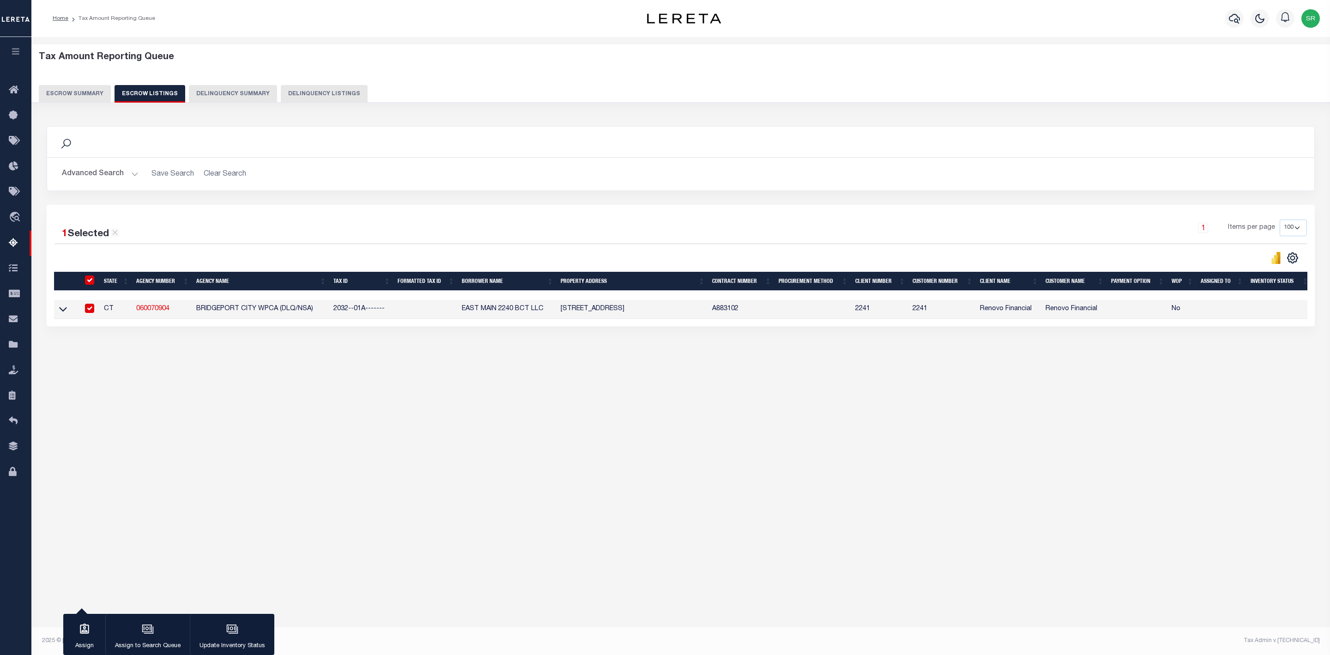
click at [61, 309] on icon at bounding box center [63, 309] width 8 height 10
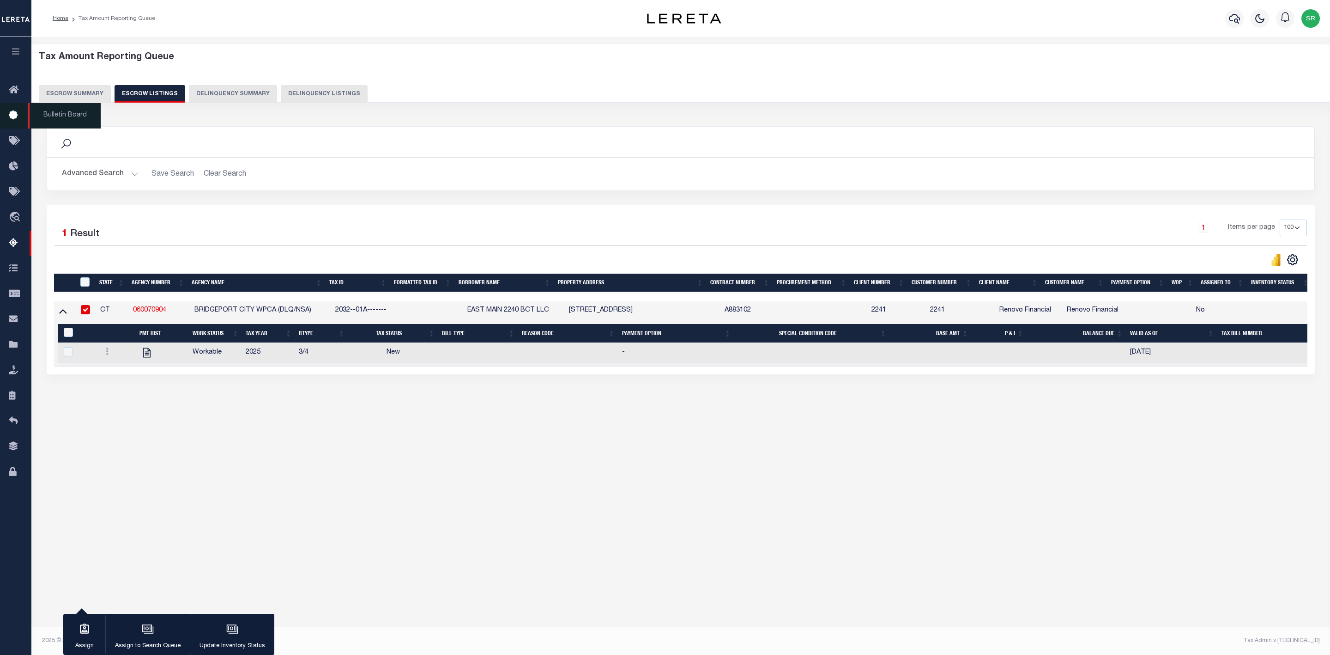
drag, startPoint x: 77, startPoint y: 92, endPoint x: 20, endPoint y: 107, distance: 58.8
click at [77, 92] on button "Escrow Summary" at bounding box center [75, 94] width 72 height 18
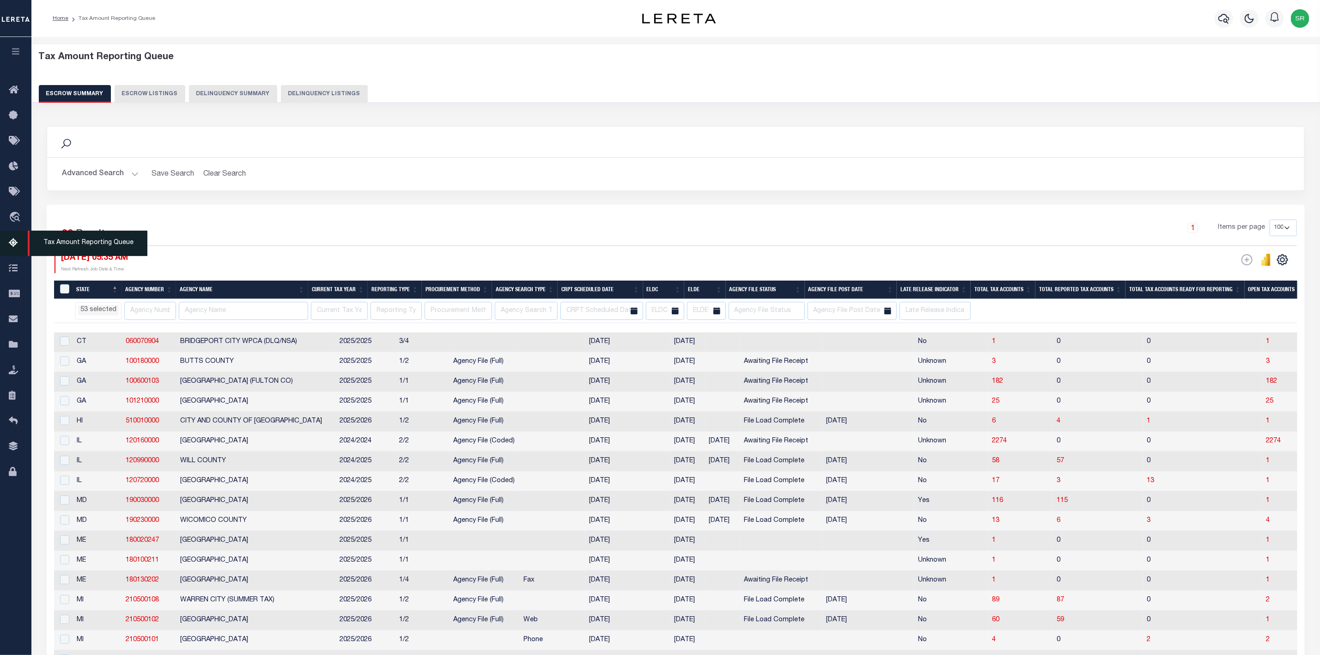
click at [12, 244] on icon at bounding box center [16, 243] width 15 height 12
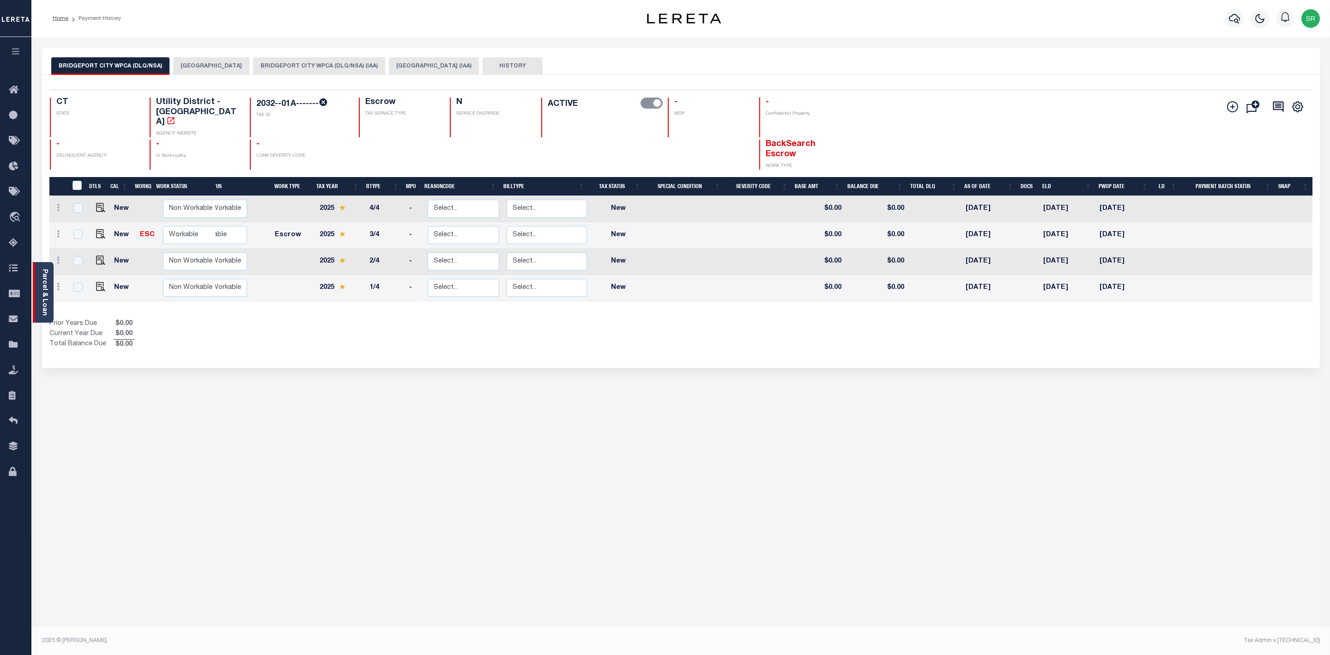
click at [43, 305] on link "Parcel & Loan" at bounding box center [44, 292] width 6 height 47
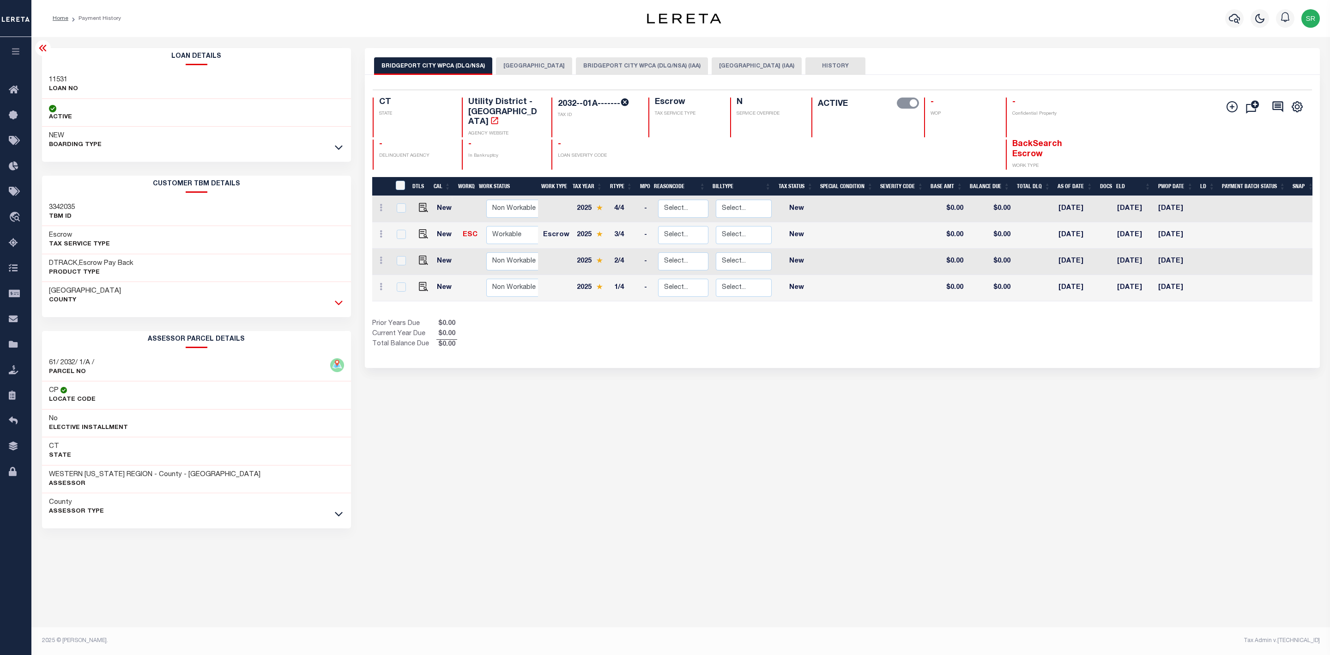
click at [340, 302] on icon at bounding box center [339, 302] width 8 height 10
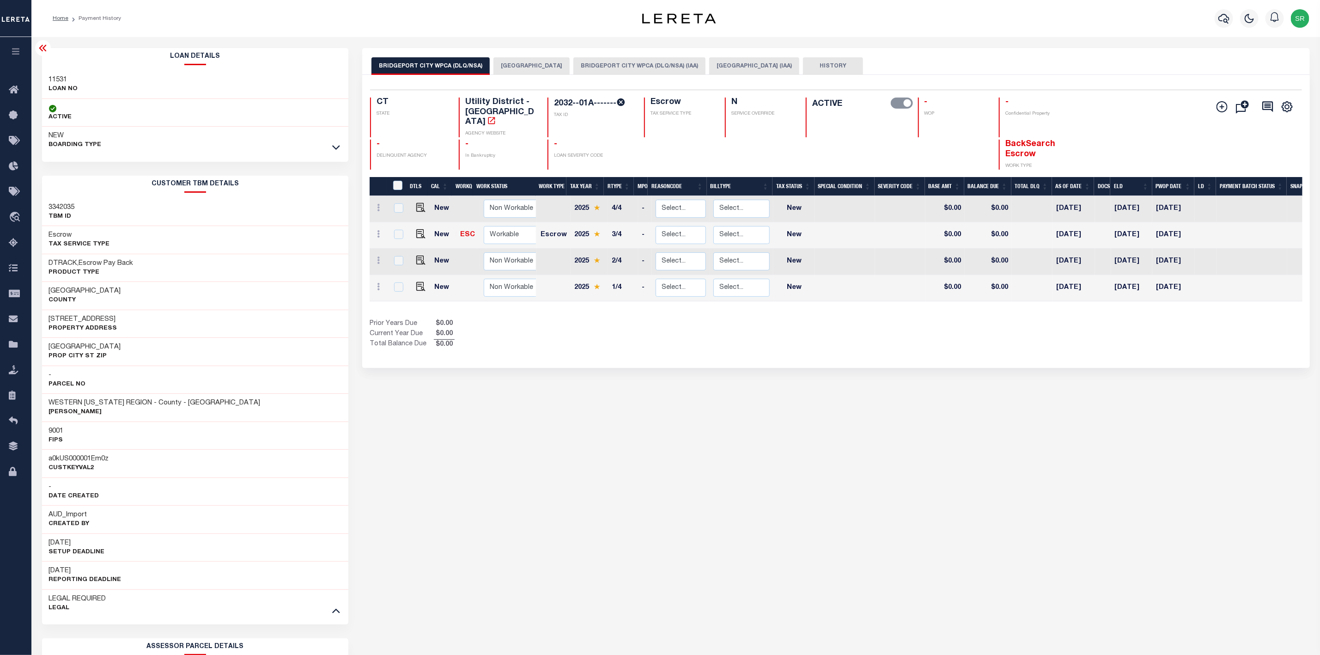
click at [328, 145] on div "NEW BOARDING TYPE" at bounding box center [195, 141] width 307 height 28
click at [333, 150] on icon at bounding box center [336, 147] width 8 height 10
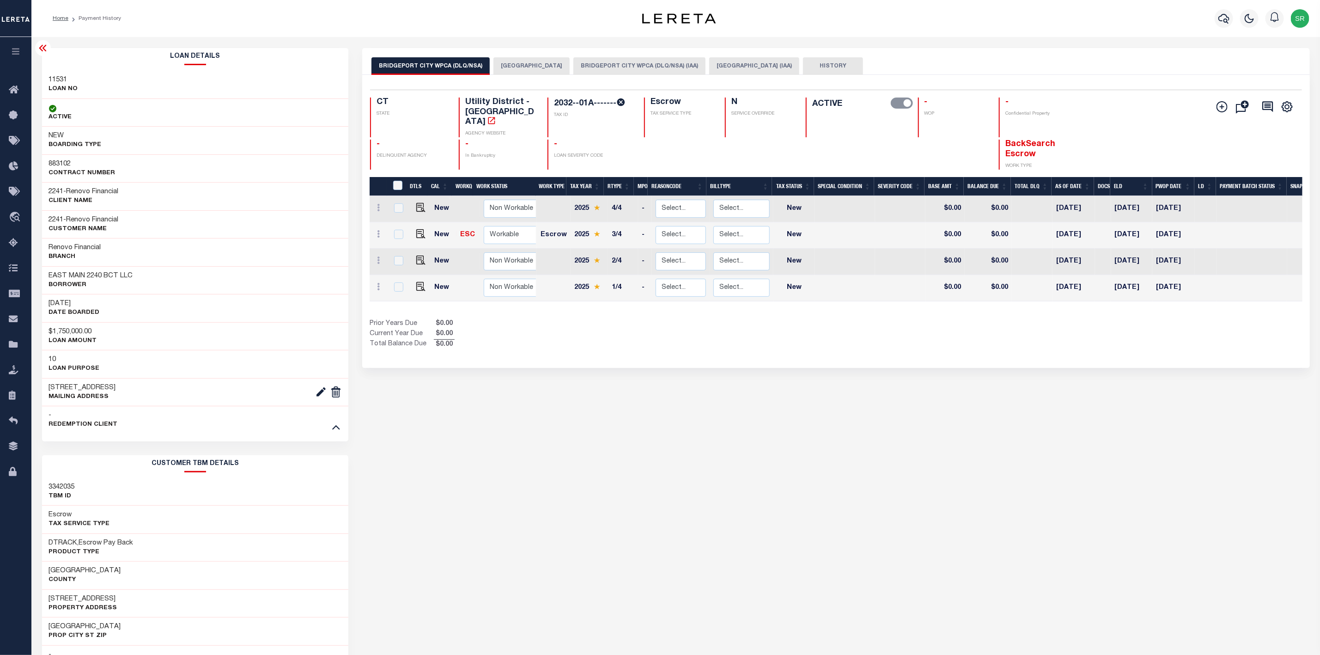
click at [1145, 57] on div "BRIDGEPORT CITY WPCA (DLQ/NSA) BRIDGEPORT CITY BRIDGEPORT CITY WPCA (DLQ/NSA) (…" at bounding box center [835, 65] width 929 height 17
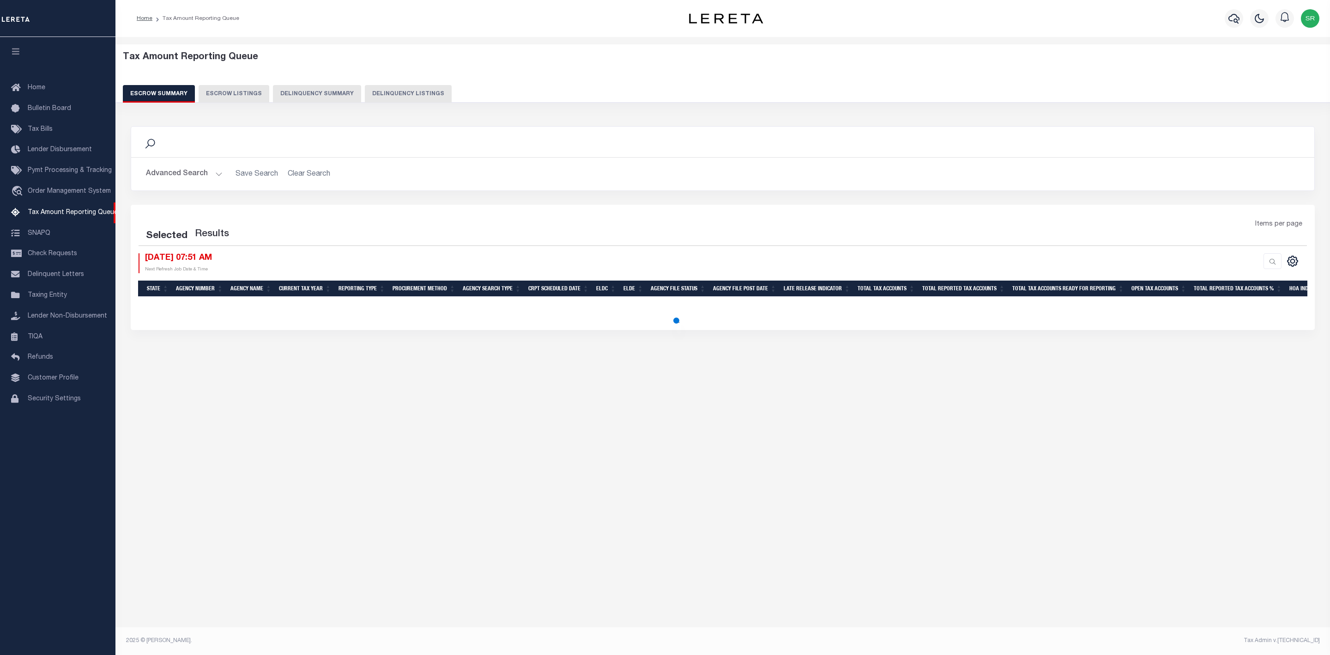
select select "100"
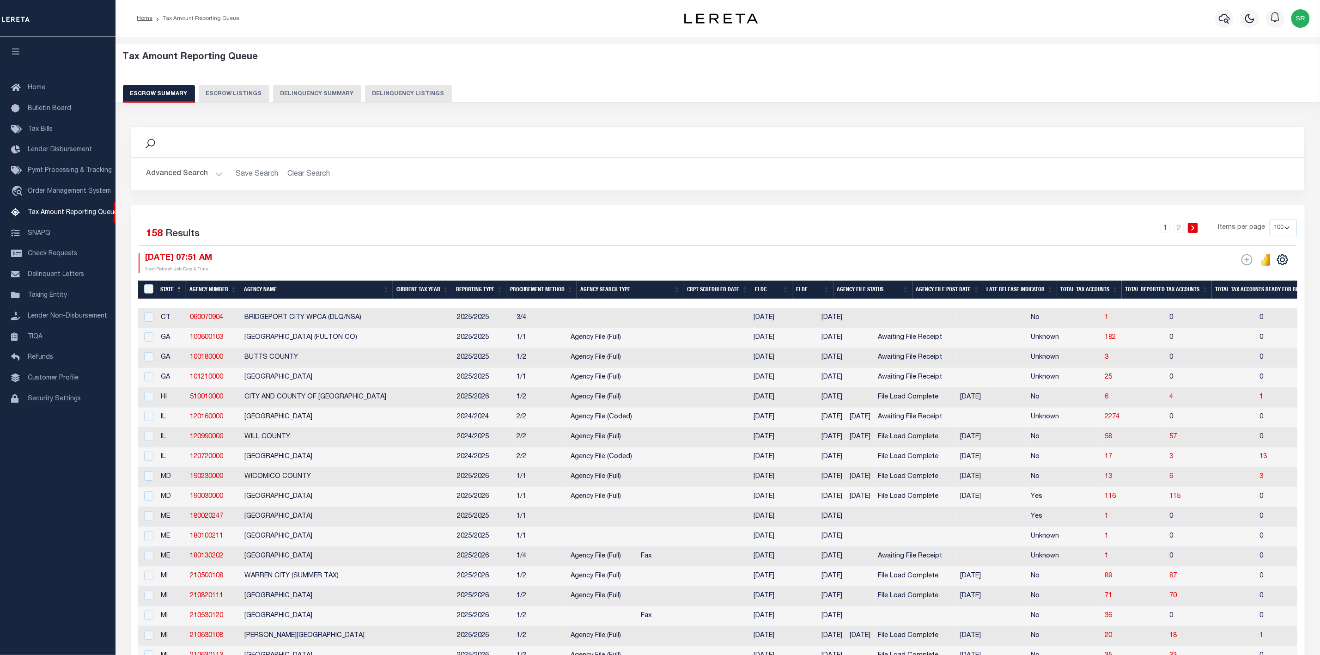
click at [217, 176] on button "Advanced Search" at bounding box center [184, 174] width 77 height 18
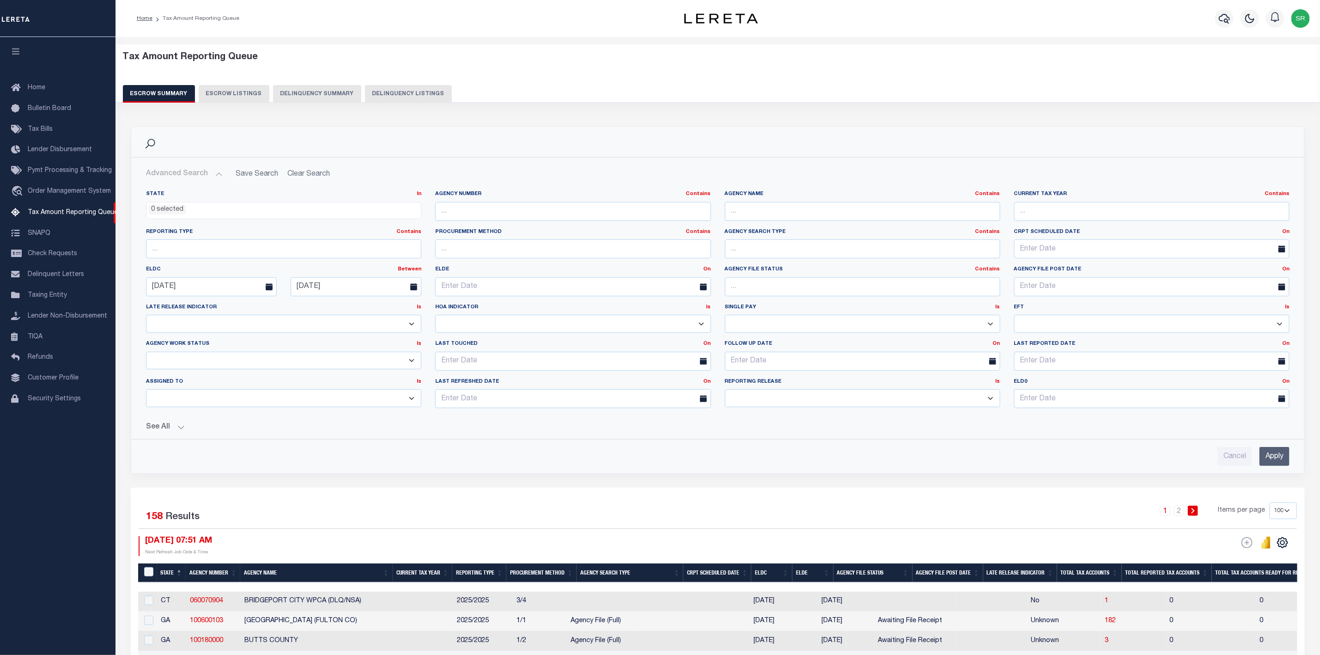
click at [177, 431] on button "See All" at bounding box center [717, 427] width 1143 height 9
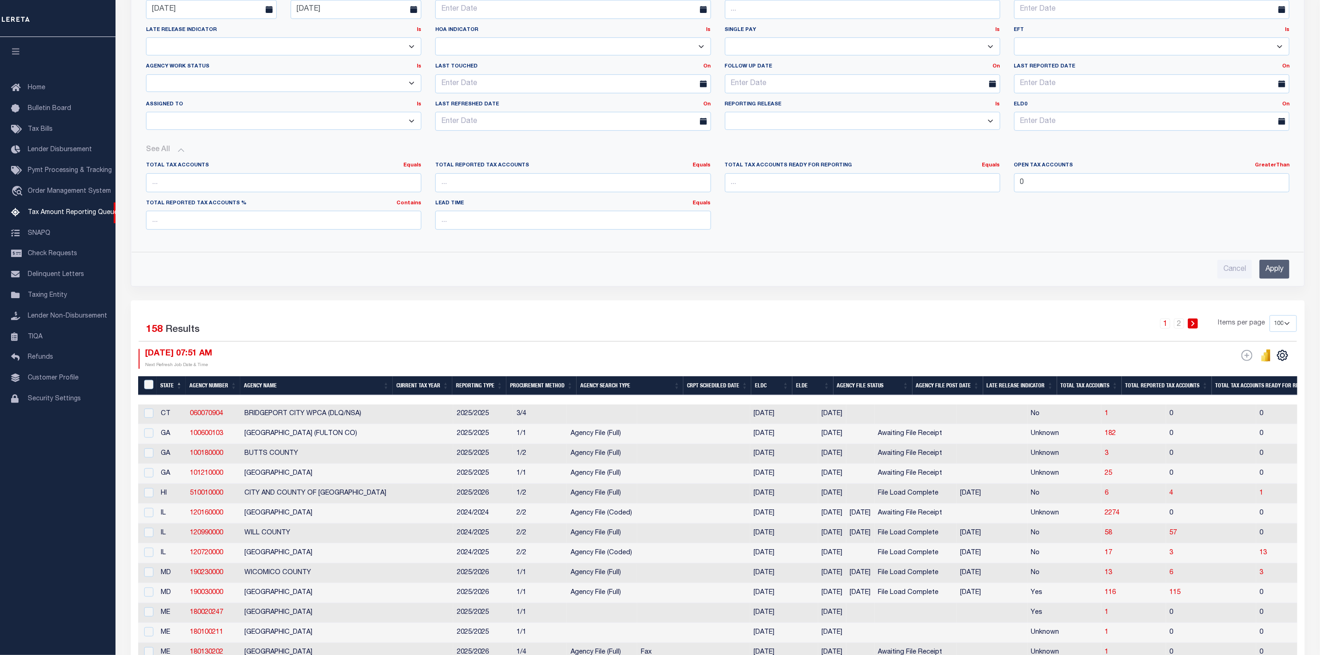
scroll to position [346, 0]
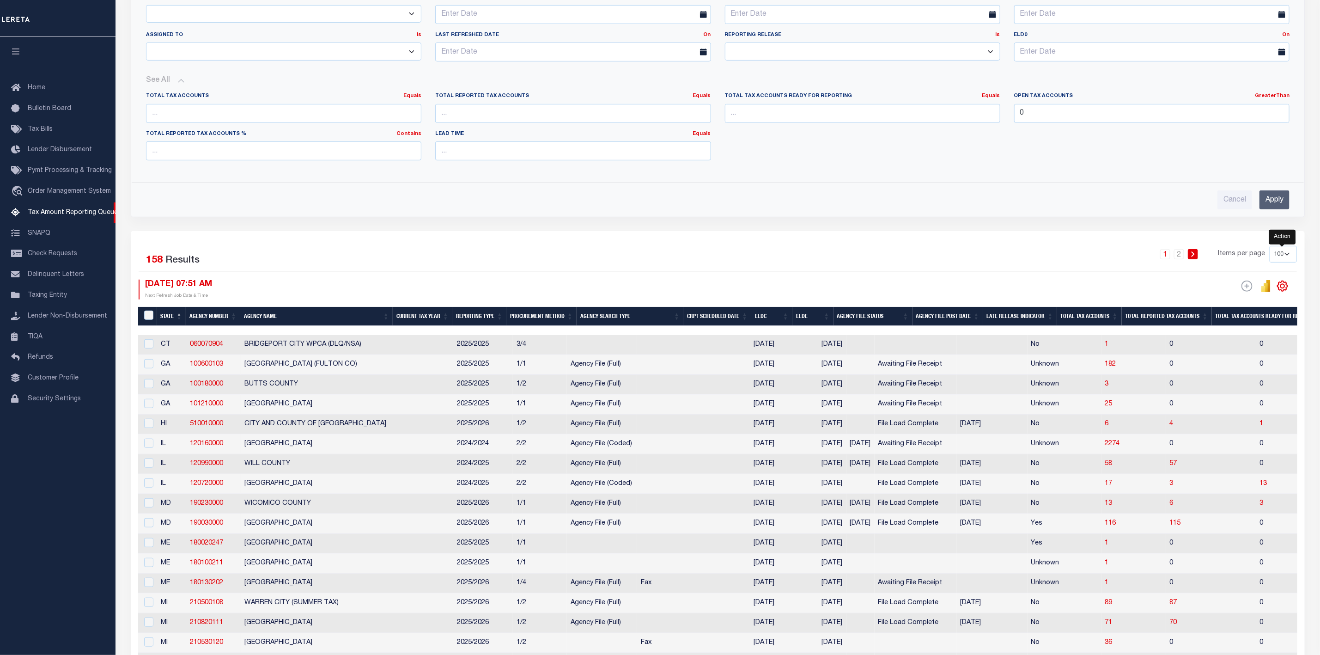
click at [1281, 288] on icon "" at bounding box center [1283, 286] width 4 height 4
click at [1280, 289] on icon "" at bounding box center [1282, 286] width 10 height 10
click at [1278, 291] on icon "" at bounding box center [1282, 286] width 10 height 10
click at [1241, 364] on link "Show Filter" at bounding box center [1244, 355] width 90 height 18
select select
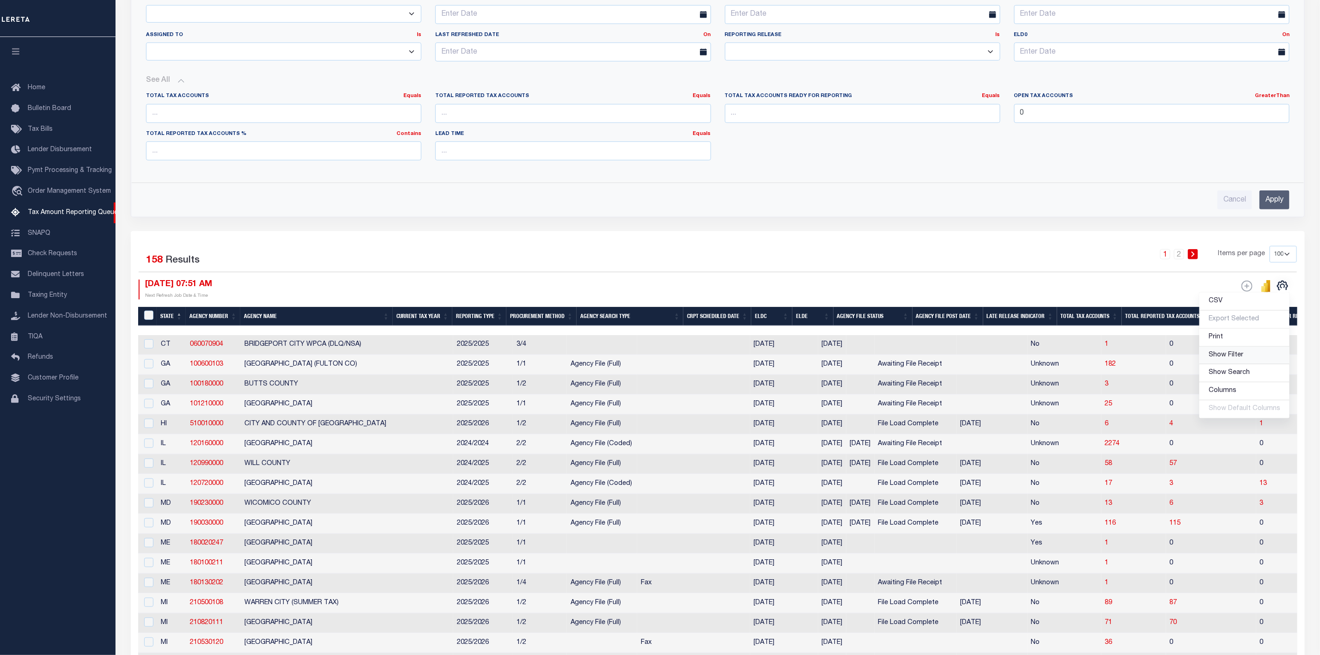
select select
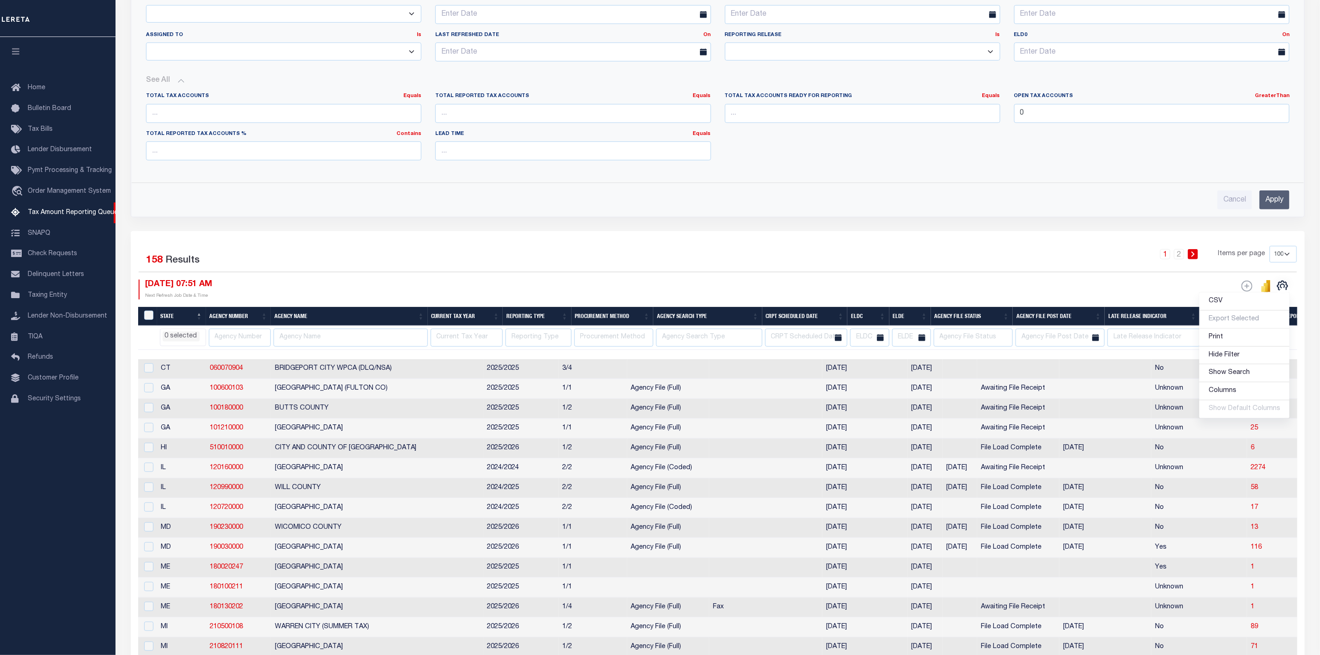
click at [189, 341] on li "0 selected" at bounding box center [181, 336] width 37 height 10
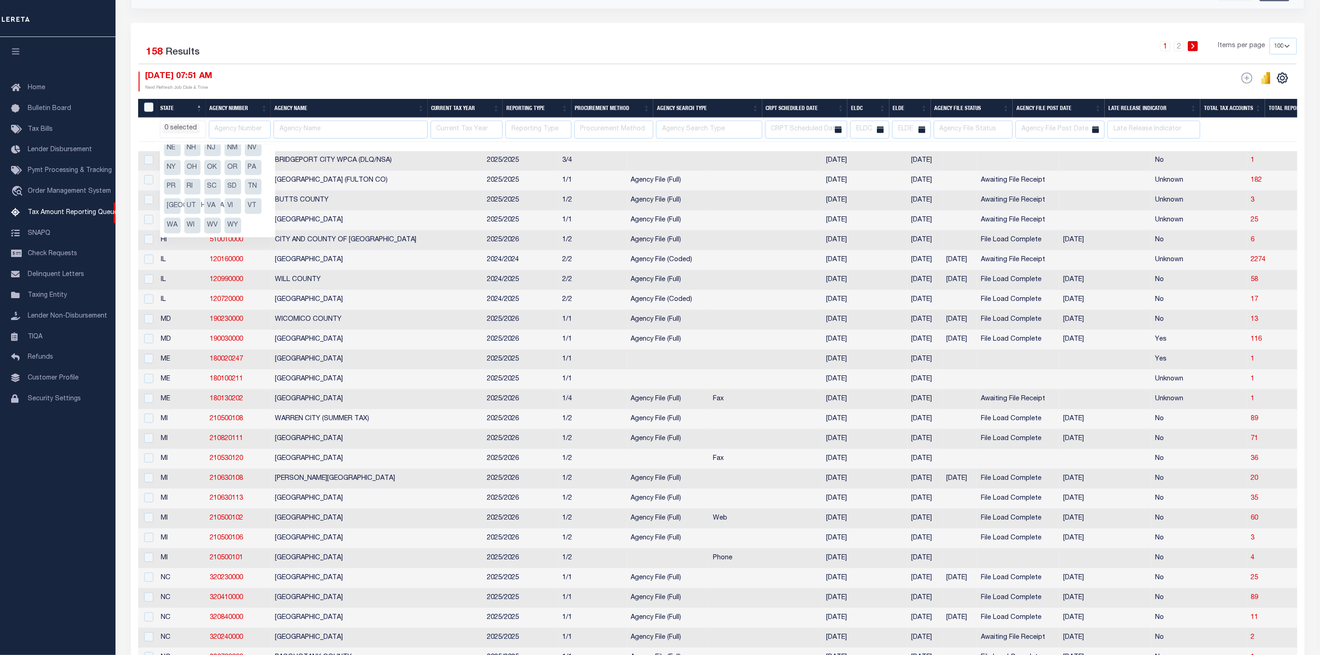
scroll to position [0, 0]
click at [367, 64] on div "Selected 158 Results" at bounding box center [278, 51] width 279 height 26
click at [1131, 135] on input "text" at bounding box center [1153, 130] width 93 height 18
type input "Unkow"
select select
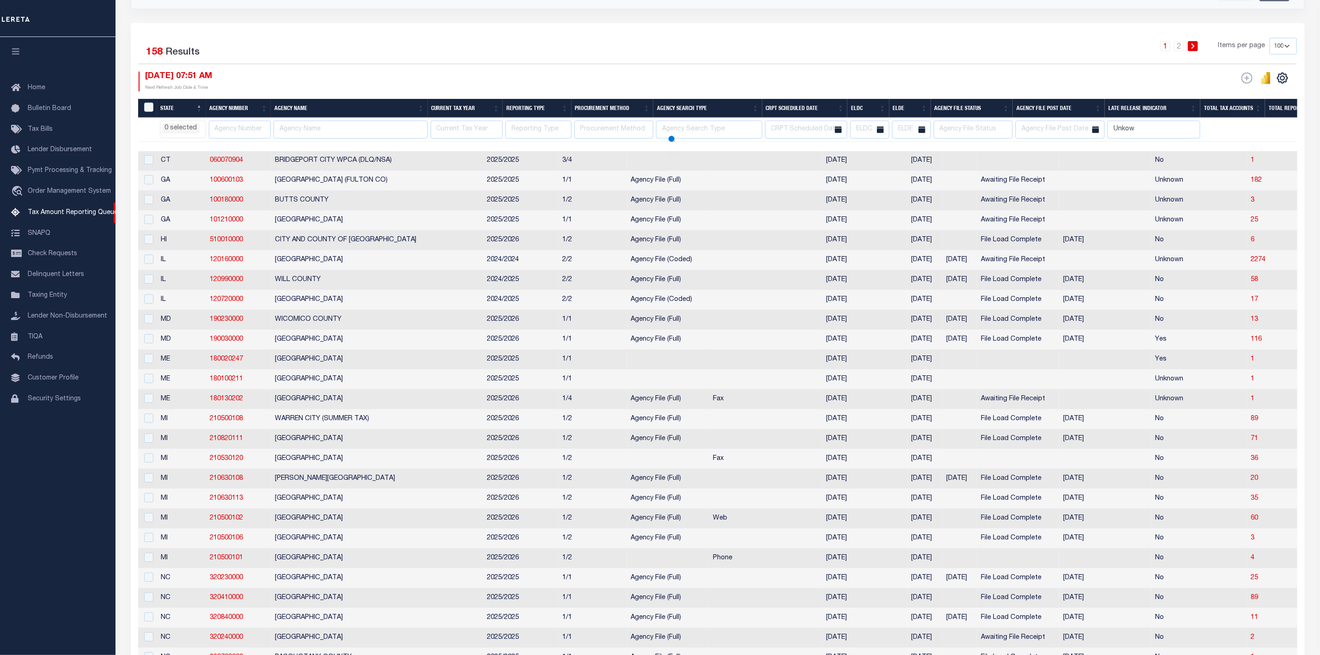
select select
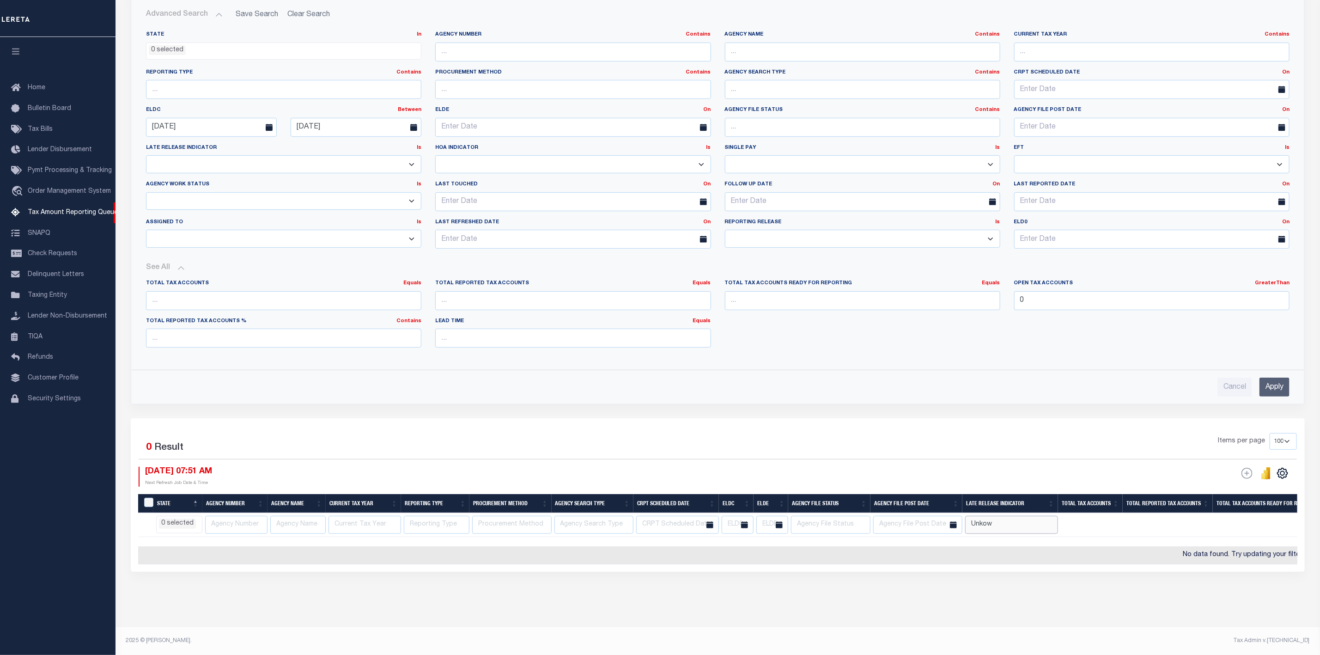
scroll to position [172, 0]
select select
drag, startPoint x: 999, startPoint y: 517, endPoint x: 915, endPoint y: 531, distance: 85.2
click at [915, 531] on tr "AK AL AR AZ CA CO CT DC DE FL GA GU HI IA ID IL IN KS KY LA MA MD ME MI MN MO M…" at bounding box center [1255, 525] width 2234 height 24
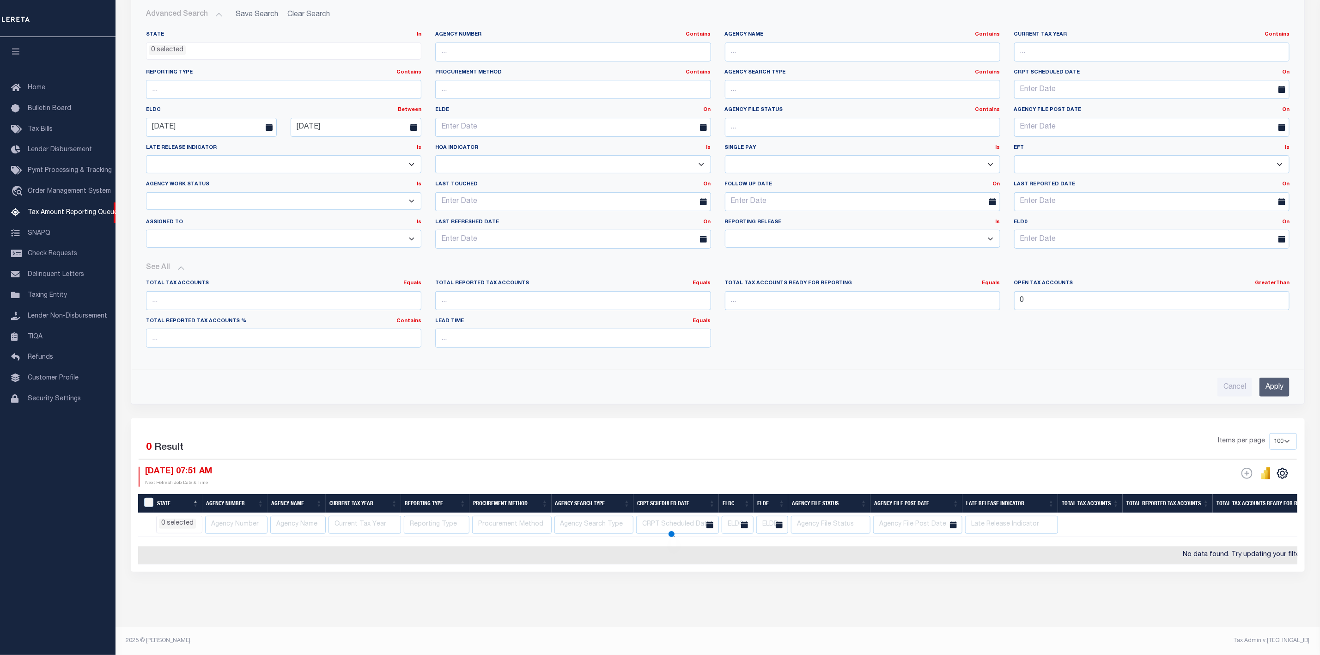
select select
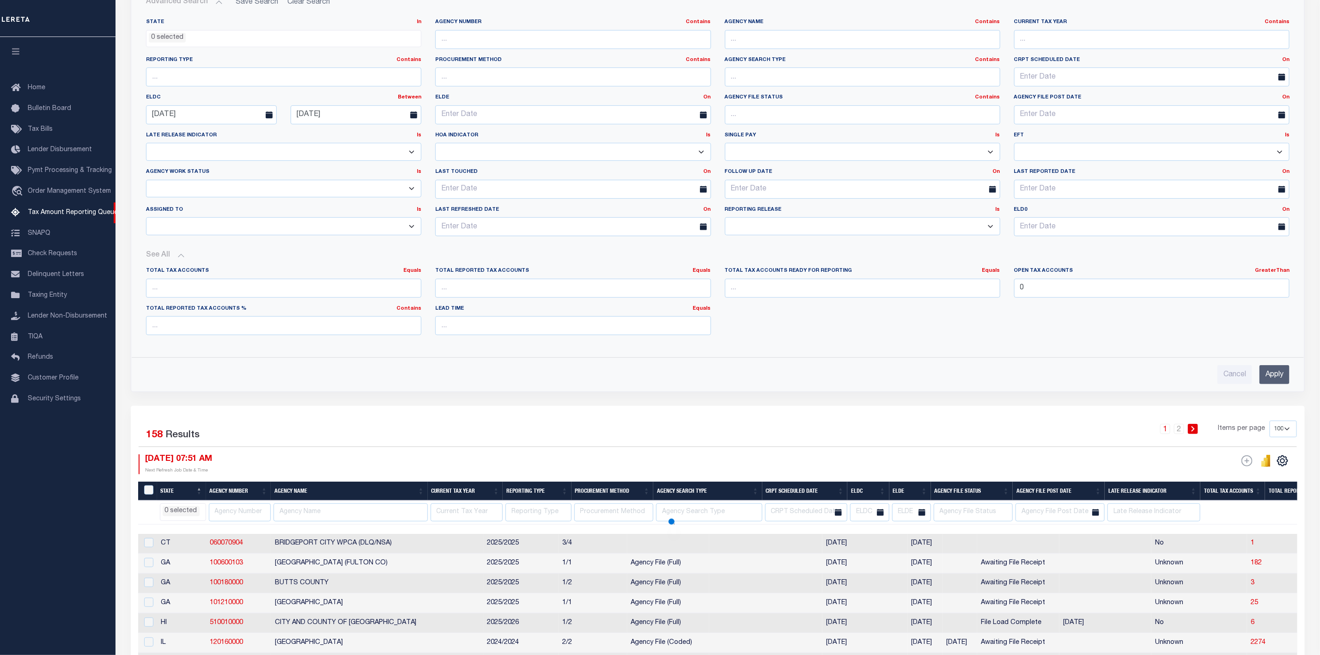
select select
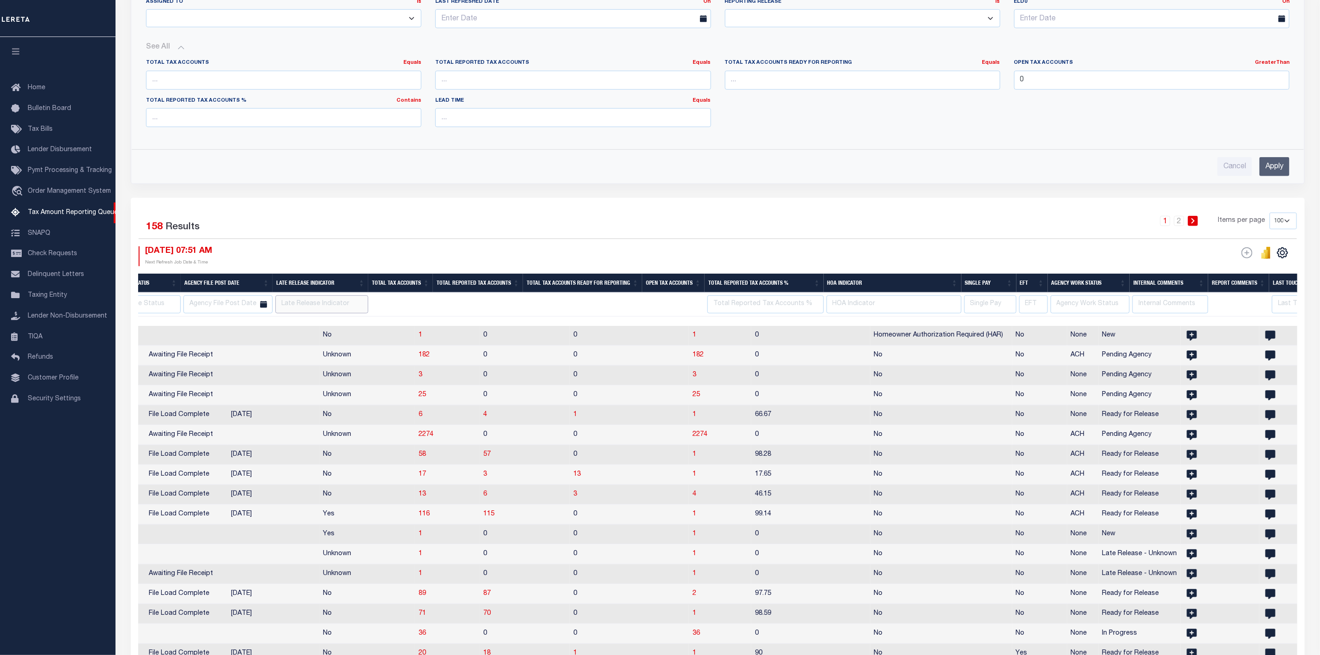
scroll to position [0, 877]
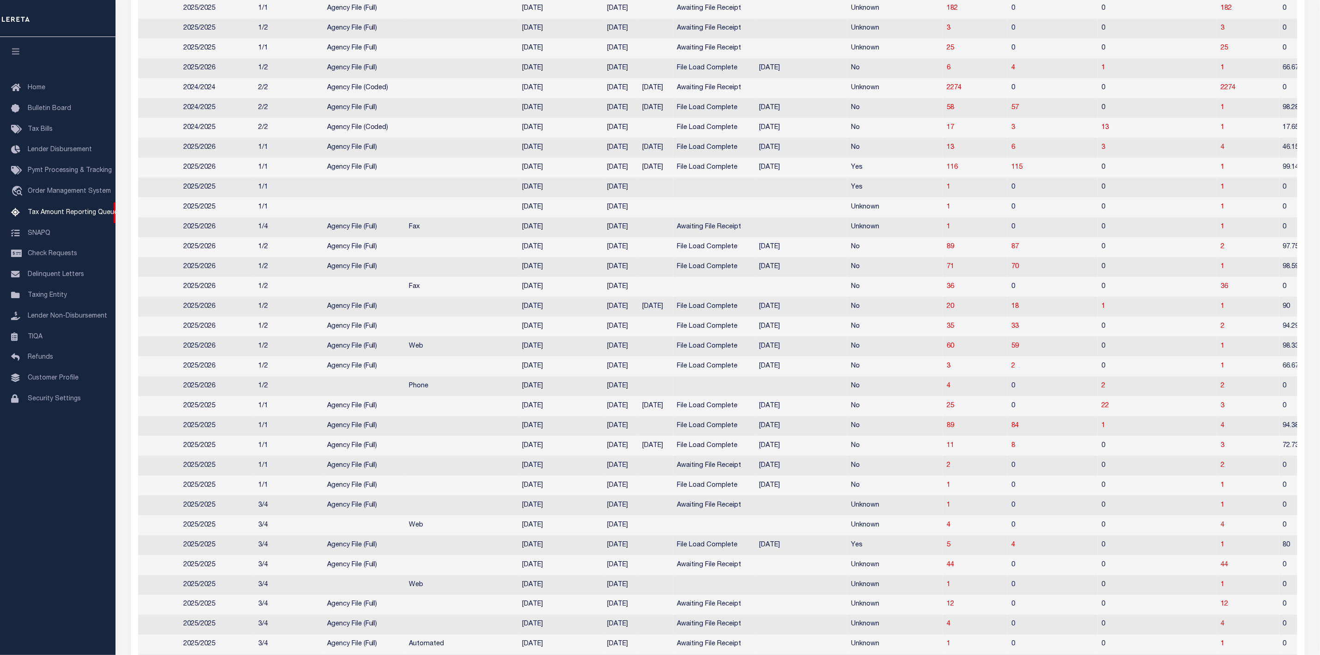
select select
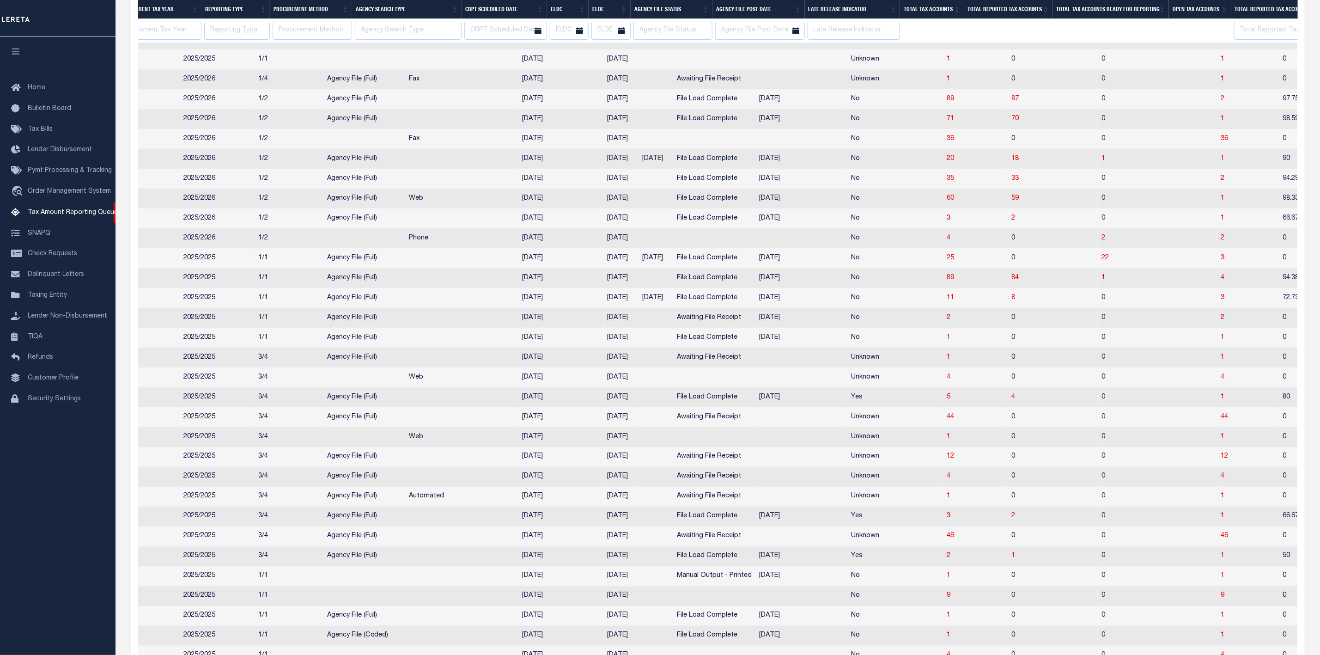
select select
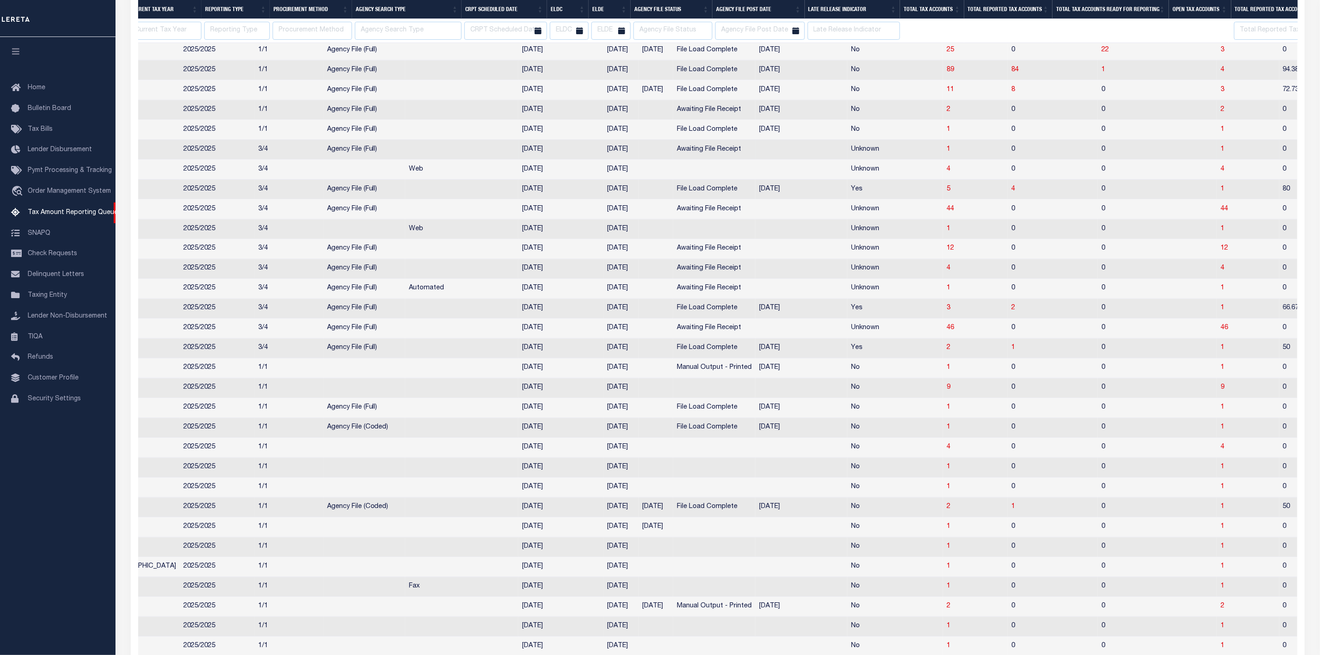
select select
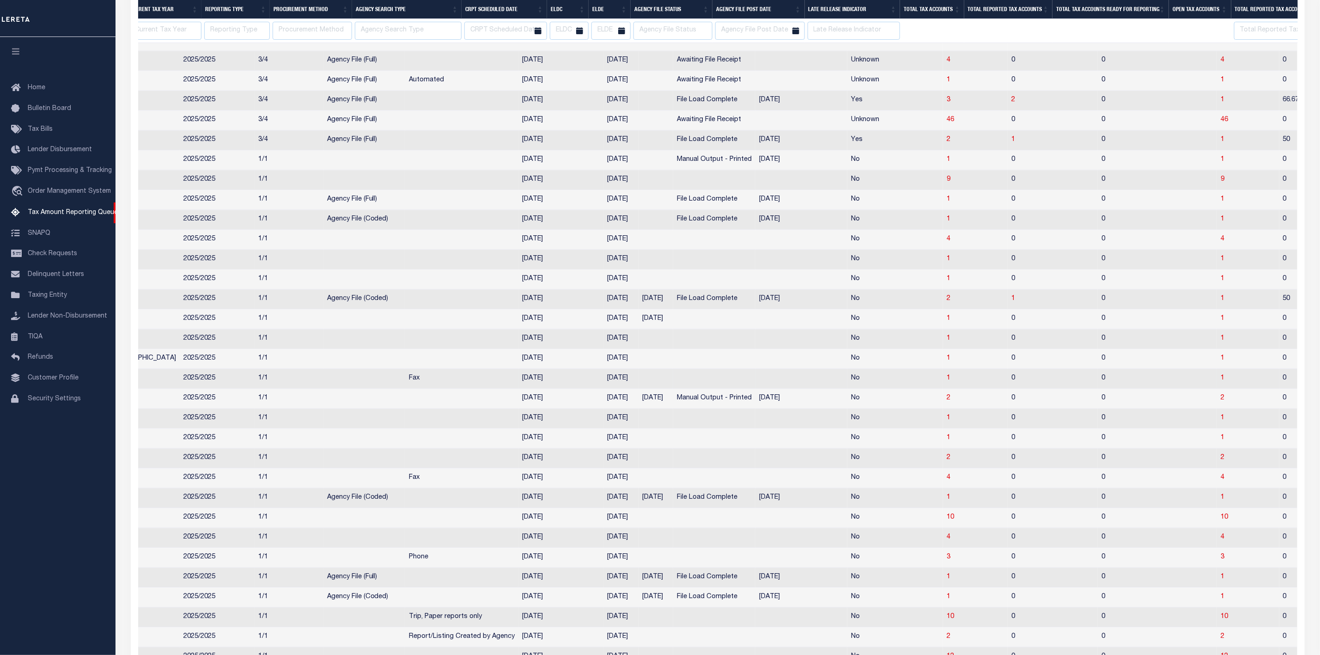
select select
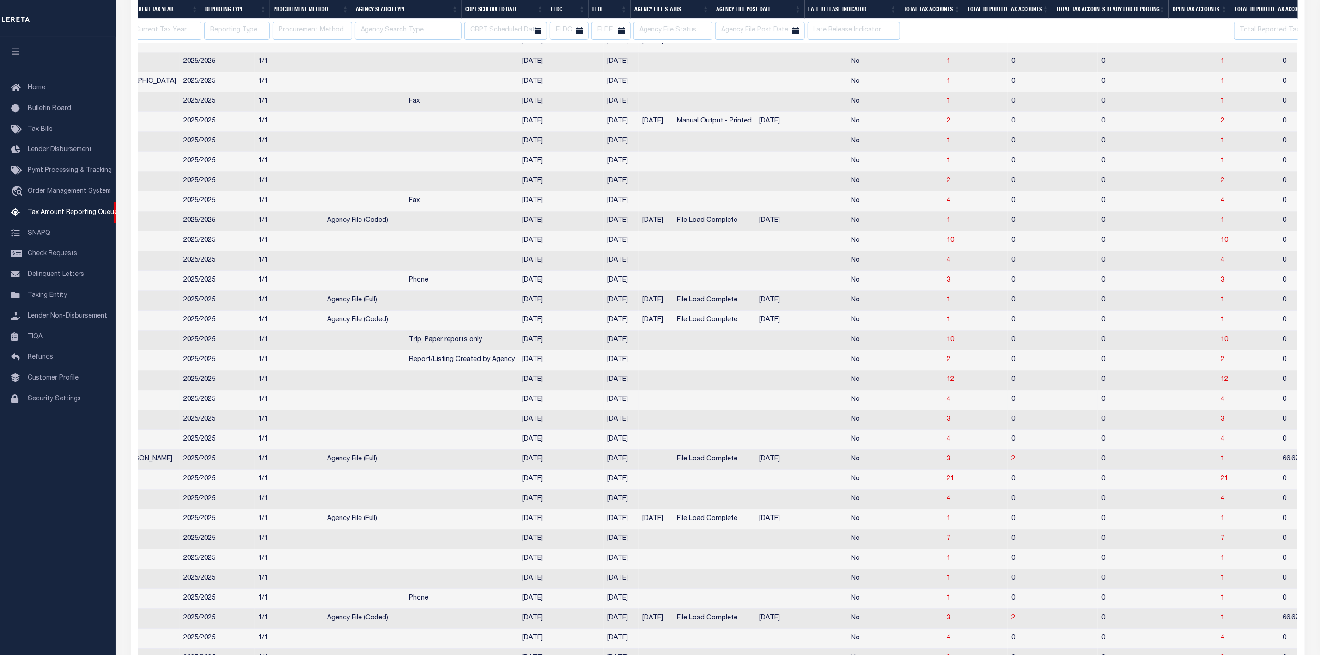
select select
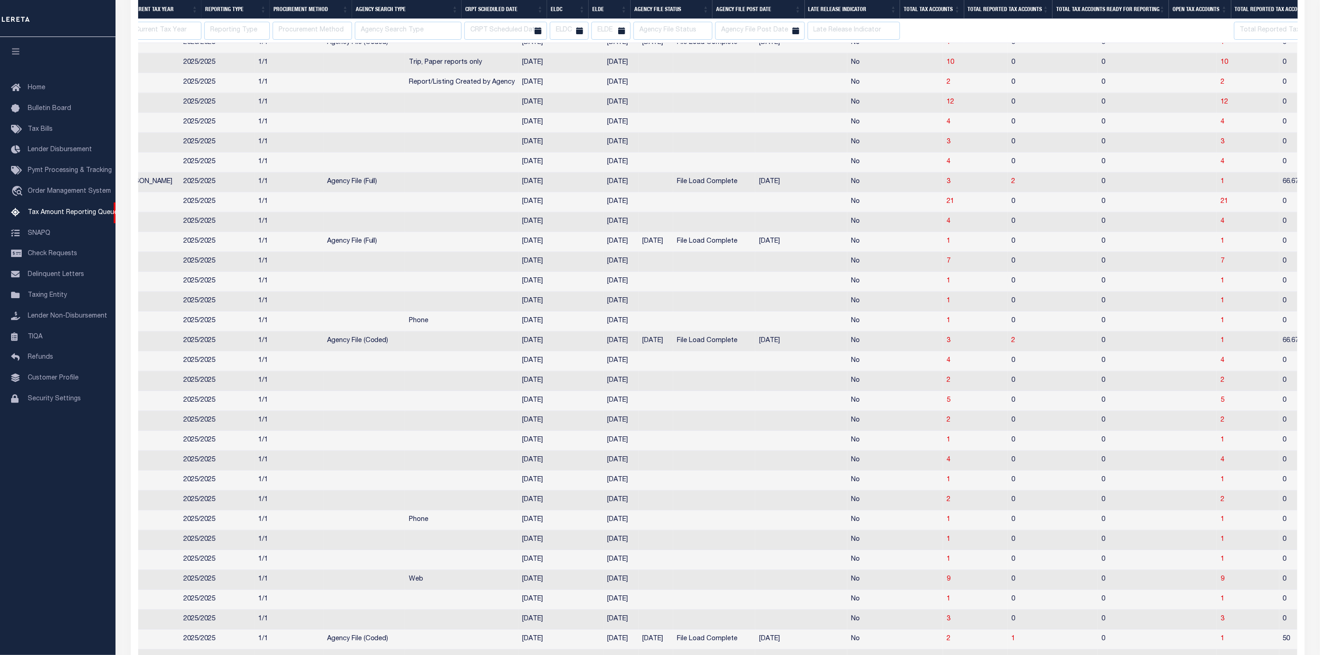
select select
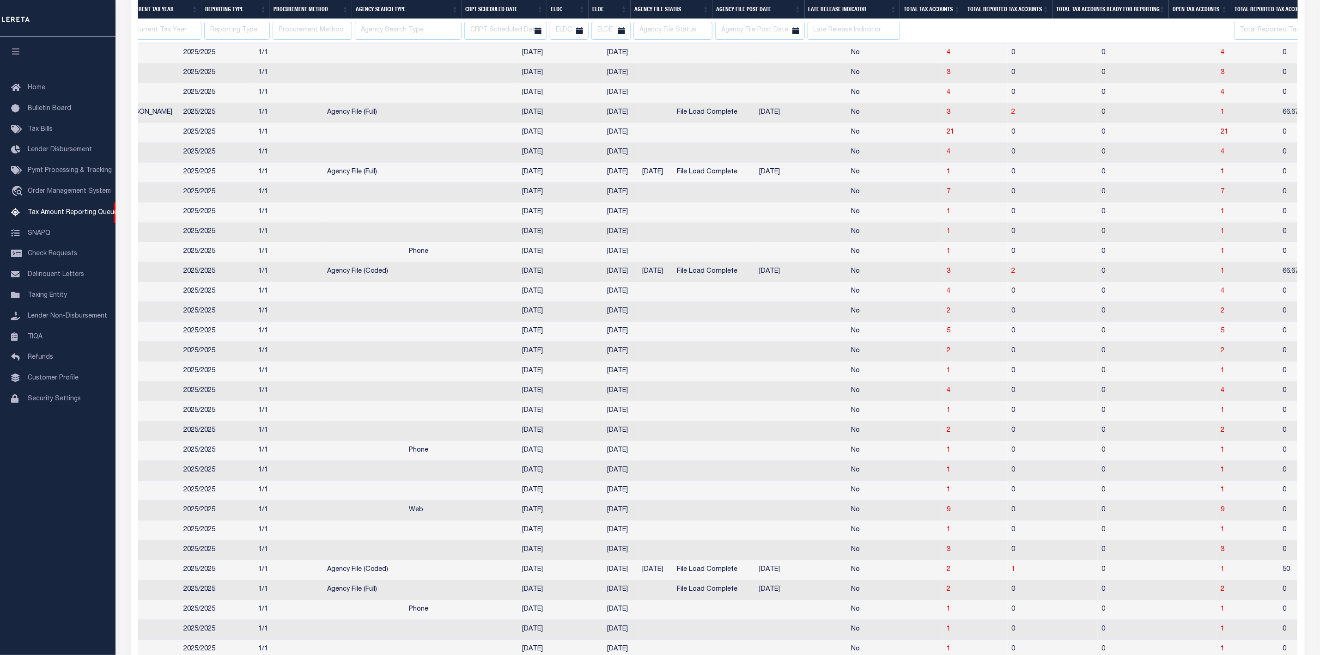
select select
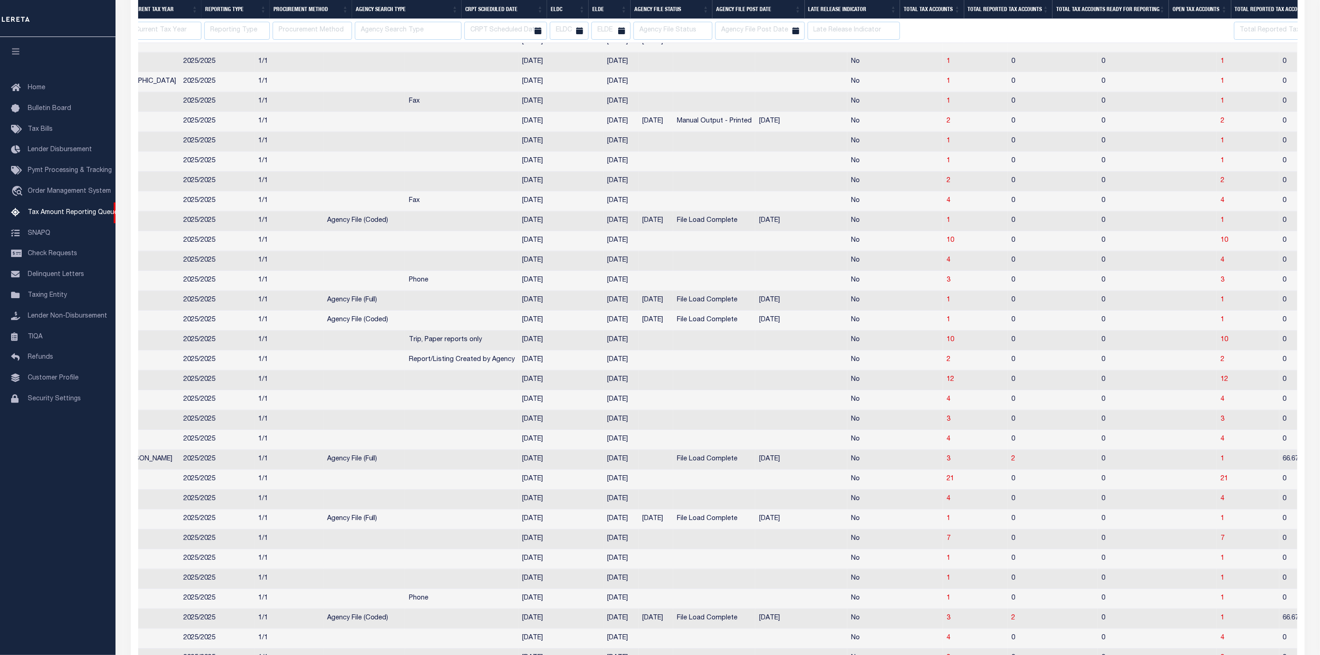
select select
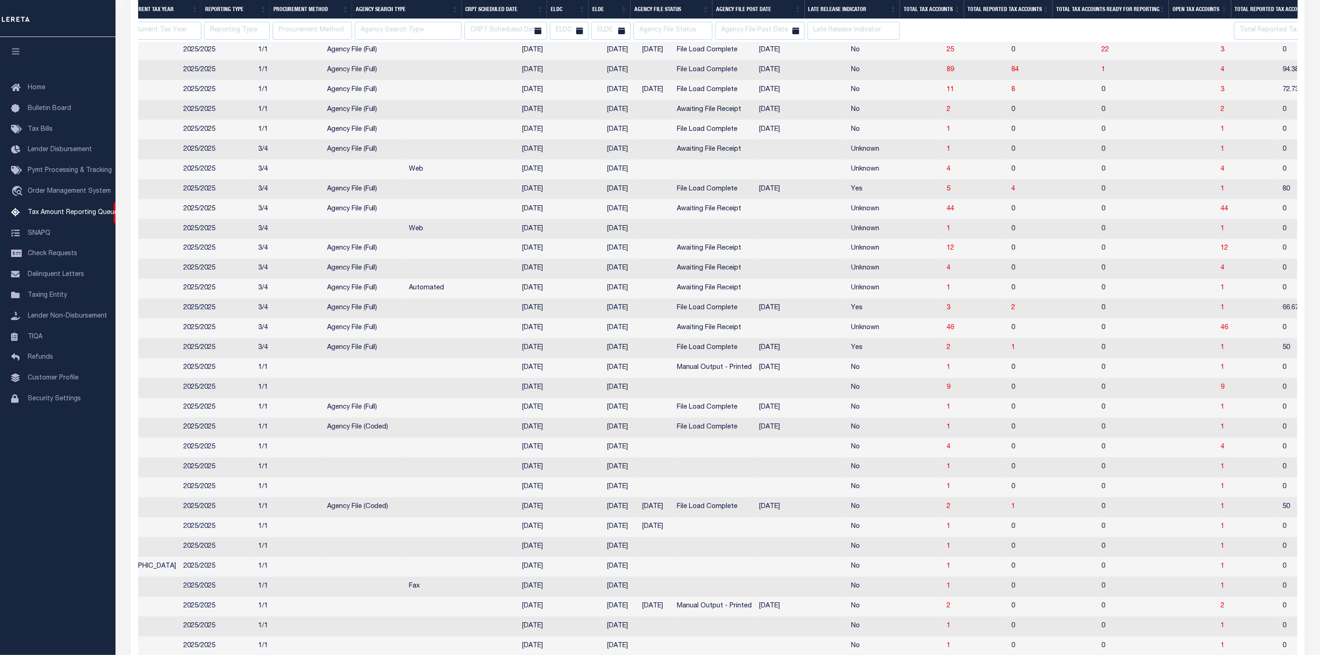
select select
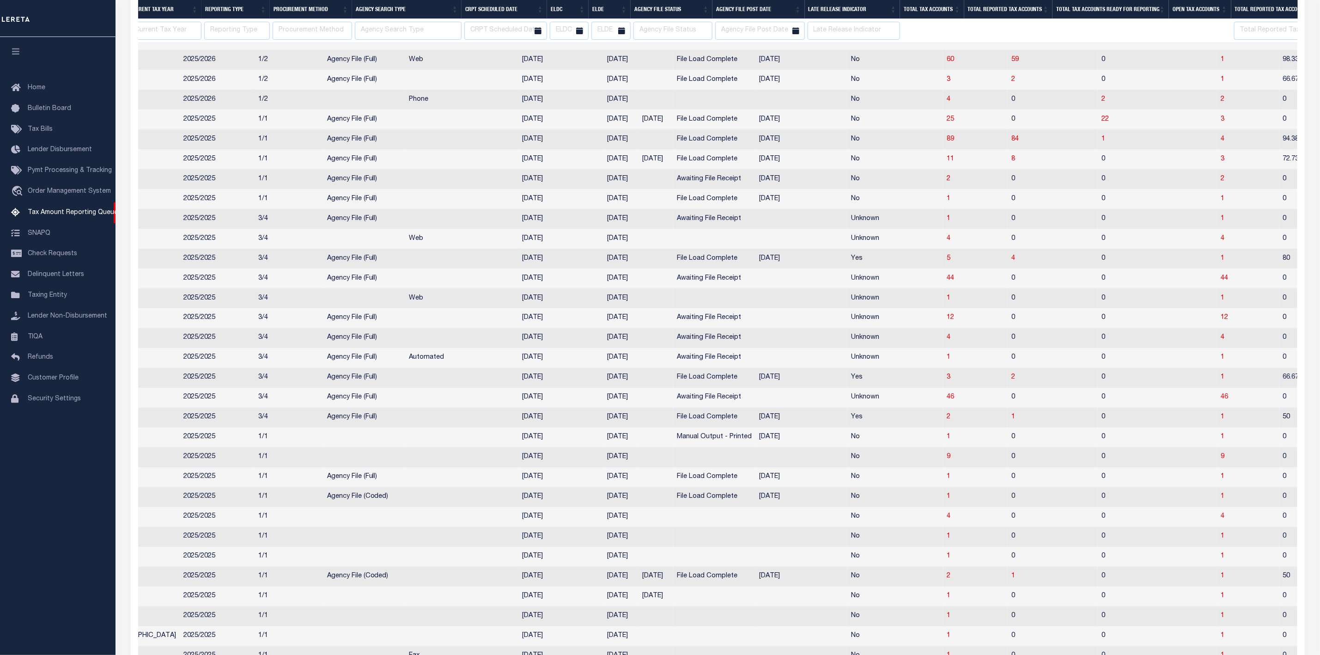
select select
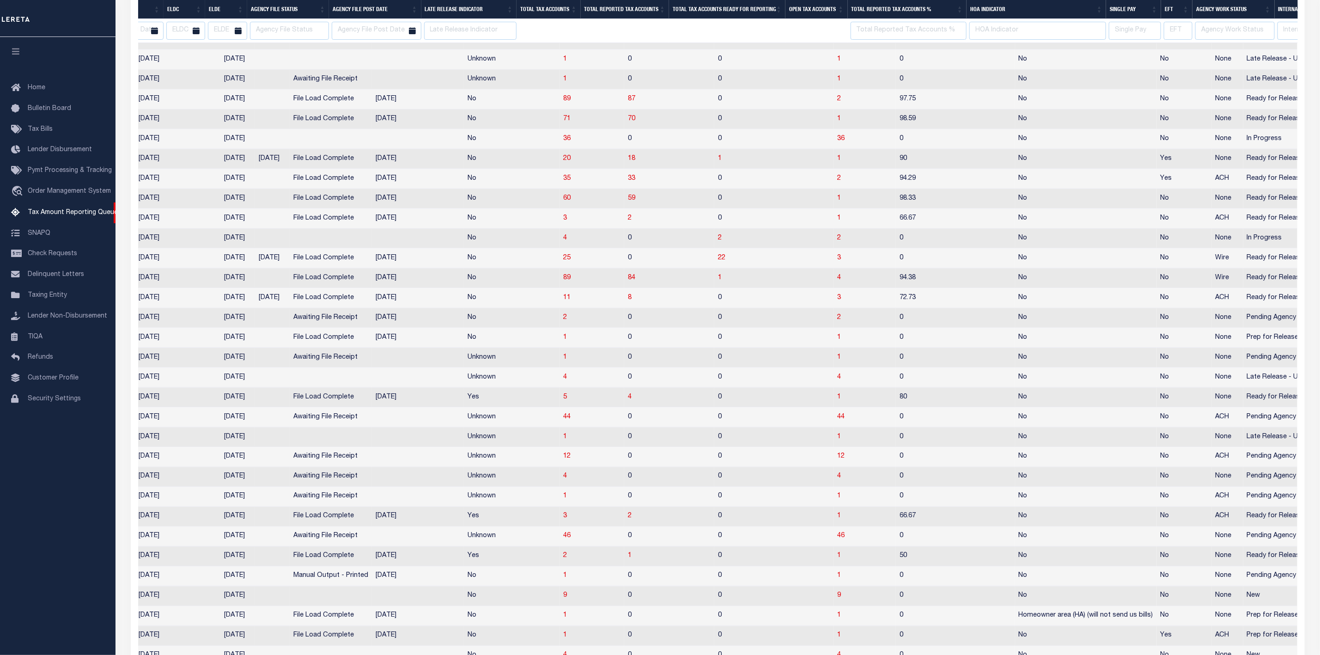
scroll to position [0, 630]
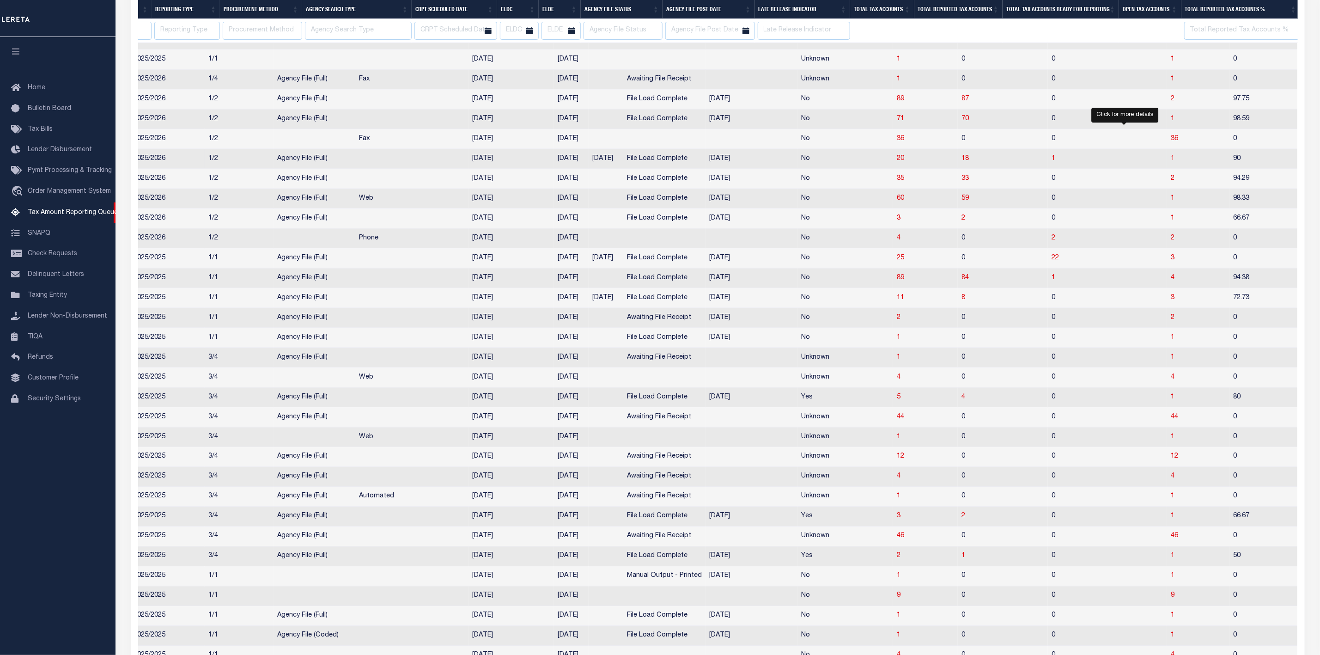
click at [1171, 162] on span "1" at bounding box center [1173, 158] width 4 height 6
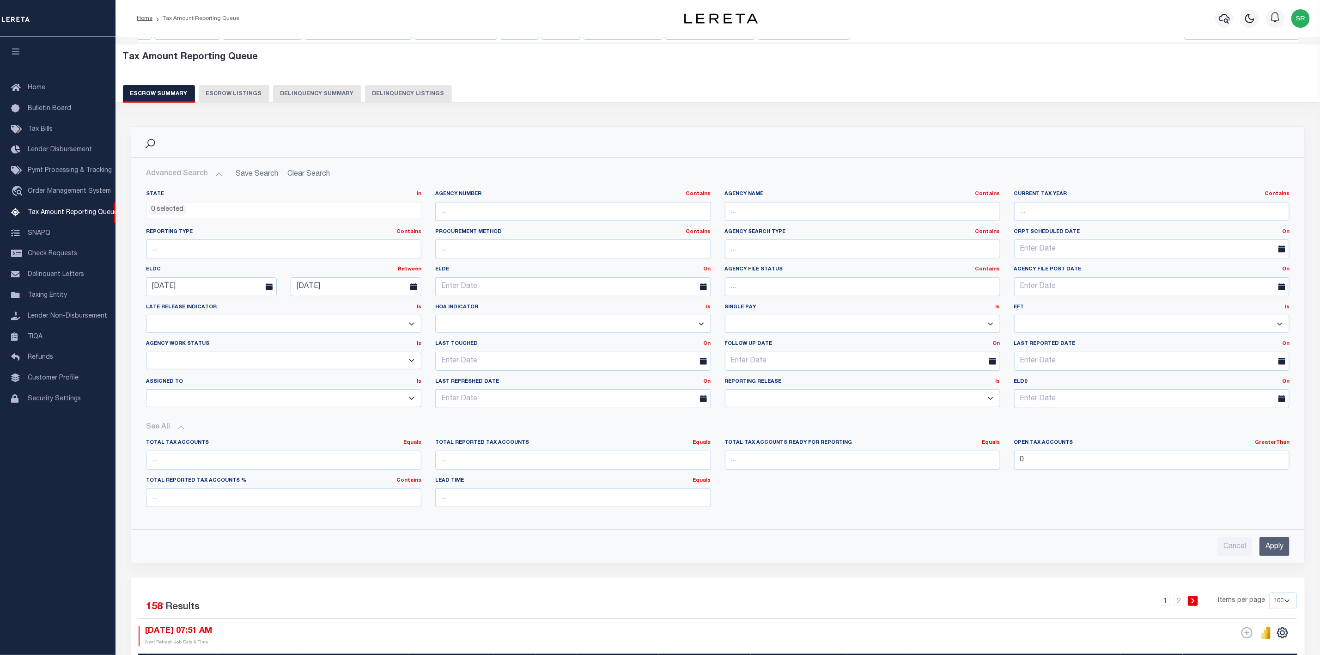
select select "100"
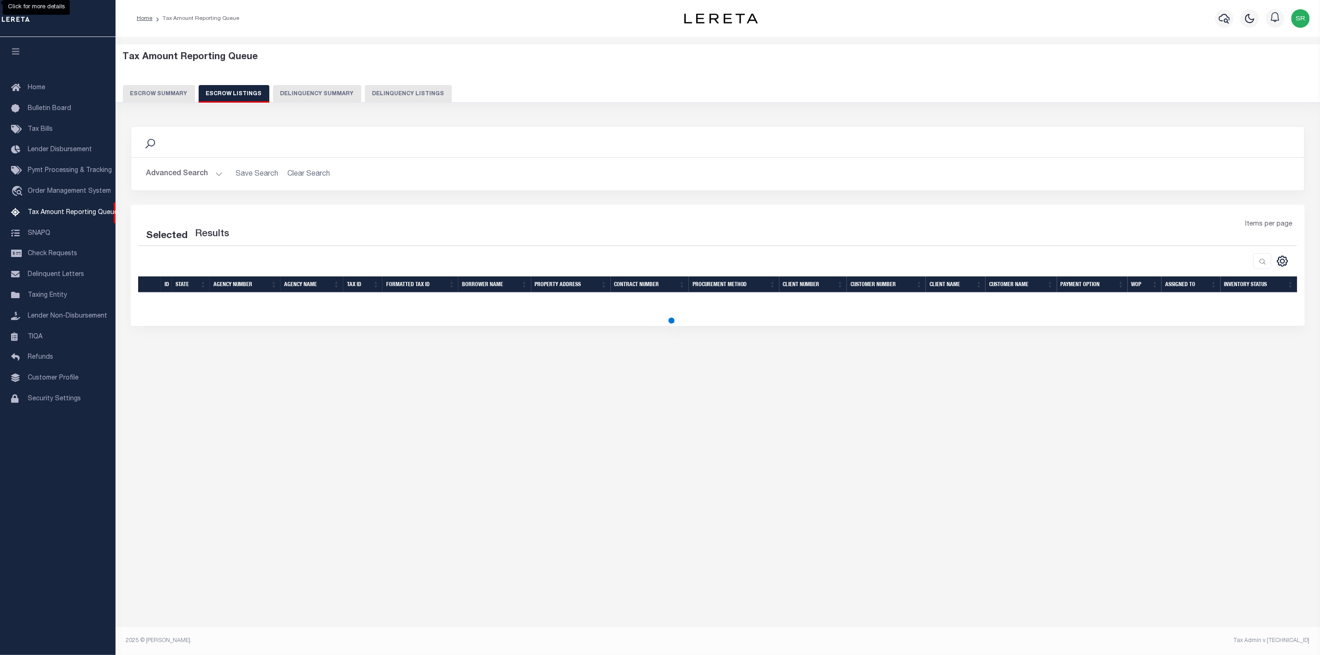
select select "100"
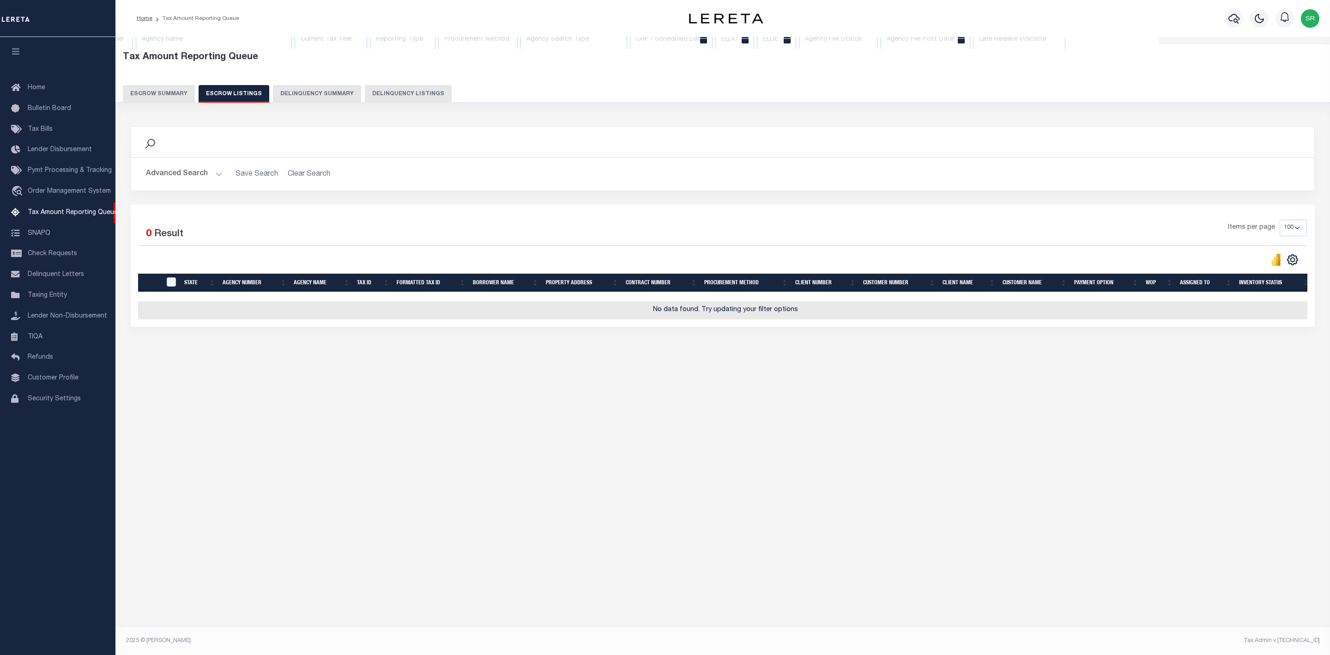
select select
click at [137, 96] on button "Escrow Summary" at bounding box center [159, 94] width 72 height 18
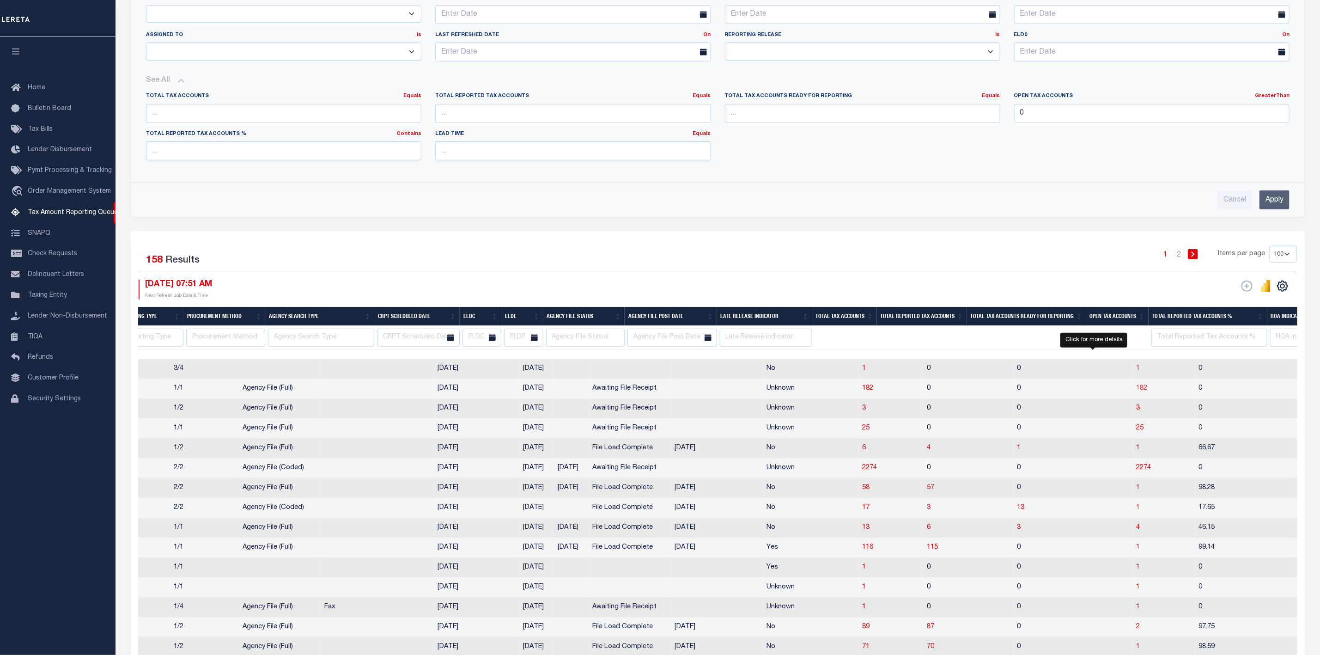
click at [1136, 391] on span "182" at bounding box center [1141, 388] width 11 height 6
select select "100"
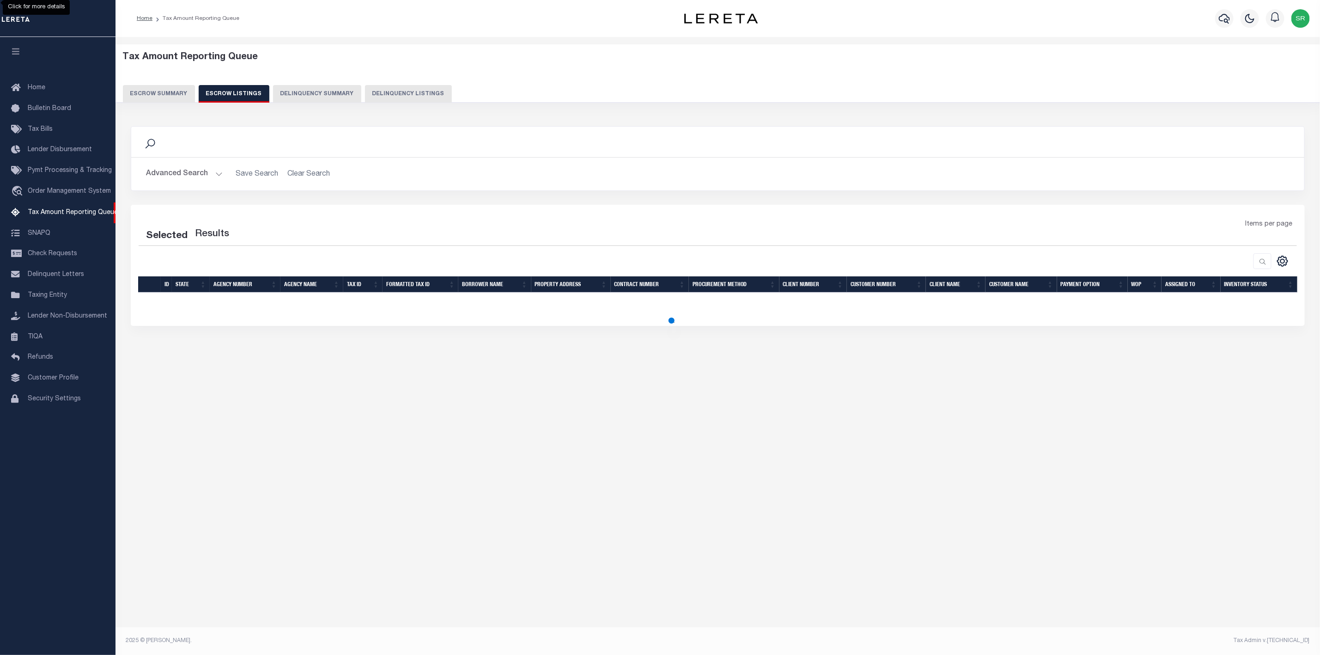
select select "100"
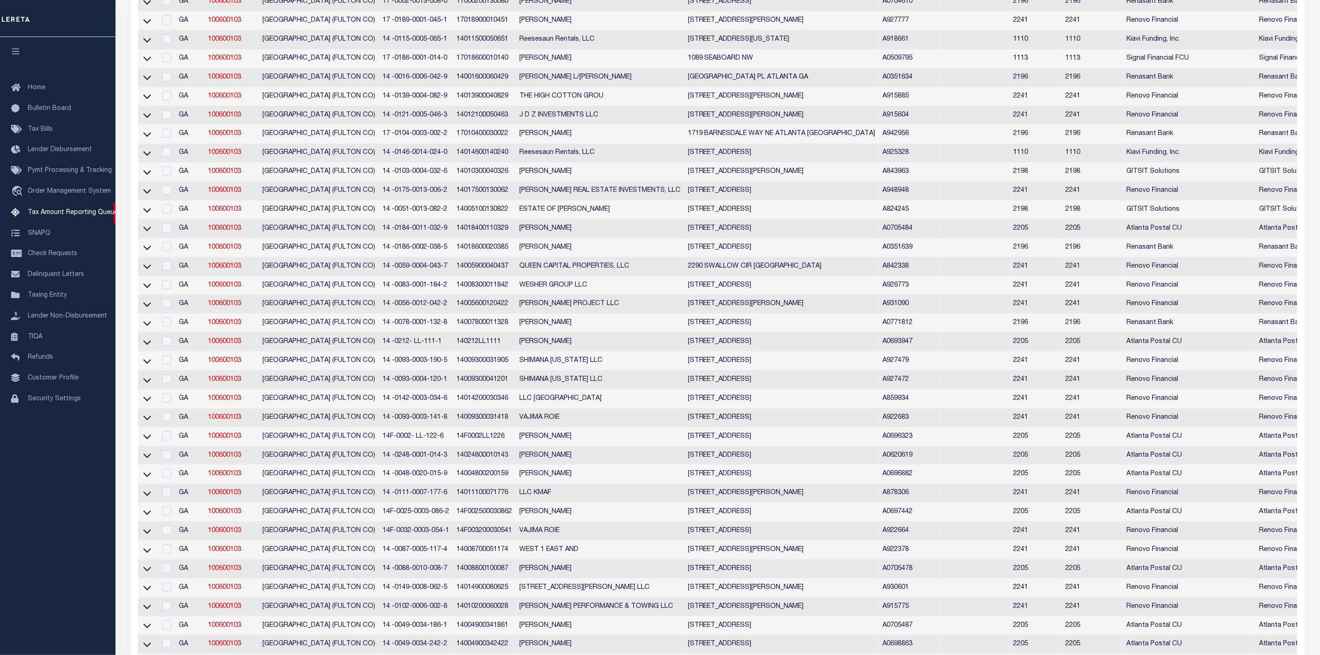
scroll to position [0, 0]
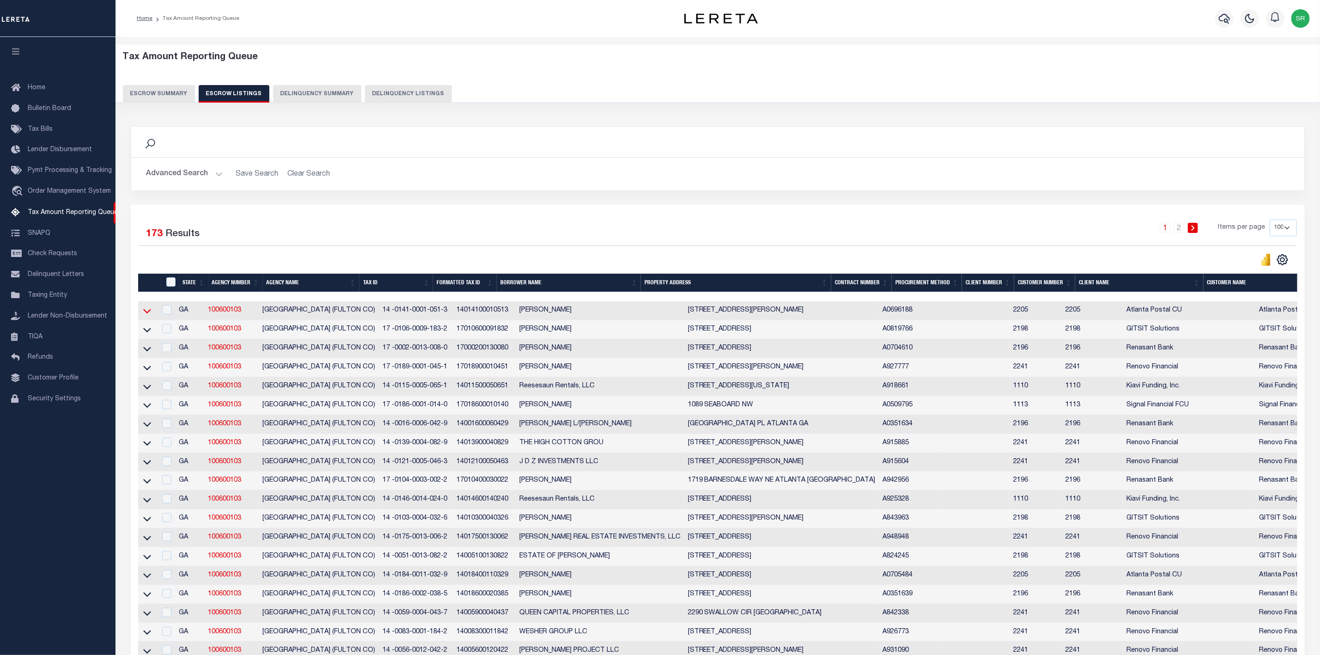
click at [146, 314] on icon at bounding box center [147, 311] width 8 height 5
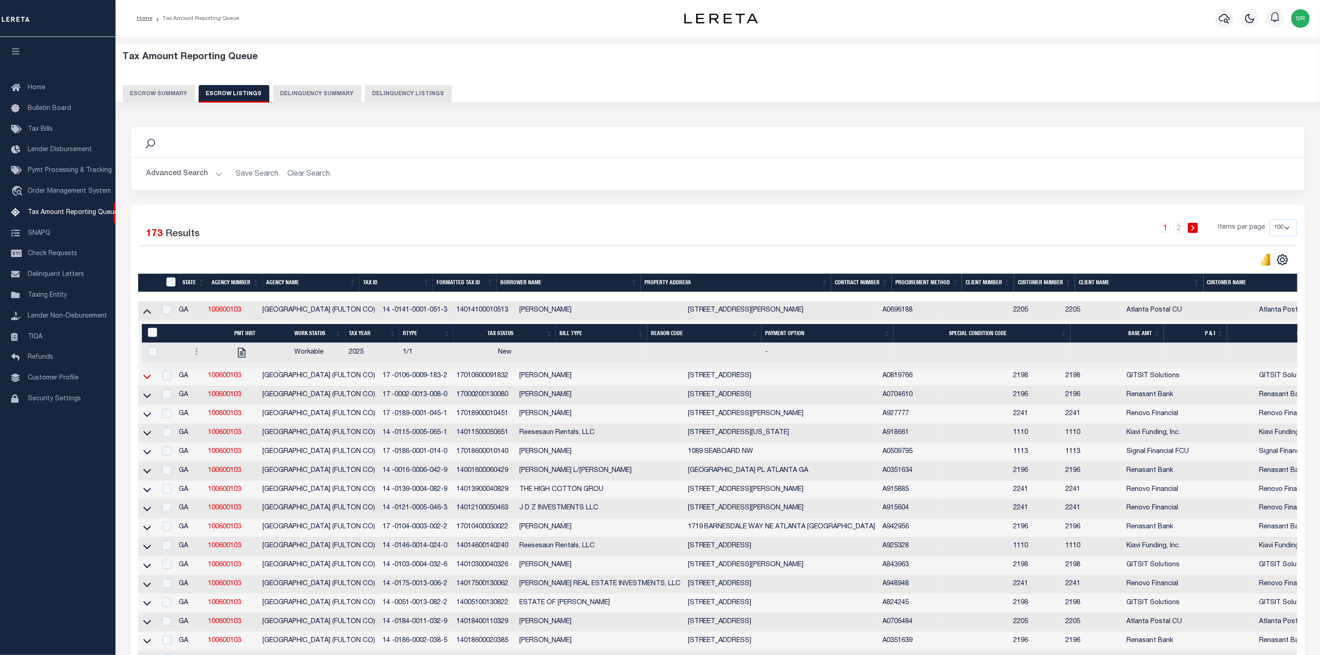
click at [150, 381] on icon at bounding box center [147, 376] width 8 height 10
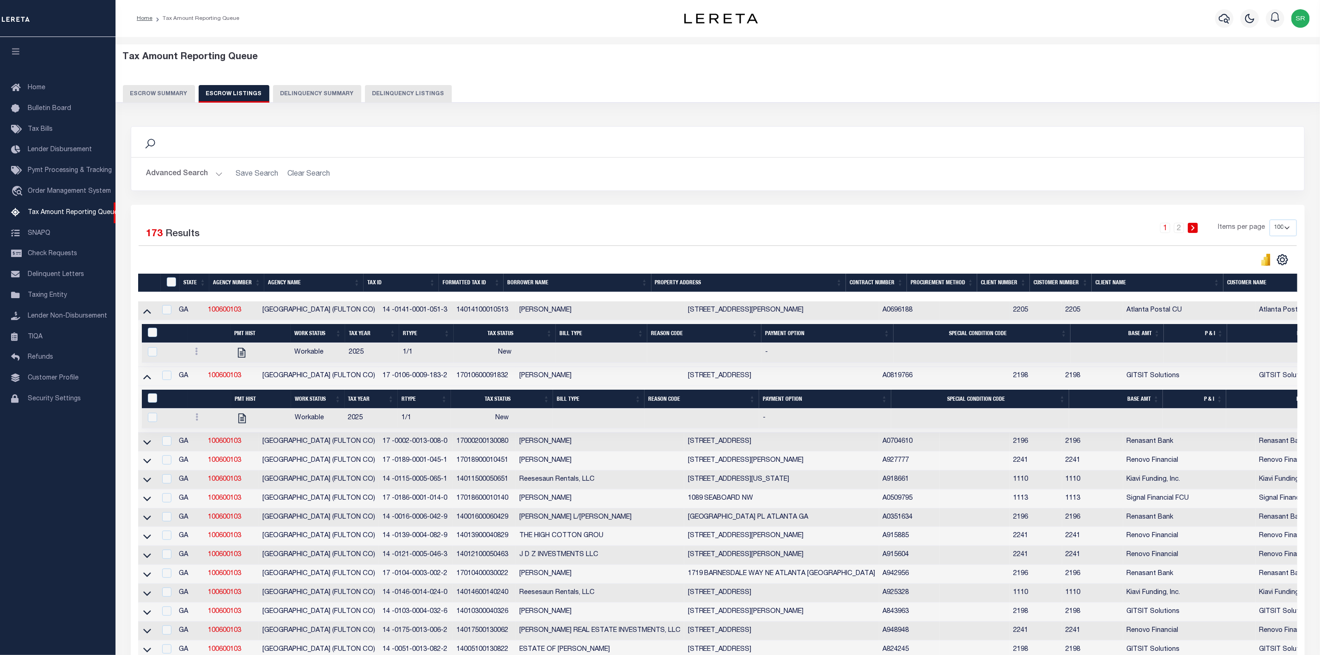
scroll to position [208, 0]
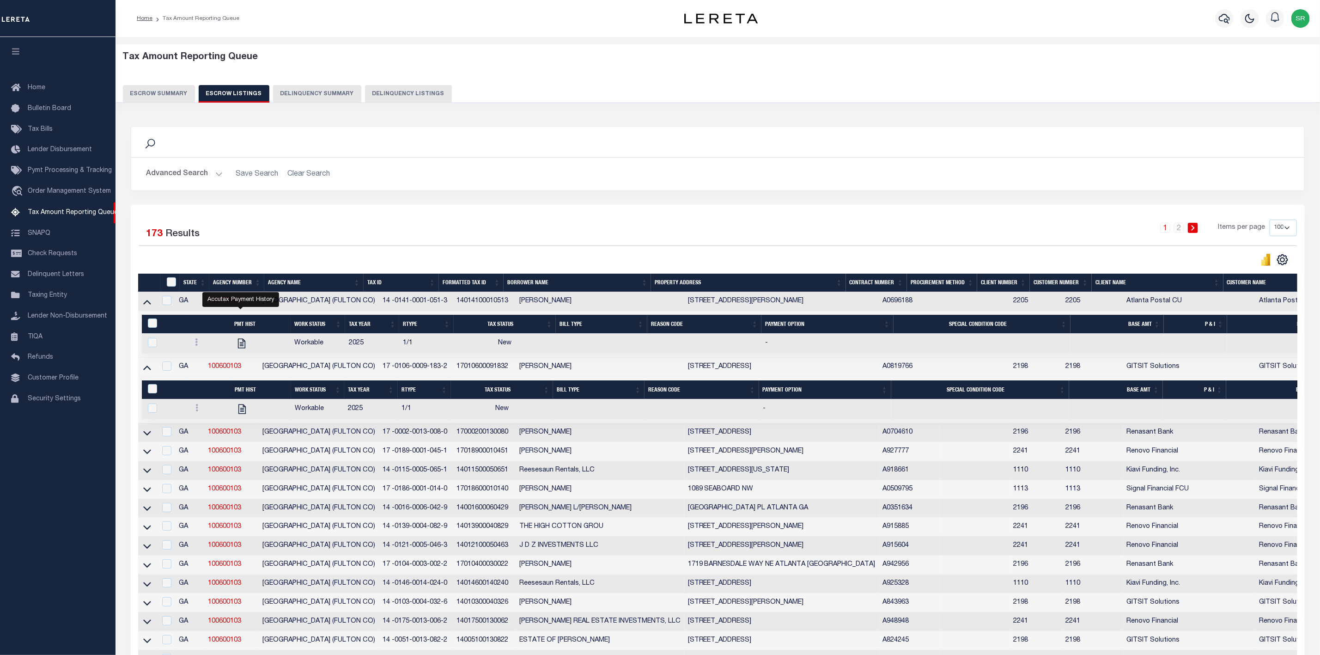
click at [158, 91] on button "Escrow Summary" at bounding box center [159, 94] width 72 height 18
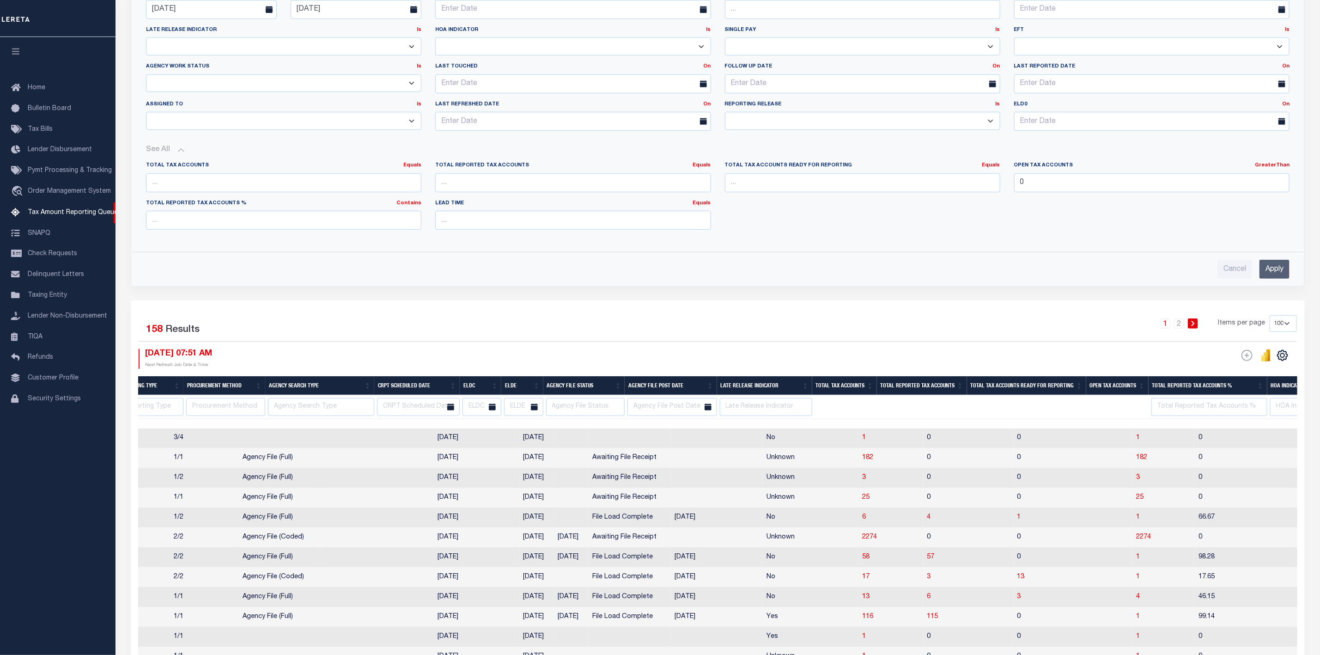
scroll to position [0, 0]
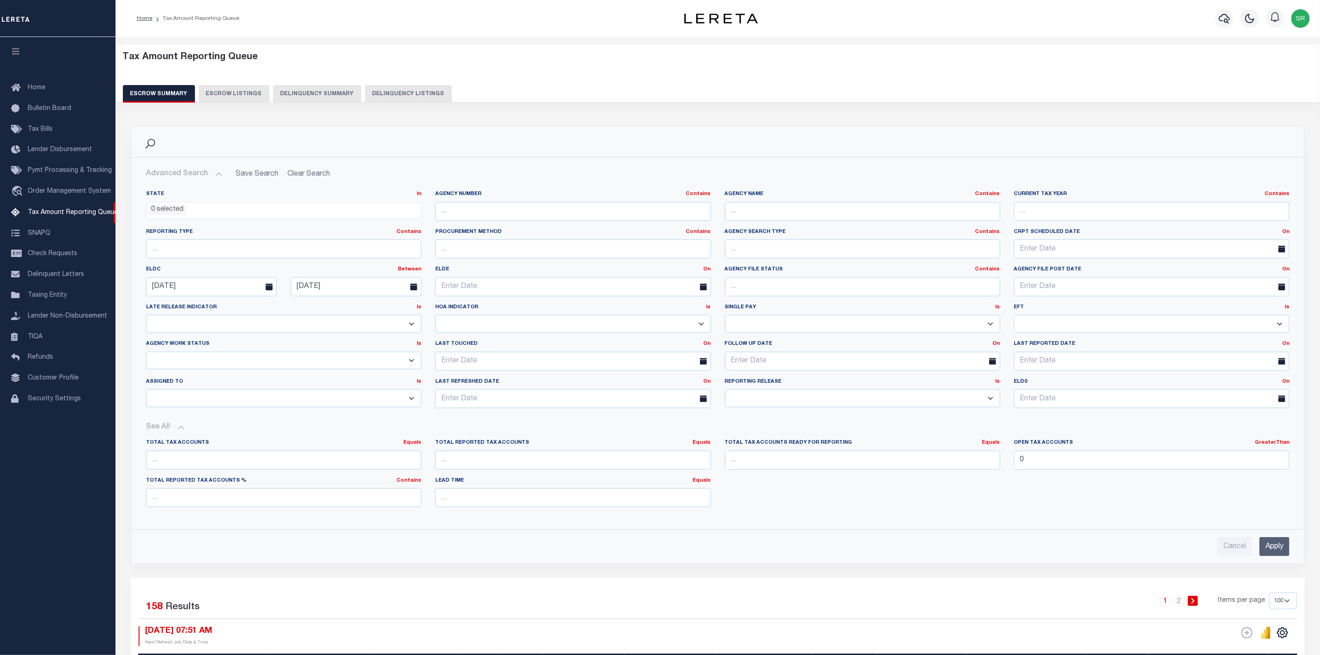
click at [238, 89] on button "Escrow Listings" at bounding box center [234, 94] width 71 height 18
select select "100"
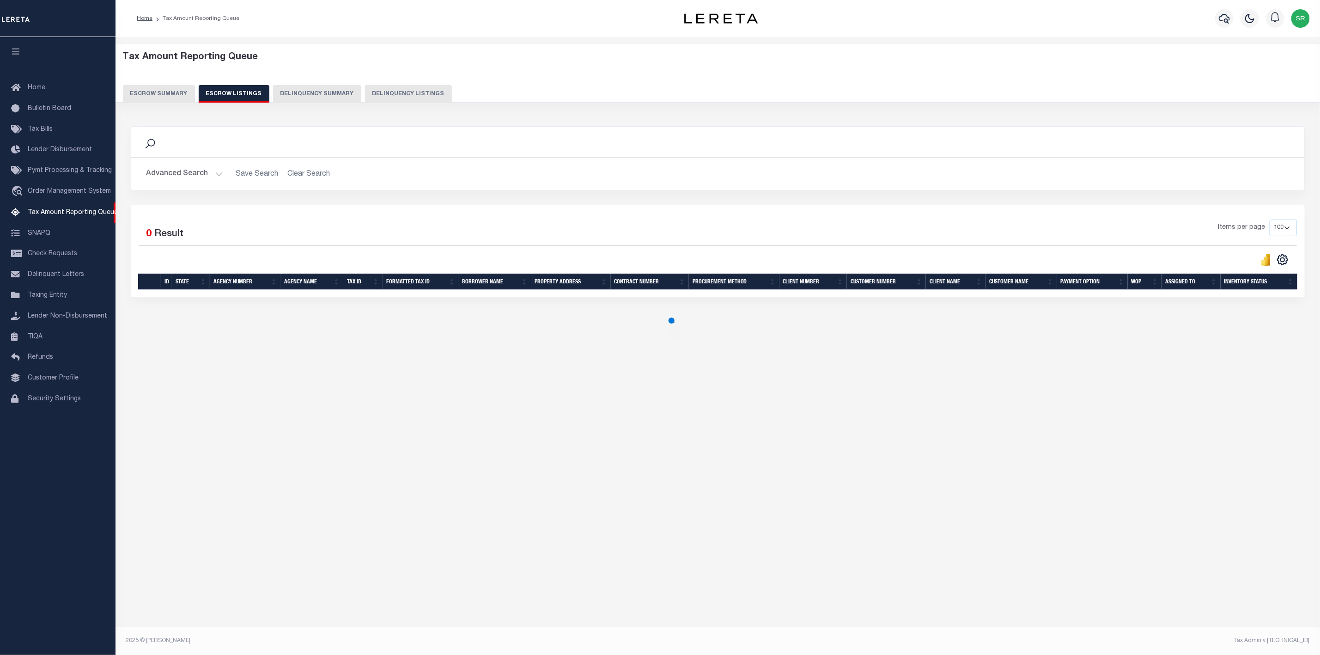
select select "100"
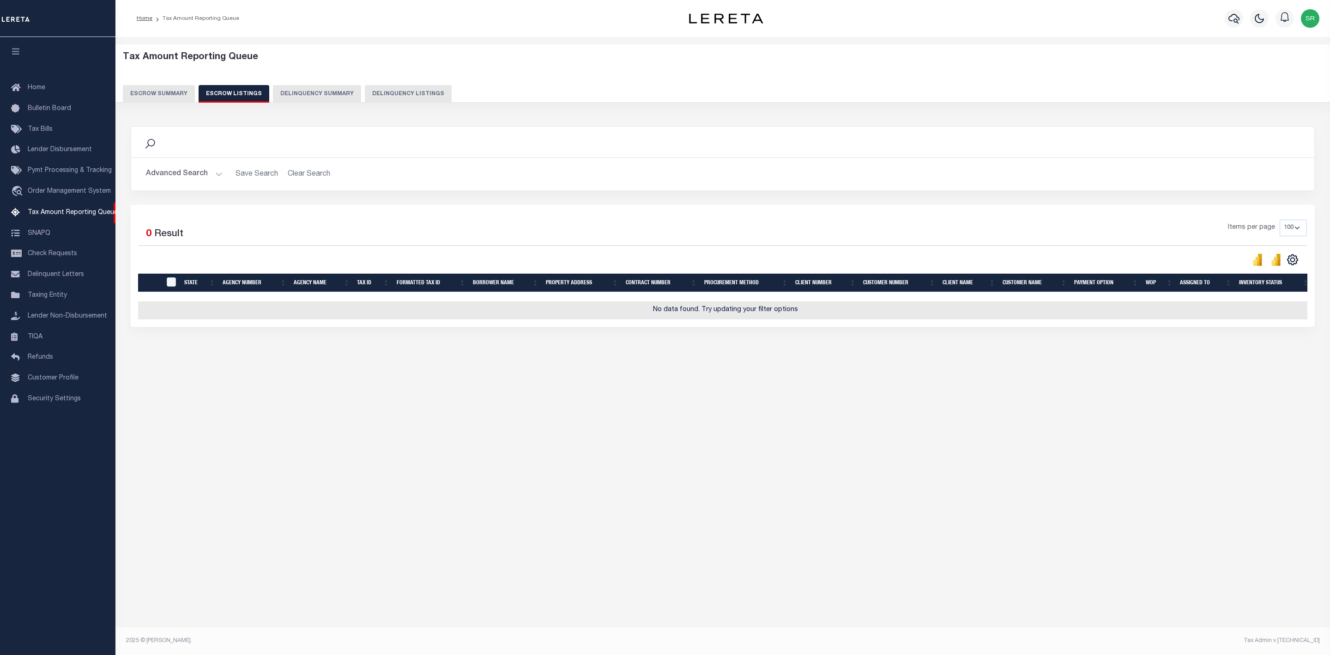
click at [164, 101] on button "Escrow Summary" at bounding box center [159, 94] width 72 height 18
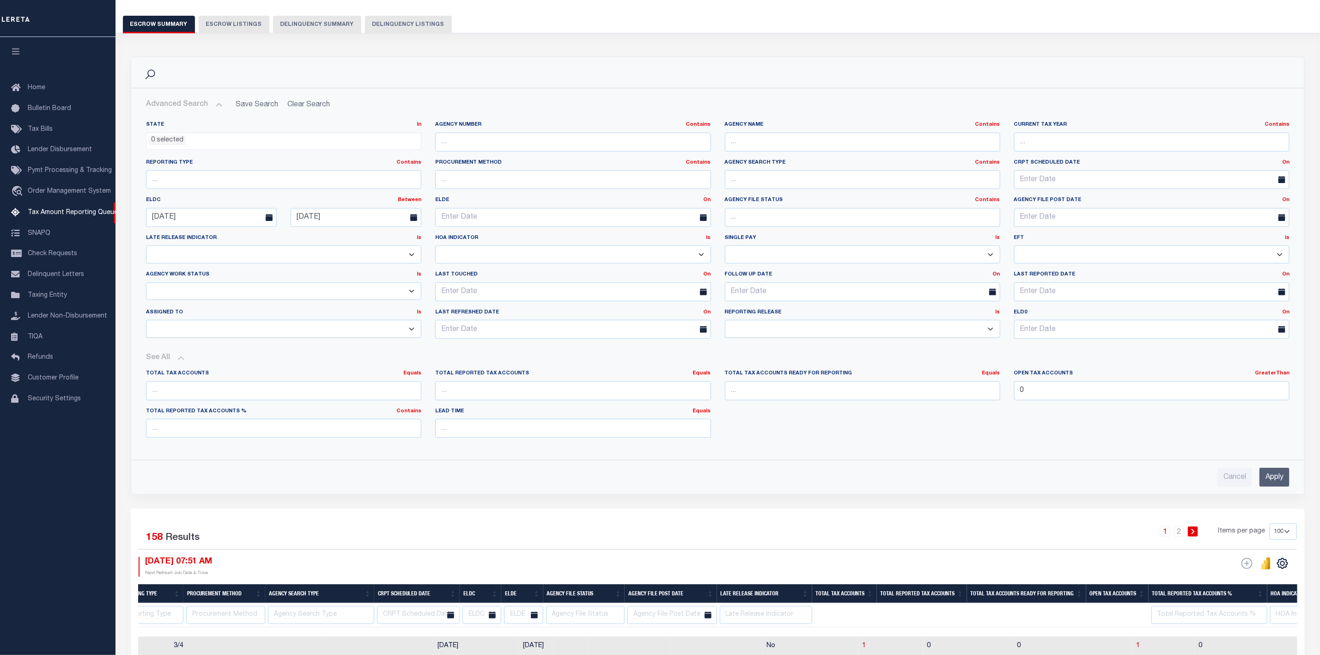
scroll to position [277, 0]
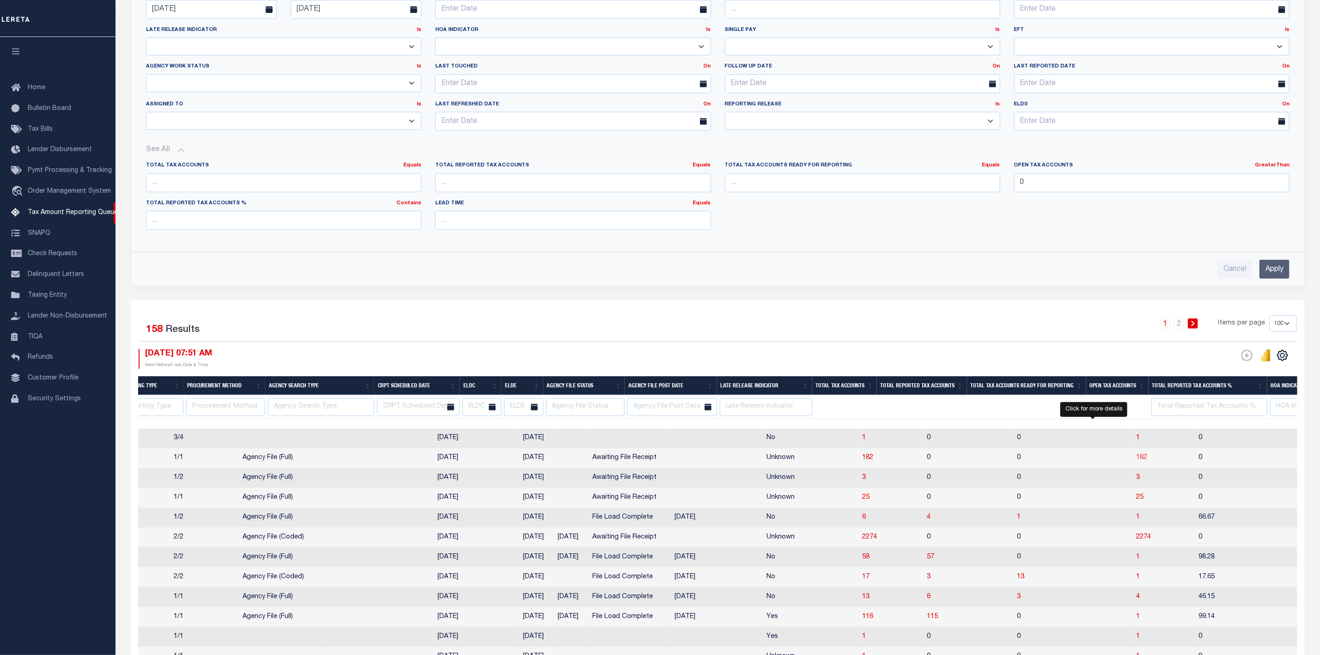
click at [1136, 461] on span "182" at bounding box center [1141, 457] width 11 height 6
select select "100"
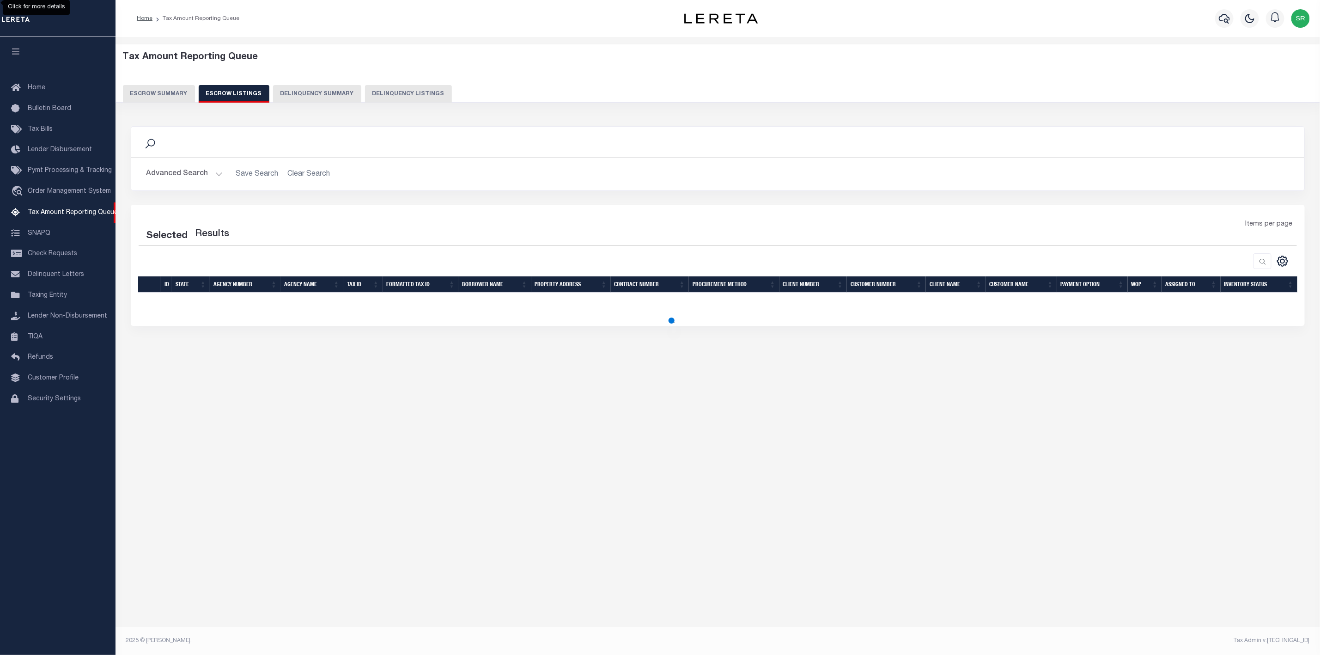
scroll to position [0, 0]
select select "100"
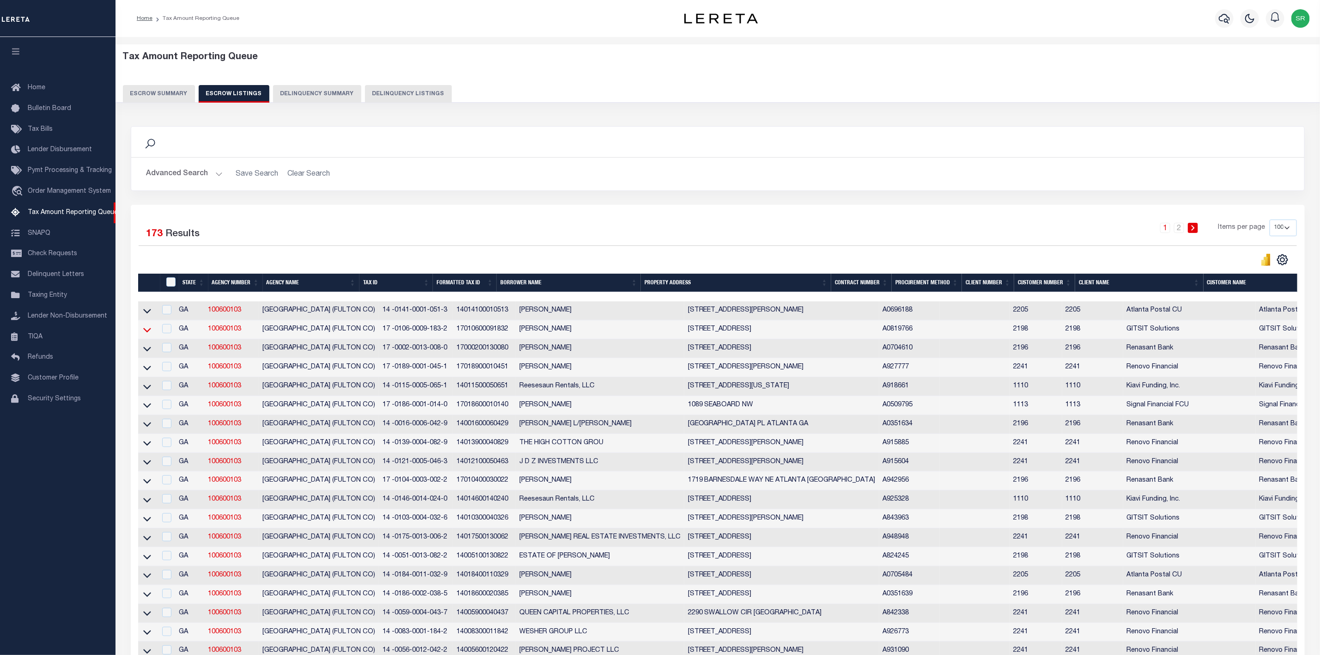
click at [150, 334] on icon at bounding box center [147, 330] width 8 height 10
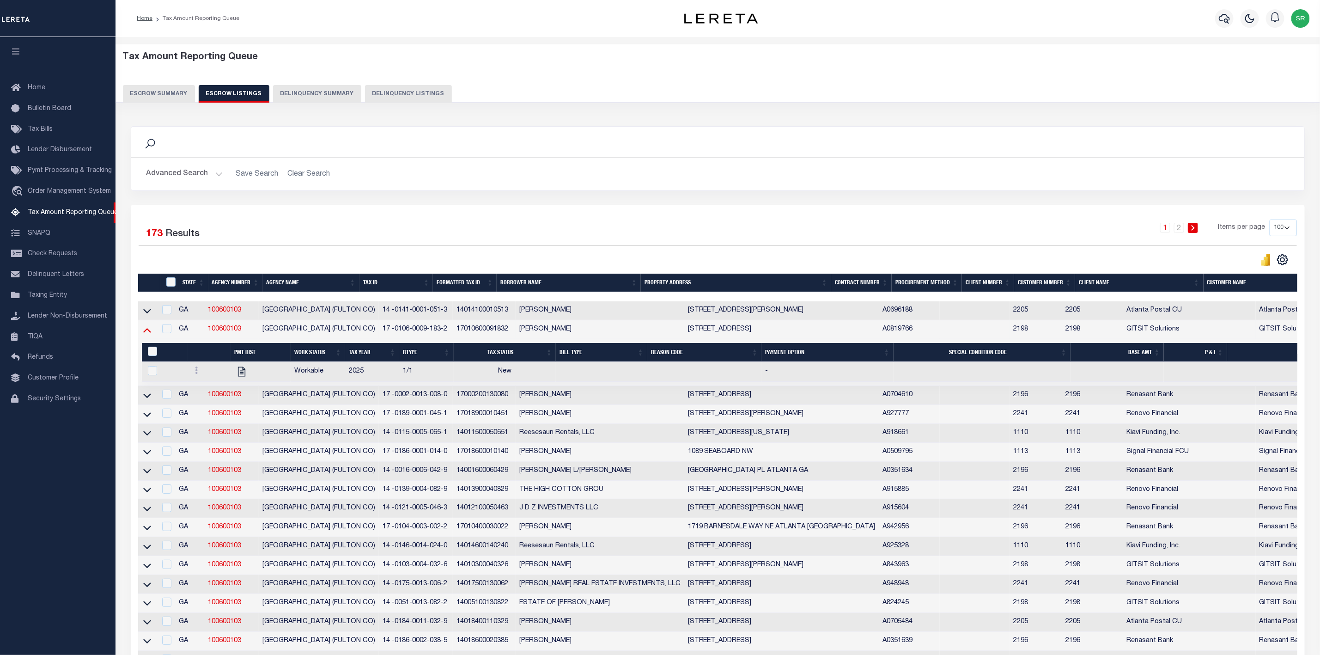
click at [147, 333] on icon at bounding box center [147, 330] width 8 height 10
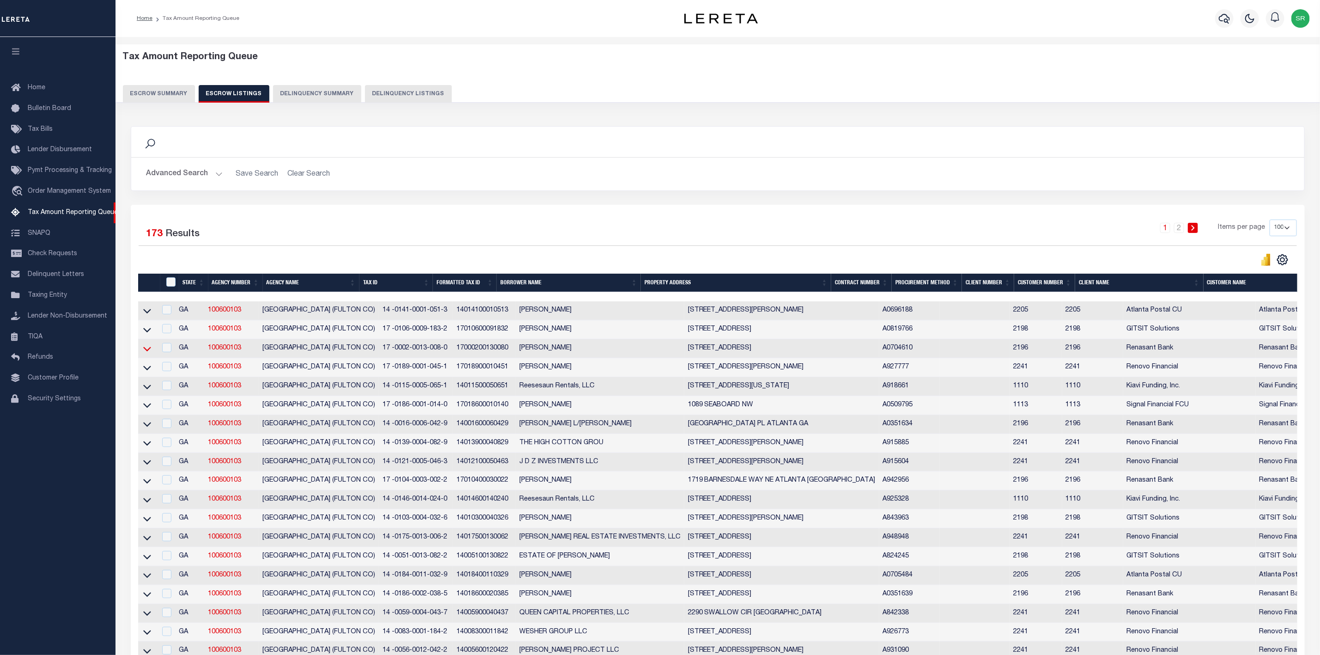
click at [149, 353] on icon at bounding box center [147, 349] width 8 height 10
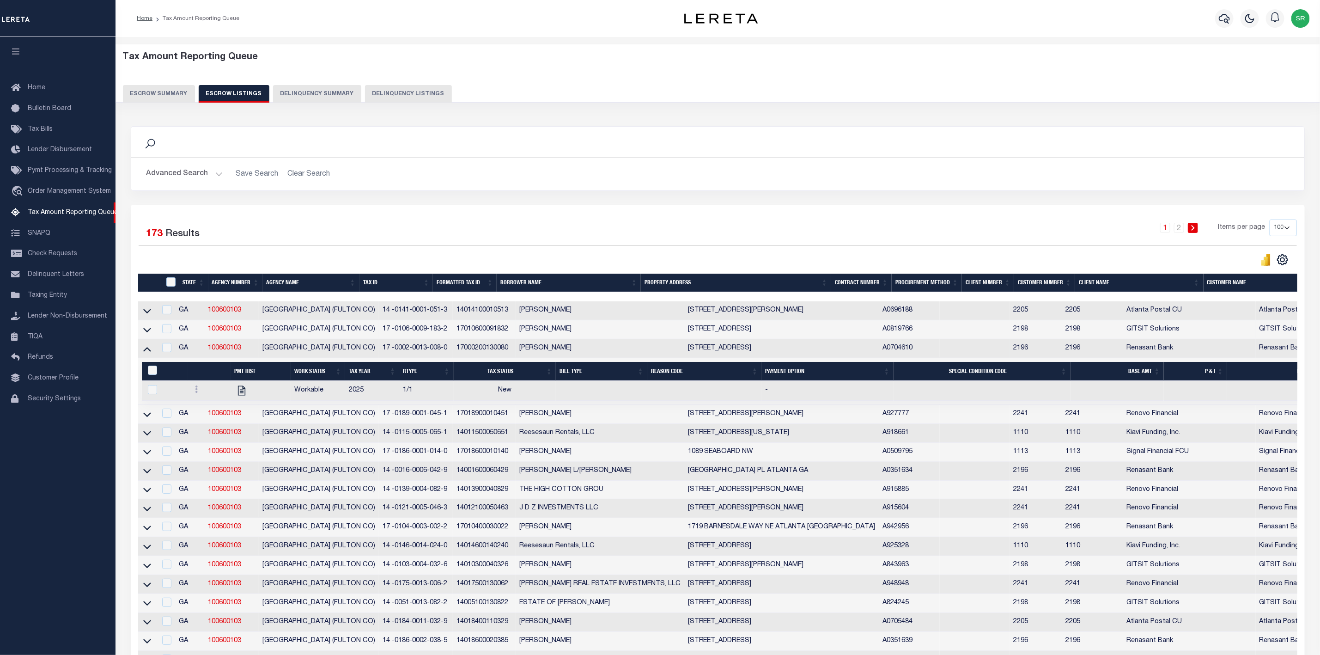
click at [169, 97] on button "Escrow Summary" at bounding box center [159, 94] width 72 height 18
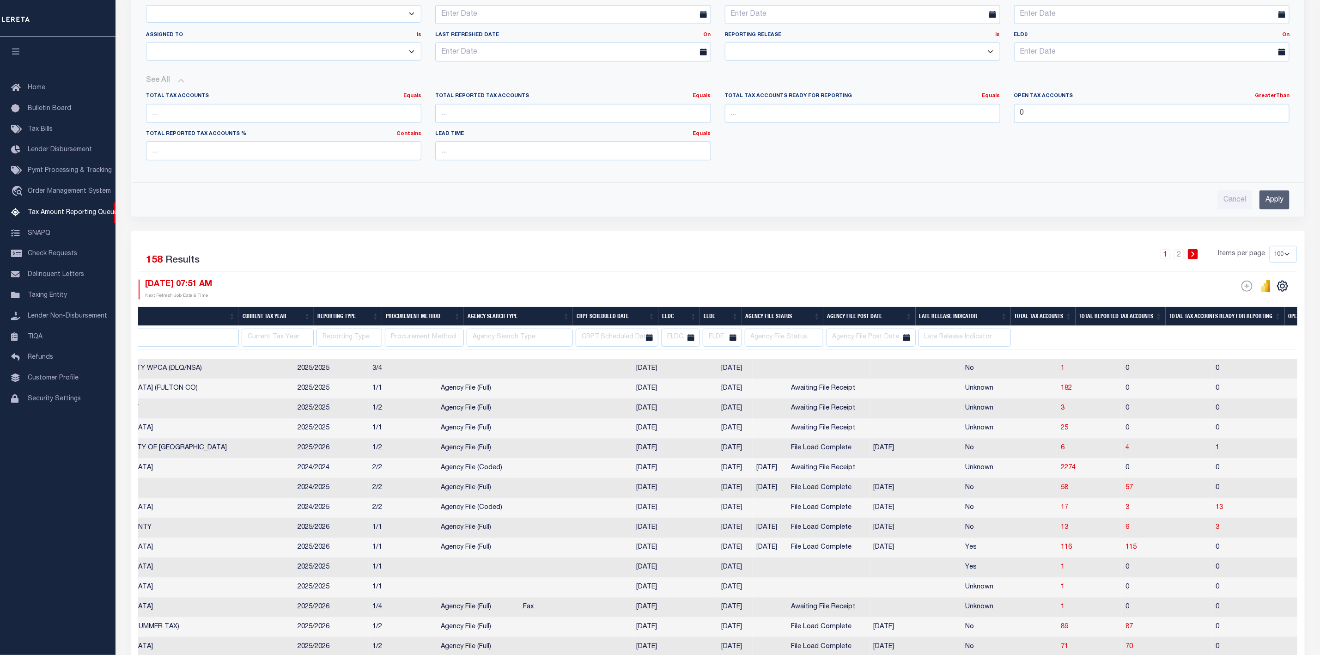
scroll to position [0, 208]
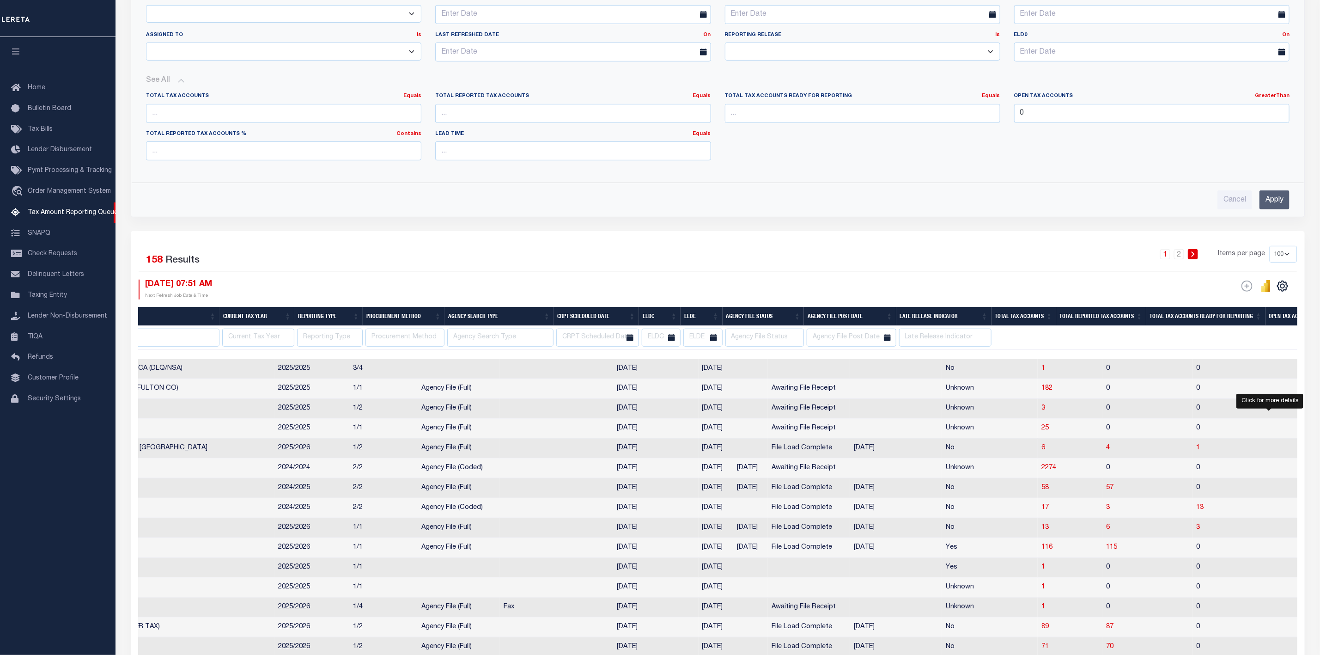
click at [1315, 451] on span "1" at bounding box center [1317, 447] width 4 height 6
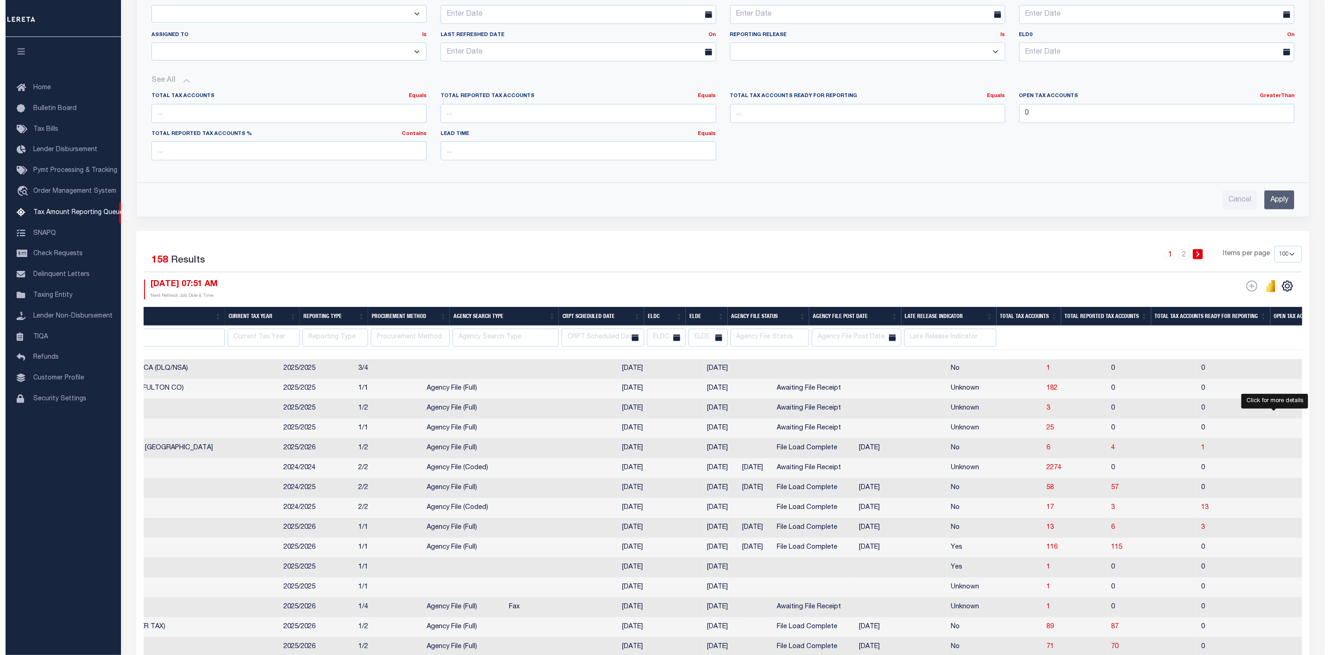
select select "100"
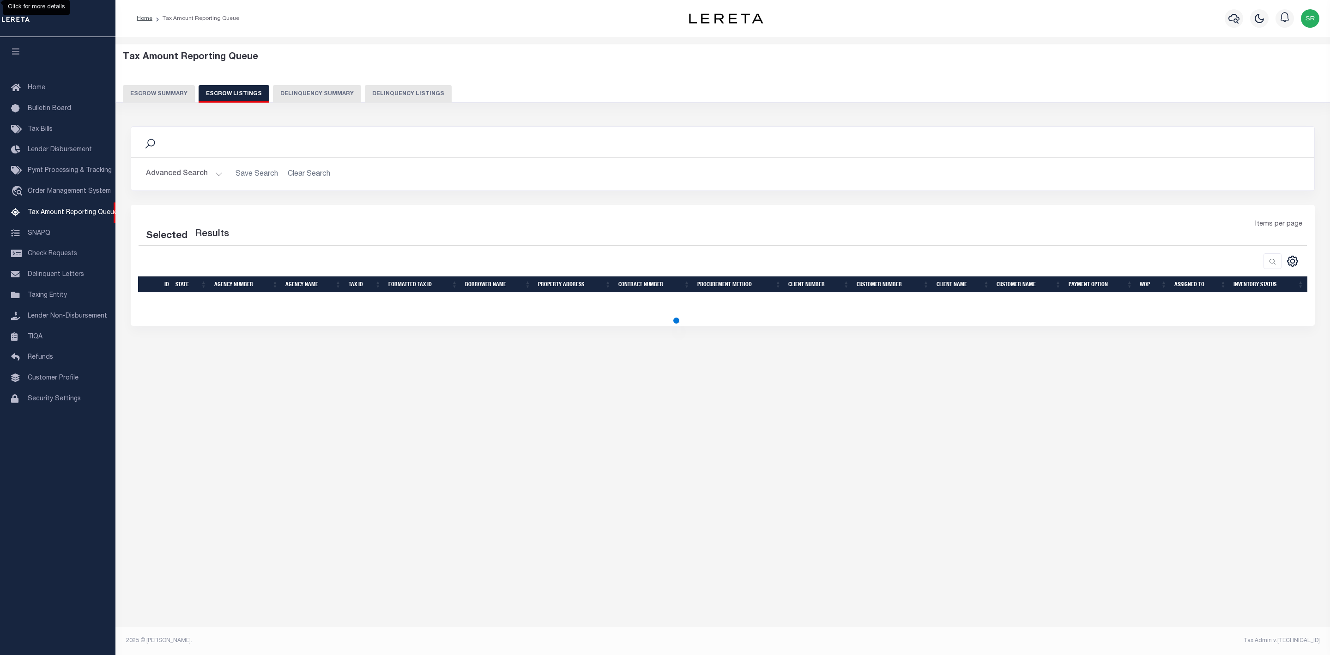
select select "100"
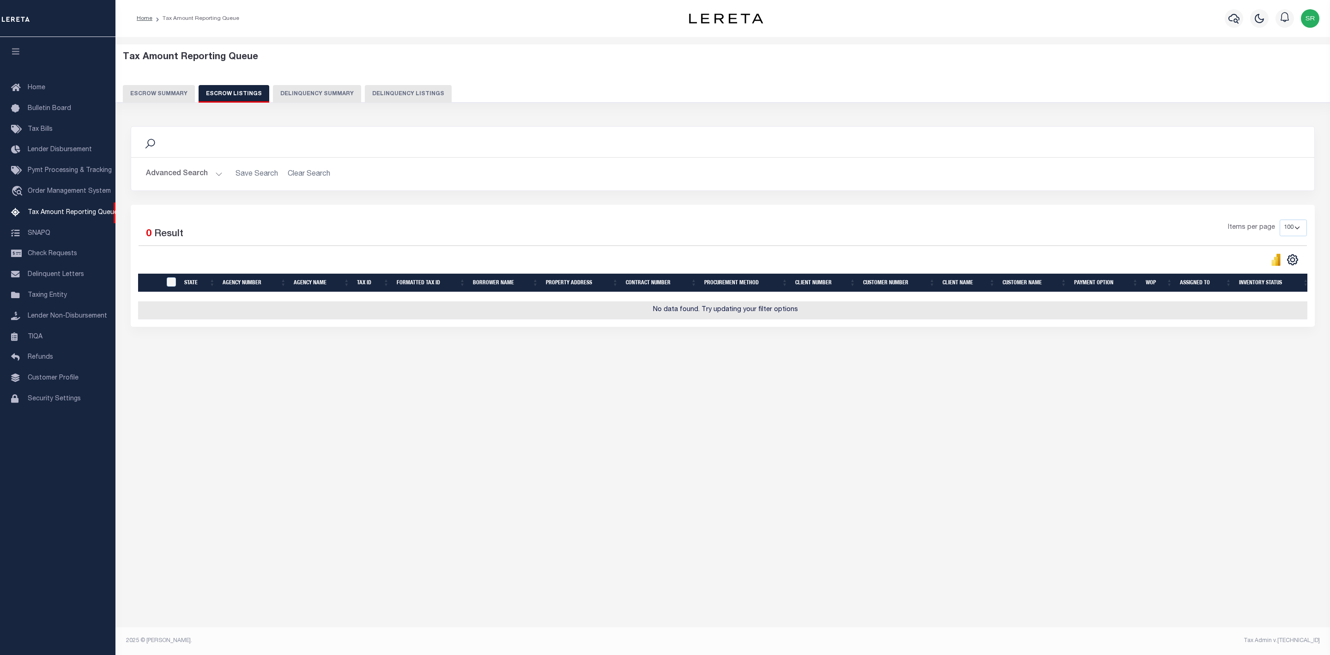
click at [173, 98] on button "Escrow Summary" at bounding box center [159, 94] width 72 height 18
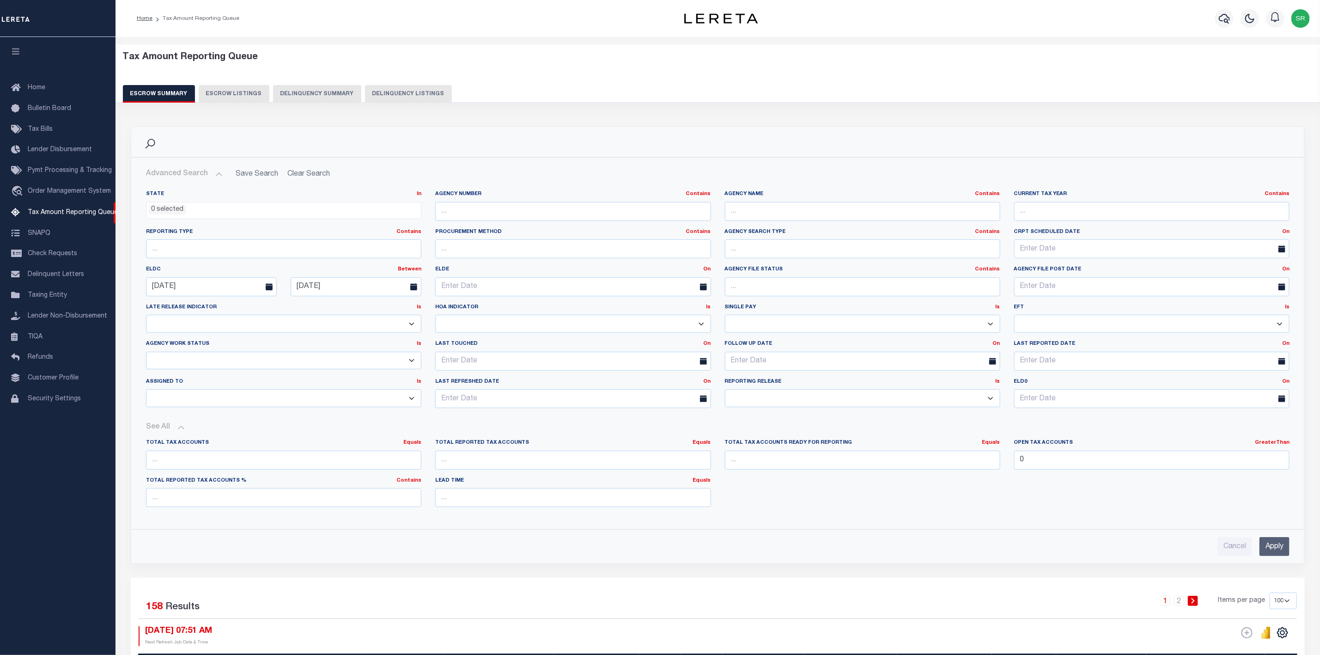
click at [176, 91] on button "Escrow Summary" at bounding box center [159, 94] width 72 height 18
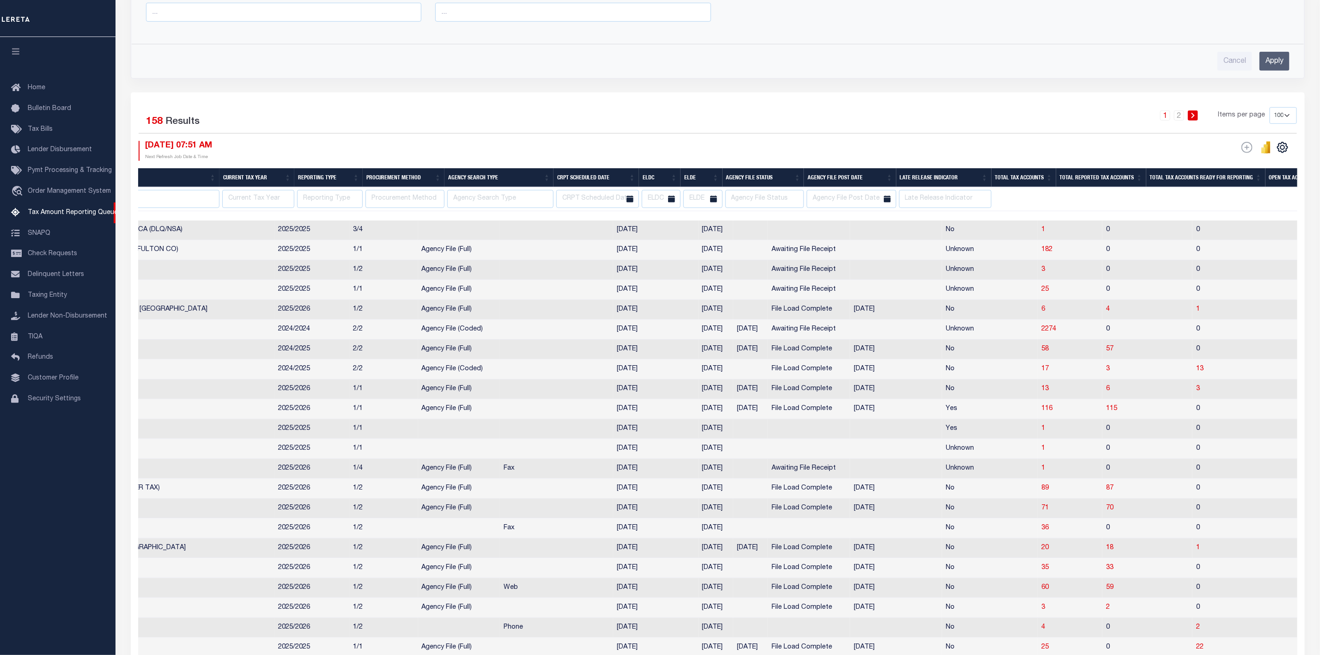
scroll to position [0, 96]
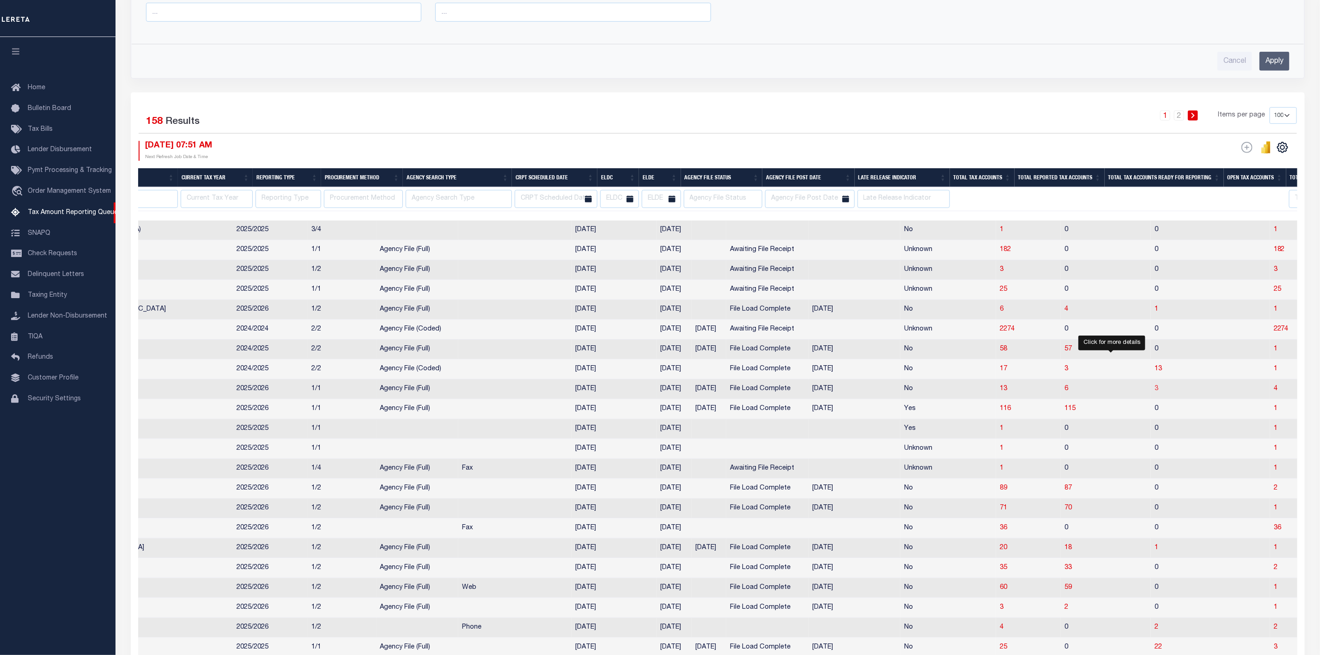
click at [1154, 392] on span "3" at bounding box center [1156, 388] width 4 height 6
select select "100"
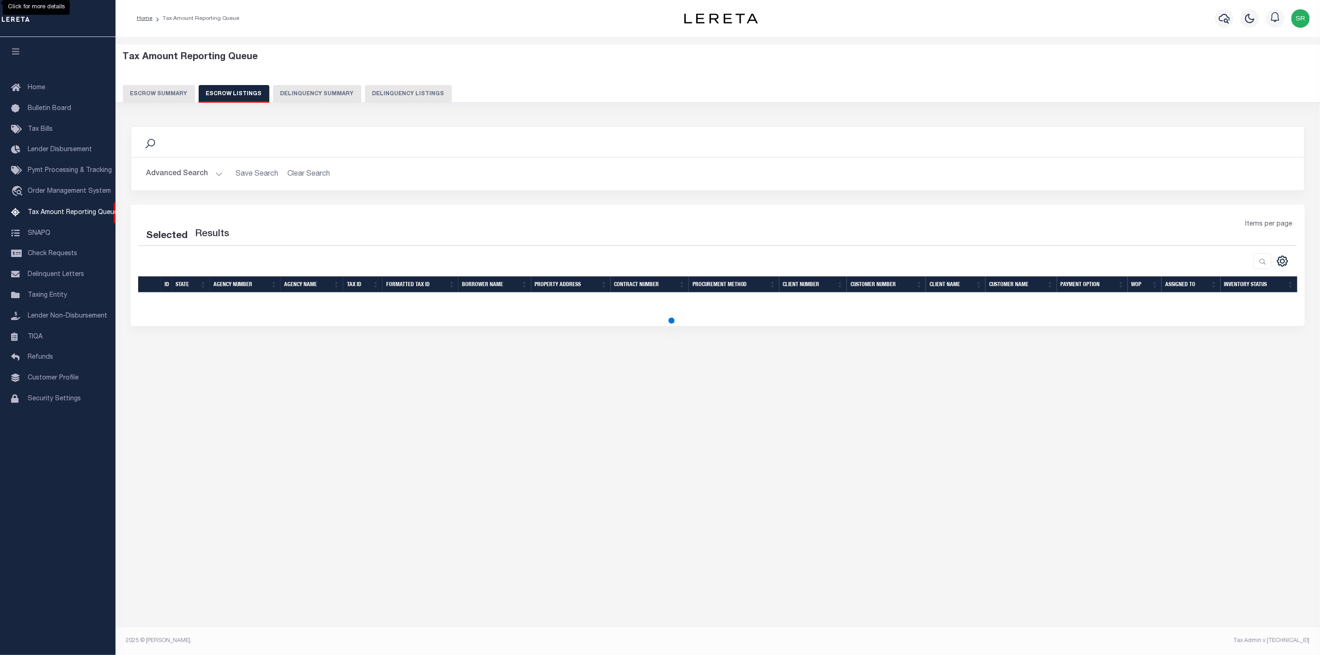
select select "100"
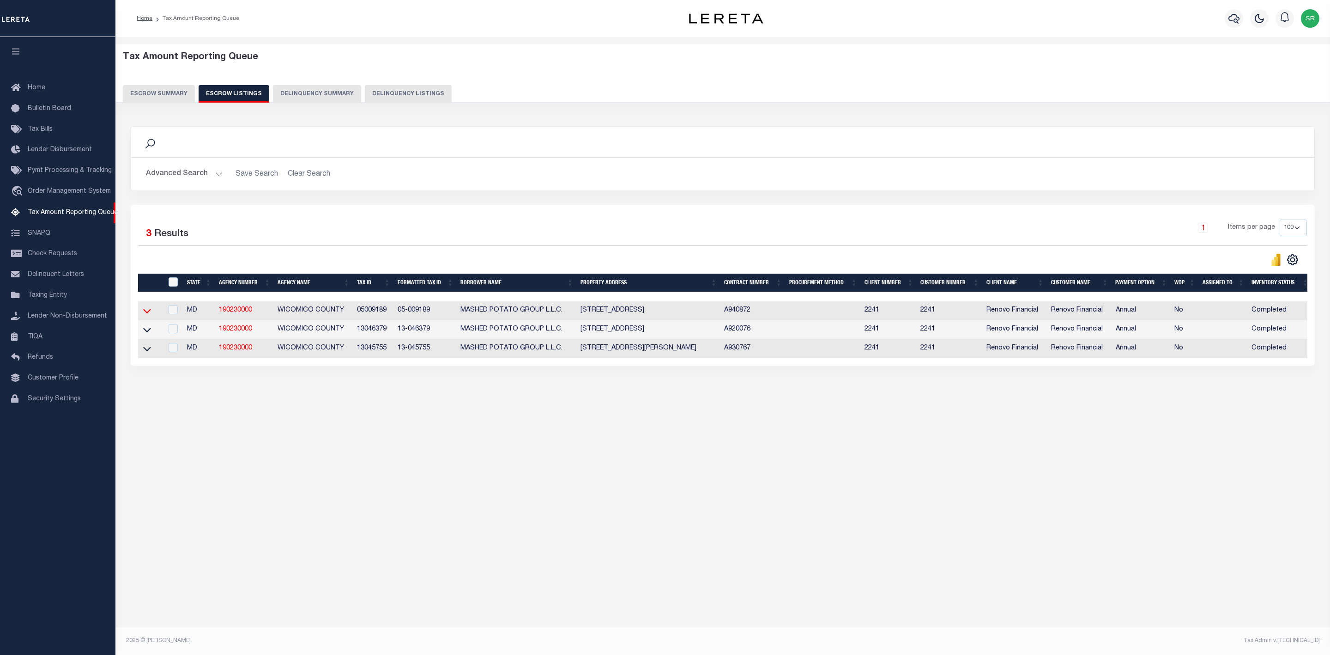
click at [150, 316] on icon at bounding box center [147, 311] width 8 height 10
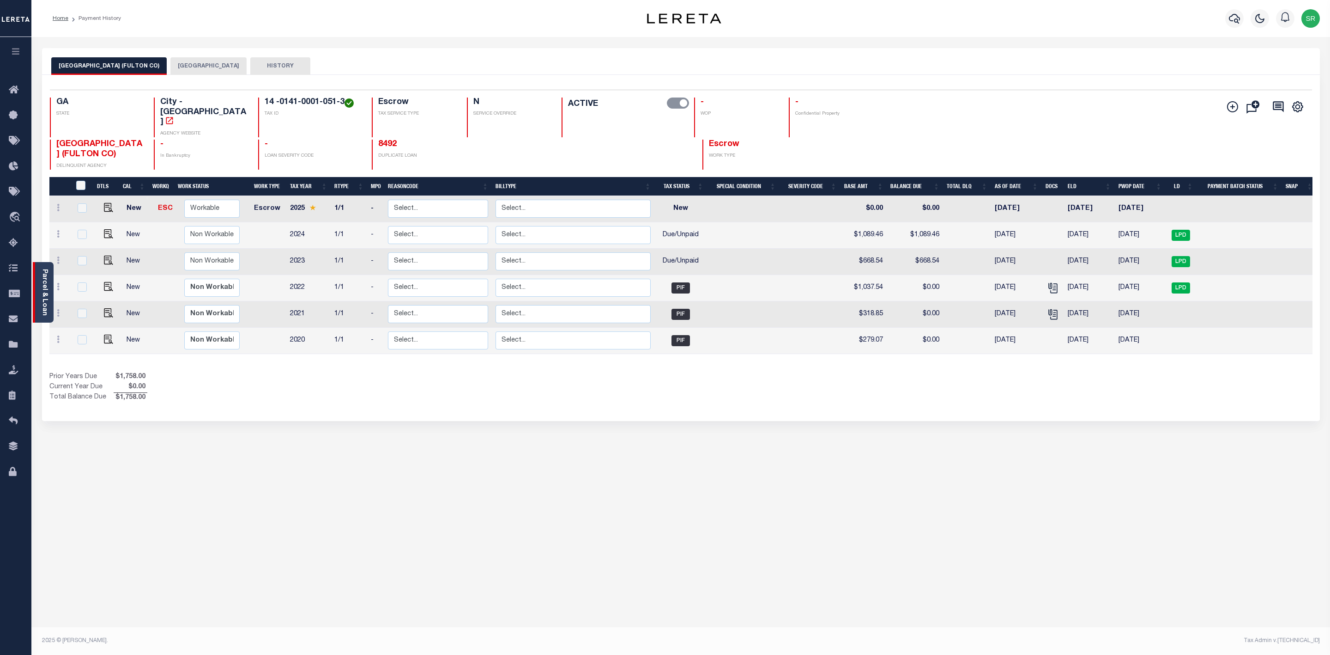
click at [41, 300] on link "Parcel & Loan" at bounding box center [44, 292] width 6 height 47
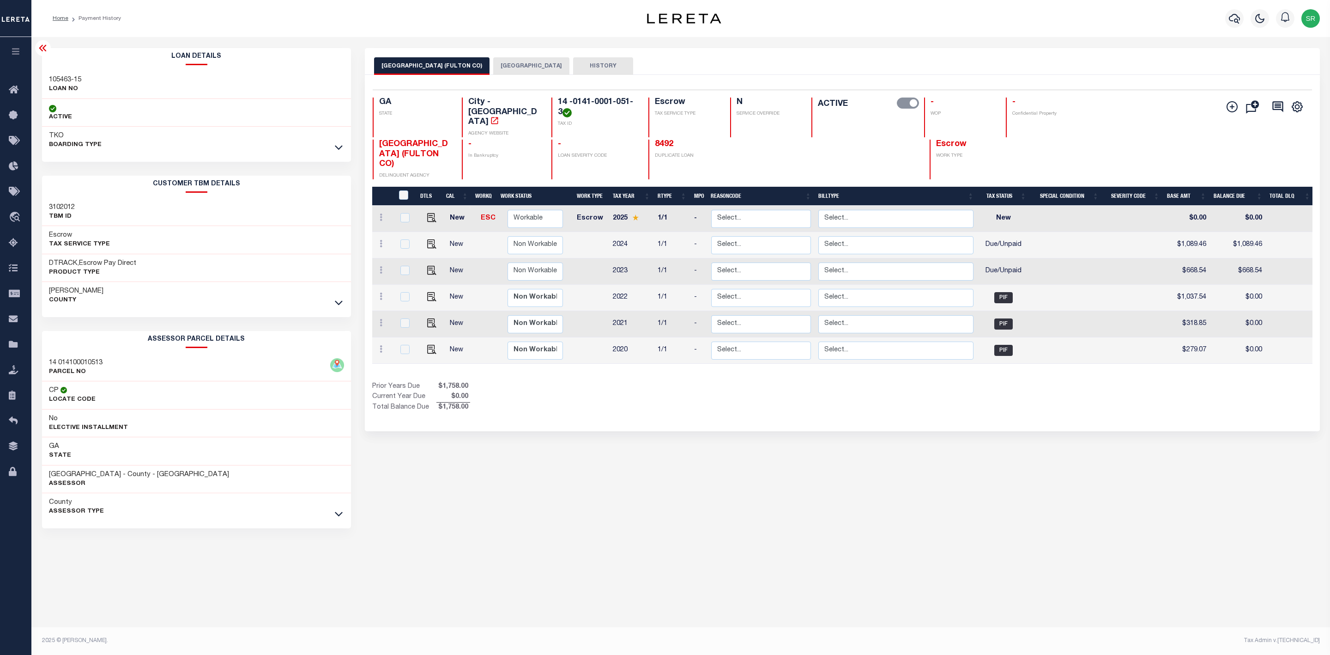
click at [501, 66] on button "[GEOGRAPHIC_DATA]" at bounding box center [531, 66] width 76 height 18
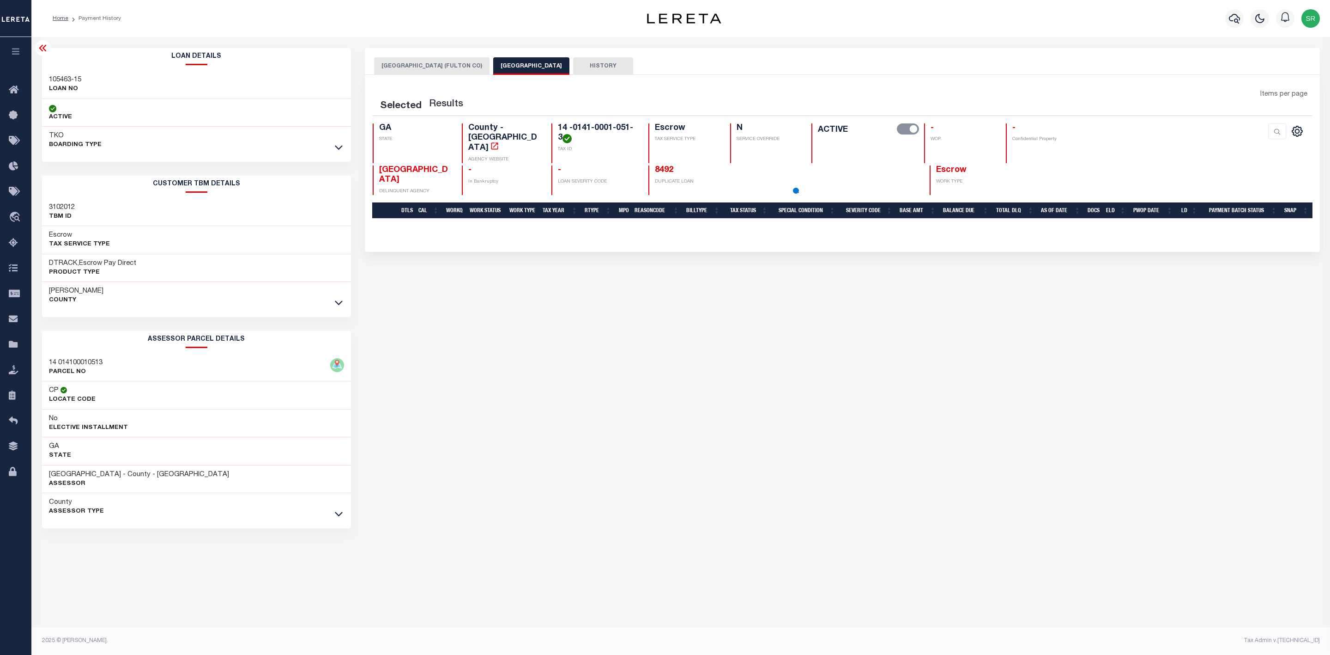
click at [501, 66] on button "[GEOGRAPHIC_DATA]" at bounding box center [531, 66] width 76 height 18
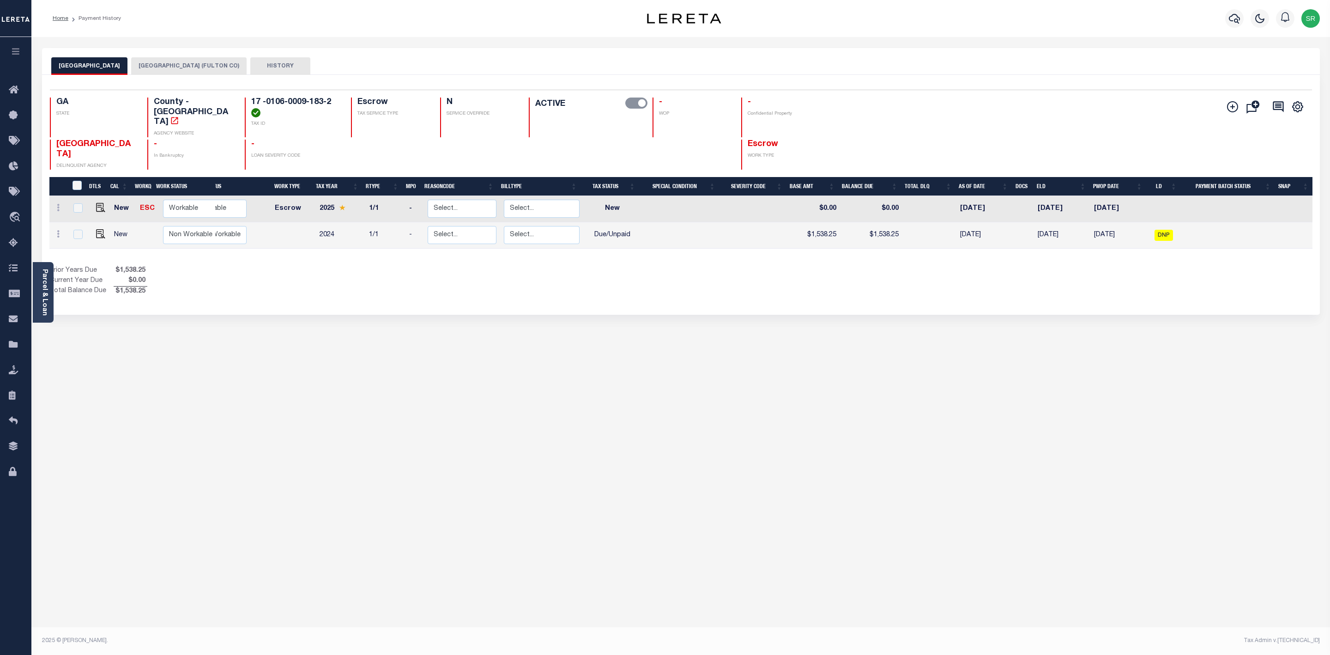
click at [163, 65] on button "[GEOGRAPHIC_DATA] (FULTON CO)" at bounding box center [188, 66] width 115 height 18
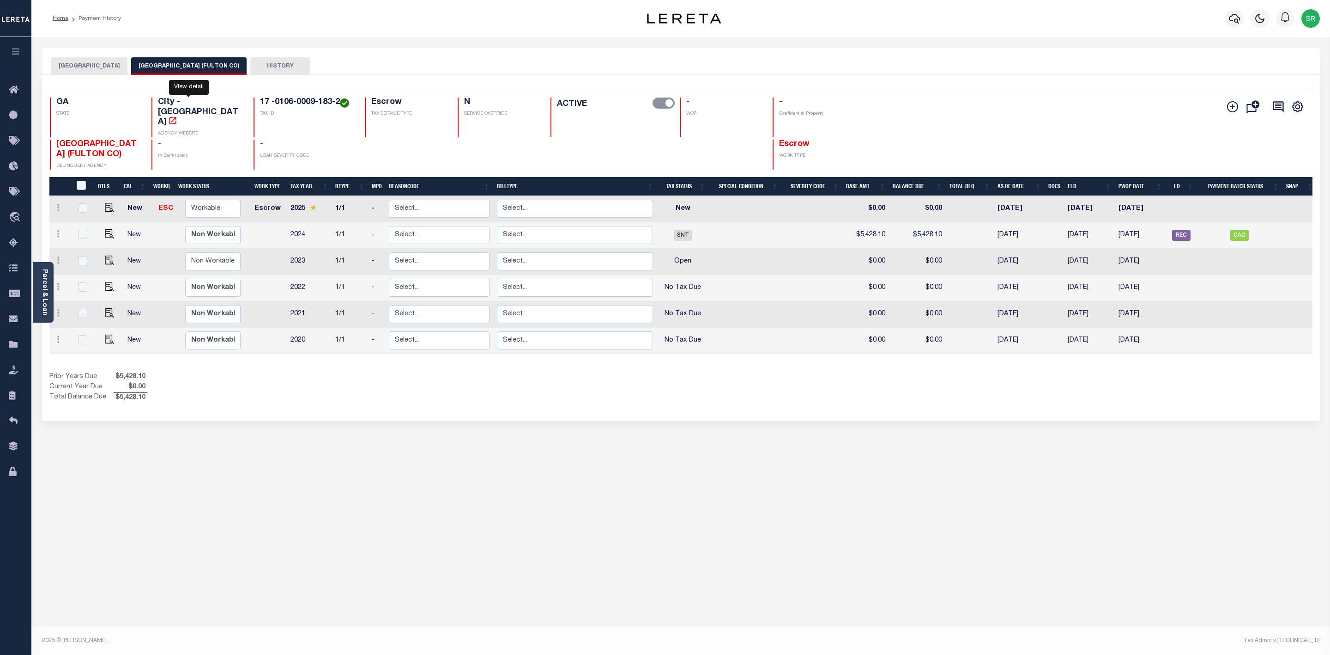
click at [176, 117] on icon "" at bounding box center [173, 120] width 7 height 7
click at [42, 291] on link "Parcel & Loan" at bounding box center [44, 292] width 6 height 47
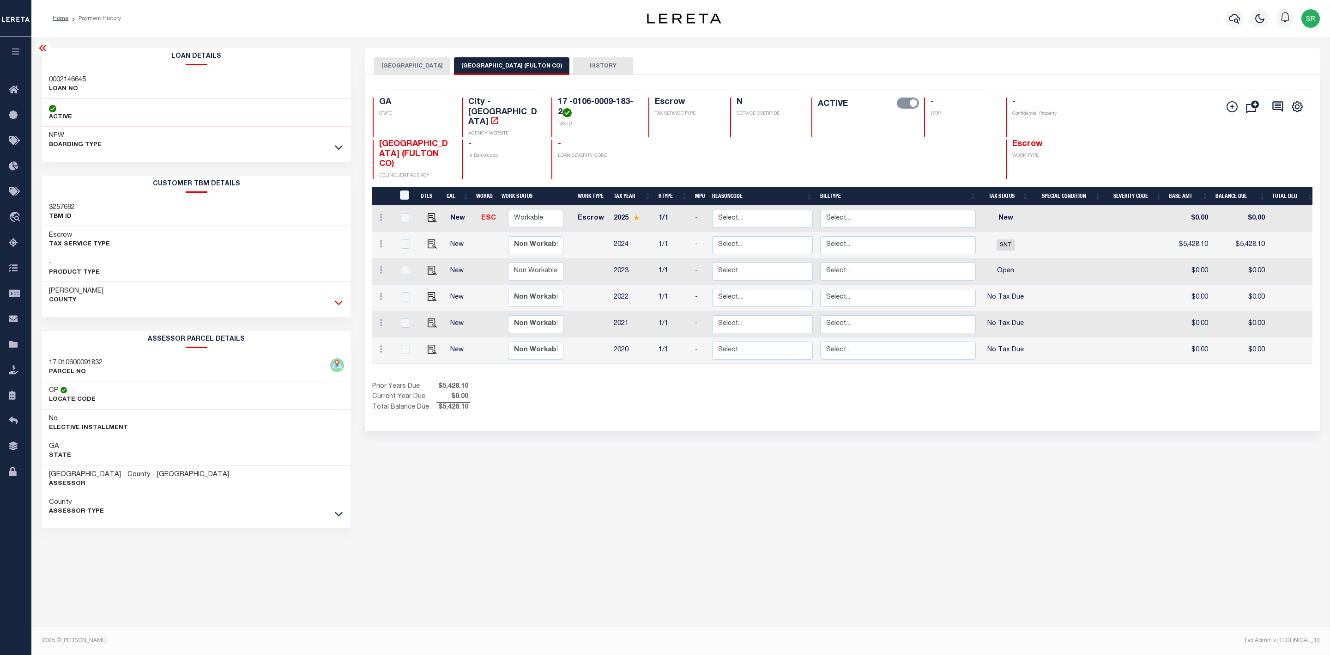
click at [335, 304] on icon at bounding box center [339, 302] width 8 height 10
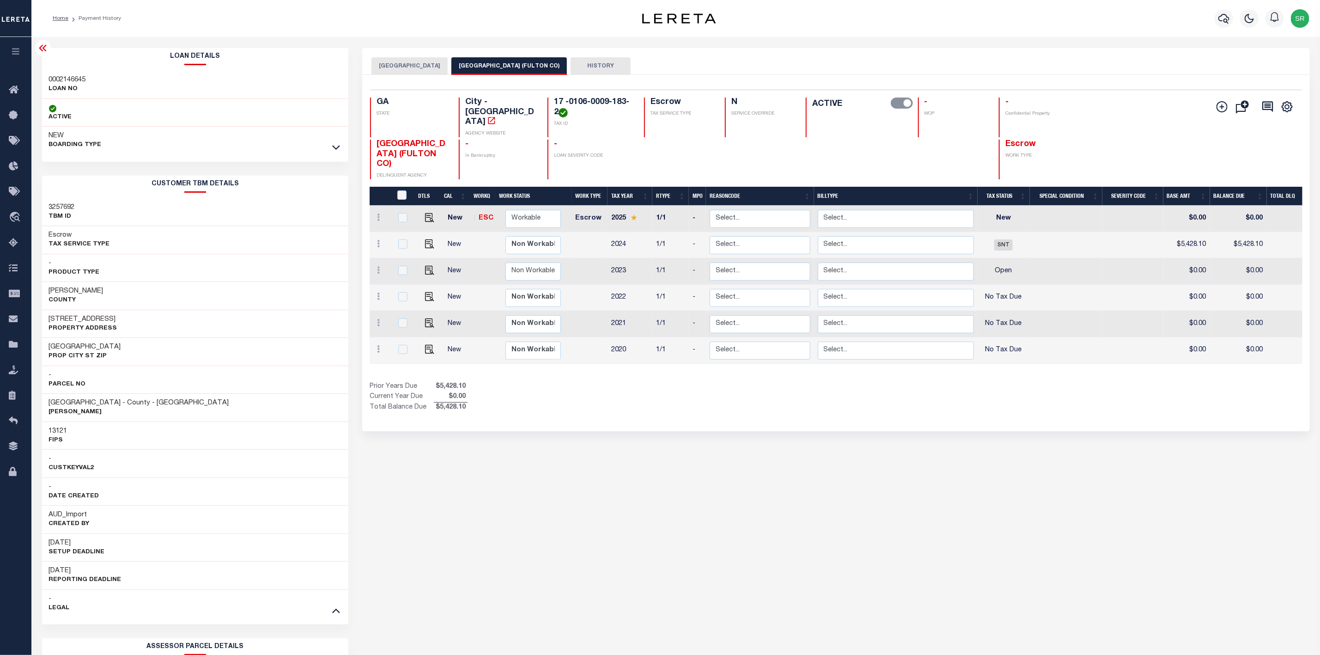
click at [392, 63] on button "[GEOGRAPHIC_DATA]" at bounding box center [409, 66] width 76 height 18
click at [394, 63] on button "[GEOGRAPHIC_DATA]" at bounding box center [409, 66] width 76 height 18
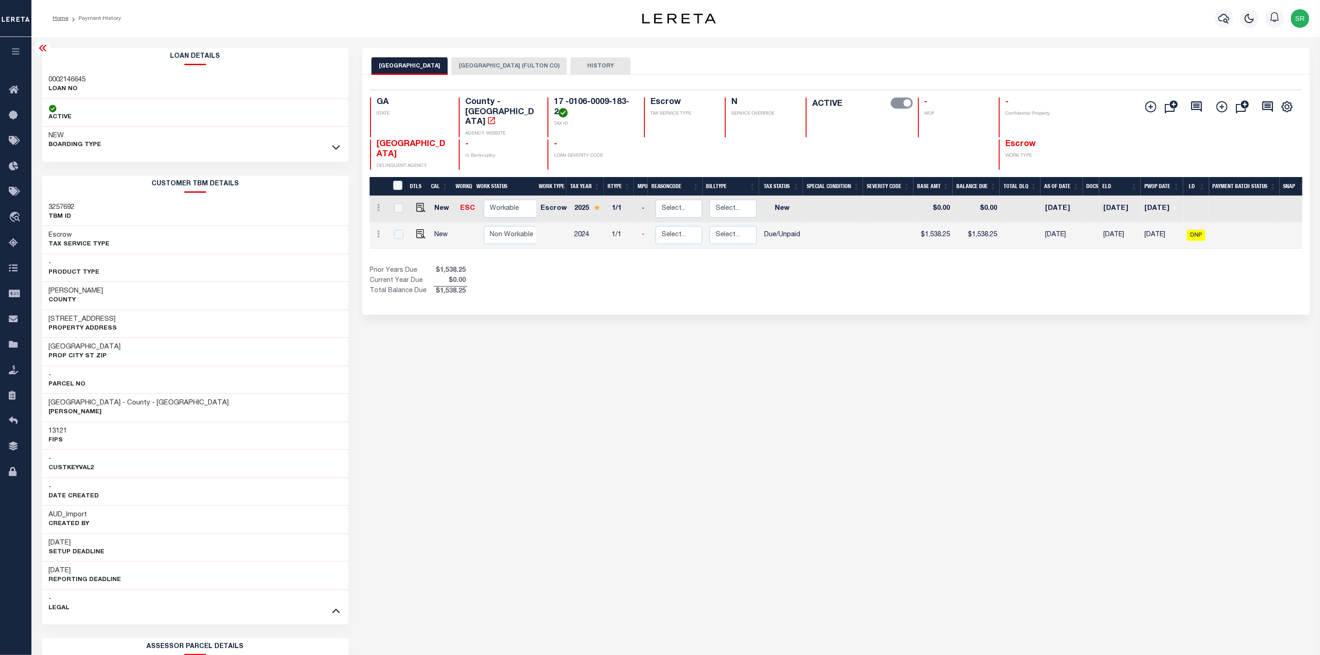
drag, startPoint x: 115, startPoint y: 319, endPoint x: 50, endPoint y: 324, distance: 65.8
click at [50, 324] on h3 "[STREET_ADDRESS]" at bounding box center [83, 319] width 68 height 9
copy h3 "[STREET_ADDRESS]"
drag, startPoint x: 559, startPoint y: 114, endPoint x: 547, endPoint y: 101, distance: 16.7
click at [547, 101] on div "17 -0106-0009-183-2 TAX ID" at bounding box center [589, 117] width 85 height 40
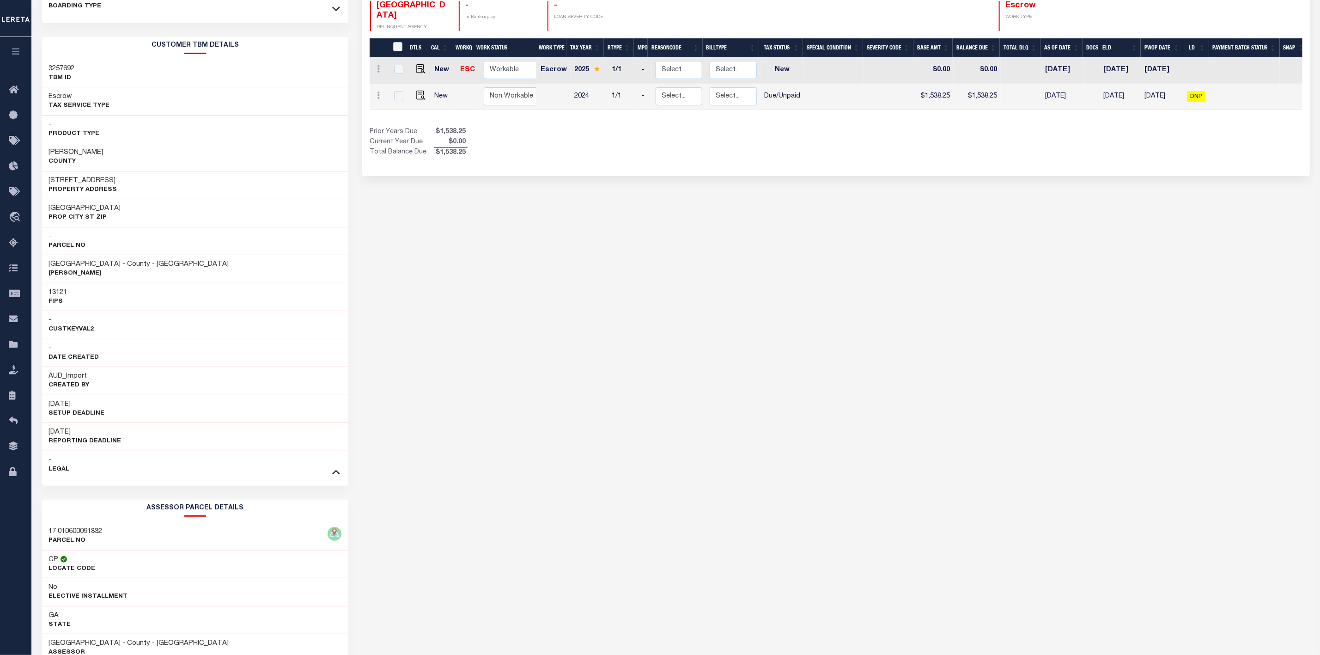
scroll to position [208, 0]
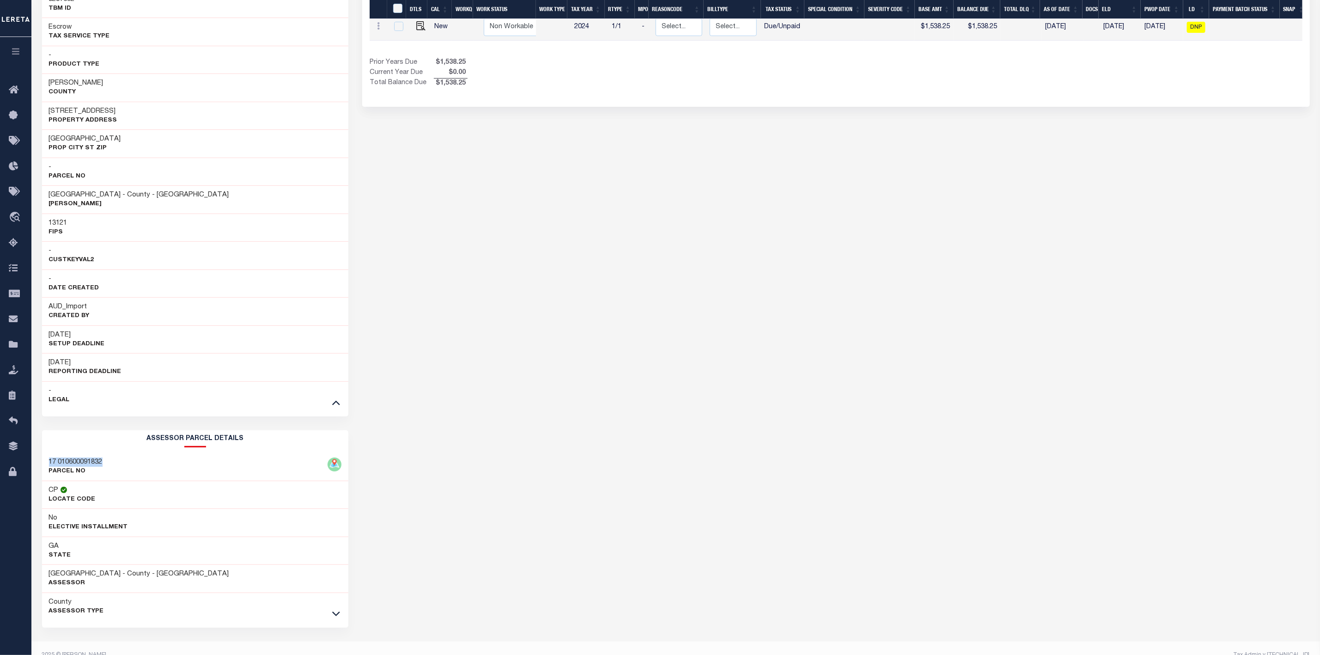
drag, startPoint x: 105, startPoint y: 463, endPoint x: 50, endPoint y: 466, distance: 55.1
click at [50, 466] on div "17 010600091832 PARCEL NO" at bounding box center [195, 467] width 307 height 28
copy h3 "17 010600091832"
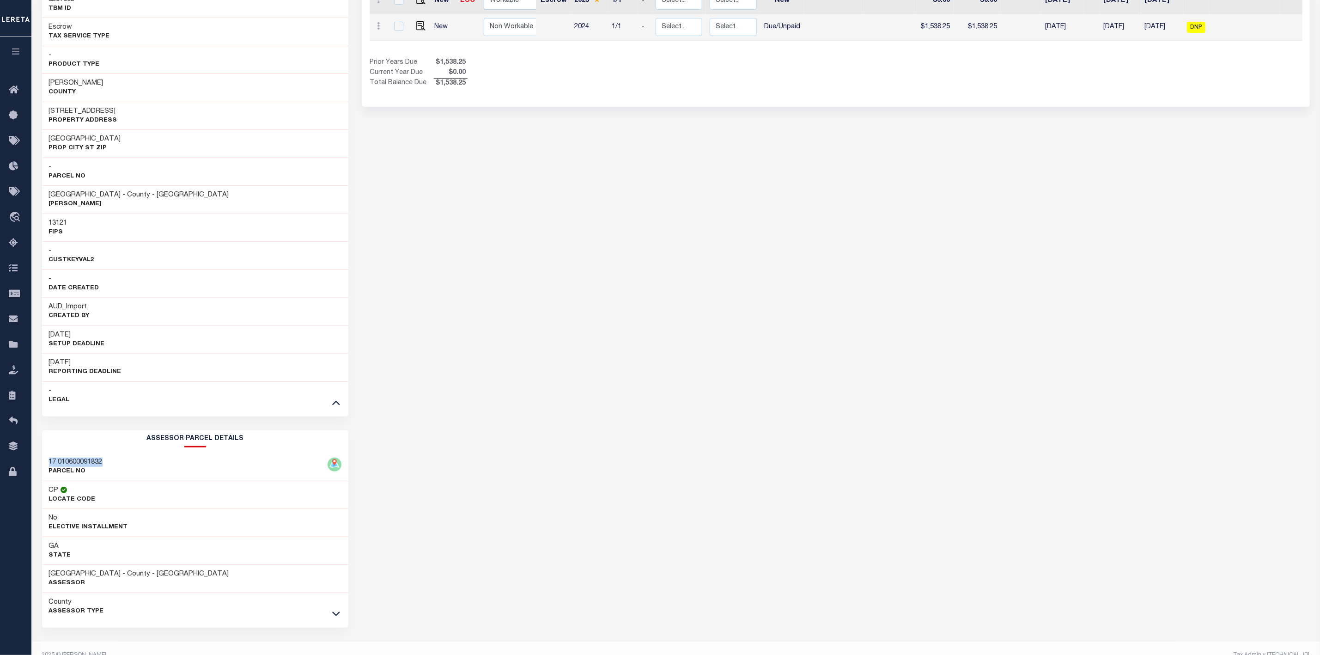
scroll to position [0, 0]
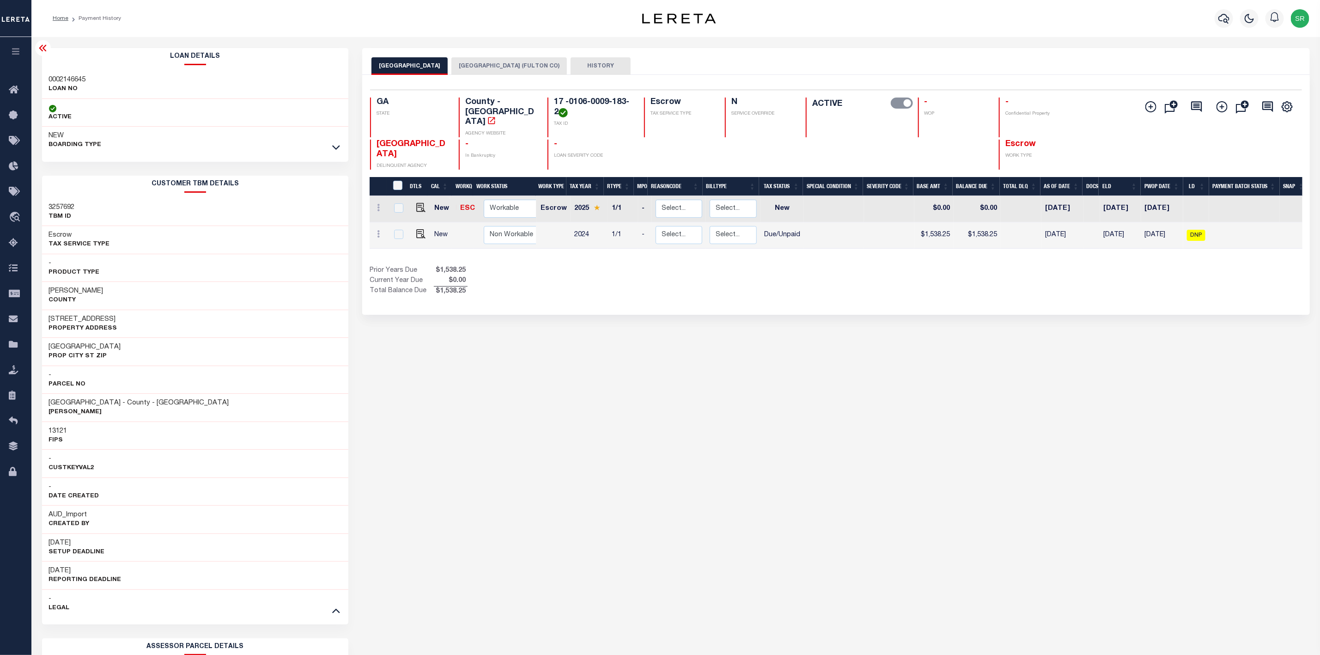
click at [474, 64] on button "[GEOGRAPHIC_DATA] (FULTON CO)" at bounding box center [508, 66] width 115 height 18
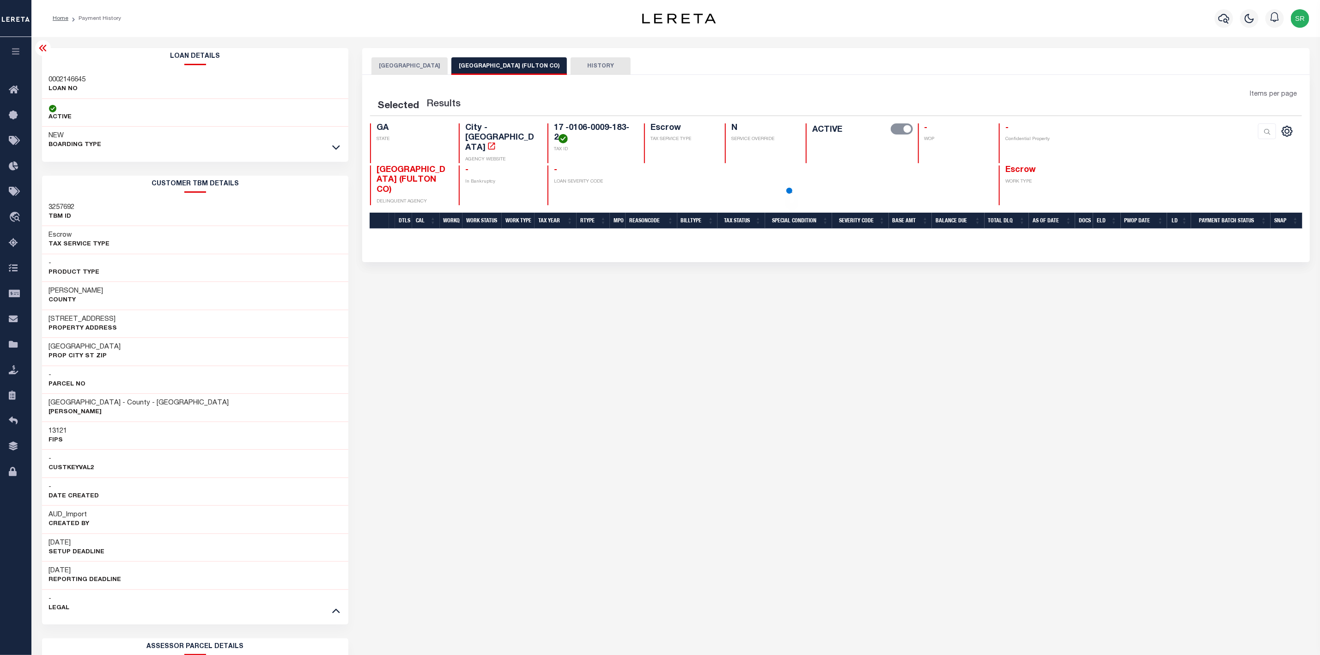
click at [474, 64] on button "[GEOGRAPHIC_DATA] (FULTON CO)" at bounding box center [508, 66] width 115 height 18
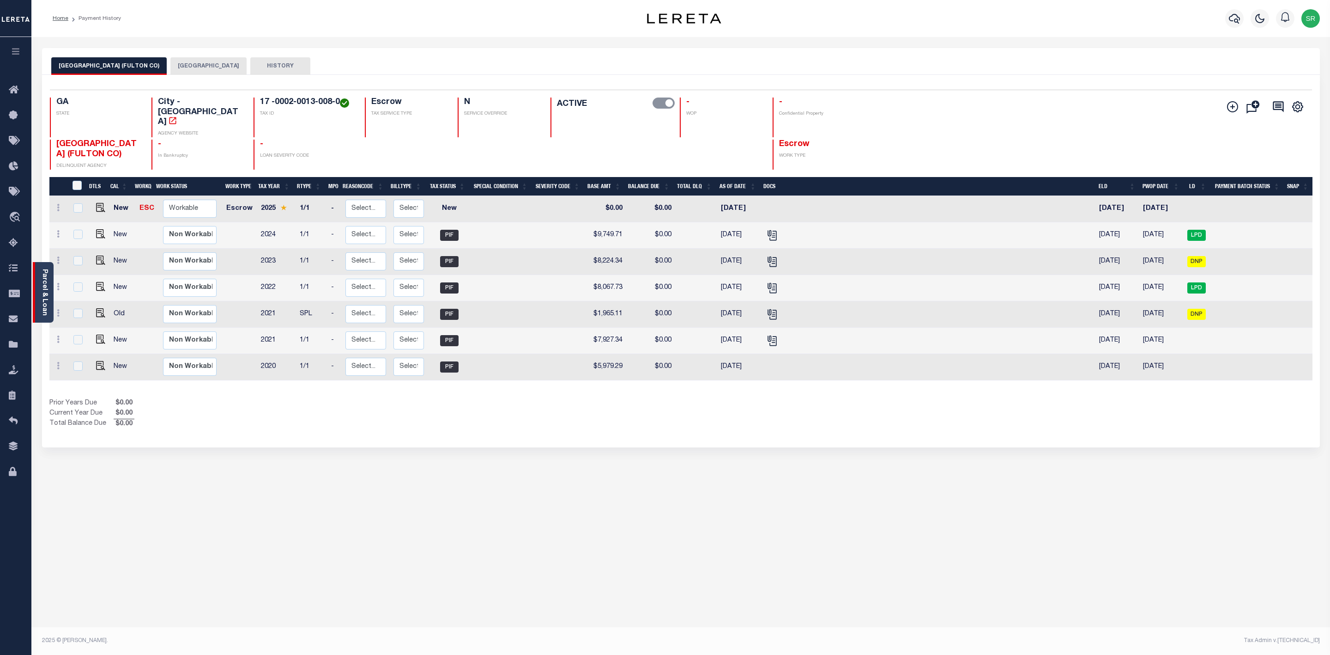
click at [41, 298] on link "Parcel & Loan" at bounding box center [44, 292] width 6 height 47
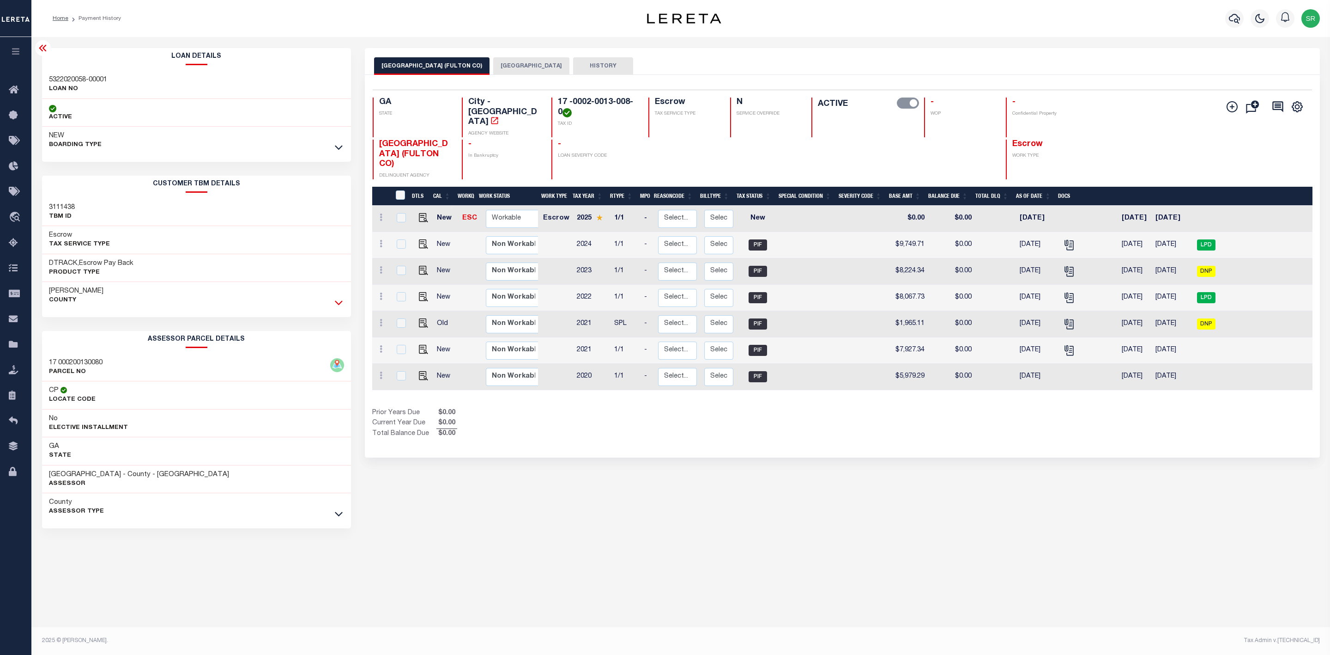
click at [340, 306] on icon at bounding box center [339, 302] width 8 height 10
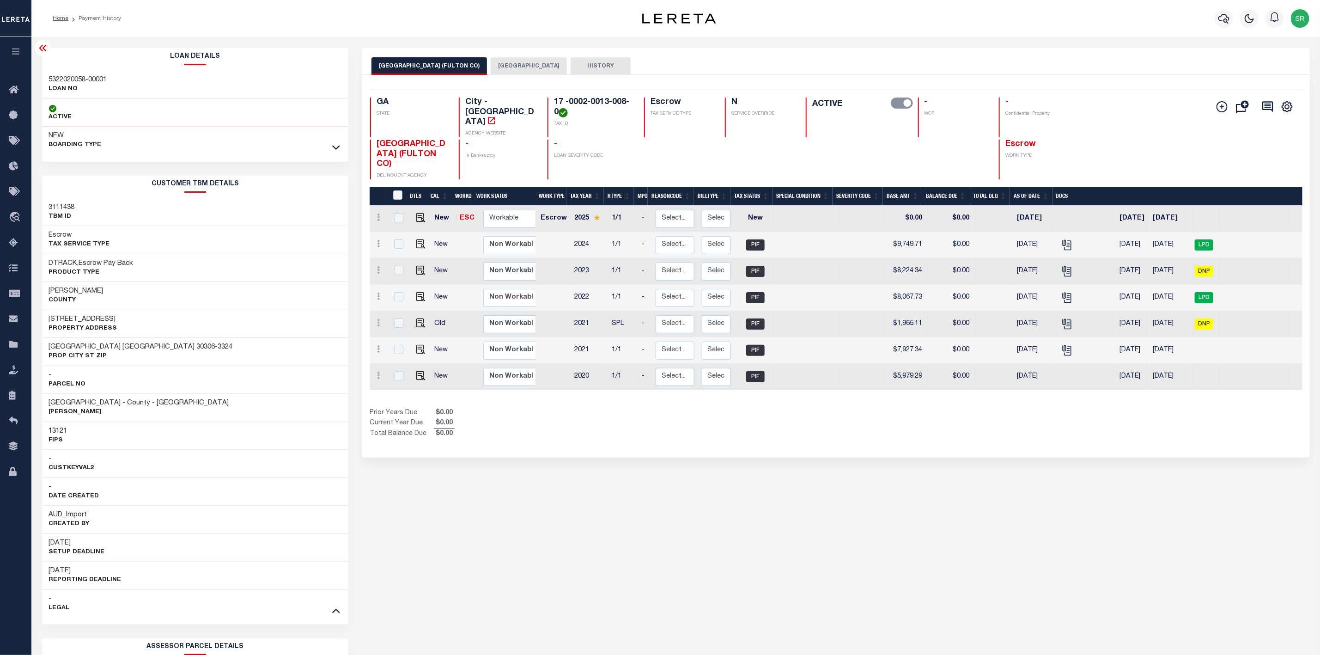
click at [498, 69] on button "FULTON COUNTY" at bounding box center [529, 66] width 76 height 18
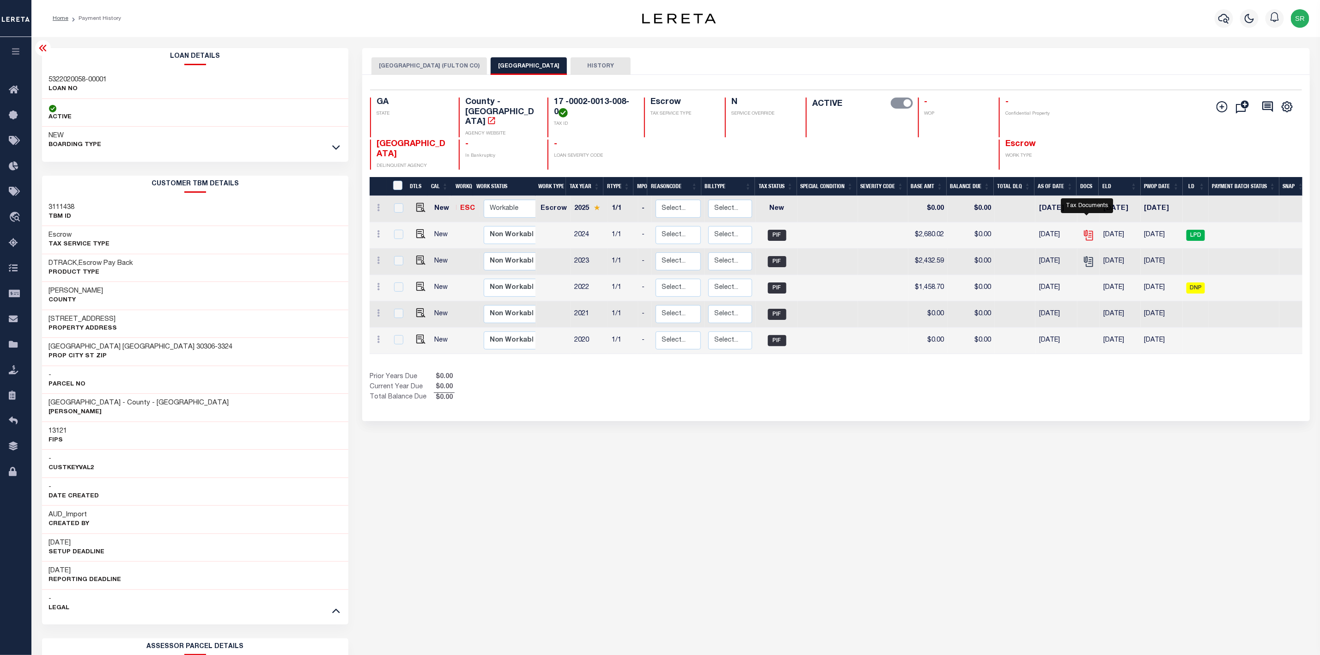
click at [1086, 230] on icon "" at bounding box center [1088, 235] width 12 height 12
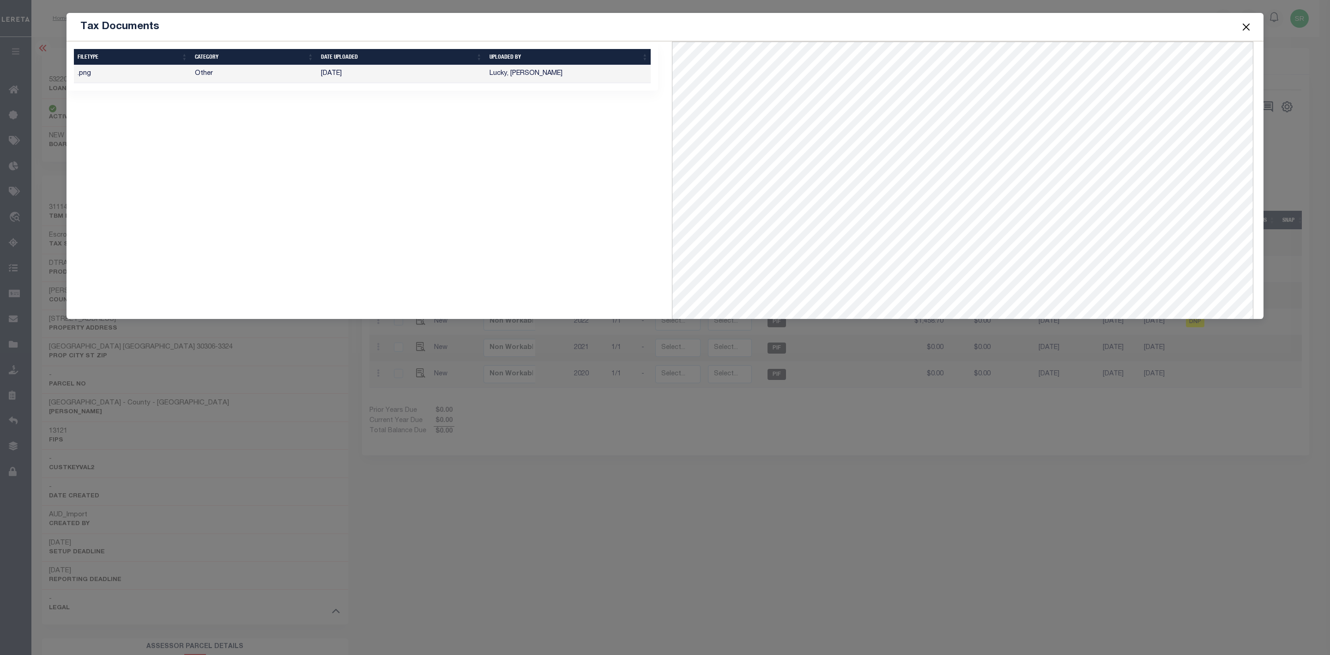
click at [1244, 27] on button "Close" at bounding box center [1247, 27] width 12 height 12
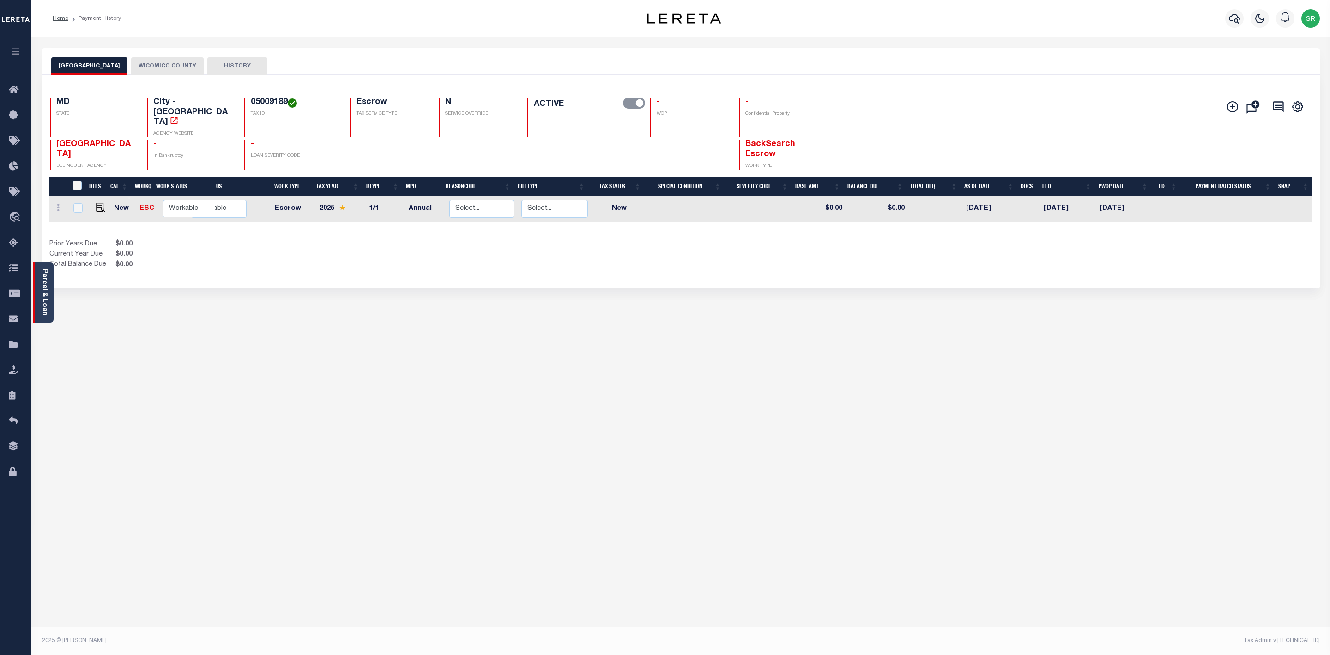
click at [43, 298] on link "Parcel & Loan" at bounding box center [44, 292] width 6 height 47
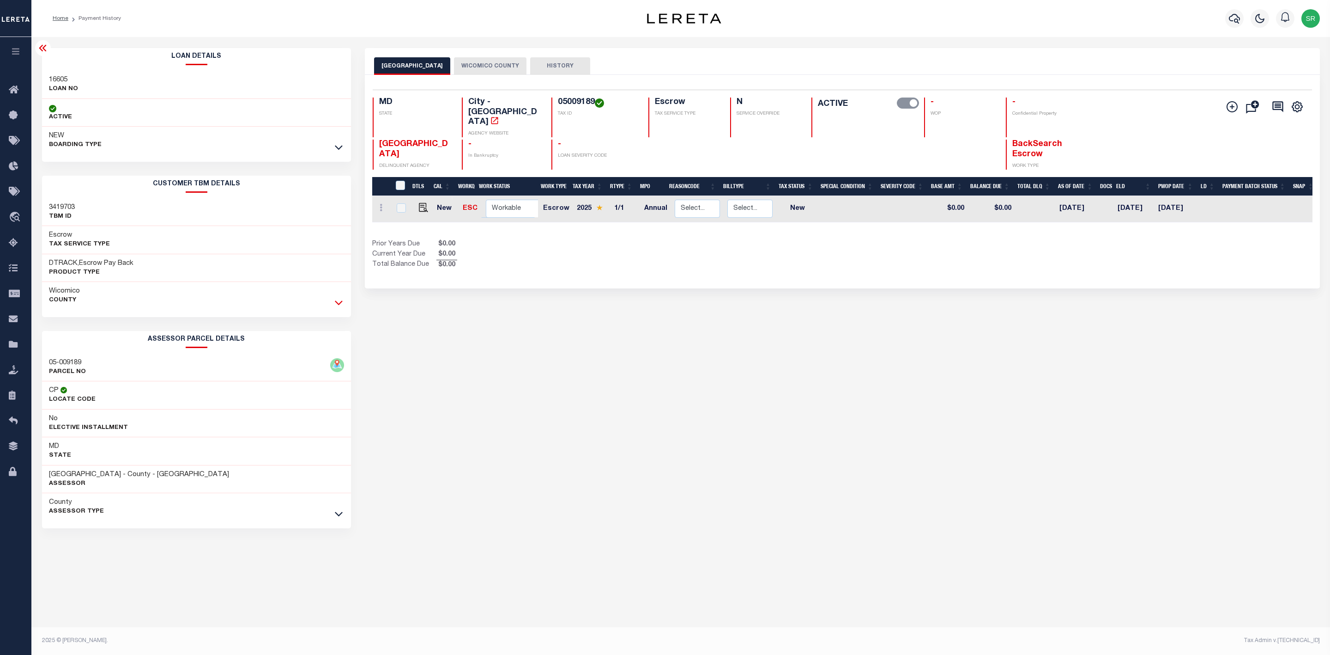
click at [339, 305] on icon at bounding box center [339, 303] width 8 height 5
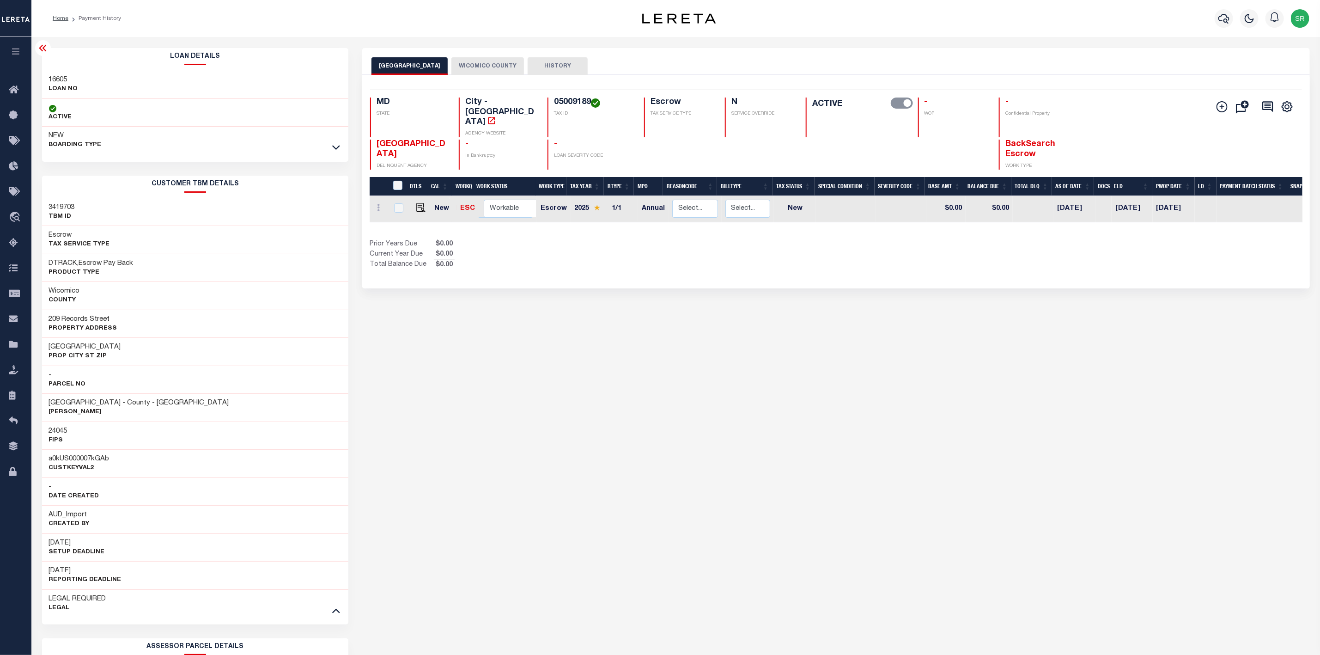
click at [484, 67] on button "WICOMICO COUNTY" at bounding box center [487, 66] width 73 height 18
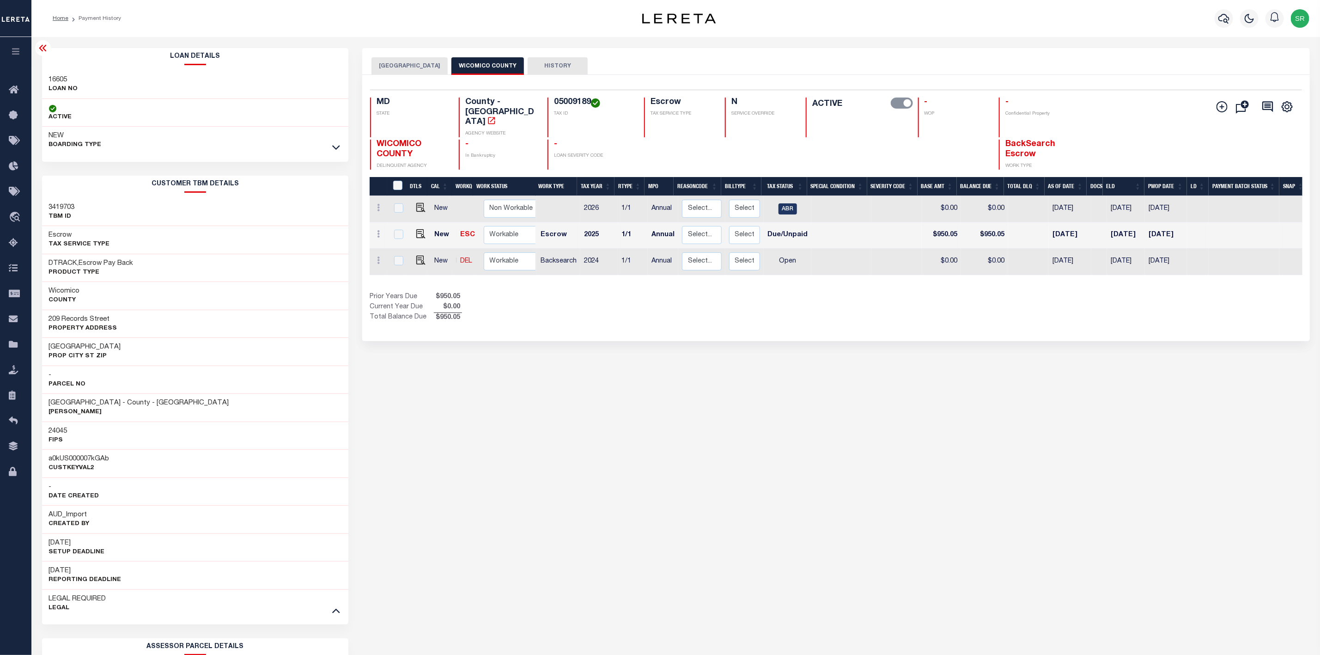
click at [396, 66] on button "[GEOGRAPHIC_DATA]" at bounding box center [409, 66] width 76 height 18
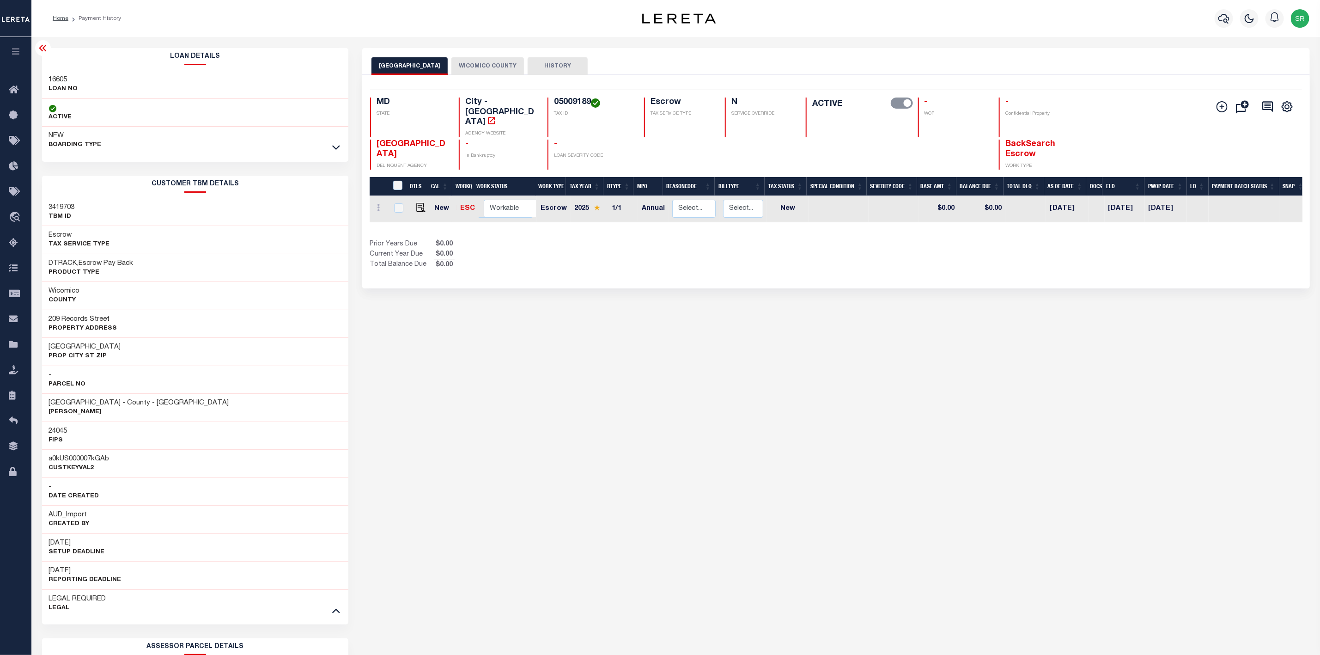
scroll to position [228, 0]
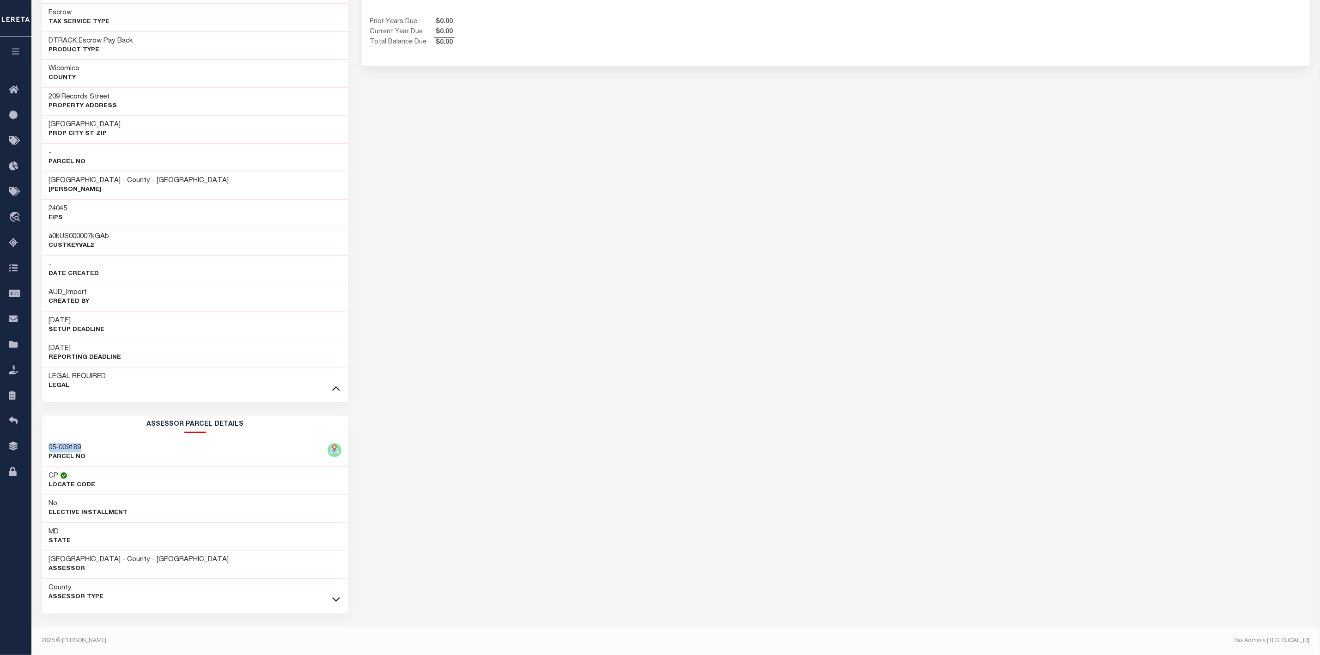
drag, startPoint x: 82, startPoint y: 445, endPoint x: 39, endPoint y: 447, distance: 43.0
click at [39, 447] on div "Loan Details 16605 LOAN NO ACTIVE" at bounding box center [195, 240] width 321 height 829
copy h3 "05-009189"
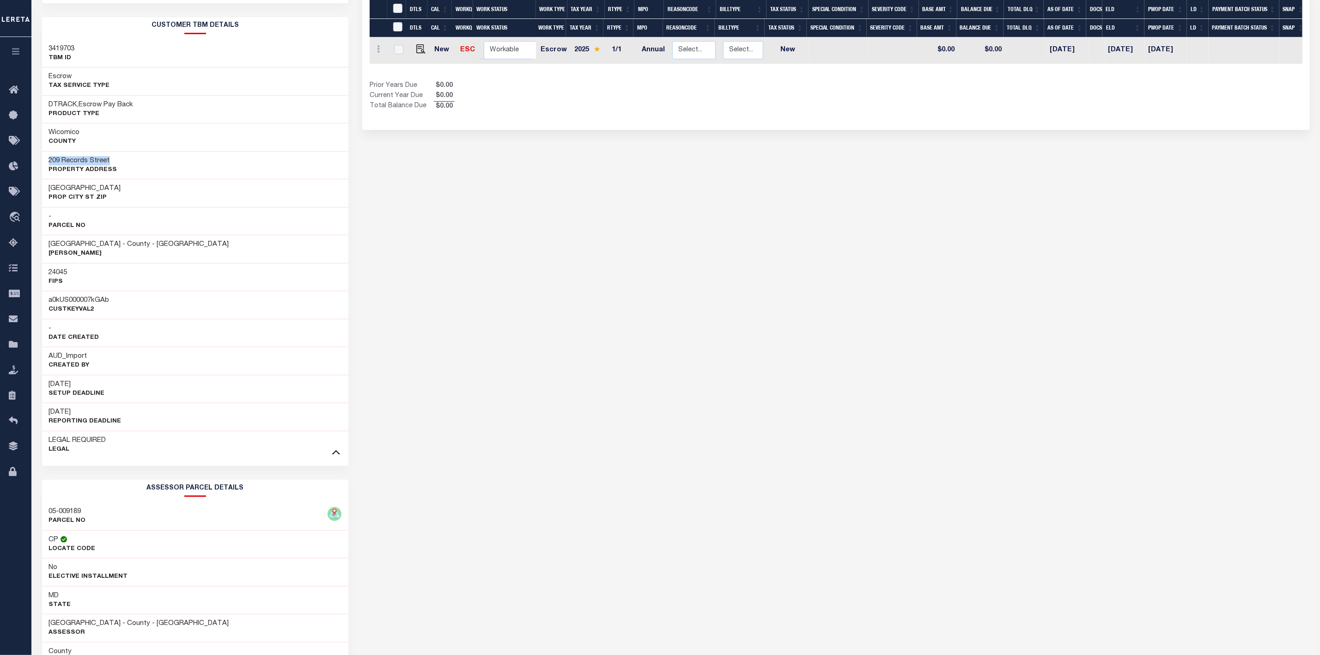
drag, startPoint x: 108, startPoint y: 162, endPoint x: 36, endPoint y: 163, distance: 71.6
click at [36, 163] on div "Loan Details 16605 LOAN NO ACTIVE" at bounding box center [195, 304] width 321 height 829
copy h3 "209 Records Street"
